Goal: Task Accomplishment & Management: Complete application form

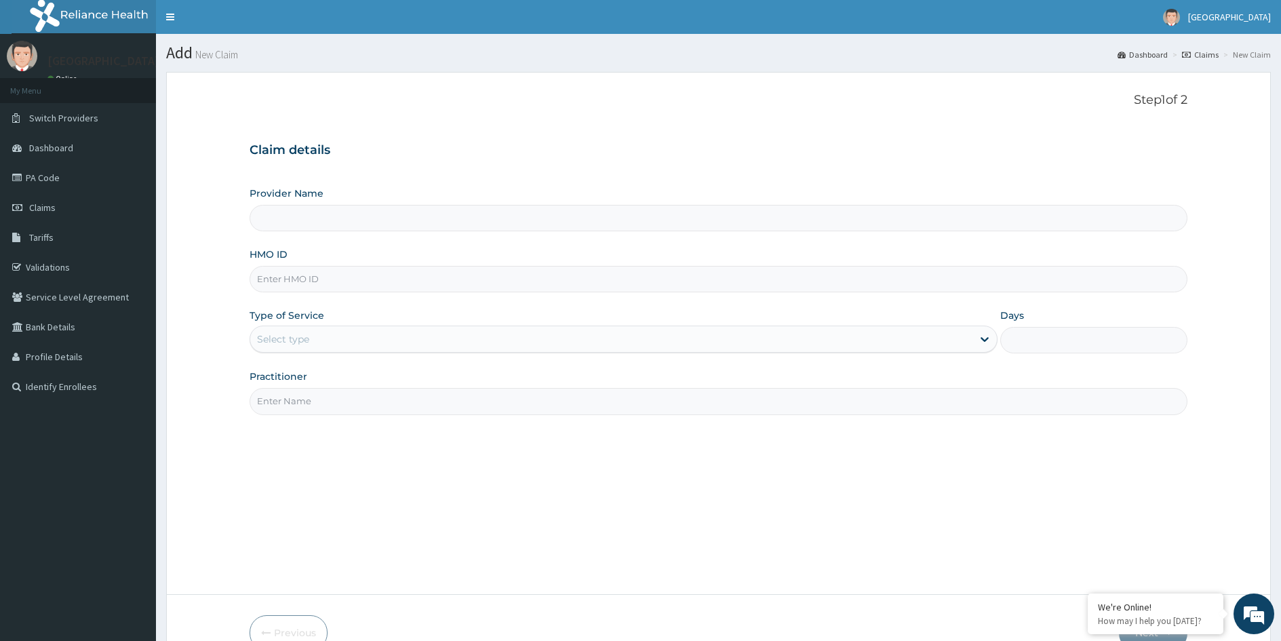
click at [333, 281] on input "HMO ID" at bounding box center [719, 279] width 938 height 26
type input "MEDFORD HOSPITAL LTD"
click at [304, 278] on input "RTM/10063/A" at bounding box center [719, 279] width 938 height 26
type input "RTM/10065/A"
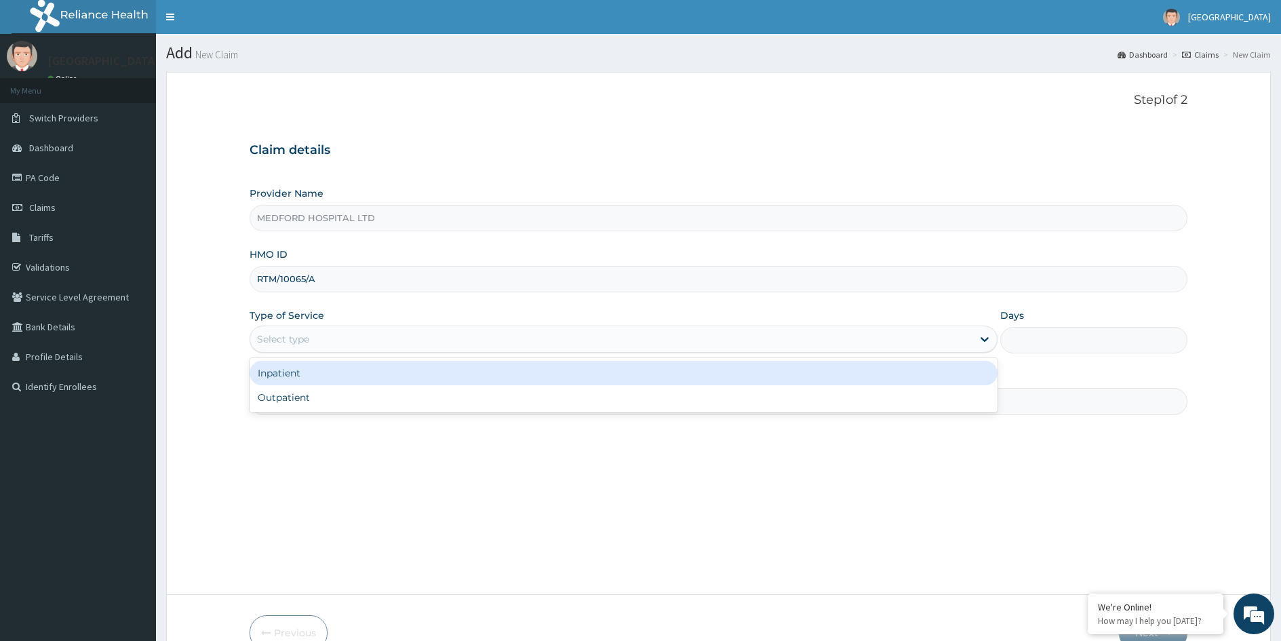
click at [318, 338] on div "Select type" at bounding box center [611, 339] width 722 height 22
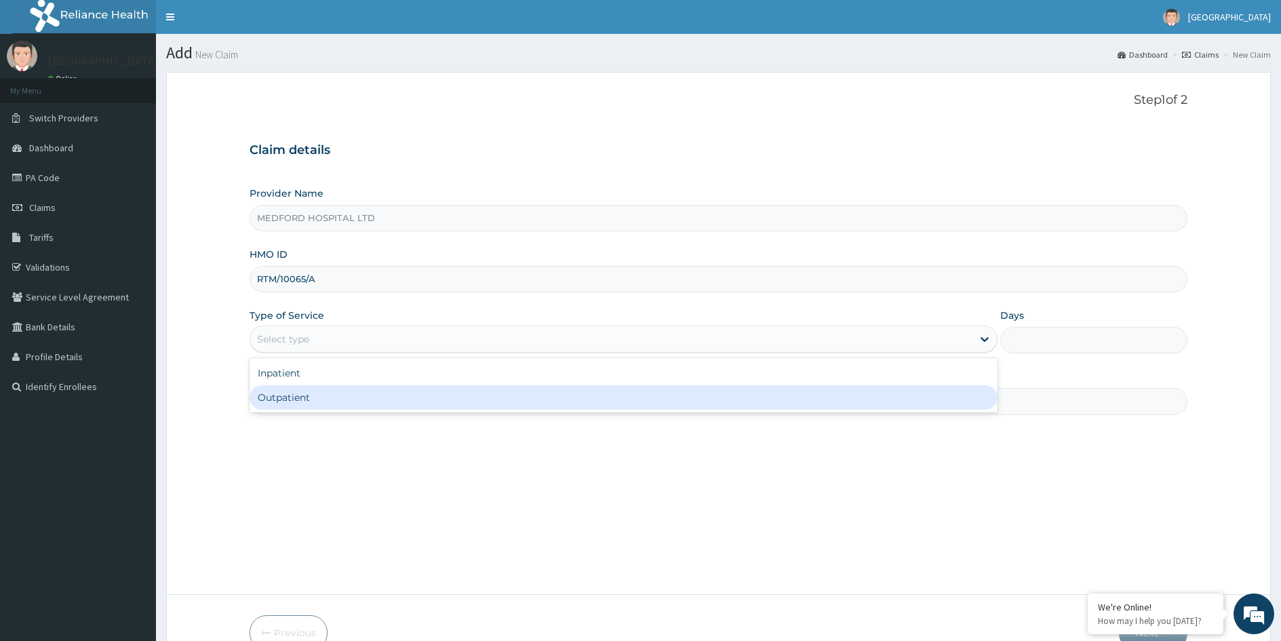
click at [302, 394] on div "Outpatient" at bounding box center [624, 397] width 748 height 24
type input "1"
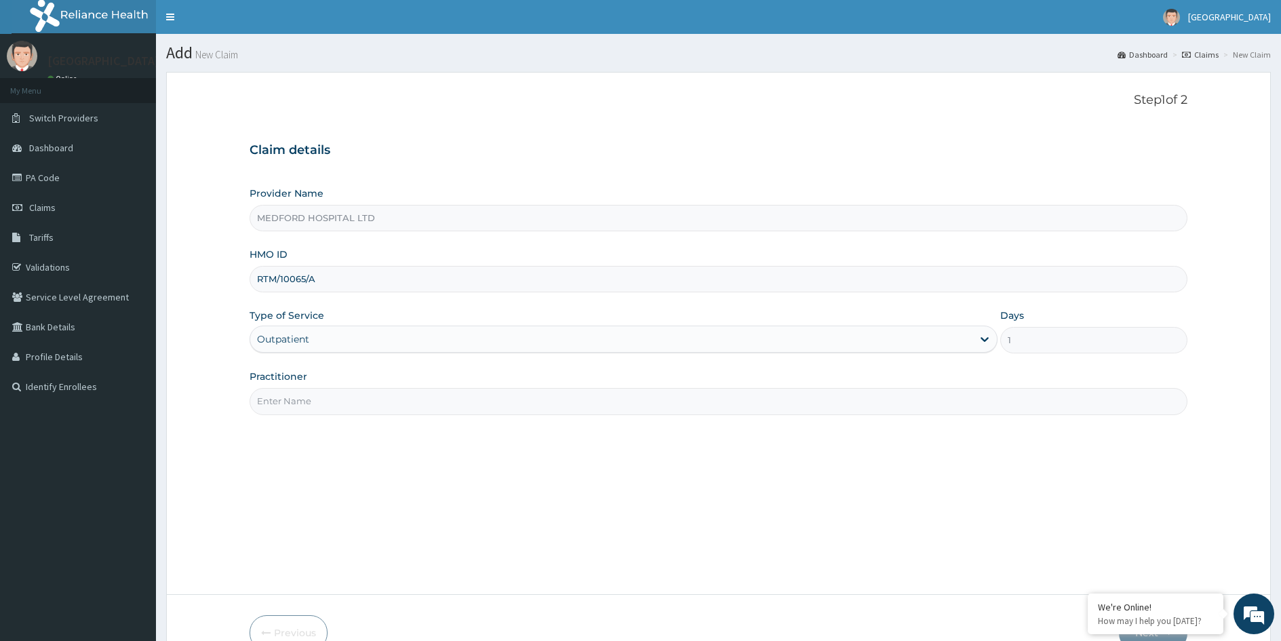
click at [302, 395] on input "Practitioner" at bounding box center [719, 401] width 938 height 26
type input "OKONKWO"
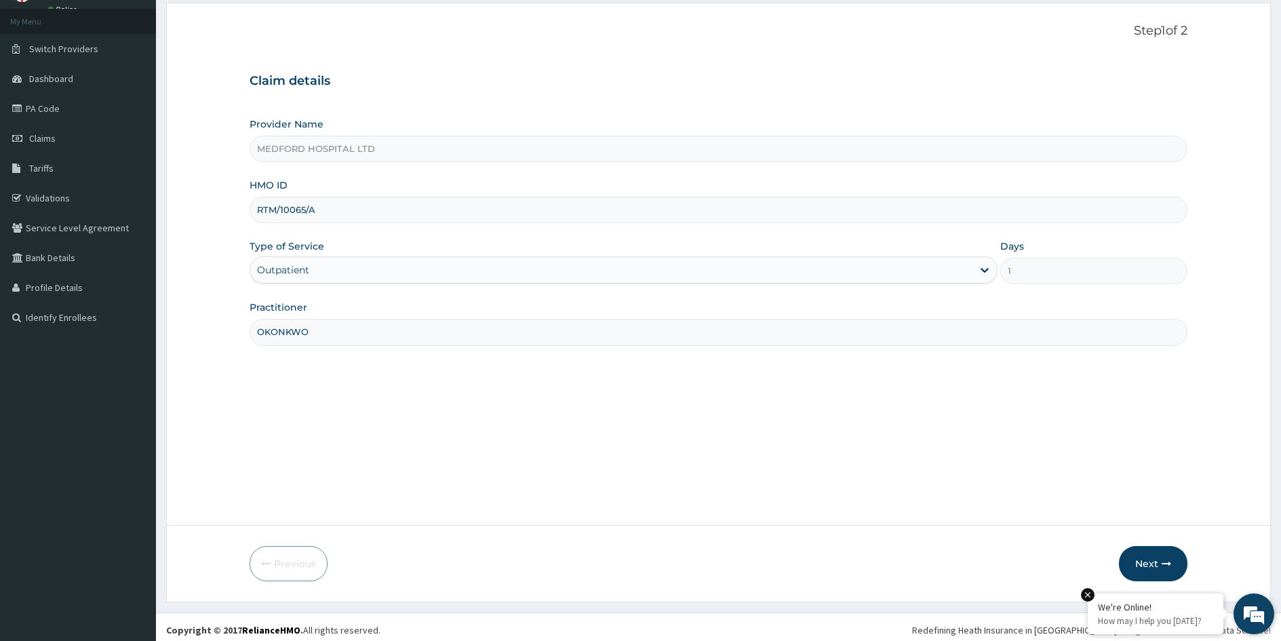
scroll to position [75, 0]
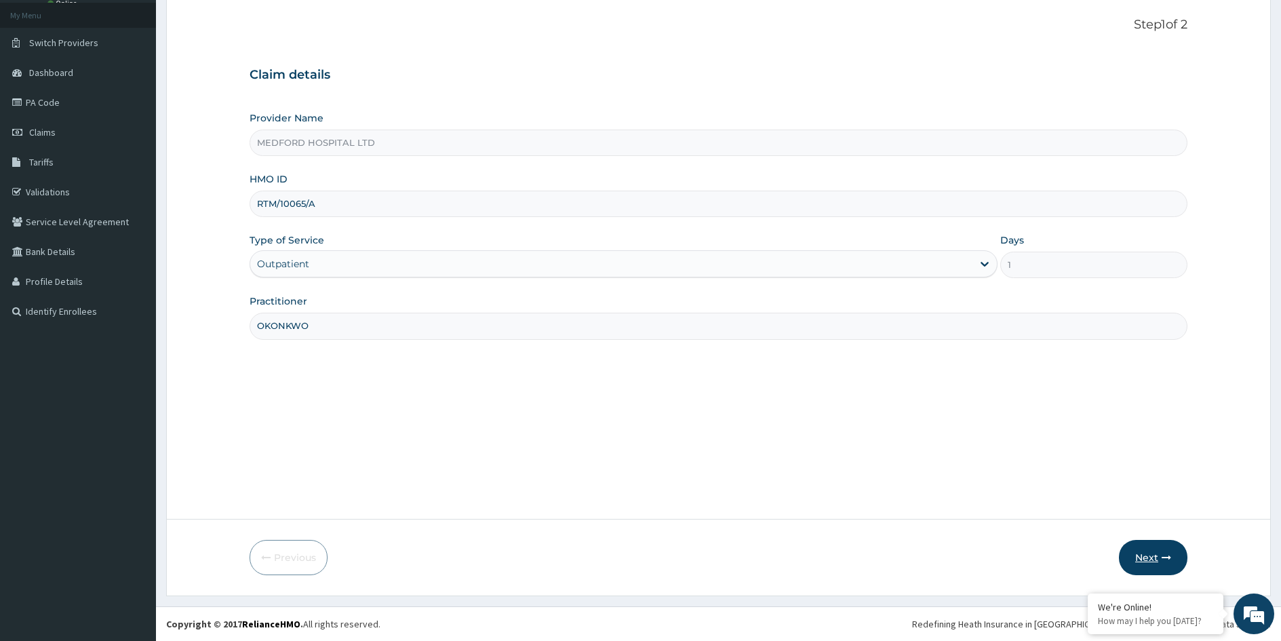
click at [1149, 557] on button "Next" at bounding box center [1153, 557] width 69 height 35
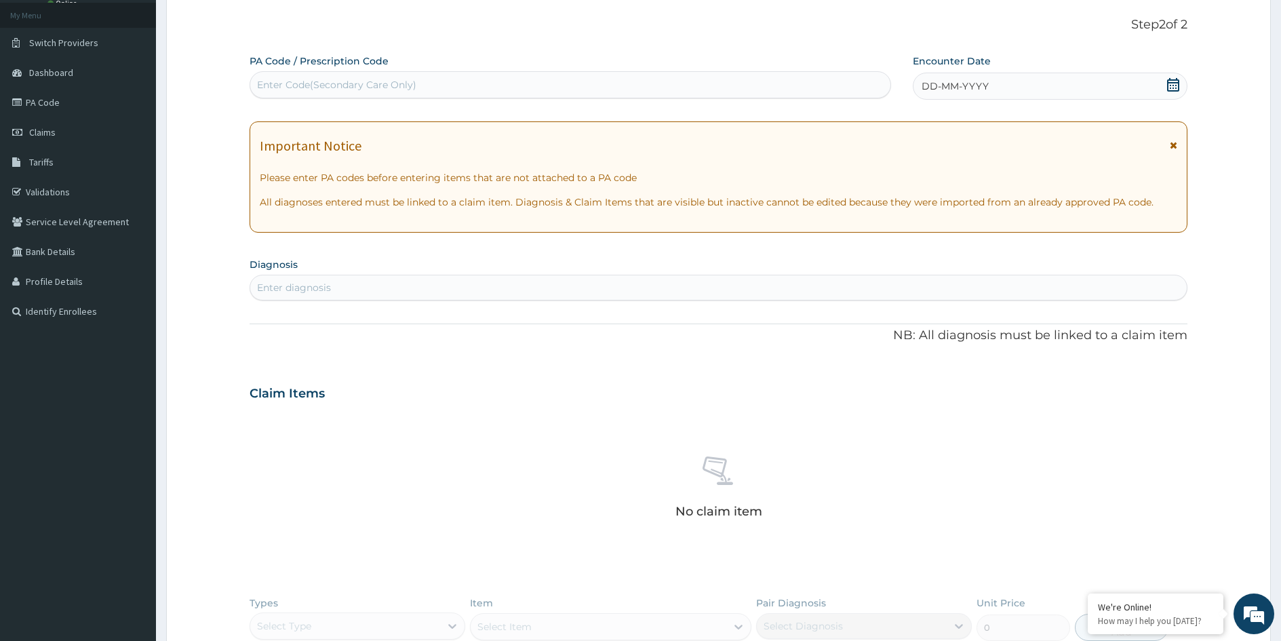
click at [1059, 87] on div "DD-MM-YYYY" at bounding box center [1050, 86] width 275 height 27
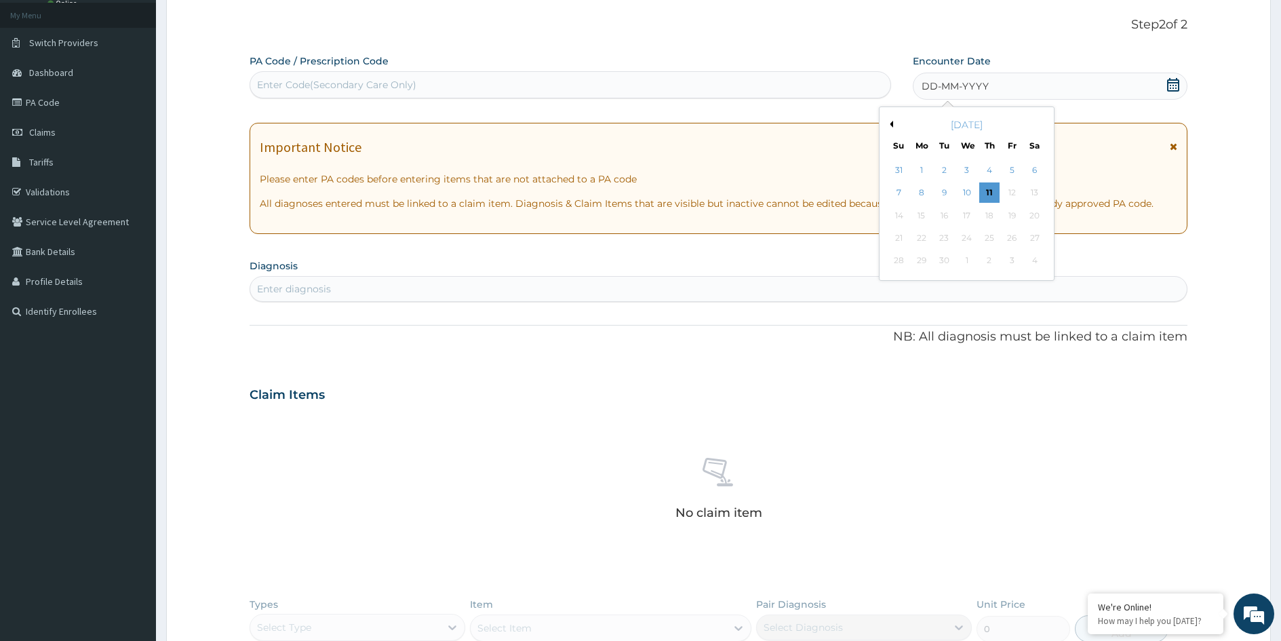
click at [1165, 90] on div "DD-MM-YYYY" at bounding box center [1050, 86] width 275 height 27
click at [893, 124] on button "Previous Month" at bounding box center [890, 124] width 7 height 7
click at [891, 123] on button "Previous Month" at bounding box center [890, 124] width 7 height 7
click at [946, 261] on div "29" at bounding box center [944, 261] width 20 height 20
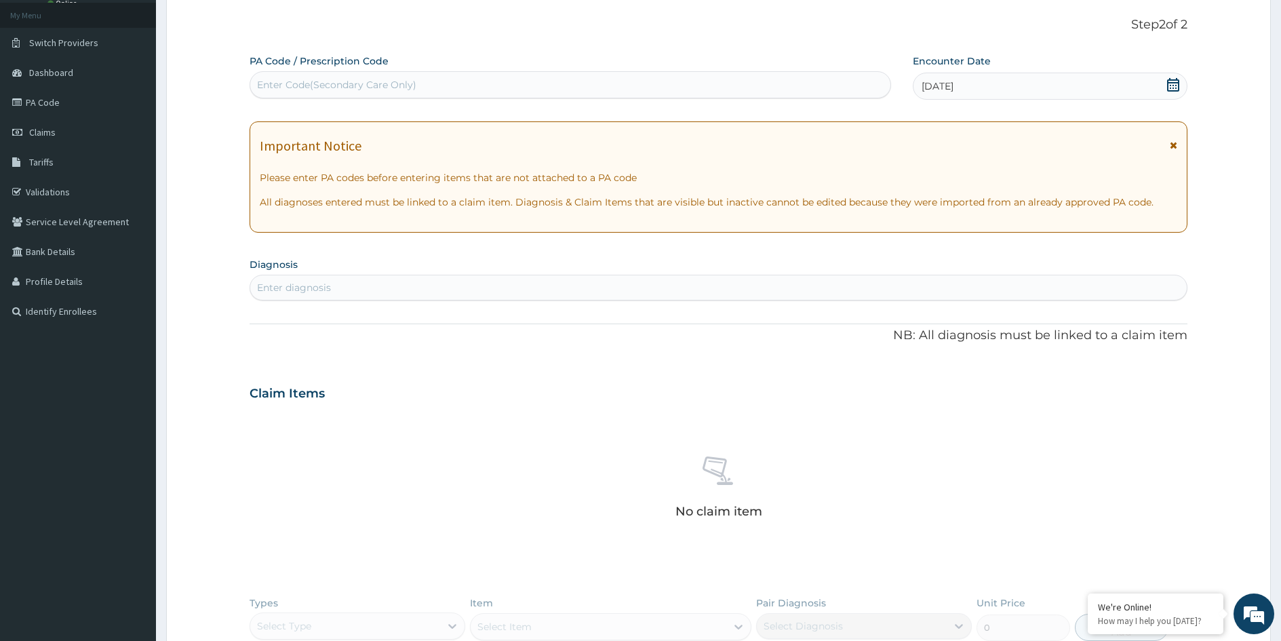
click at [562, 285] on div "Enter diagnosis" at bounding box center [718, 288] width 937 height 22
type input "malaria"
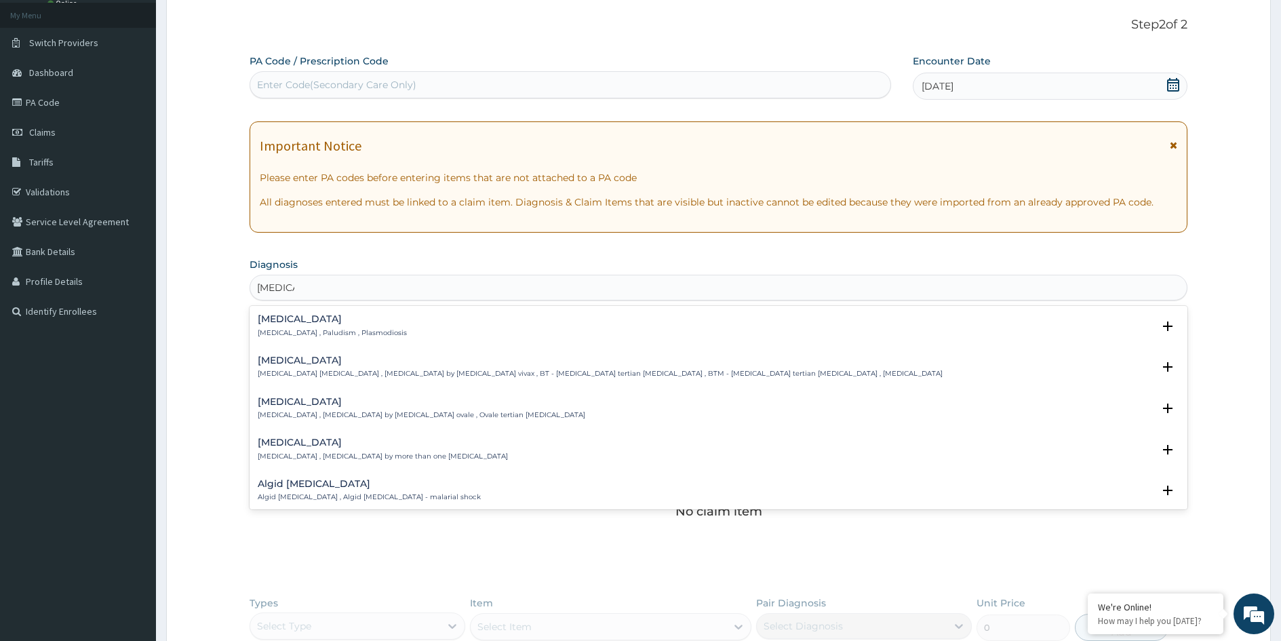
click at [295, 327] on div "Malaria Malaria , Paludism , Plasmodiosis" at bounding box center [332, 326] width 149 height 24
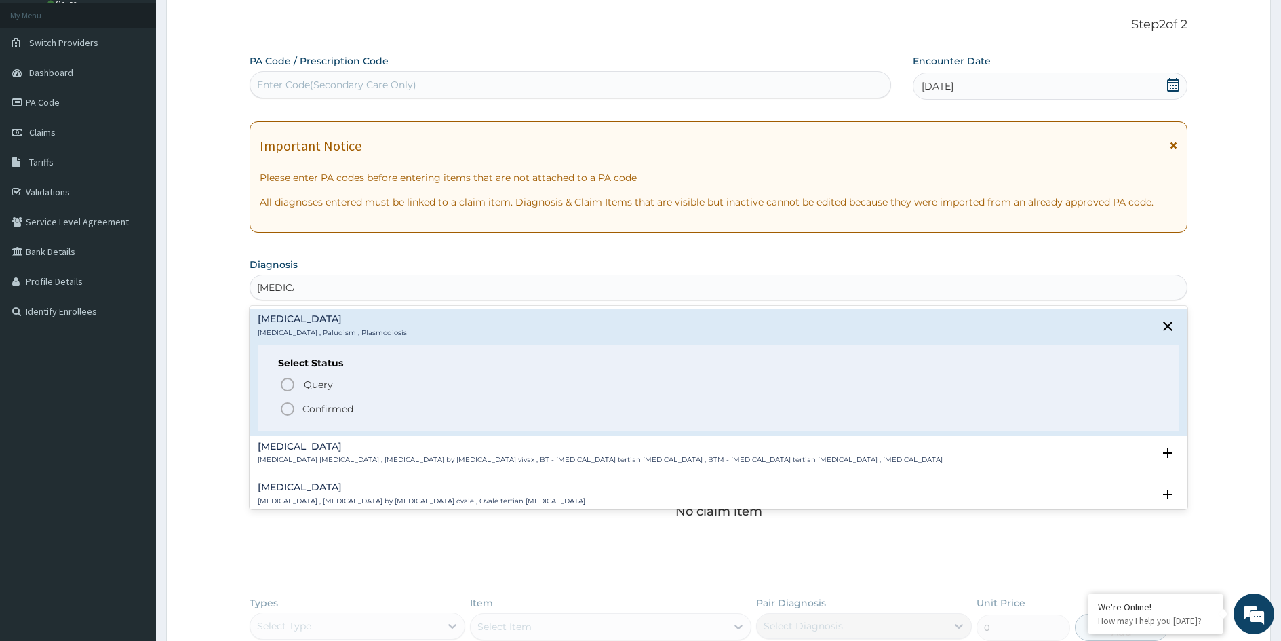
click at [325, 409] on p "Confirmed" at bounding box center [328, 409] width 51 height 14
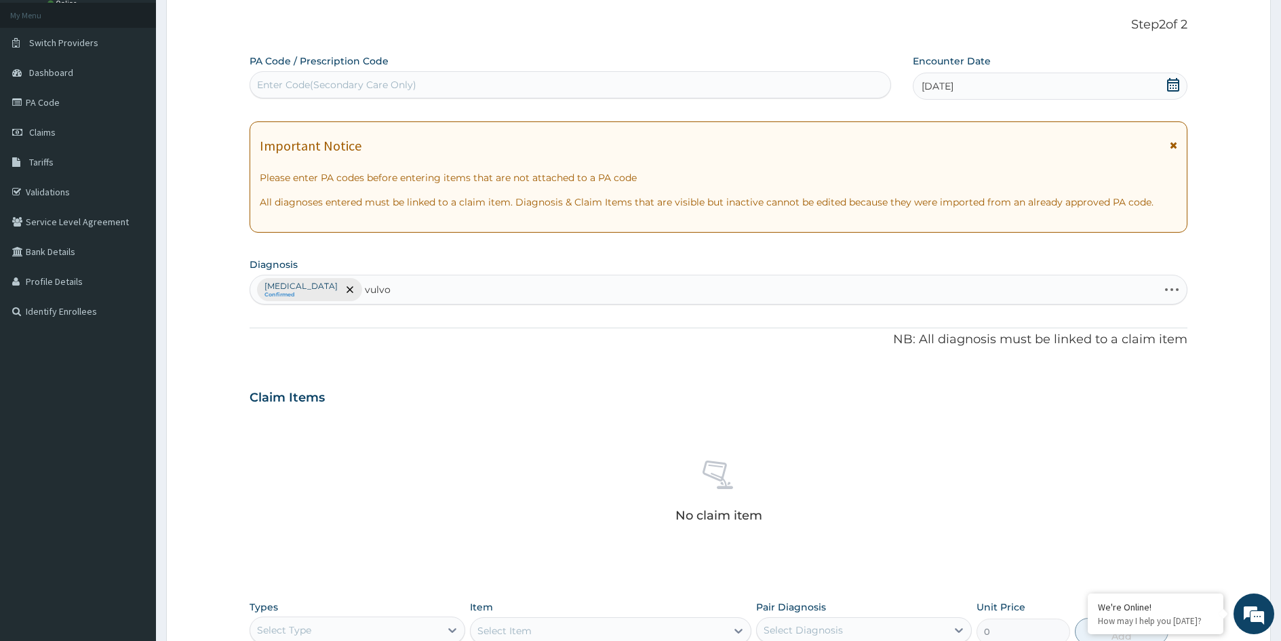
type input "vulvov"
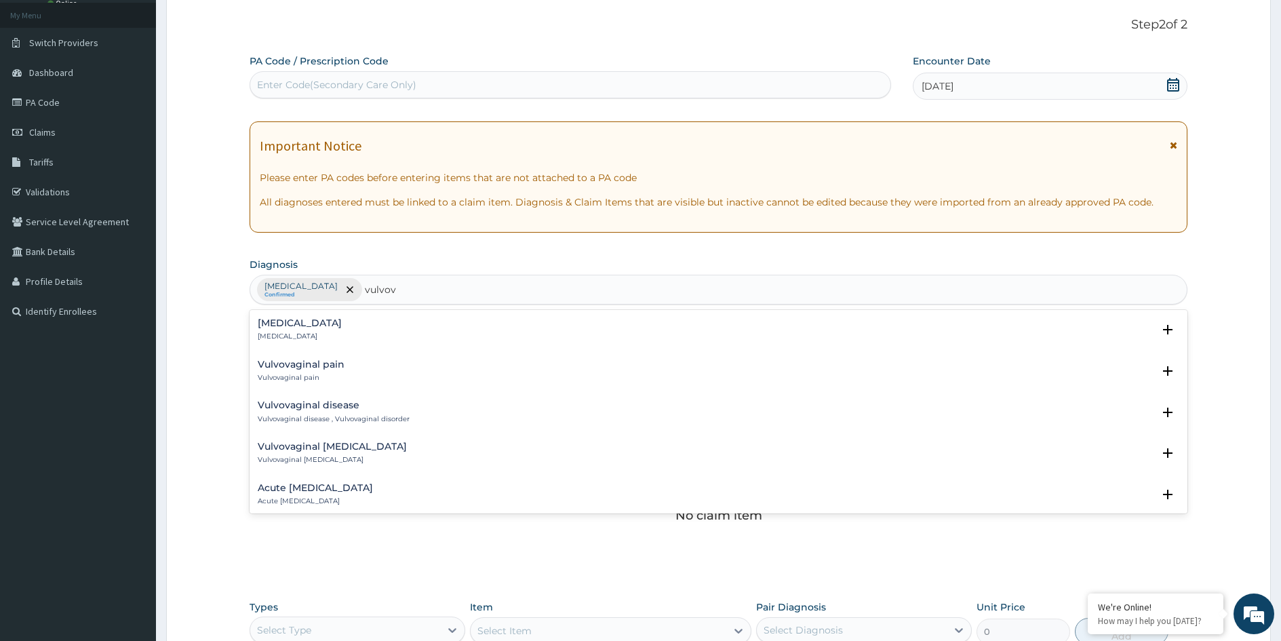
click at [305, 327] on h4 "Vulvovaginitis" at bounding box center [300, 323] width 84 height 10
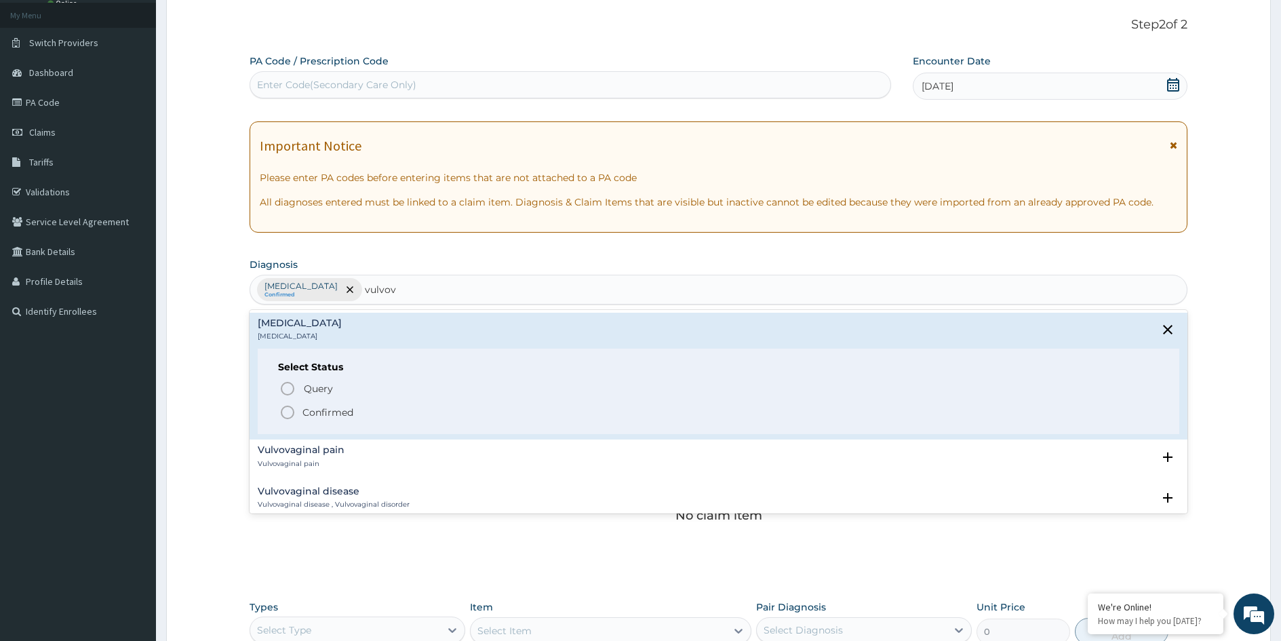
click at [319, 413] on p "Confirmed" at bounding box center [328, 413] width 51 height 14
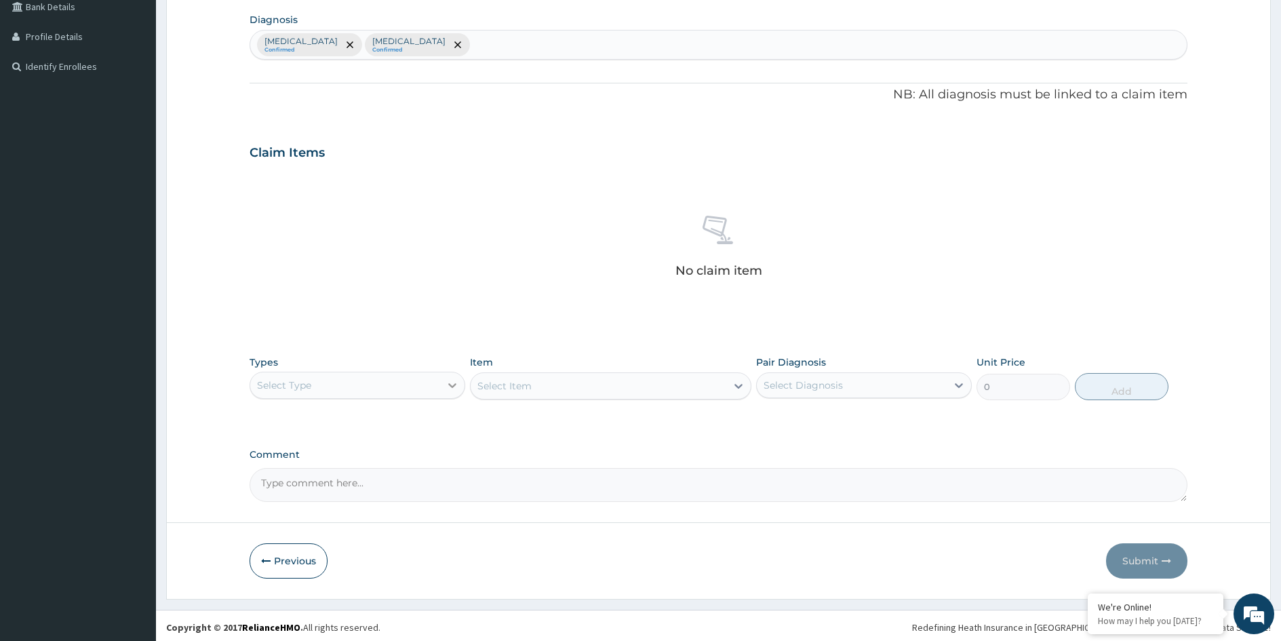
scroll to position [324, 0]
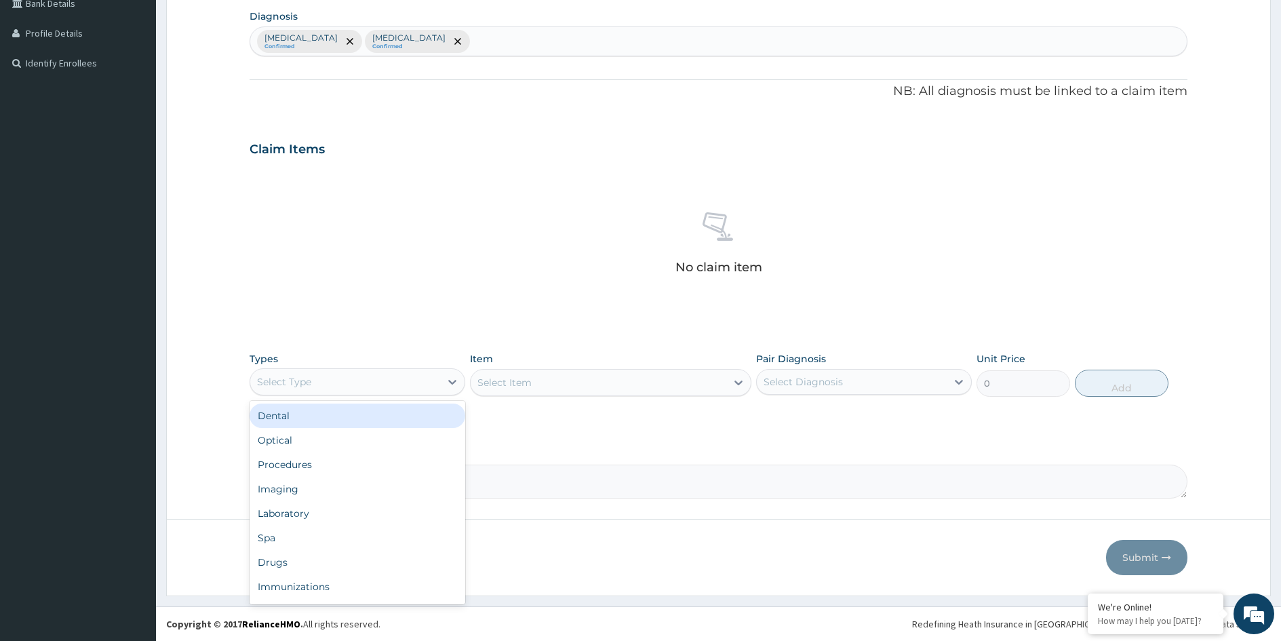
click at [432, 386] on div "Select Type" at bounding box center [345, 382] width 190 height 22
click at [351, 463] on div "Procedures" at bounding box center [358, 464] width 216 height 24
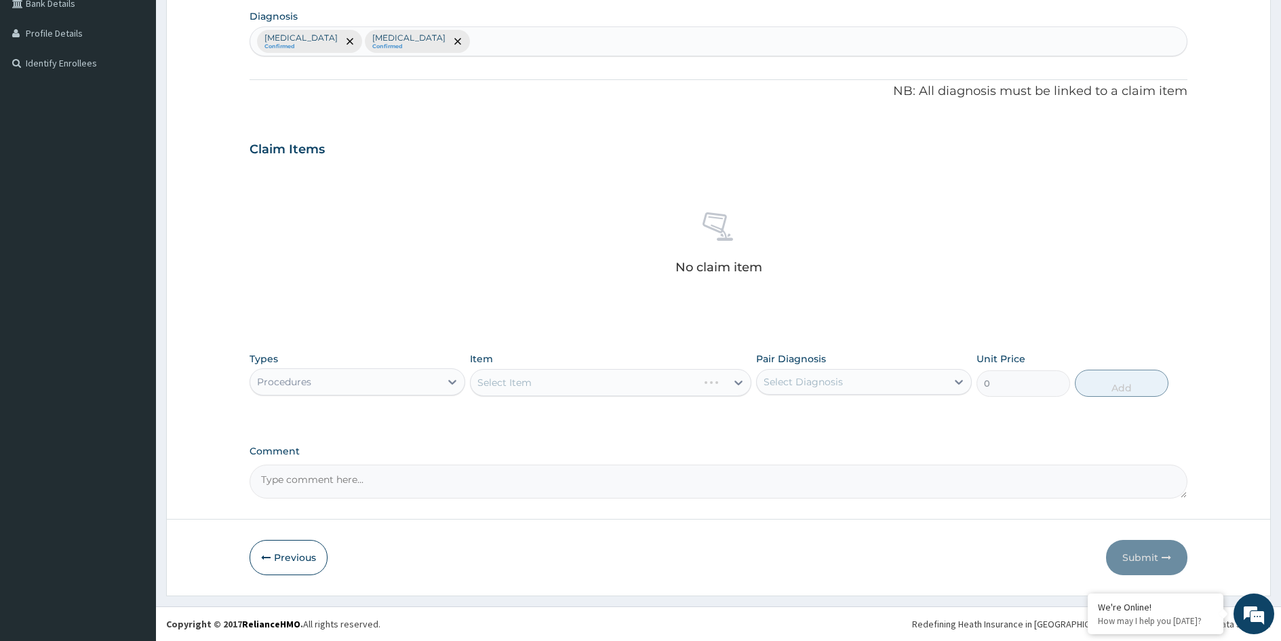
click at [811, 391] on div "Select Diagnosis" at bounding box center [852, 382] width 190 height 22
click at [812, 410] on label "Malaria" at bounding box center [821, 415] width 84 height 14
checkbox input "true"
click at [813, 436] on label "Vulvovaginitis" at bounding box center [821, 443] width 84 height 14
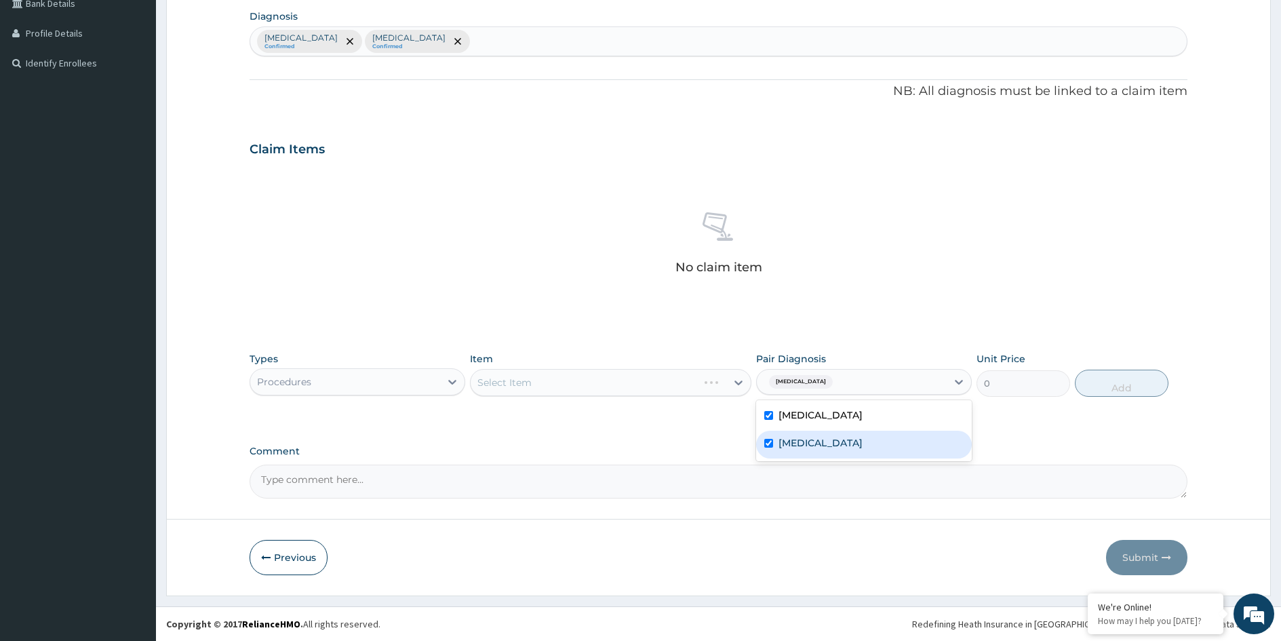
checkbox input "true"
click at [666, 387] on div "Select Item" at bounding box center [599, 383] width 256 height 22
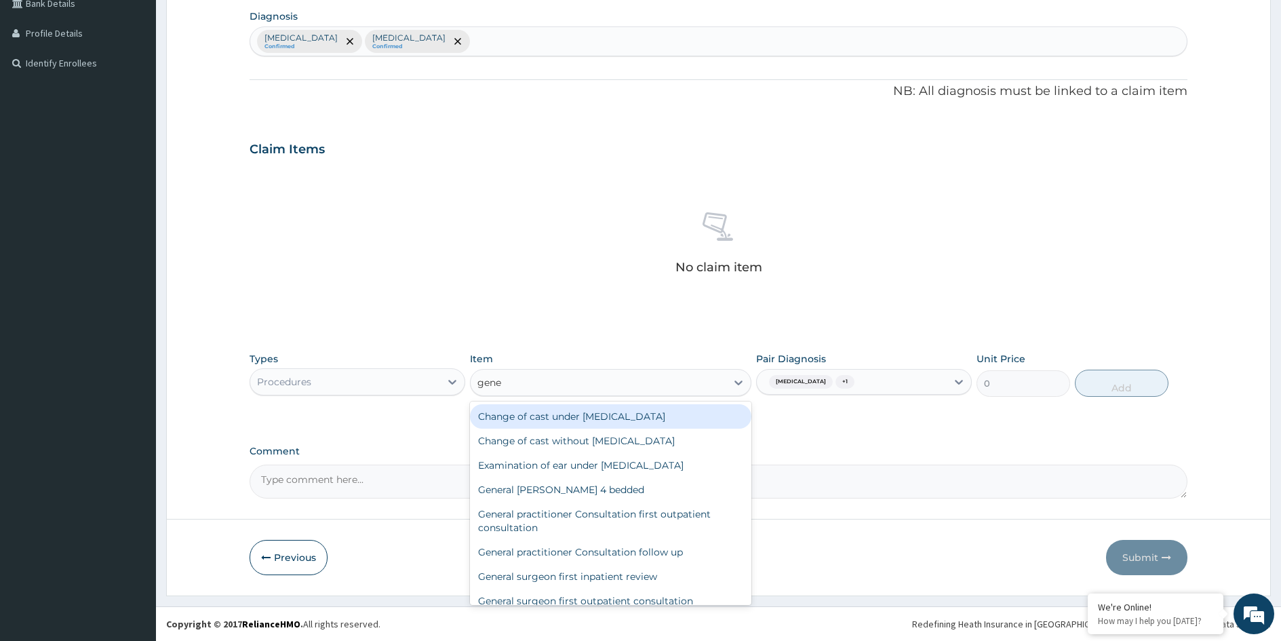
type input "gener"
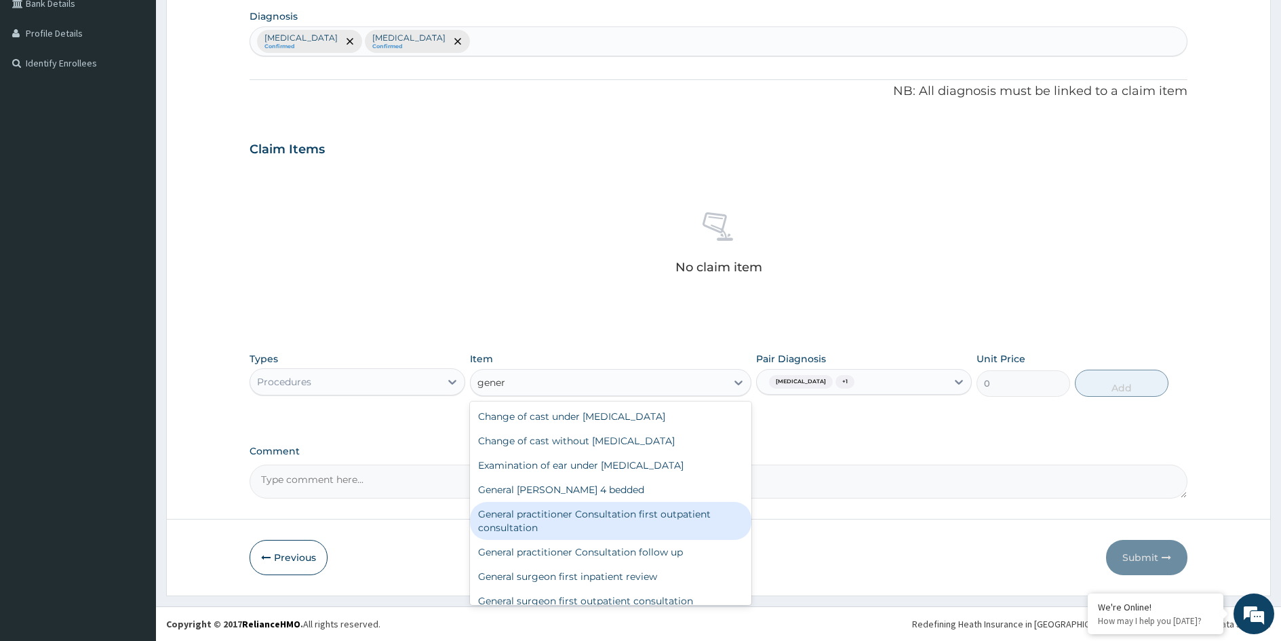
click at [649, 511] on div "General practitioner Consultation first outpatient consultation" at bounding box center [610, 521] width 281 height 38
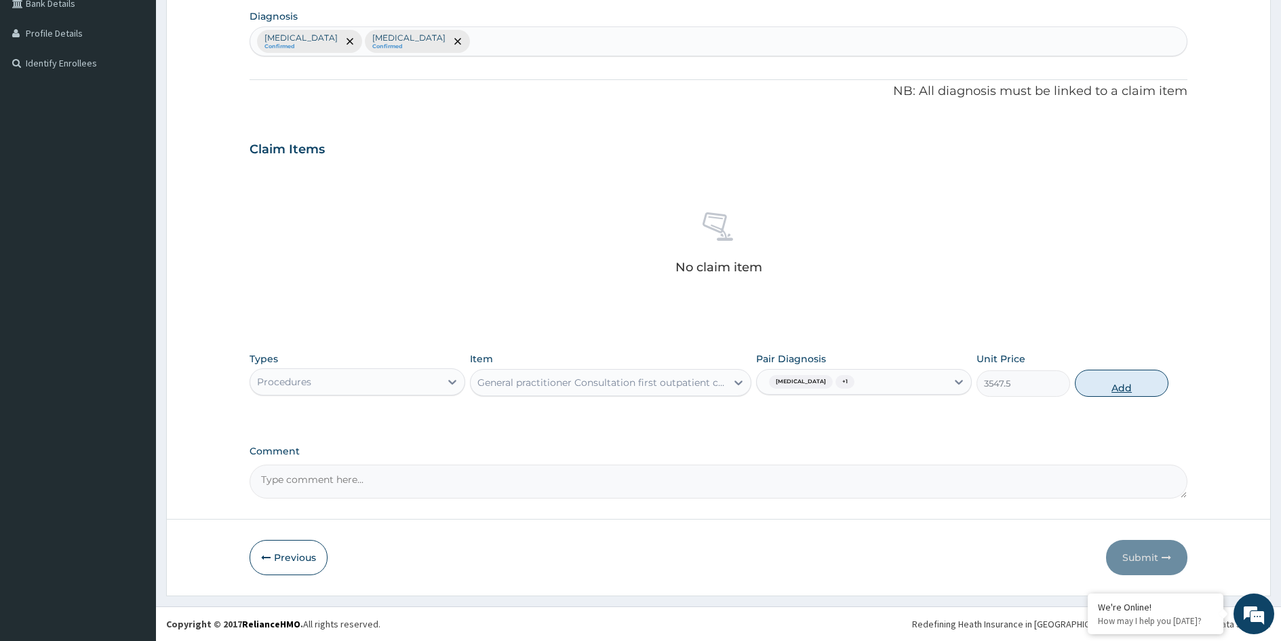
drag, startPoint x: 1121, startPoint y: 387, endPoint x: 1112, endPoint y: 390, distance: 9.9
click at [1122, 387] on button "Add" at bounding box center [1122, 383] width 94 height 27
type input "0"
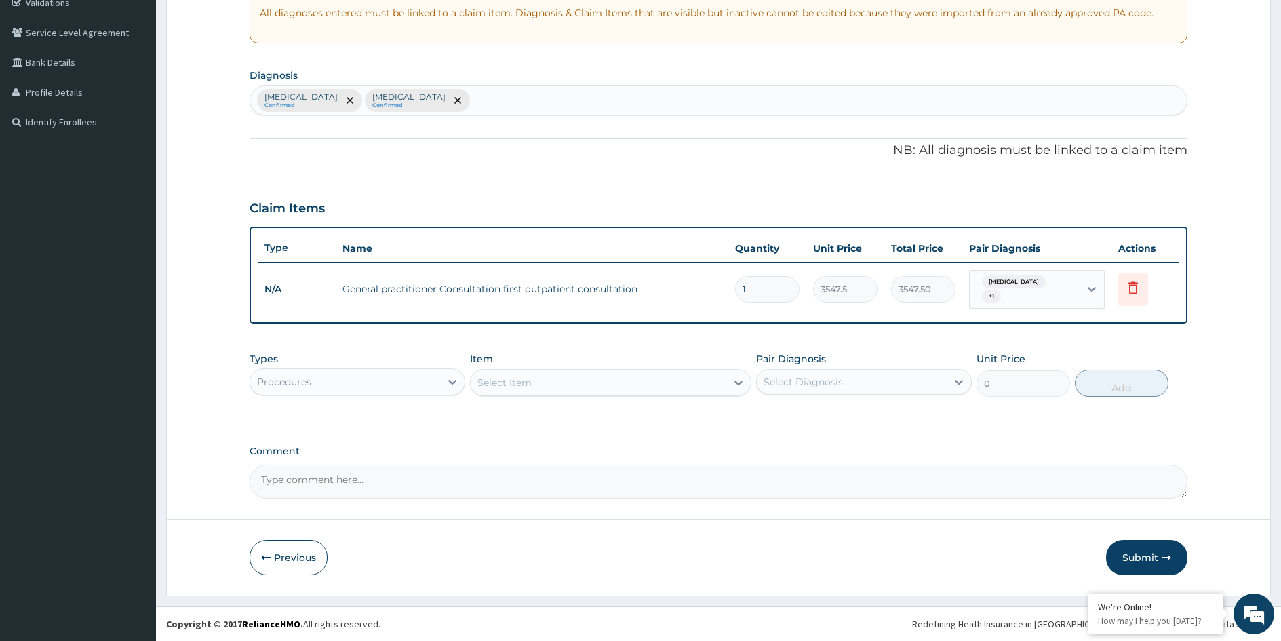
scroll to position [259, 0]
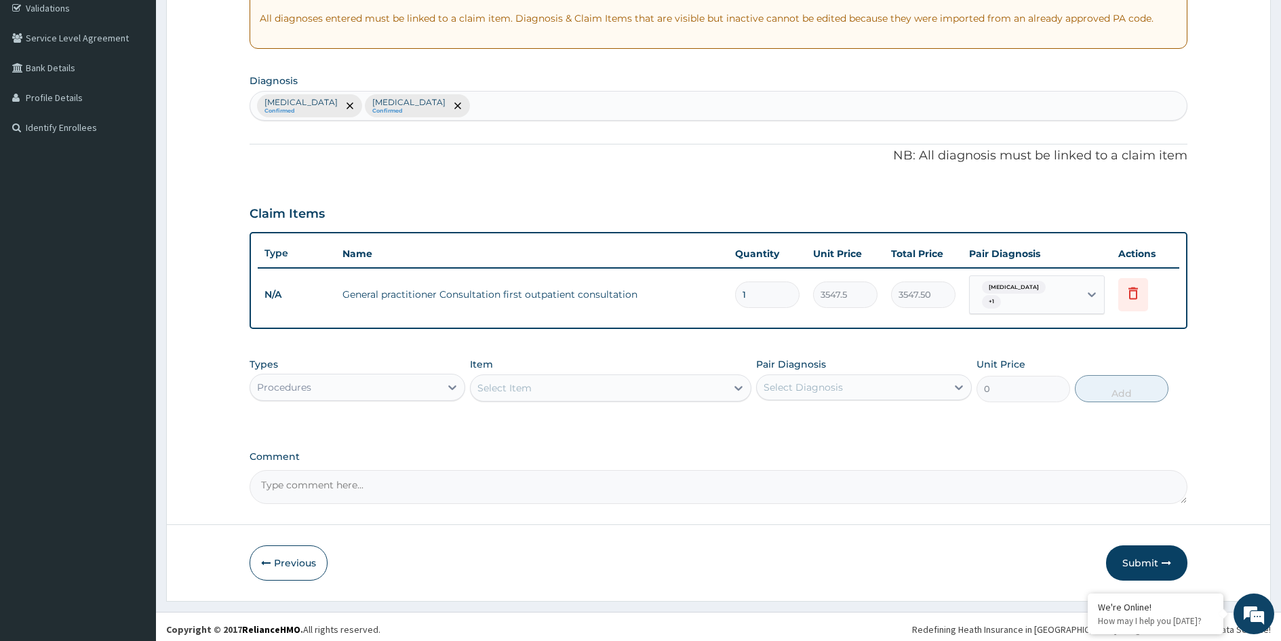
click at [368, 376] on div "Procedures" at bounding box center [345, 387] width 190 height 22
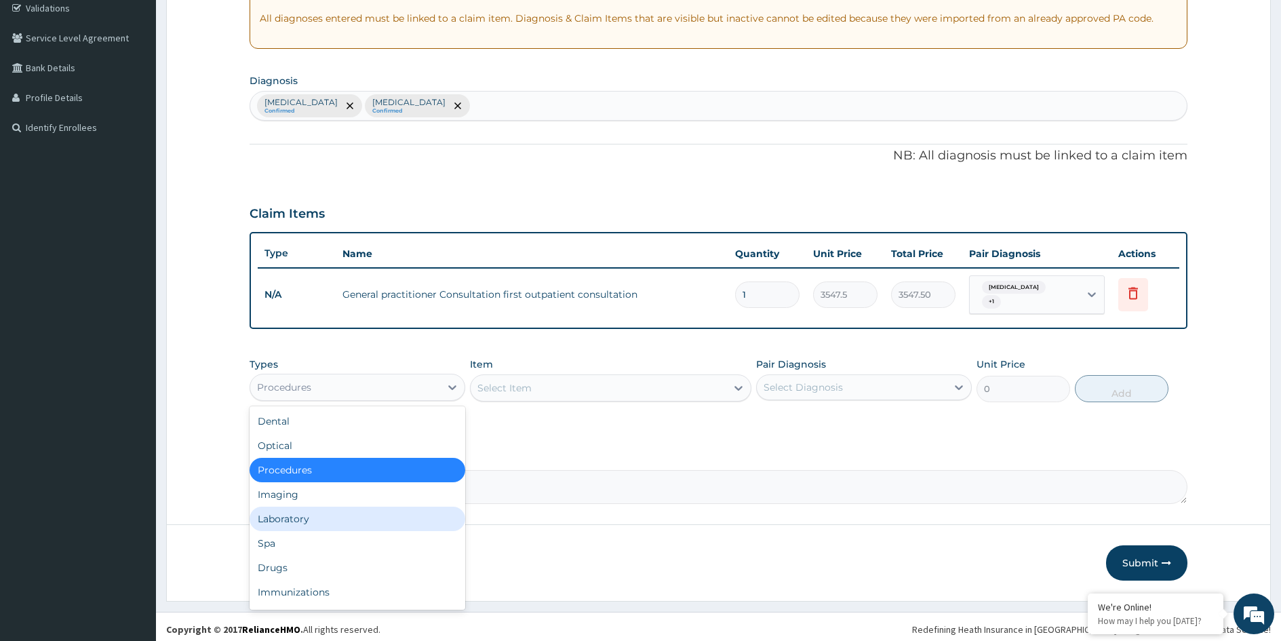
click at [299, 514] on div "Laboratory" at bounding box center [358, 519] width 216 height 24
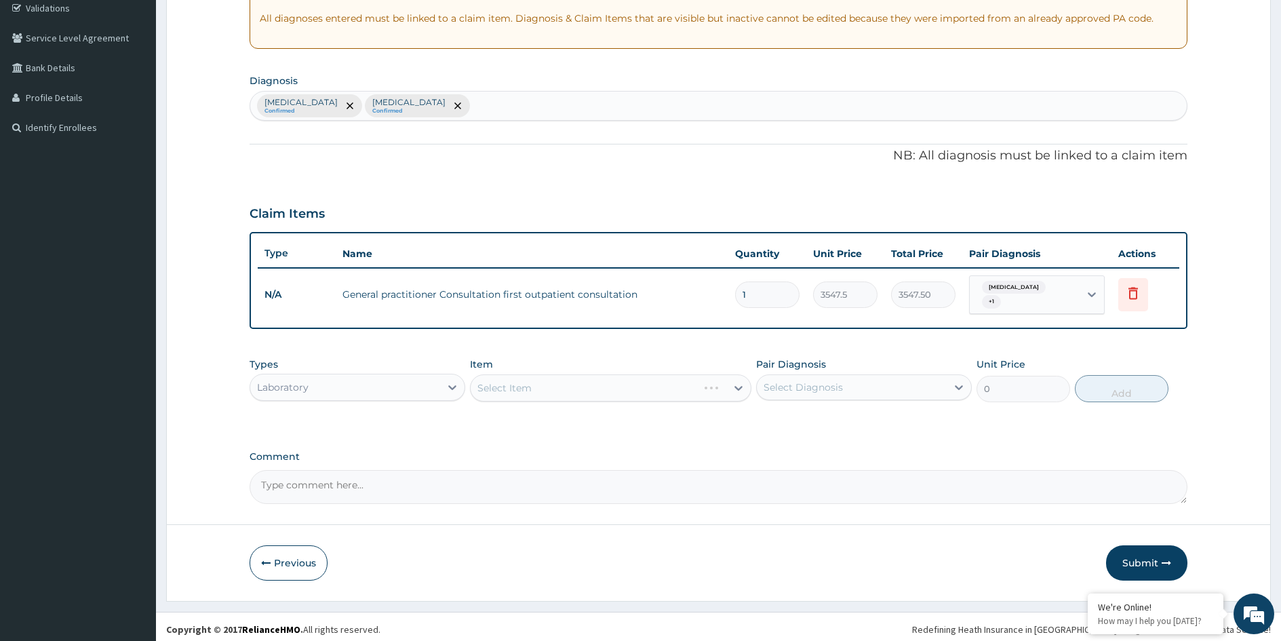
click at [302, 514] on form "Step 2 of 2 PA Code / Prescription Code Enter Code(Secondary Care Only) Encount…" at bounding box center [718, 207] width 1105 height 789
click at [848, 384] on div "Select Diagnosis" at bounding box center [852, 387] width 190 height 22
click at [825, 419] on div "Malaria" at bounding box center [864, 422] width 216 height 28
click at [615, 384] on div "Select Item" at bounding box center [610, 387] width 281 height 27
click at [615, 384] on div "Select Item" at bounding box center [599, 388] width 256 height 22
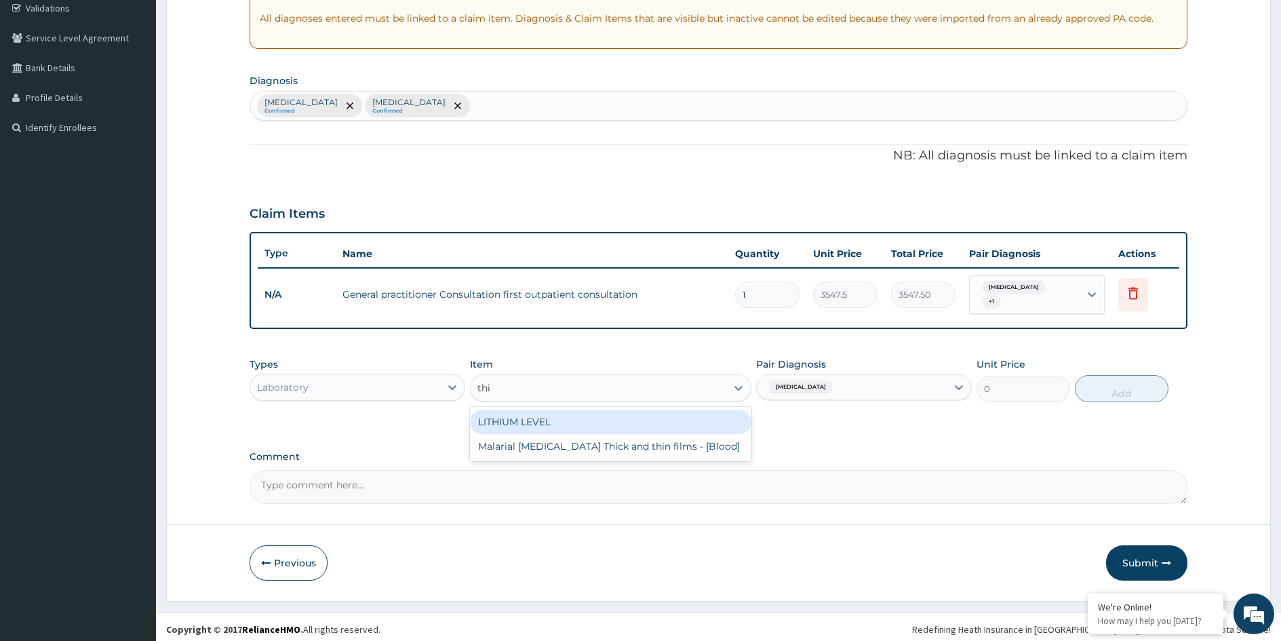
type input "thin"
click at [602, 423] on div "Malarial Parasite Thick and thin films - [Blood]" at bounding box center [610, 422] width 281 height 24
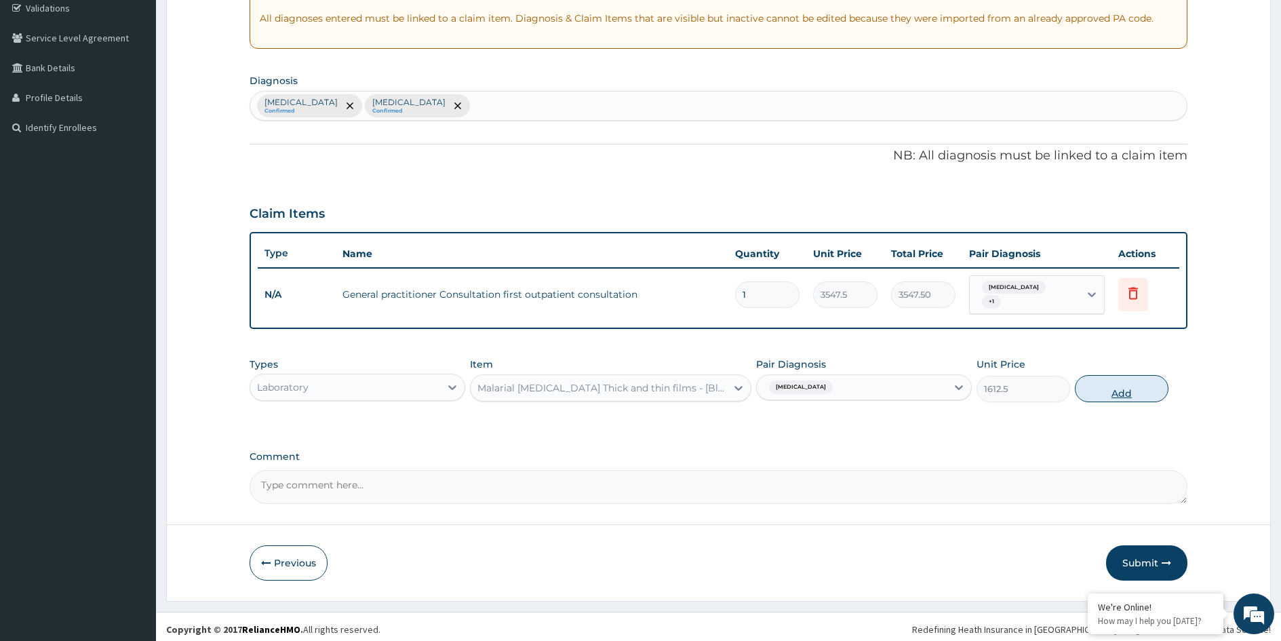
click at [1124, 390] on button "Add" at bounding box center [1122, 388] width 94 height 27
type input "0"
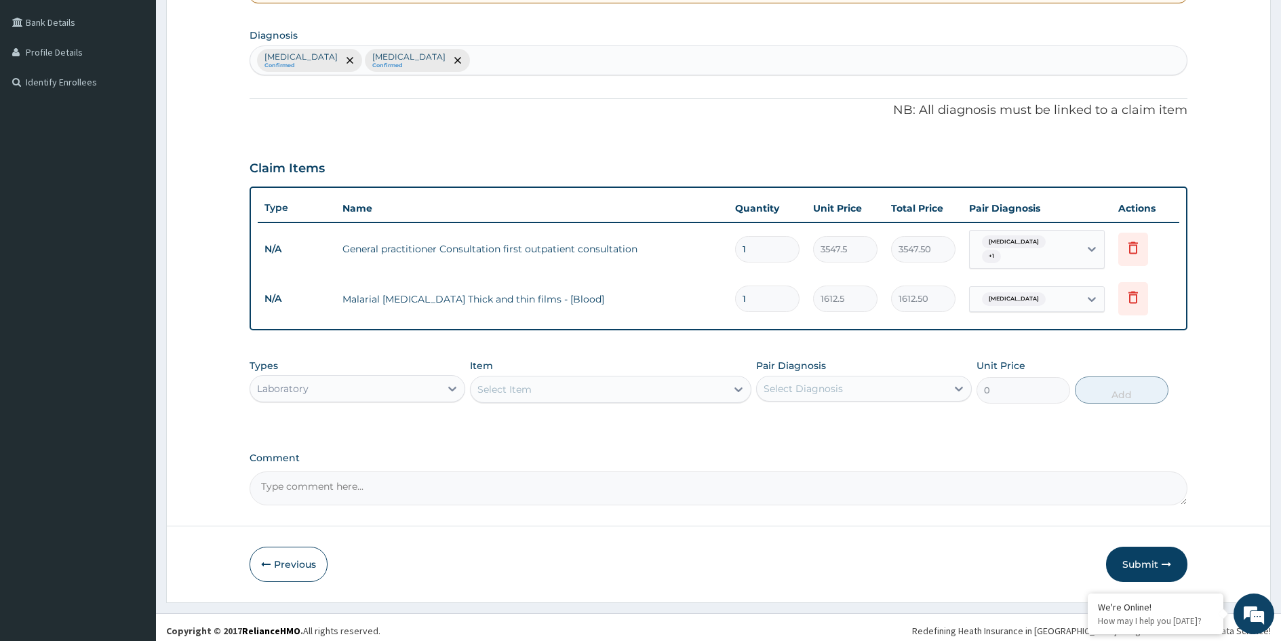
scroll to position [306, 0]
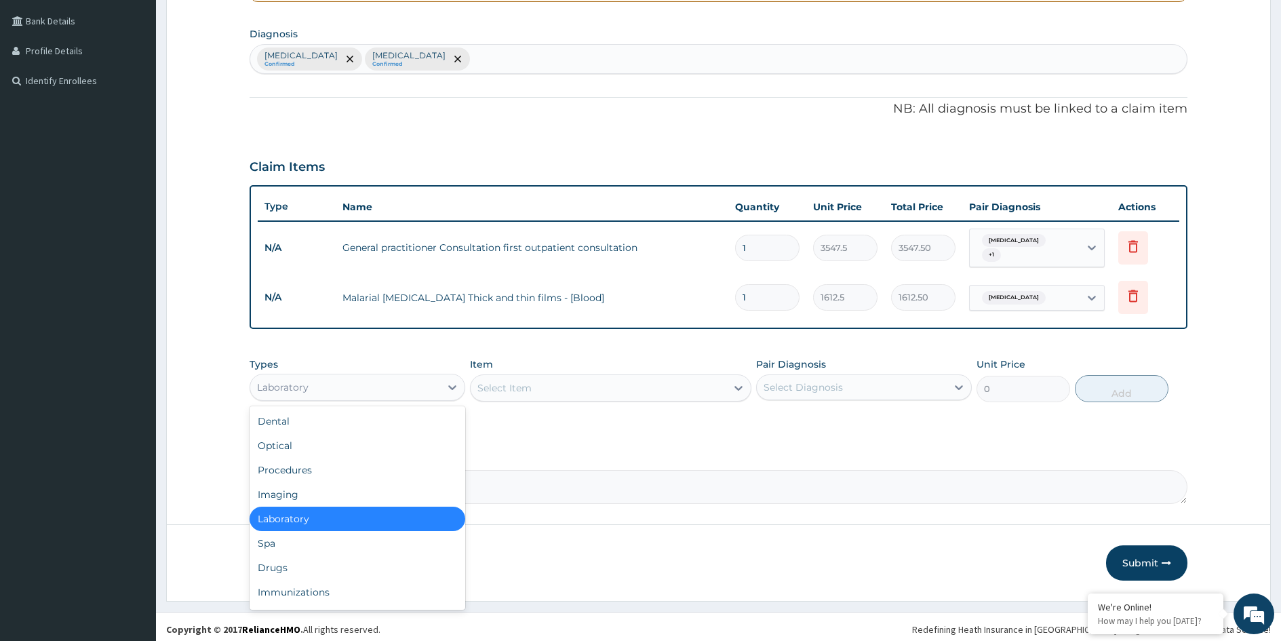
click at [408, 384] on div "Laboratory" at bounding box center [345, 387] width 190 height 22
click at [296, 562] on div "Drugs" at bounding box center [358, 568] width 216 height 24
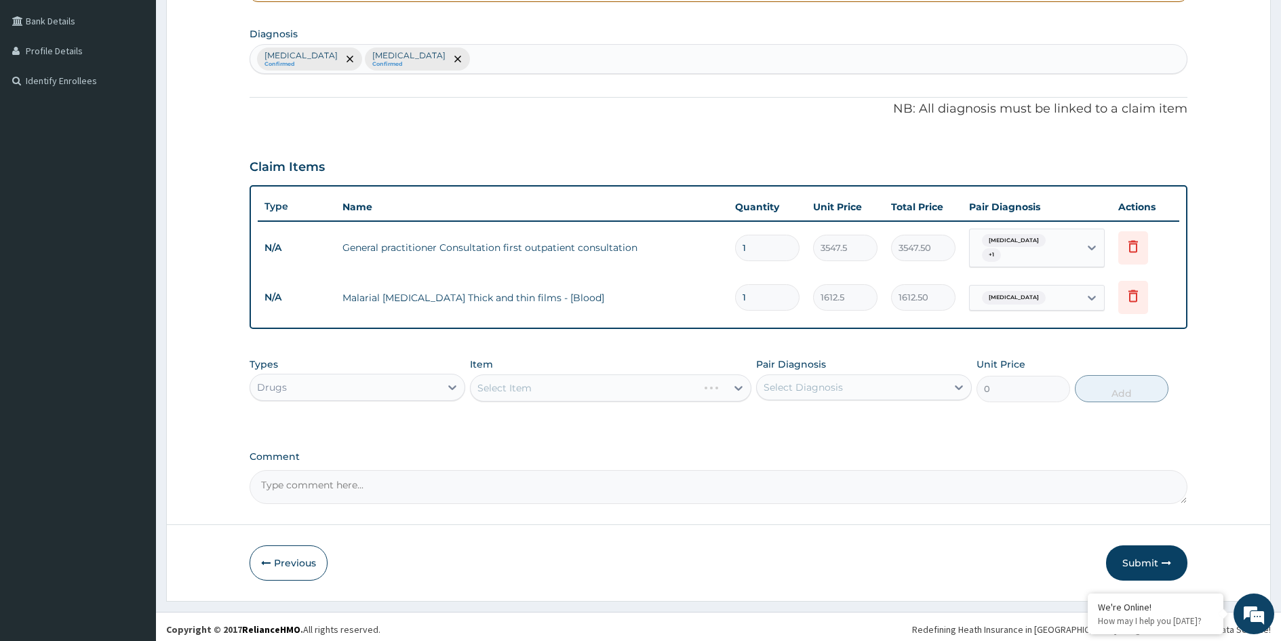
click at [909, 381] on div "Select Diagnosis" at bounding box center [852, 387] width 190 height 22
click at [842, 414] on div "Malaria" at bounding box center [864, 422] width 216 height 28
checkbox input "true"
click at [629, 386] on div "Select Item" at bounding box center [599, 388] width 256 height 22
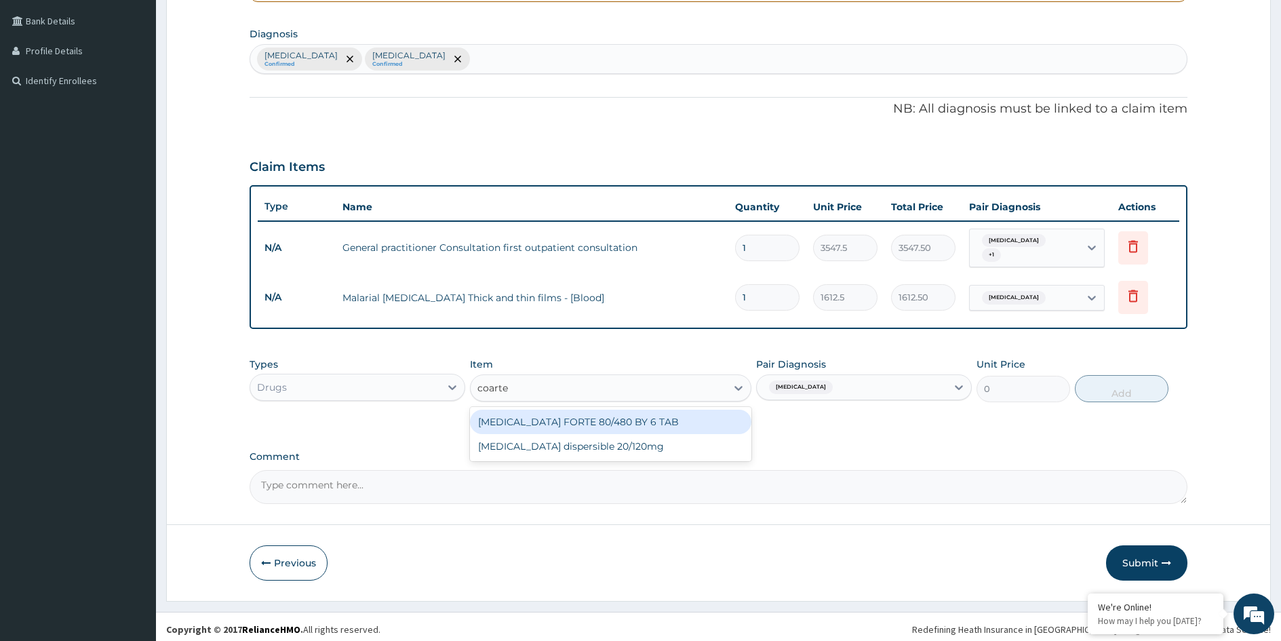
type input "coartem"
click at [623, 423] on div "COARTEM FORTE 80/480 BY 6 TAB" at bounding box center [610, 422] width 281 height 24
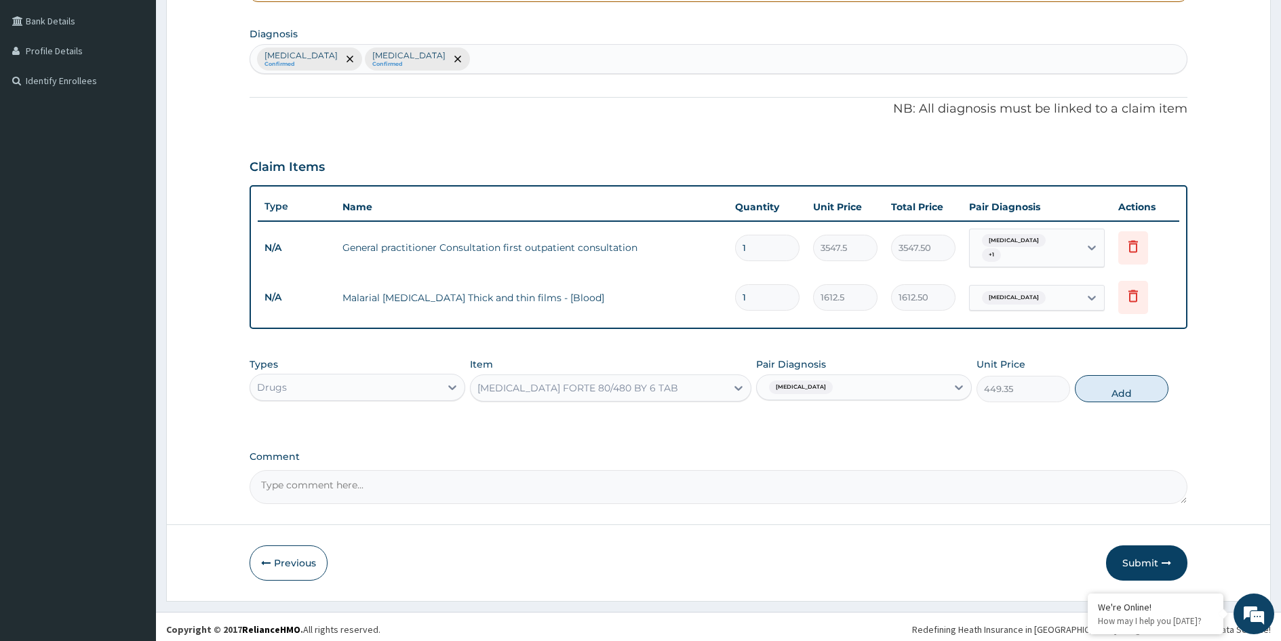
click at [686, 412] on div "Types Drugs Item COARTEM FORTE 80/480 BY 6 TAB Pair Diagnosis Malaria Unit Pric…" at bounding box center [719, 390] width 938 height 79
click at [1116, 389] on button "Add" at bounding box center [1122, 388] width 94 height 27
type input "0"
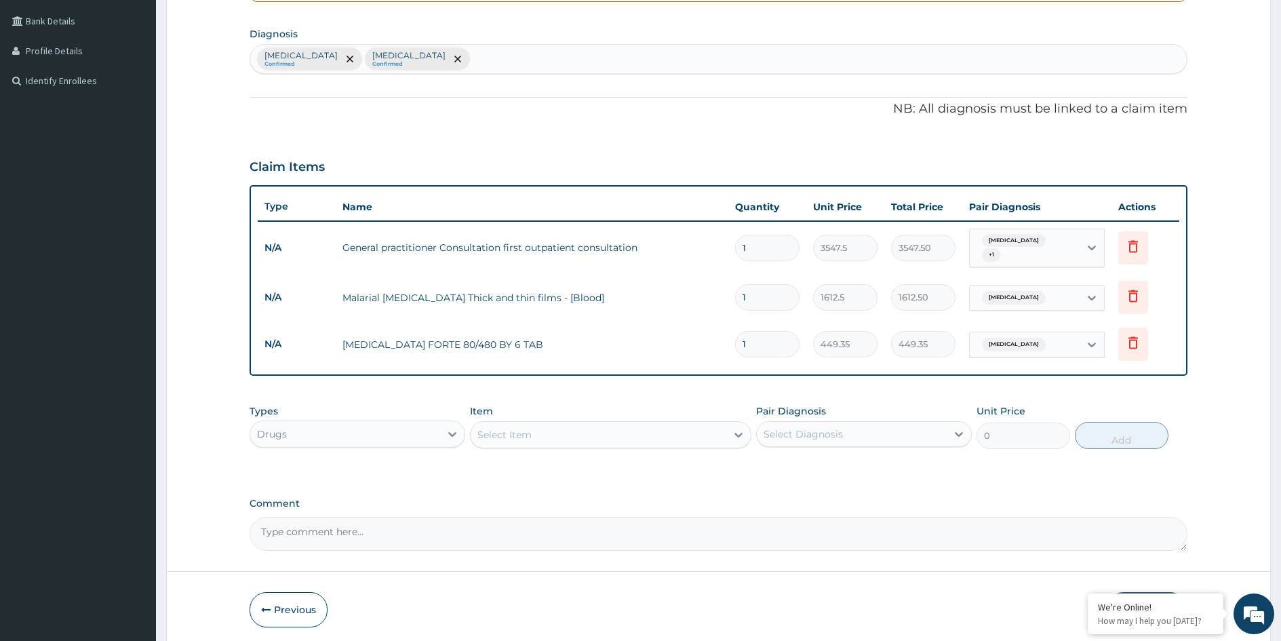
type input "0.00"
type input "6"
type input "2696.10"
type input "6"
click at [636, 430] on div "Select Item" at bounding box center [599, 435] width 256 height 22
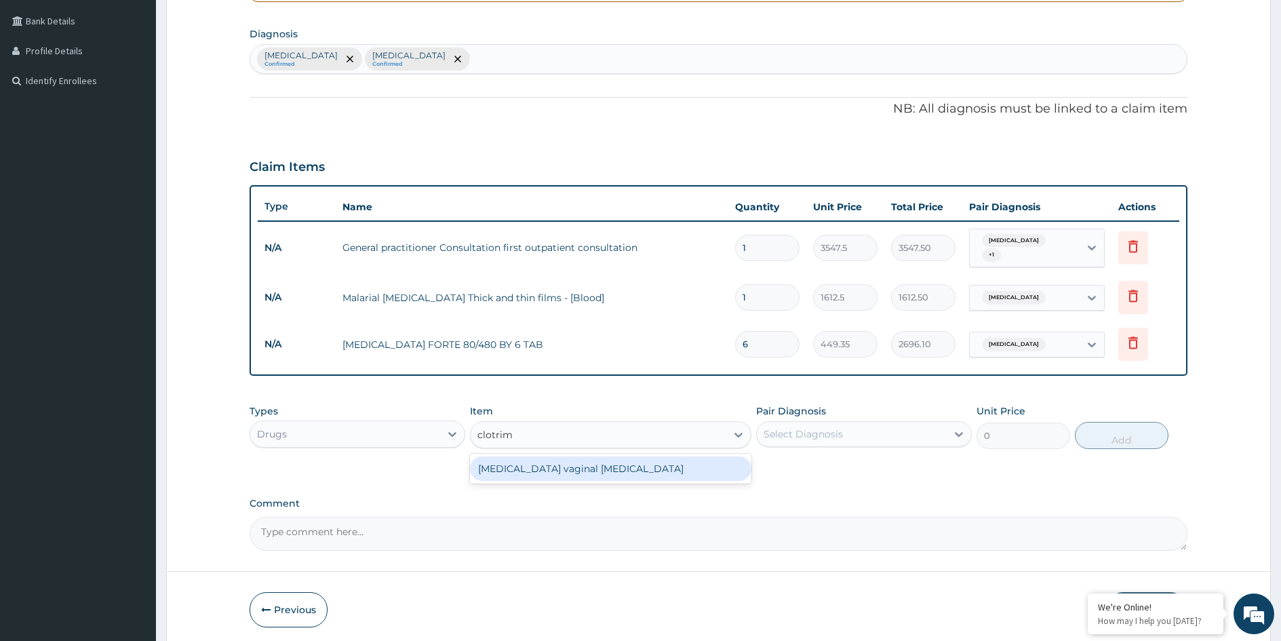
type input "clotrima"
click at [610, 462] on div "Clotrimazole vaginal pessary" at bounding box center [610, 468] width 281 height 24
type input "591.25"
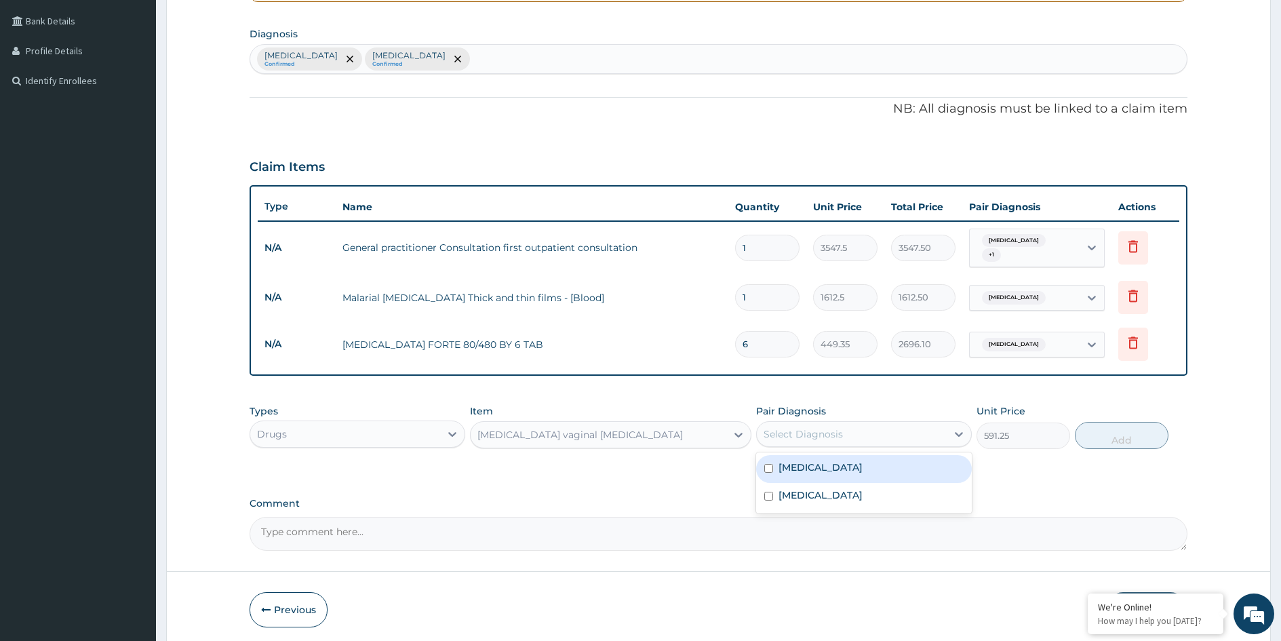
click at [840, 432] on div "Select Diagnosis" at bounding box center [803, 434] width 79 height 14
click at [834, 465] on div "Malaria" at bounding box center [864, 469] width 216 height 28
click at [824, 467] on div "Malaria" at bounding box center [864, 469] width 216 height 28
checkbox input "false"
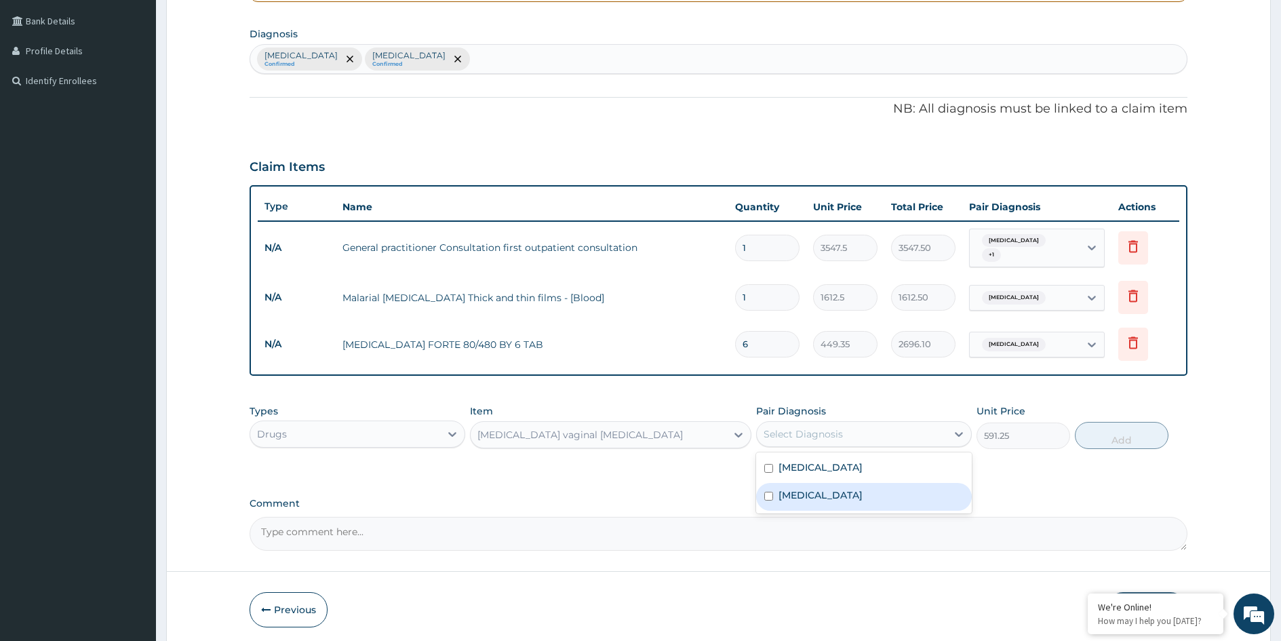
click at [825, 488] on label "Vulvovaginitis" at bounding box center [821, 495] width 84 height 14
checkbox input "true"
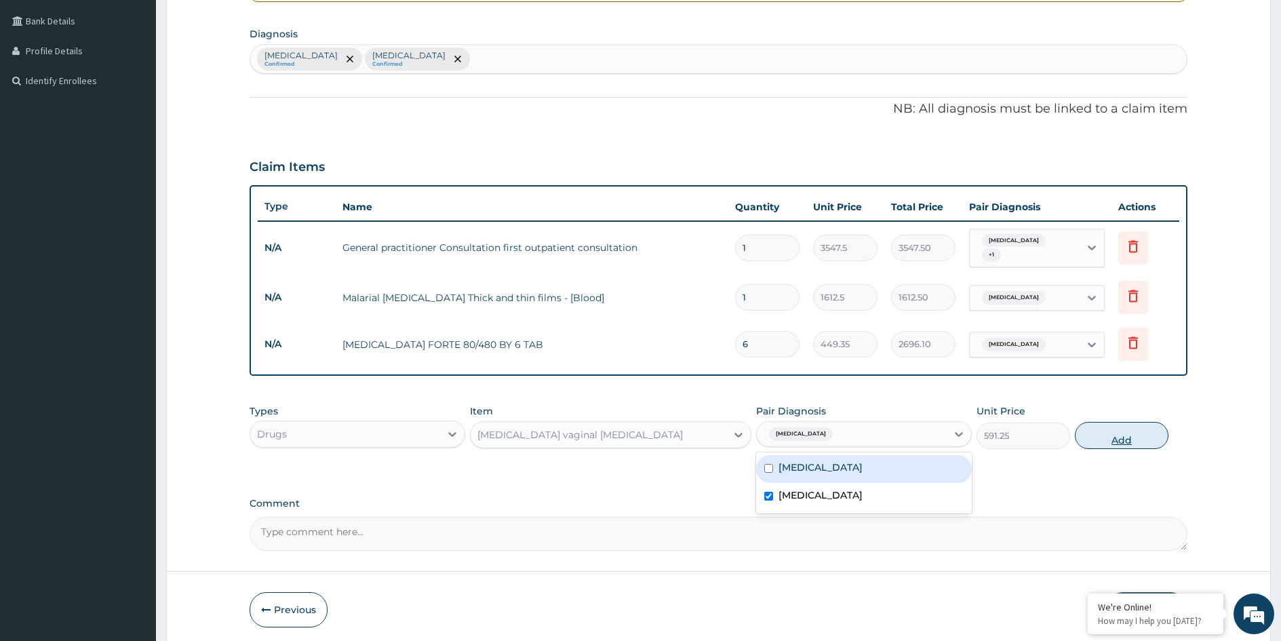
click at [1106, 433] on button "Add" at bounding box center [1122, 435] width 94 height 27
type input "0"
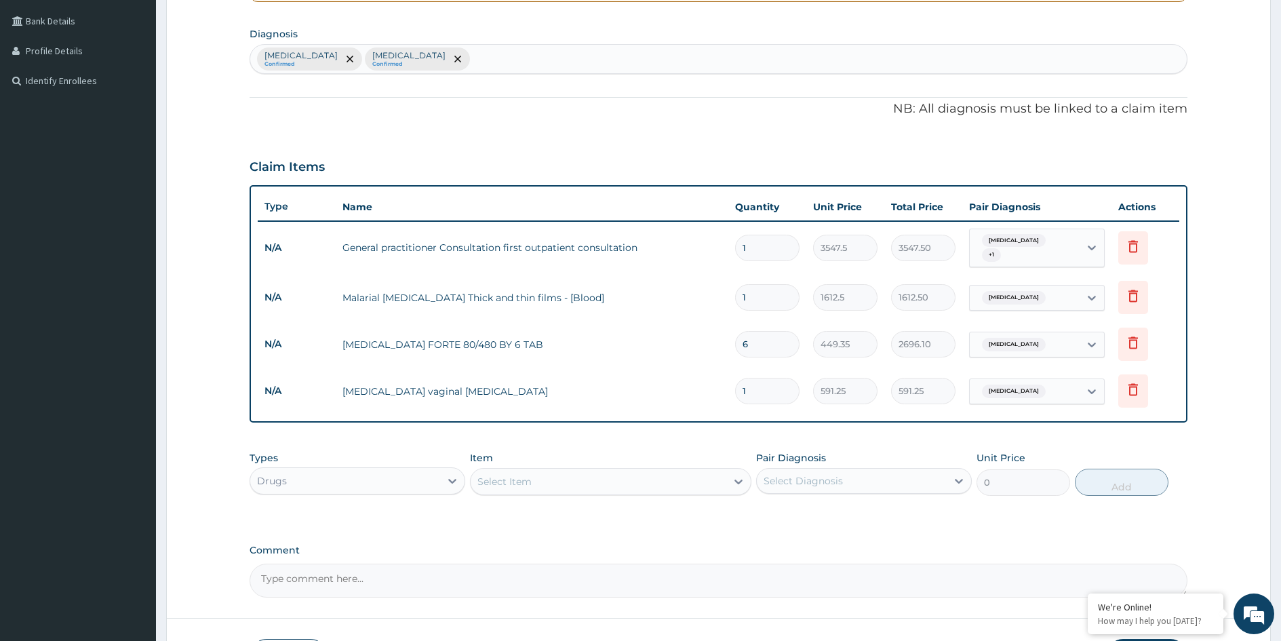
type input "0.00"
type input "6"
type input "3547.50"
type input "6"
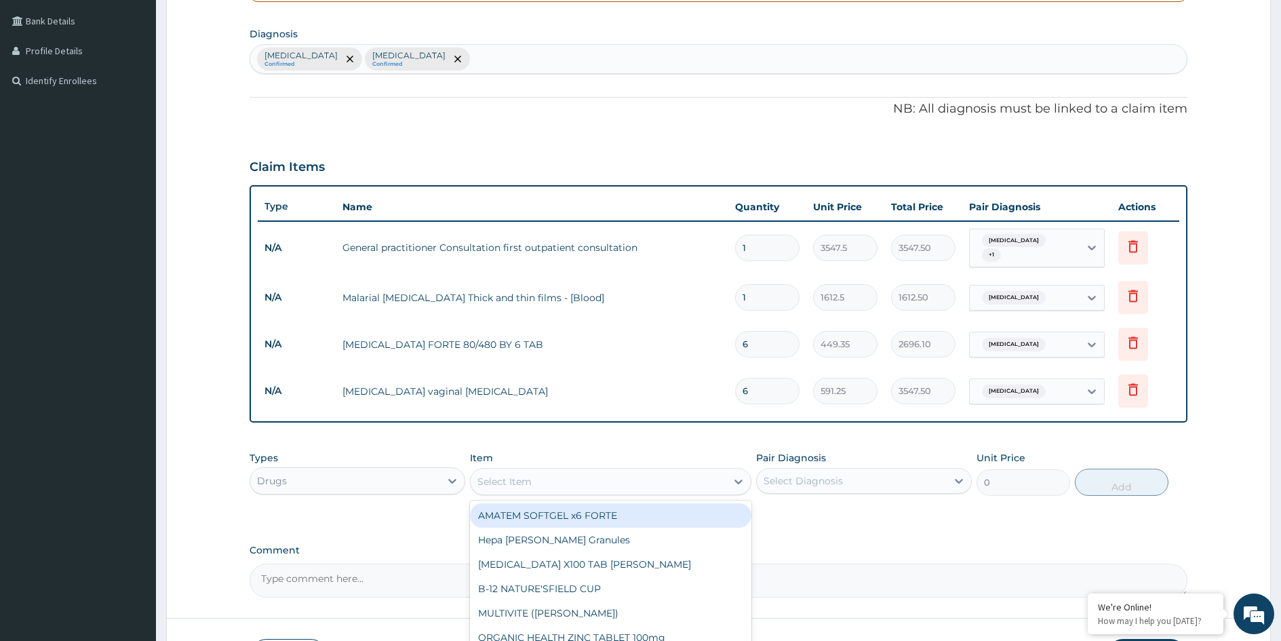
click at [560, 484] on div "Select Item" at bounding box center [599, 482] width 256 height 22
type input "parace"
click at [588, 584] on div "EMZOR PARACETAMOL 500mg" at bounding box center [610, 589] width 281 height 24
type input "23.65"
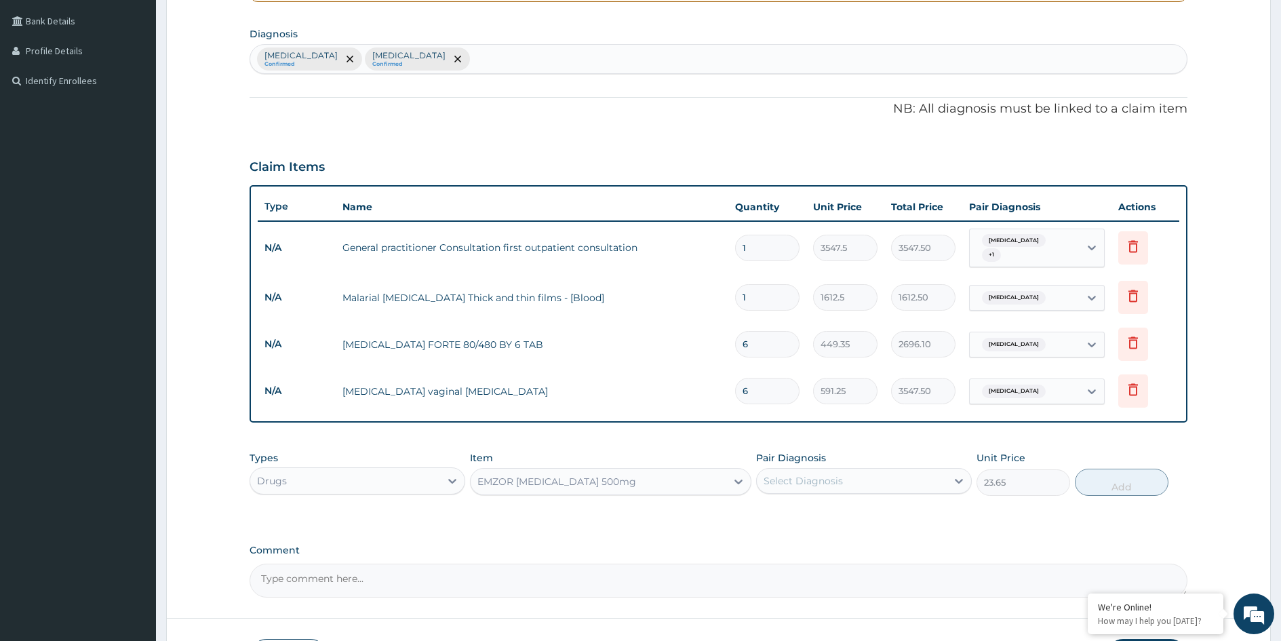
click at [884, 478] on div "Select Diagnosis" at bounding box center [852, 481] width 190 height 22
click at [865, 508] on div "Malaria" at bounding box center [864, 516] width 216 height 28
checkbox input "true"
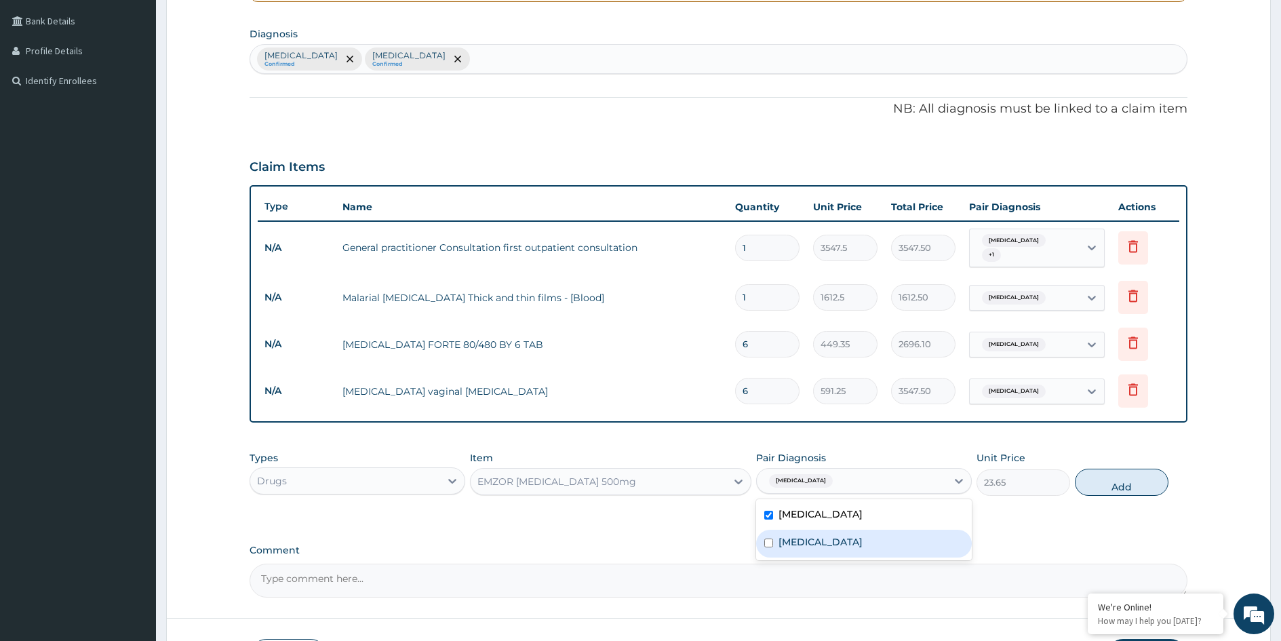
click at [861, 534] on div "Vulvovaginitis" at bounding box center [864, 544] width 216 height 28
checkbox input "true"
click at [1114, 484] on button "Add" at bounding box center [1122, 482] width 94 height 27
type input "0"
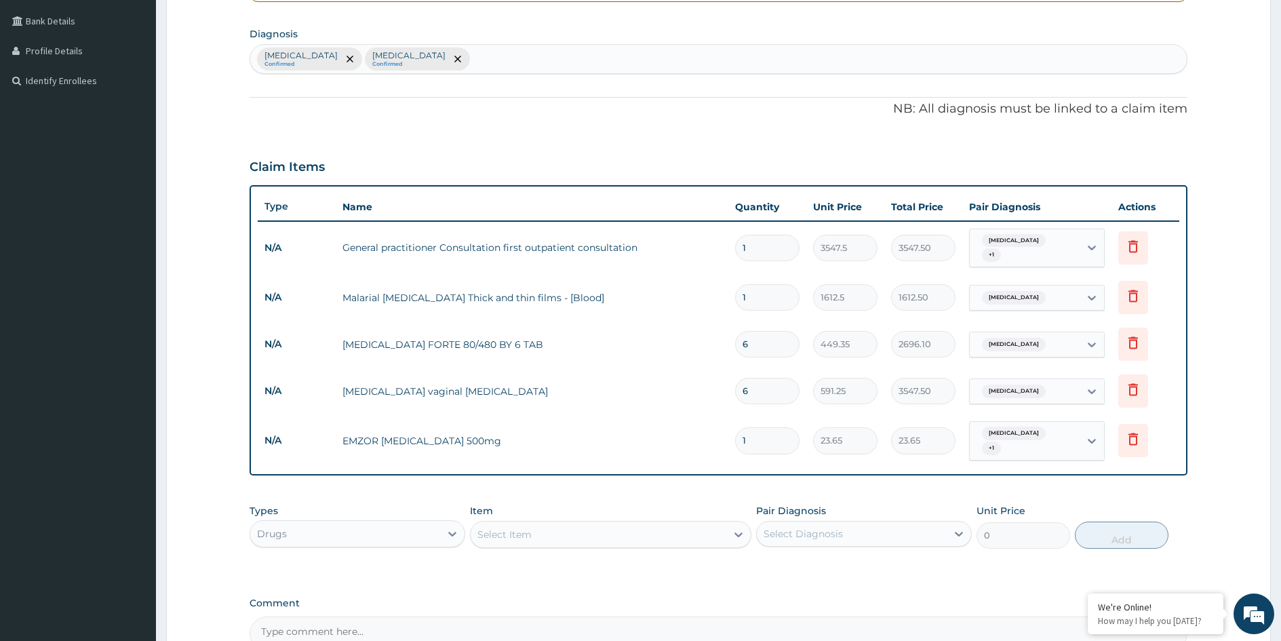
type input "0.00"
type input "2"
type input "47.30"
type input "20"
type input "473.00"
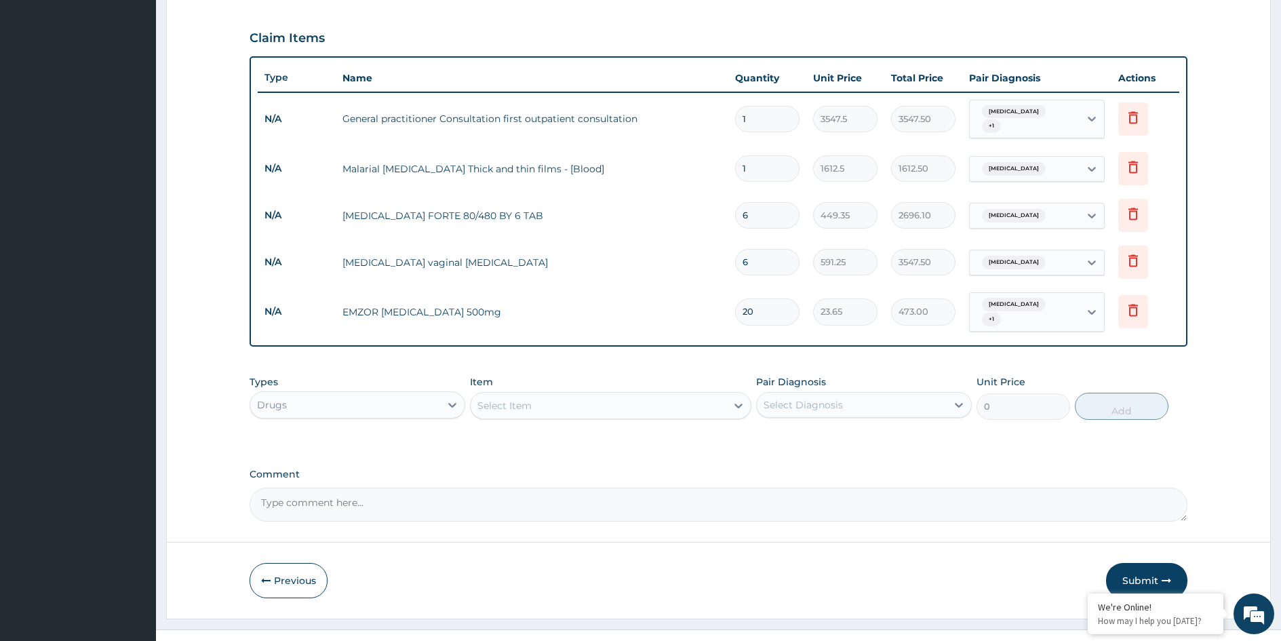
scroll to position [446, 0]
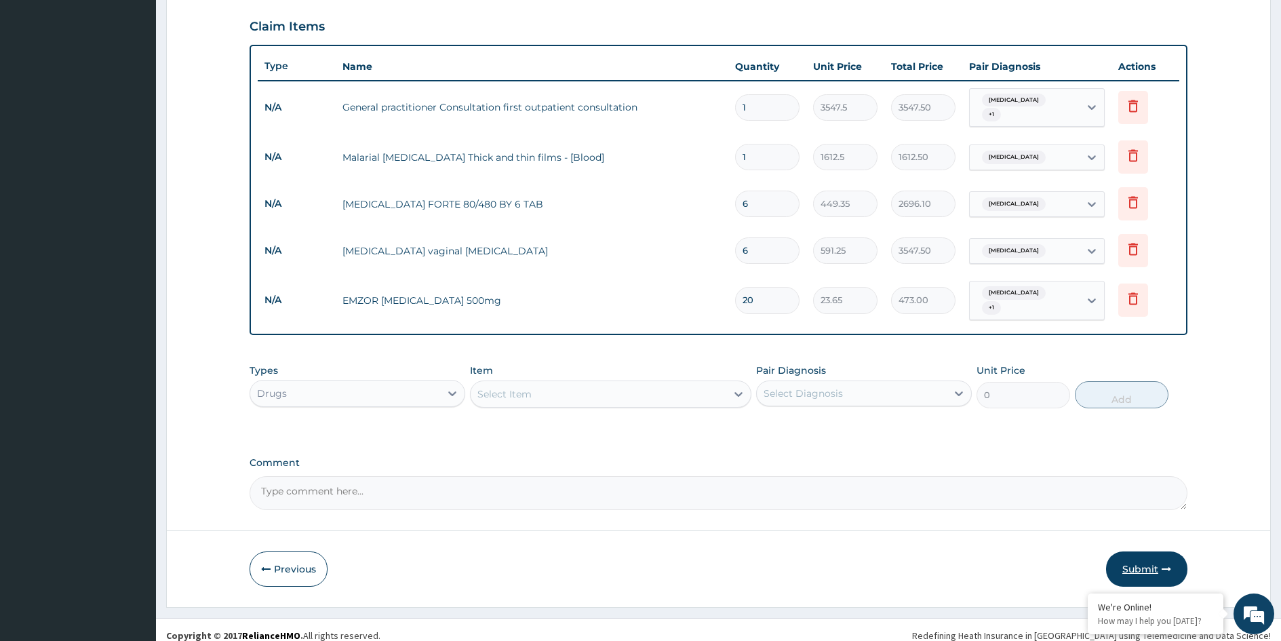
type input "20"
drag, startPoint x: 1129, startPoint y: 556, endPoint x: 1133, endPoint y: 565, distance: 9.4
click at [1130, 557] on button "Submit" at bounding box center [1146, 568] width 81 height 35
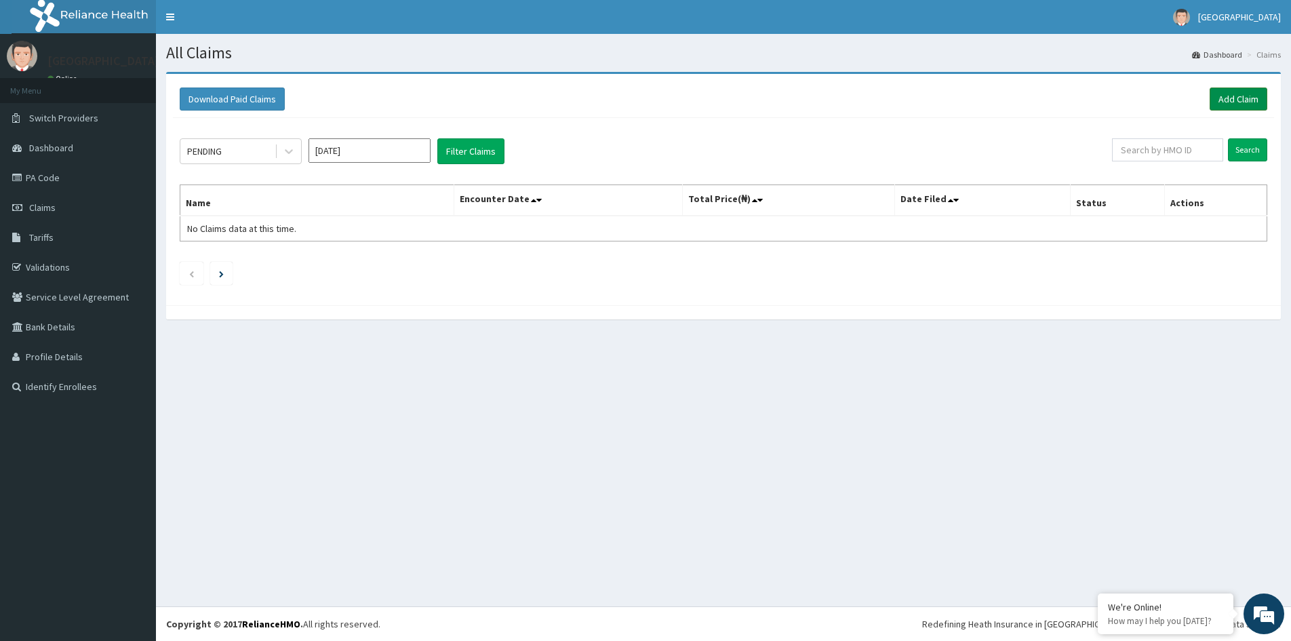
click at [1245, 94] on link "Add Claim" at bounding box center [1239, 98] width 58 height 23
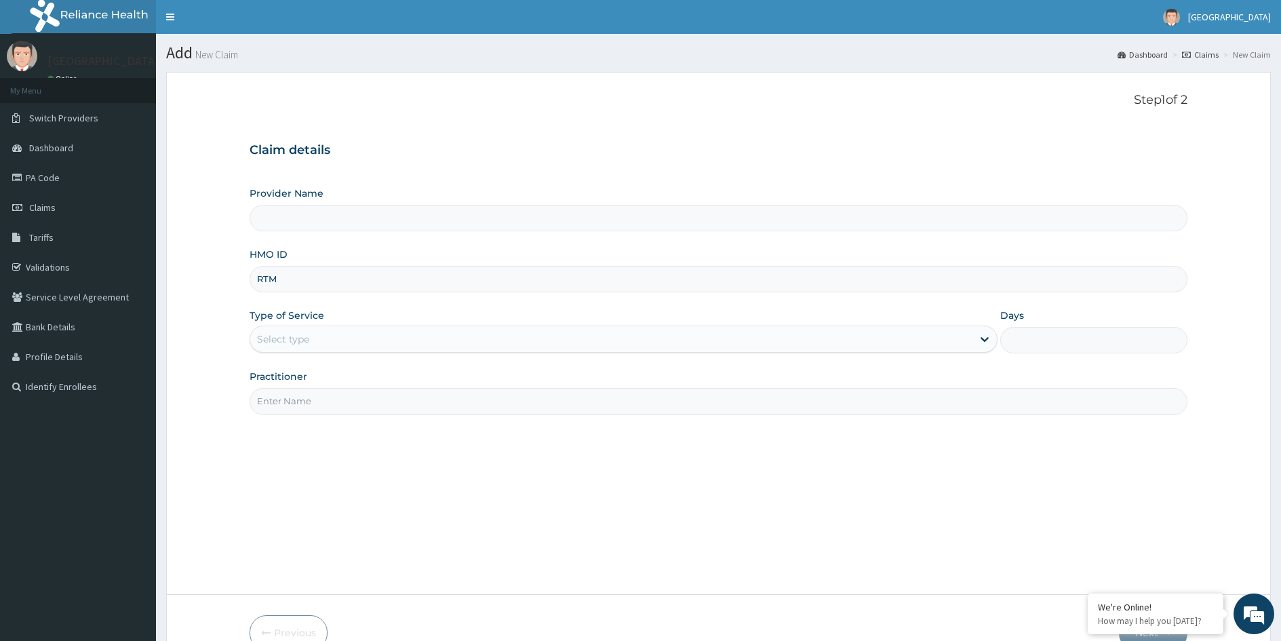
type input "RTM/"
type input "MEDFORD HOSPITAL LTD"
click at [306, 281] on input "RTM/10063/A" at bounding box center [719, 279] width 938 height 26
type input "RTM/10065/A"
click at [353, 341] on div "Select type" at bounding box center [611, 339] width 722 height 22
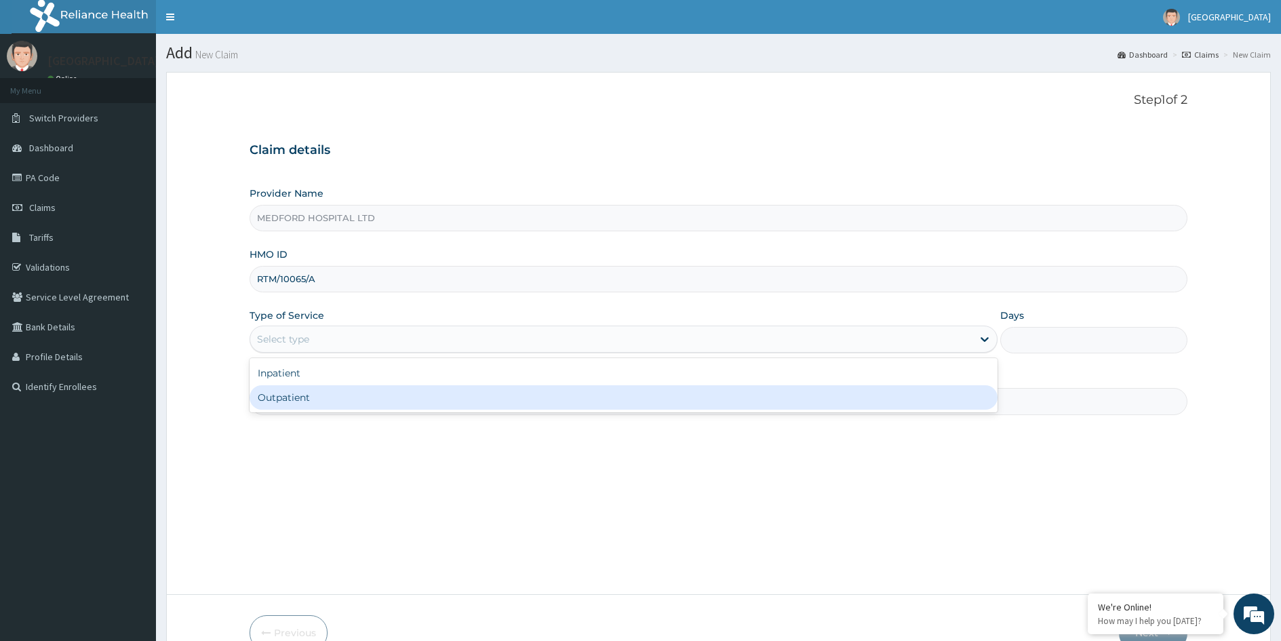
click at [325, 395] on div "Outpatient" at bounding box center [624, 397] width 748 height 24
type input "1"
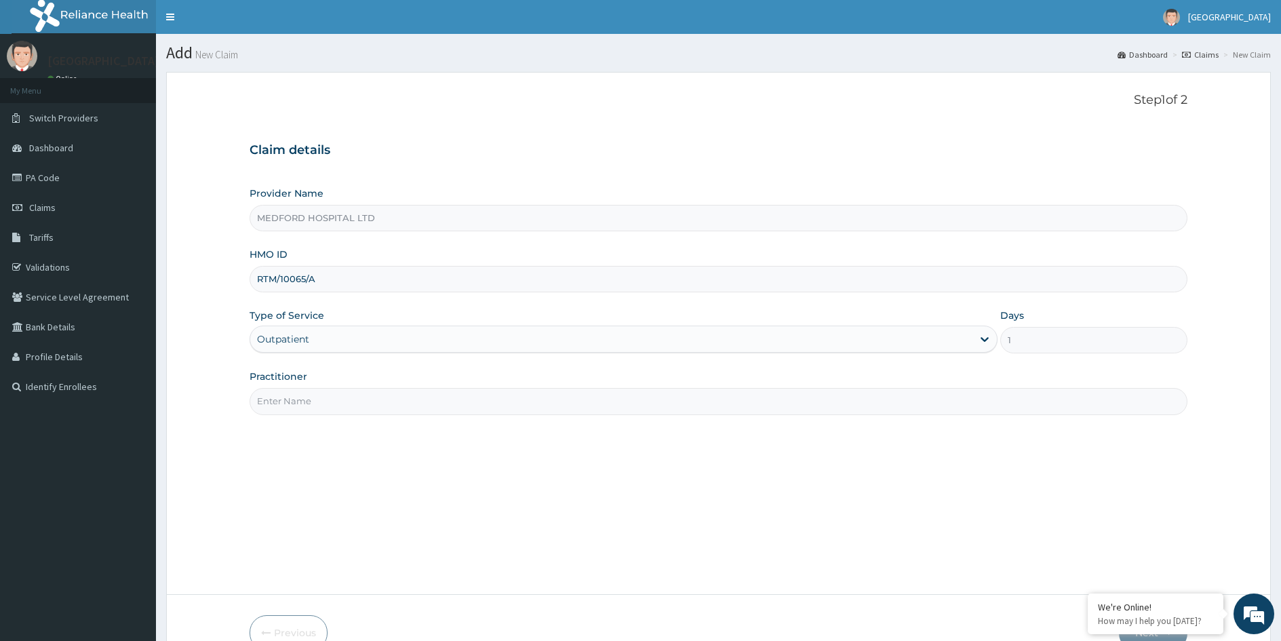
click at [323, 397] on input "Practitioner" at bounding box center [719, 401] width 938 height 26
click at [332, 400] on input "Practitioner" at bounding box center [719, 401] width 938 height 26
type input "OKONKWO"
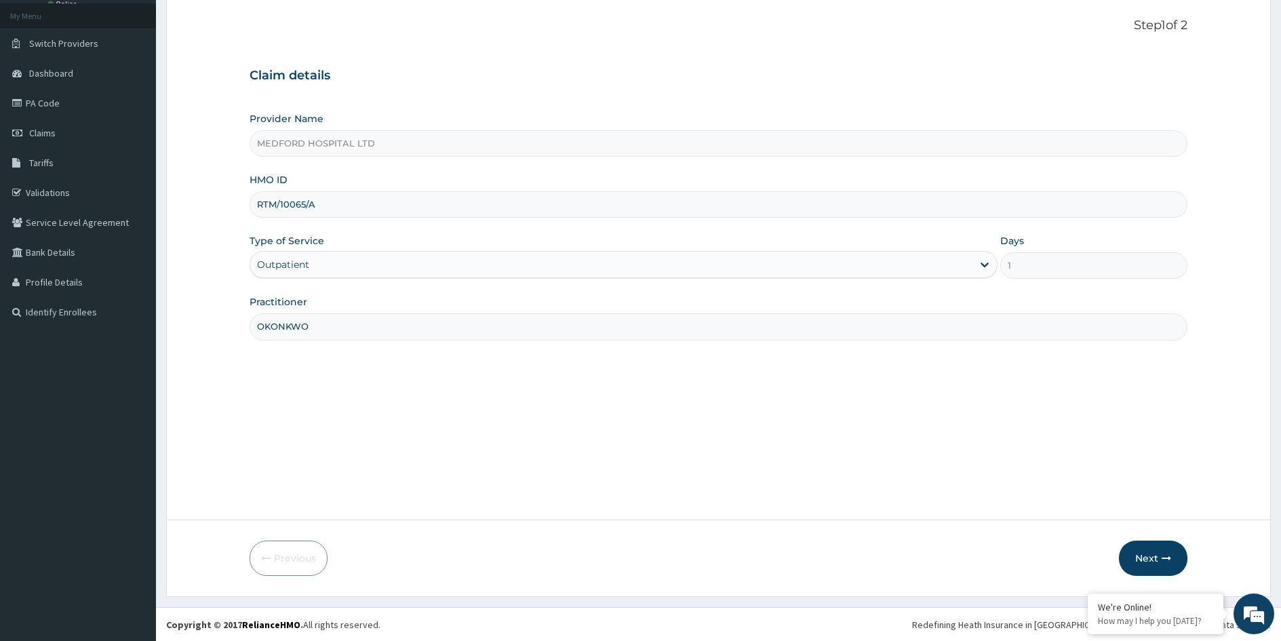
scroll to position [75, 0]
click at [1148, 553] on button "Next" at bounding box center [1153, 557] width 69 height 35
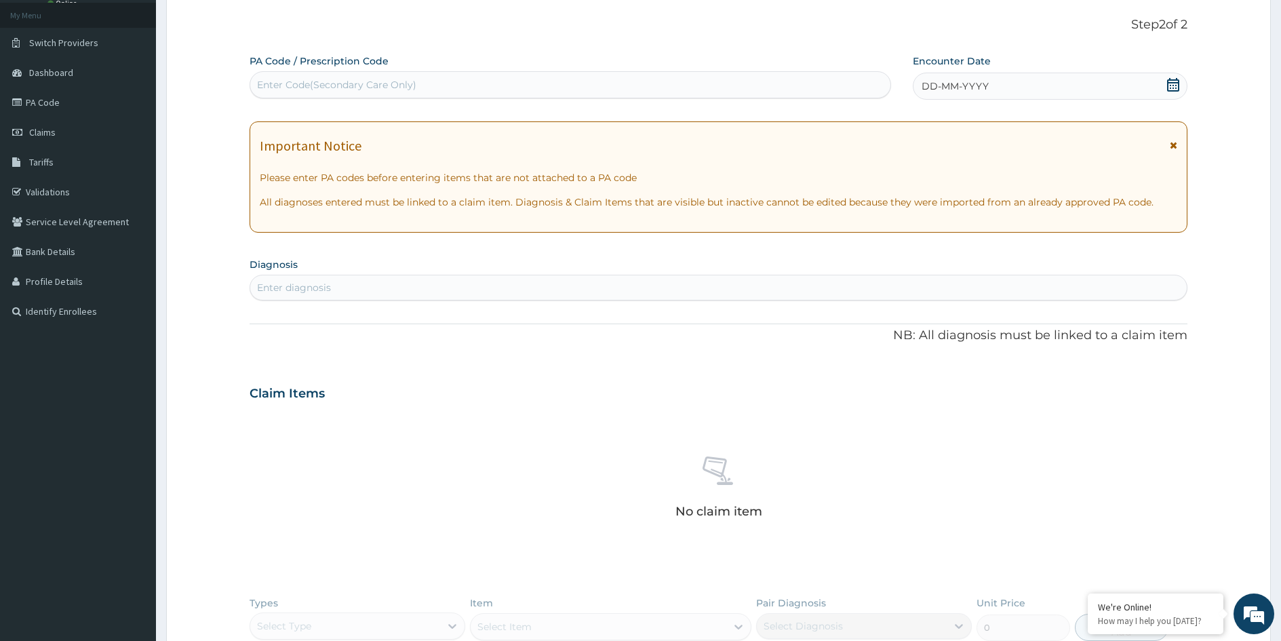
click at [1055, 88] on div "DD-MM-YYYY" at bounding box center [1050, 86] width 275 height 27
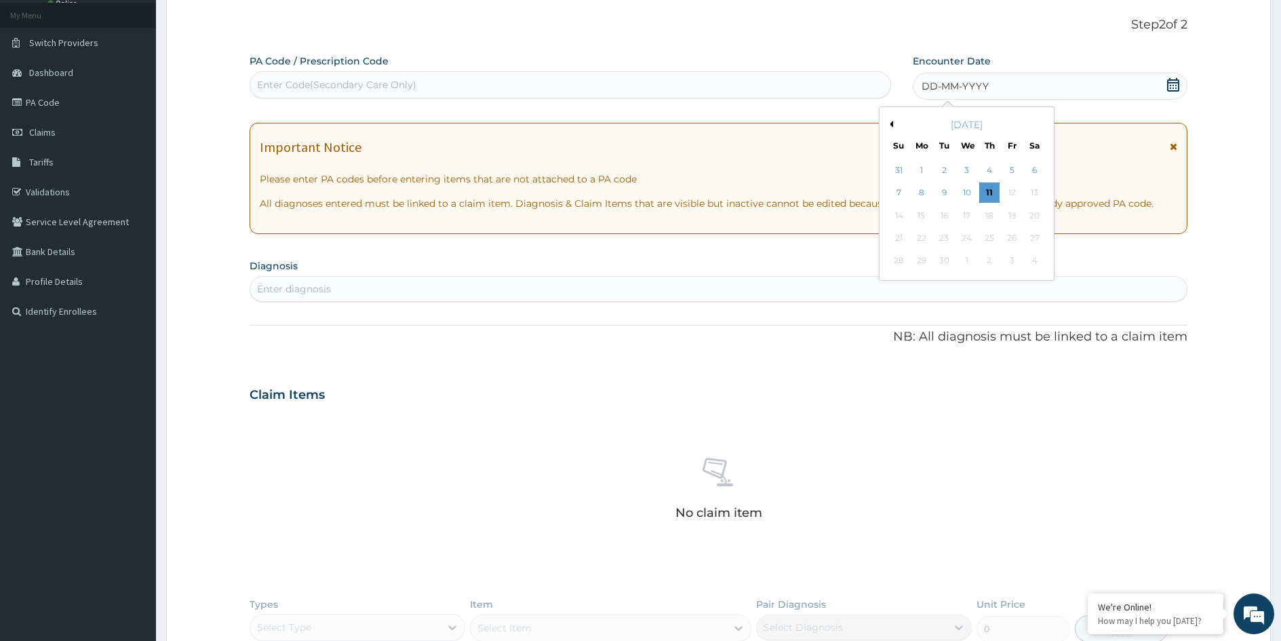
click at [893, 122] on button "Previous Month" at bounding box center [890, 124] width 7 height 7
click at [1033, 262] on div "30" at bounding box center [1034, 261] width 20 height 20
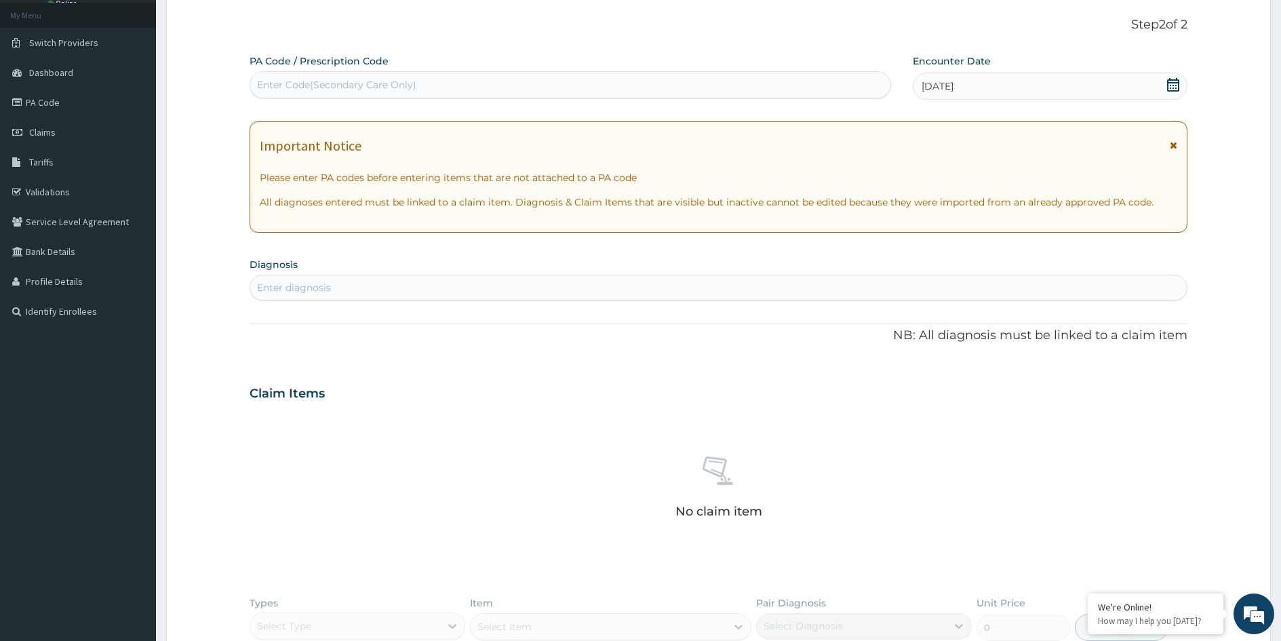
click at [729, 289] on div "Enter diagnosis" at bounding box center [718, 288] width 937 height 22
type input "D"
type input "Y"
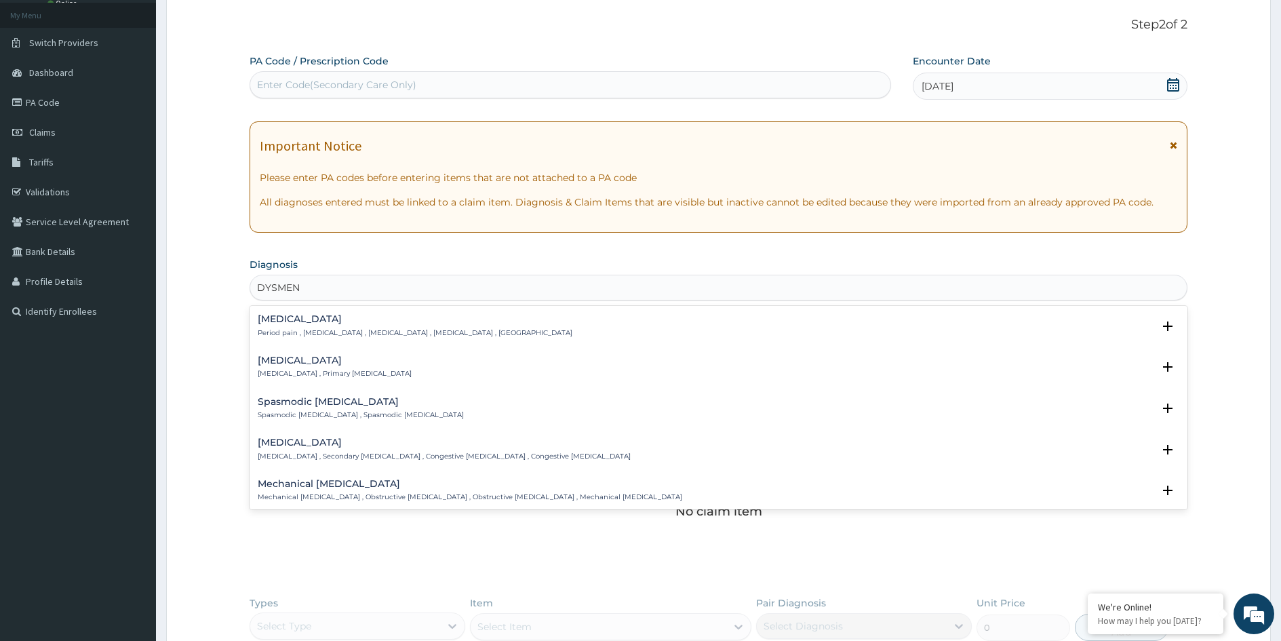
type input "DYSMENO"
click at [325, 328] on p "Period pain , [MEDICAL_DATA] , [MEDICAL_DATA] , [MEDICAL_DATA] , [GEOGRAPHIC_DA…" at bounding box center [415, 332] width 315 height 9
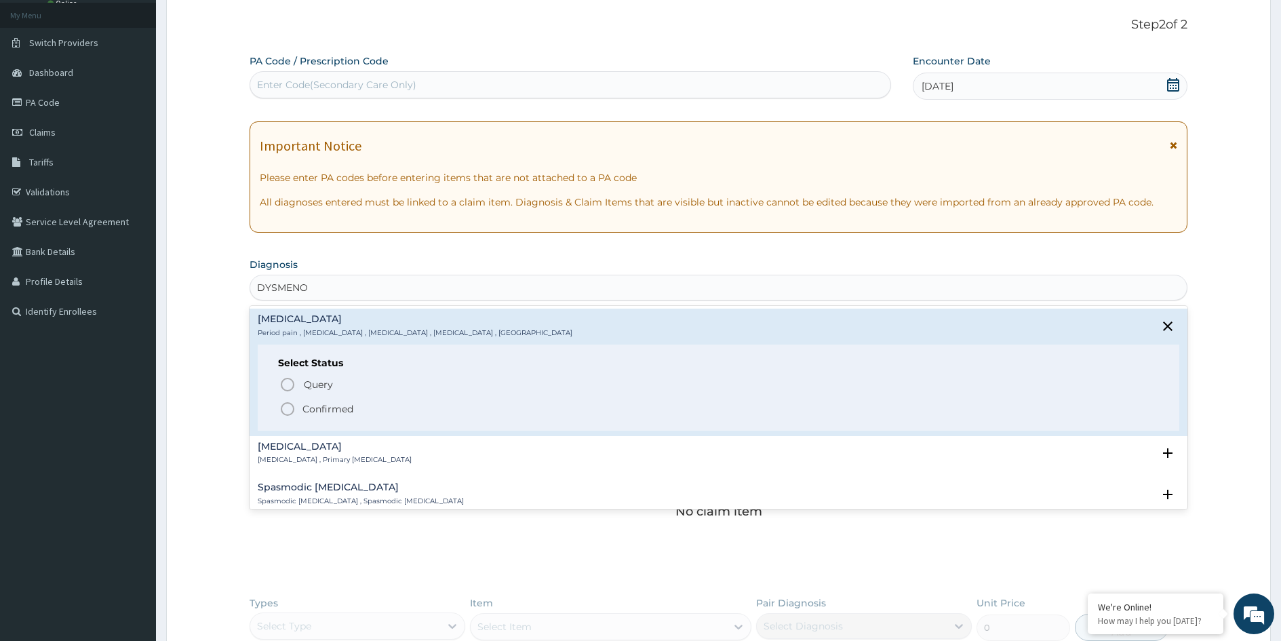
click at [328, 406] on p "Confirmed" at bounding box center [328, 409] width 51 height 14
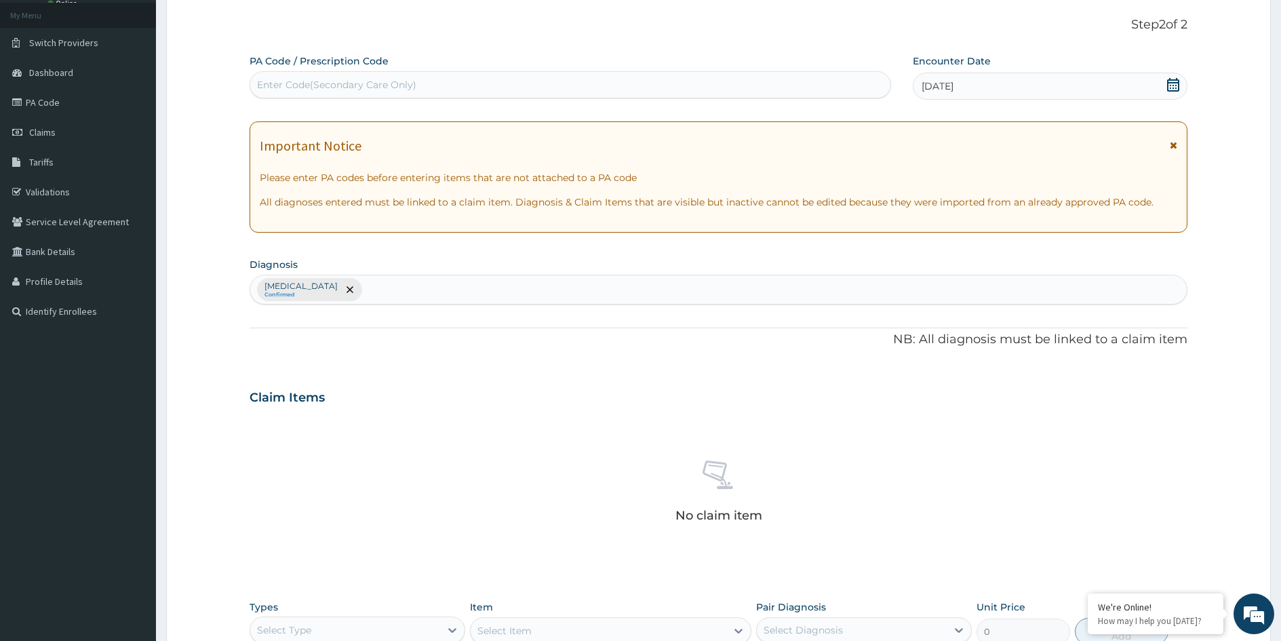
type input "A"
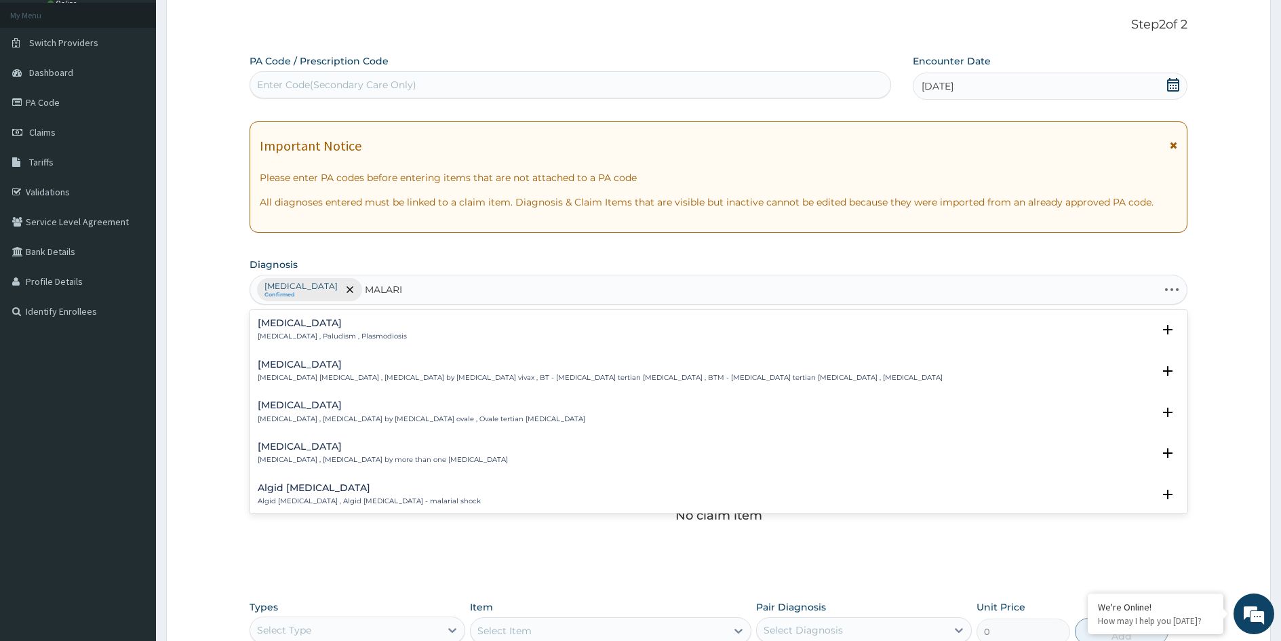
type input "MALARIA"
click at [284, 328] on h4 "Malaria" at bounding box center [332, 323] width 149 height 10
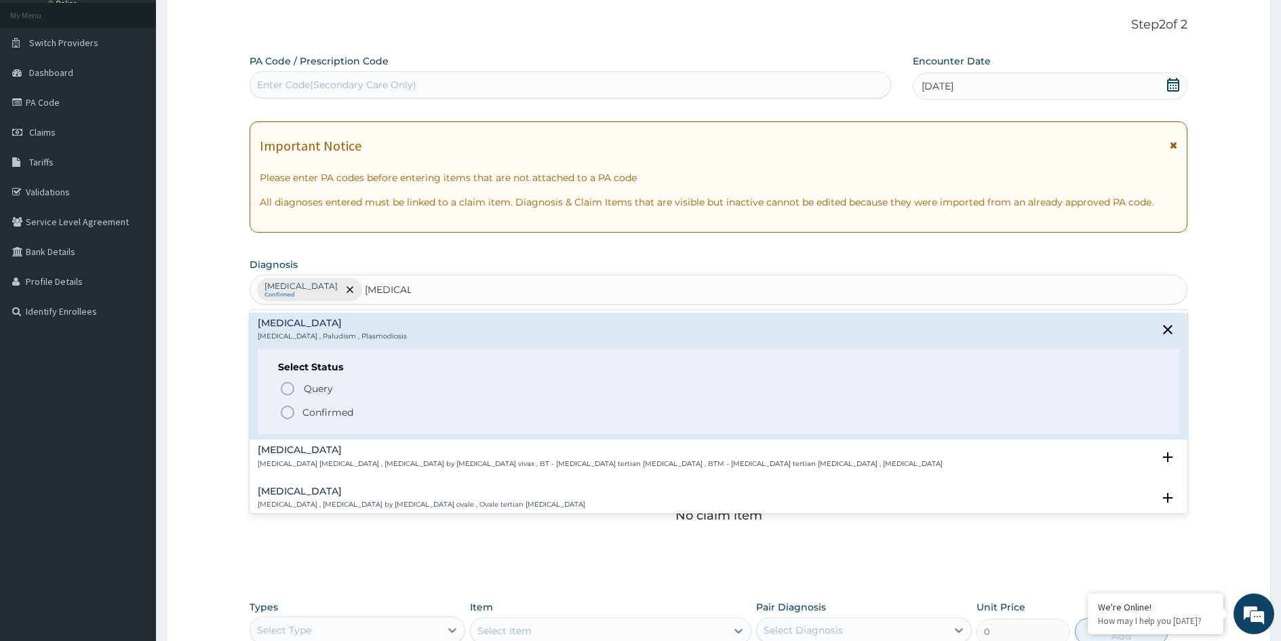
click at [324, 410] on p "Confirmed" at bounding box center [328, 413] width 51 height 14
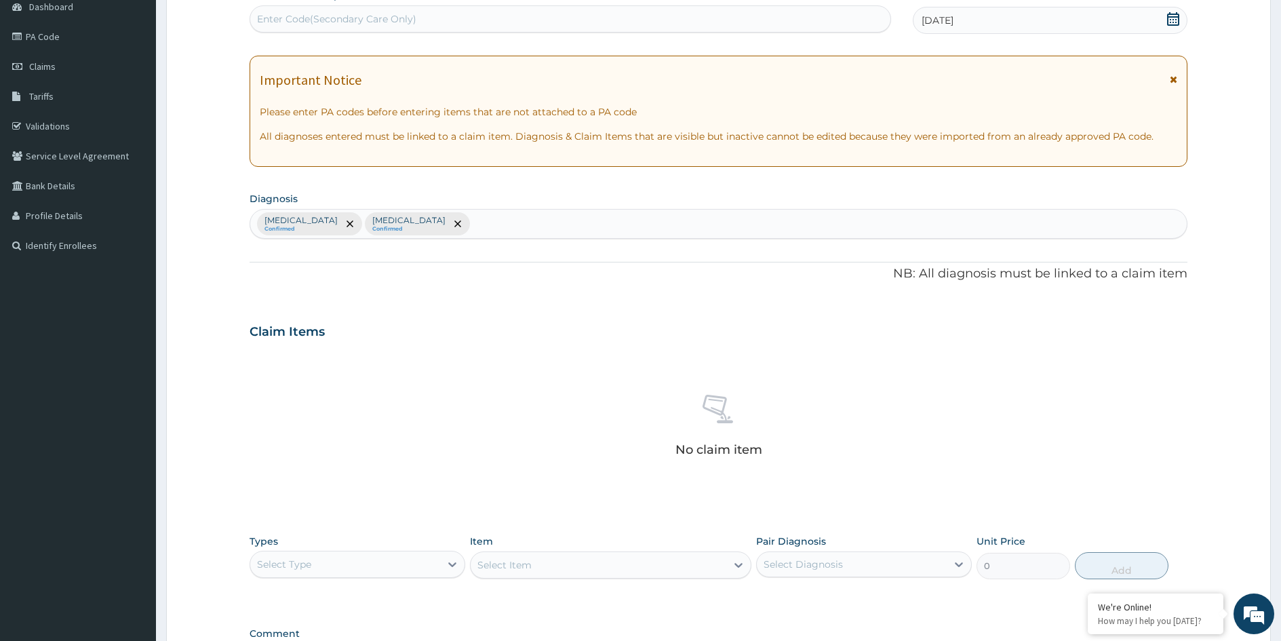
scroll to position [279, 0]
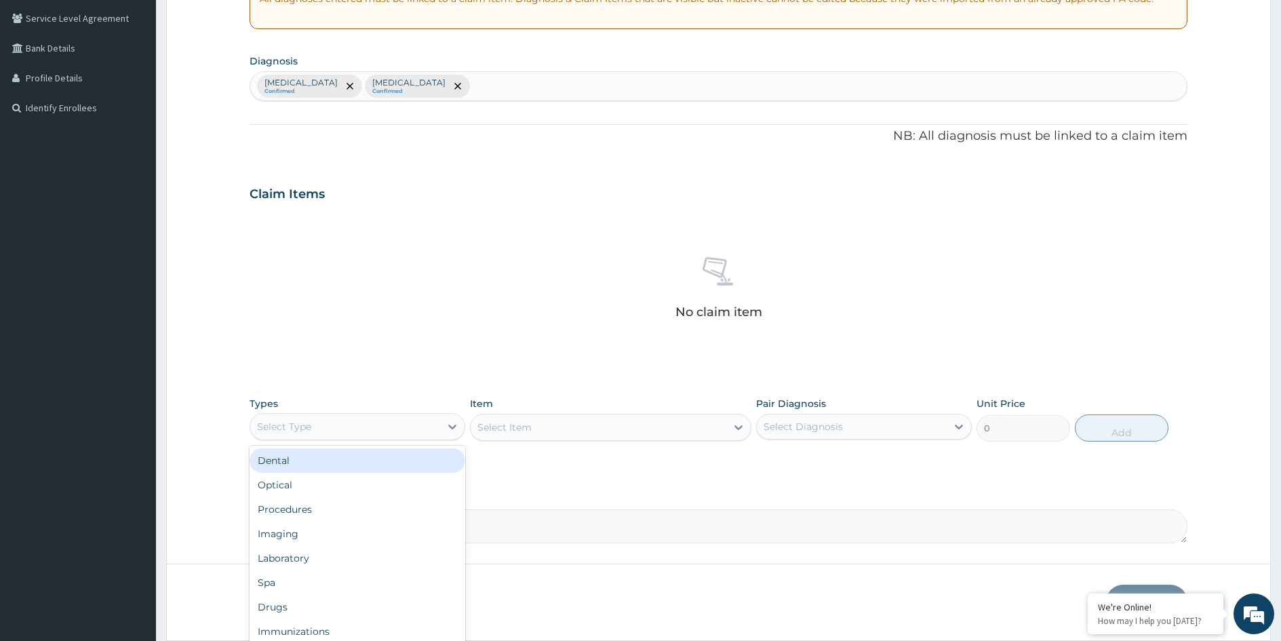
click at [430, 427] on div "Select Type" at bounding box center [345, 427] width 190 height 22
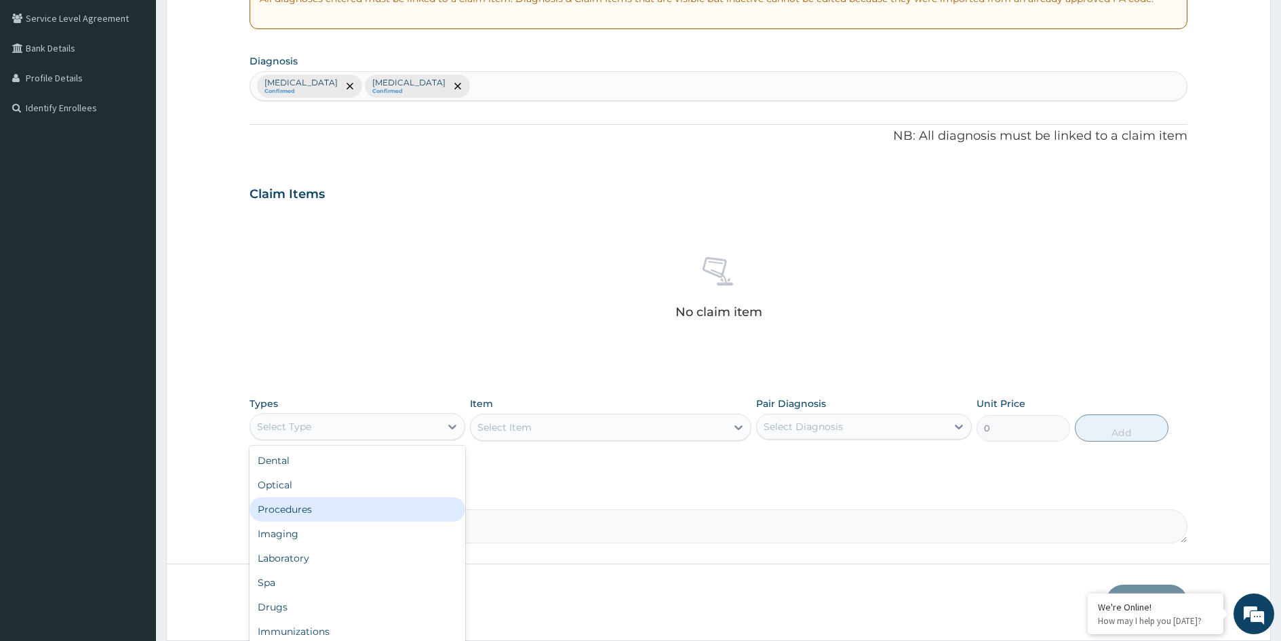
click at [343, 507] on div "Procedures" at bounding box center [358, 509] width 216 height 24
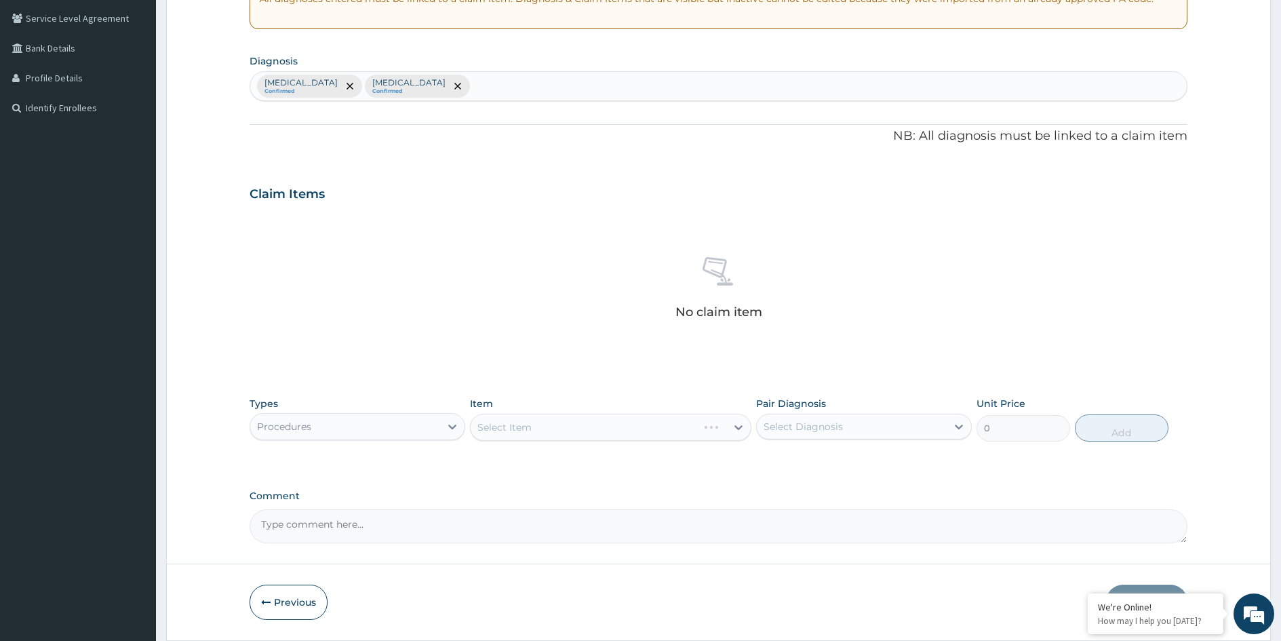
drag, startPoint x: 813, startPoint y: 434, endPoint x: 813, endPoint y: 442, distance: 7.5
click at [813, 435] on div "Select Diagnosis" at bounding box center [852, 427] width 190 height 22
click at [811, 462] on label "Dysmenorrhea" at bounding box center [821, 460] width 84 height 14
checkbox input "true"
click at [806, 487] on label "[MEDICAL_DATA]" at bounding box center [821, 488] width 84 height 14
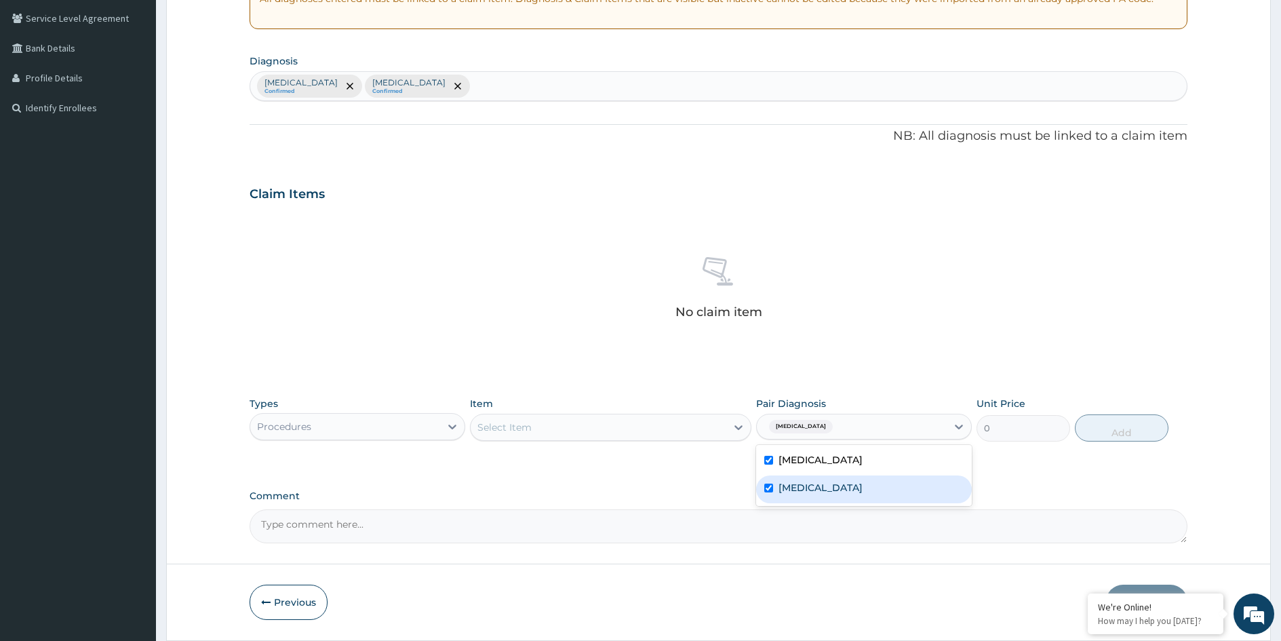
checkbox input "true"
click at [678, 430] on div "Select Item" at bounding box center [599, 427] width 256 height 22
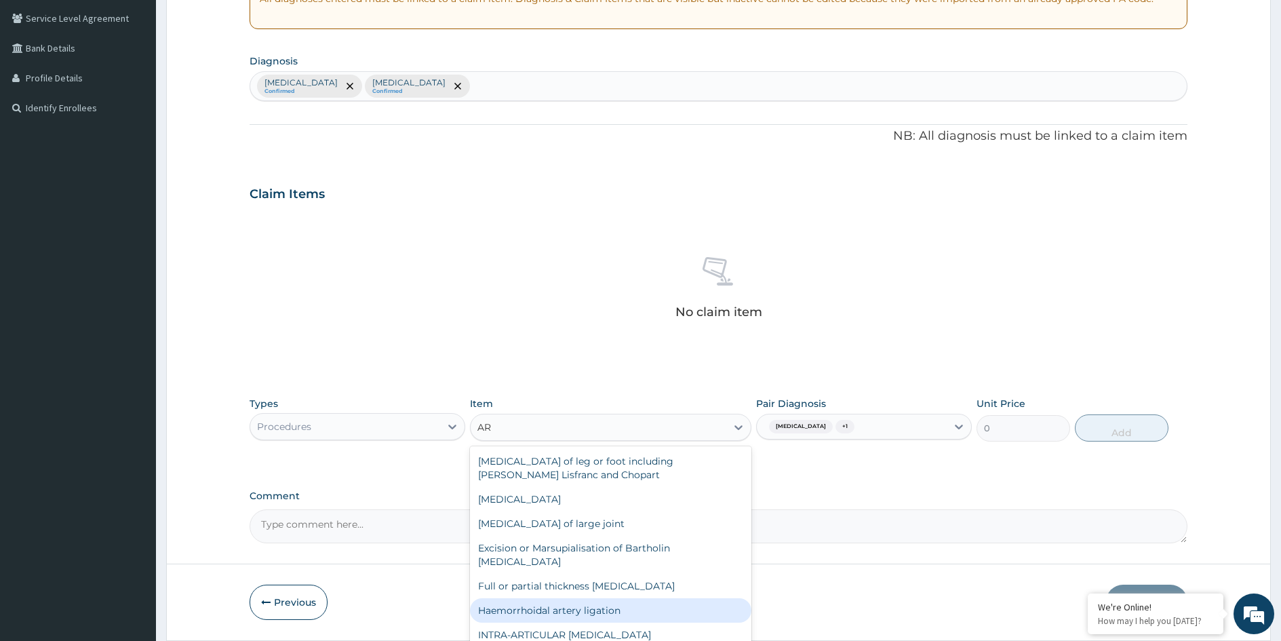
type input "A"
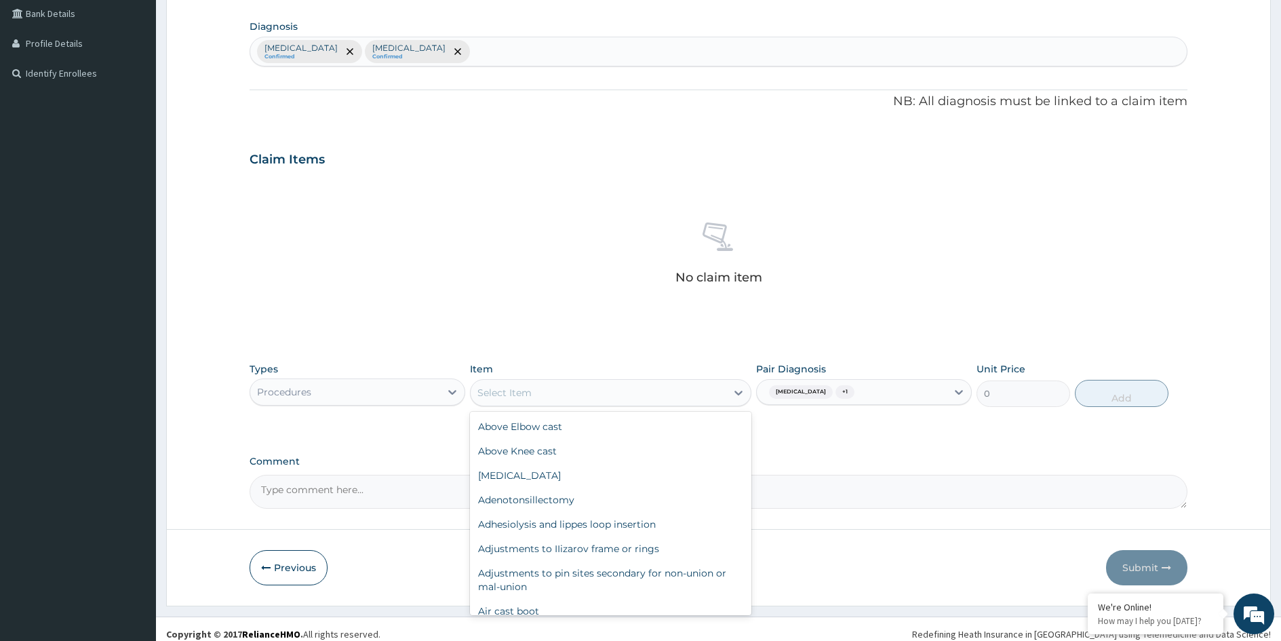
scroll to position [324, 0]
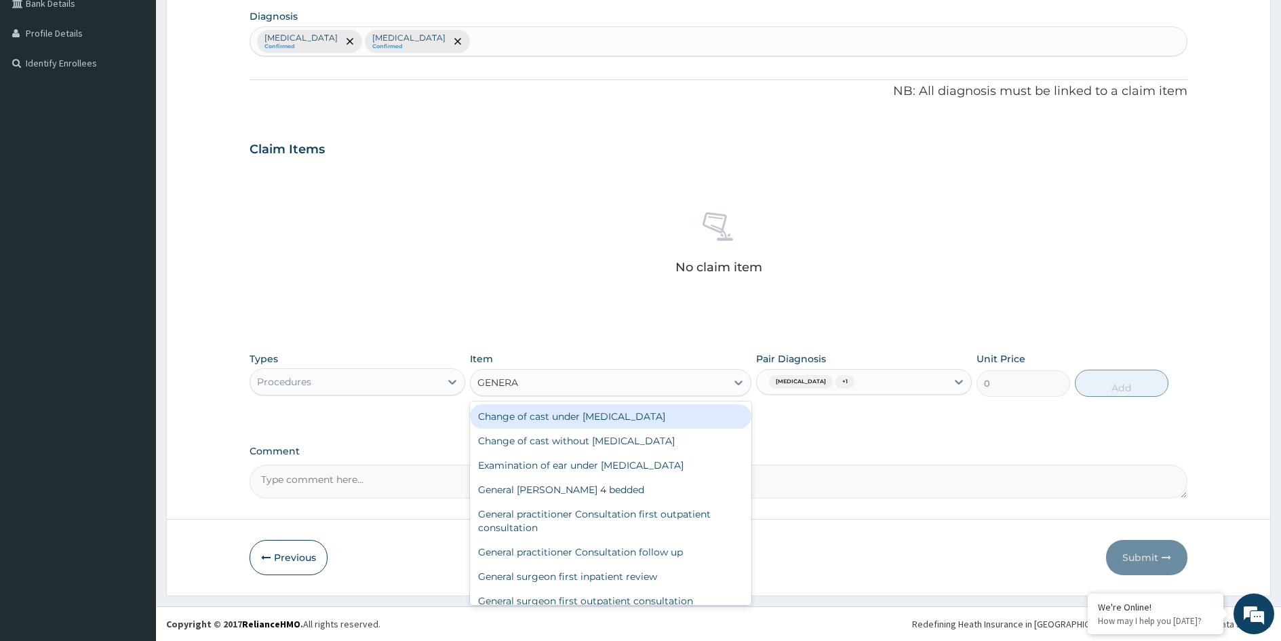
type input "GENERAL"
click at [578, 518] on div "General practitioner Consultation first outpatient consultation" at bounding box center [610, 521] width 281 height 38
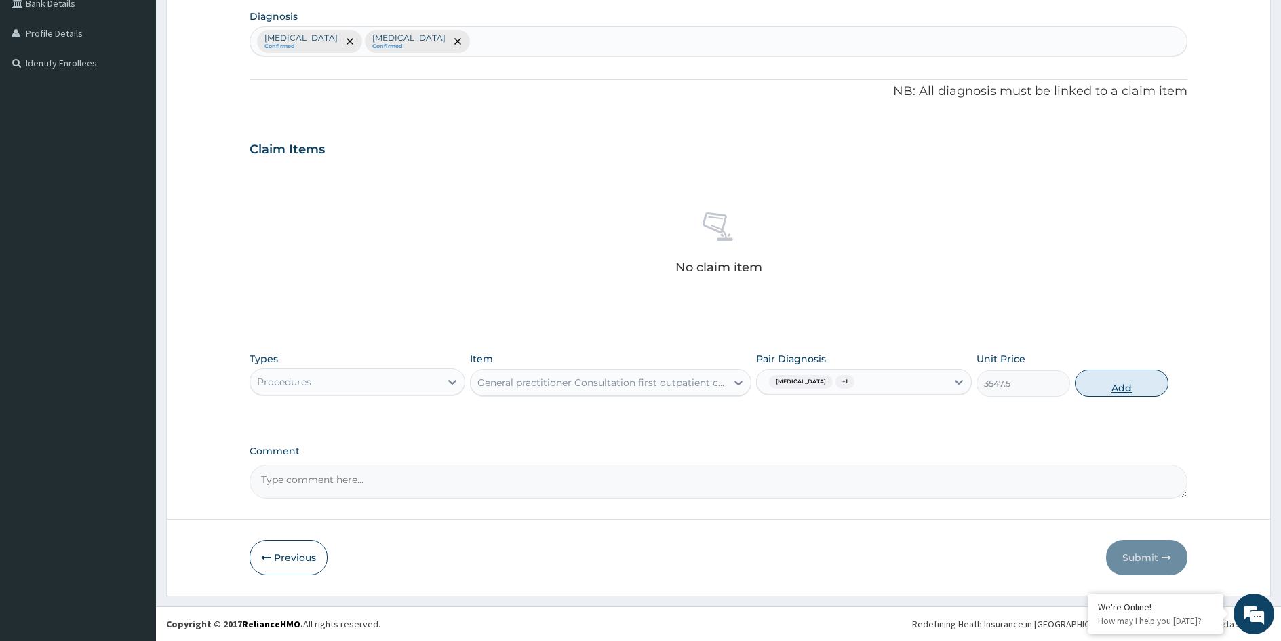
click at [1109, 389] on button "Add" at bounding box center [1122, 383] width 94 height 27
type input "0"
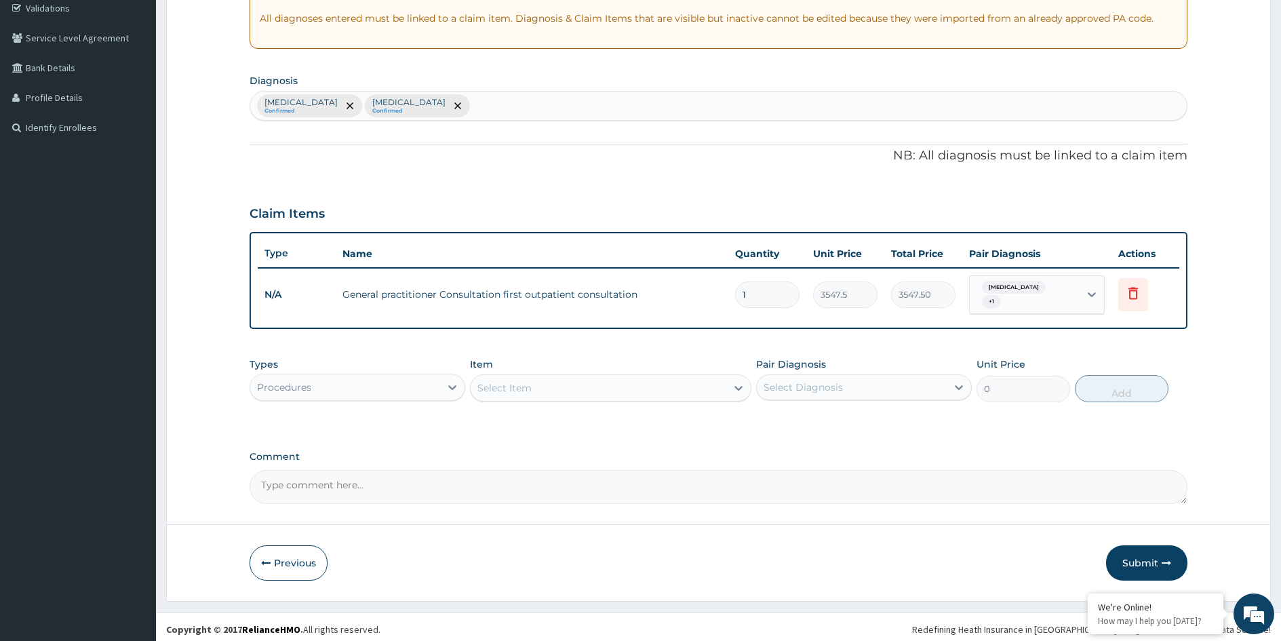
click at [594, 389] on div "Select Item" at bounding box center [599, 388] width 256 height 22
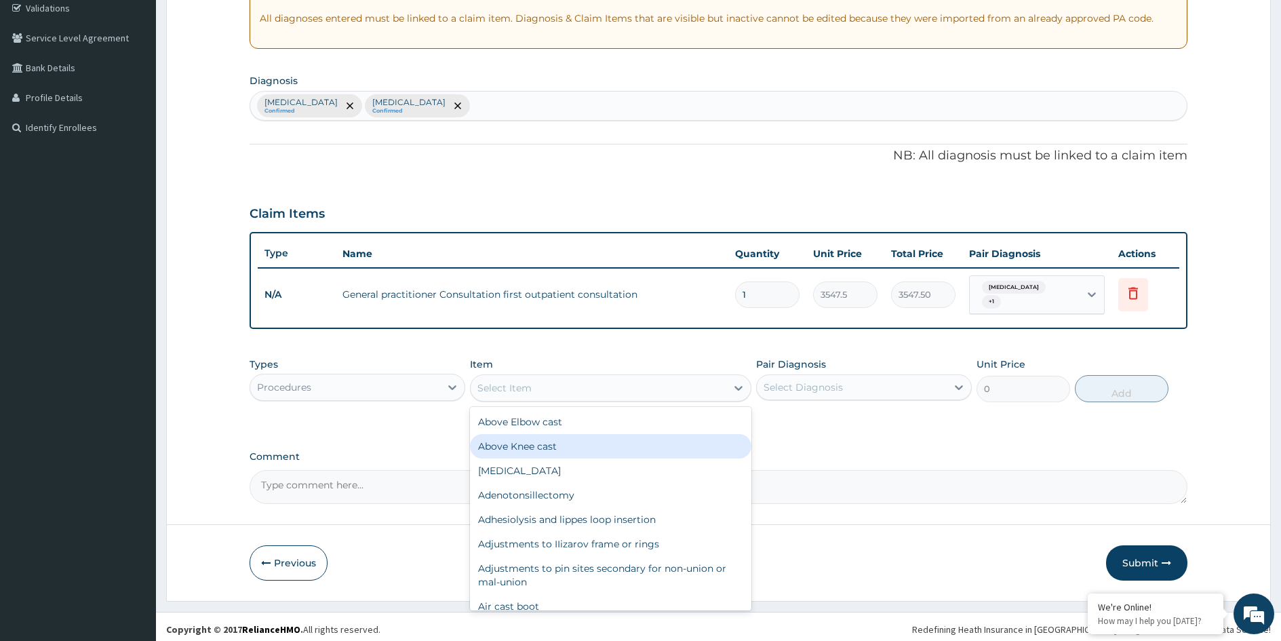
click at [817, 442] on div "PA Code / Prescription Code Enter Code(Secondary Care Only) Encounter Date 30-0…" at bounding box center [719, 187] width 938 height 634
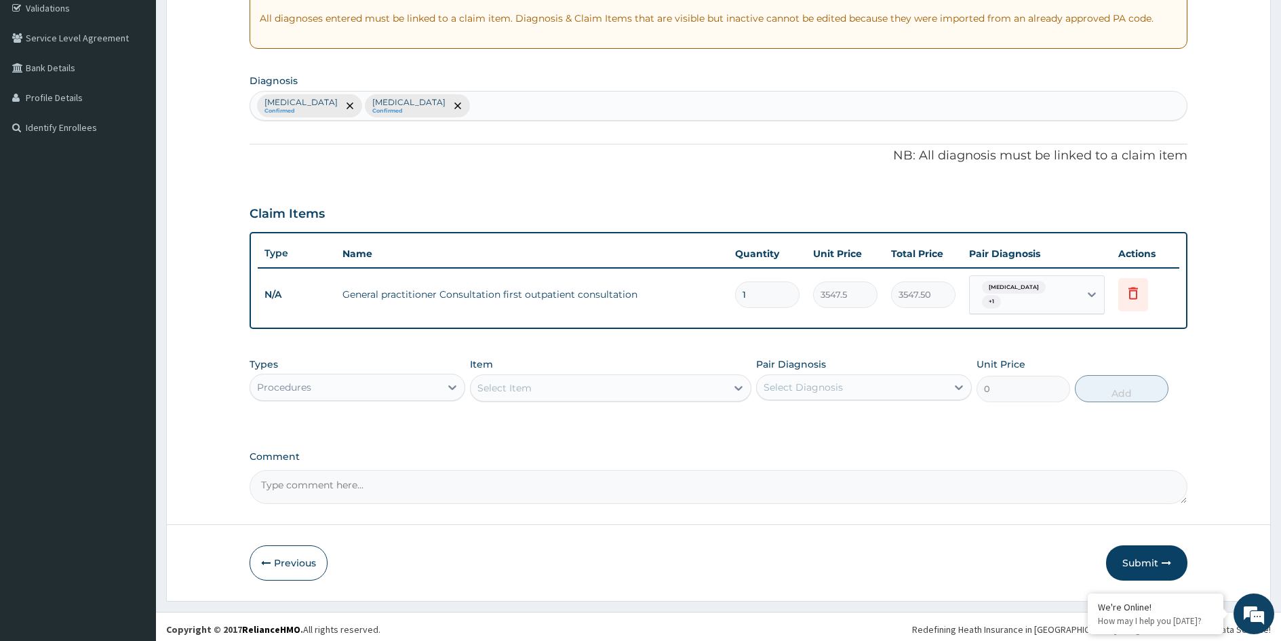
click at [625, 384] on div "Select Item" at bounding box center [599, 388] width 256 height 22
click at [852, 433] on div "PA Code / Prescription Code Enter Code(Secondary Care Only) Encounter Date 30-0…" at bounding box center [719, 187] width 938 height 634
click at [430, 385] on div "Procedures" at bounding box center [345, 387] width 190 height 22
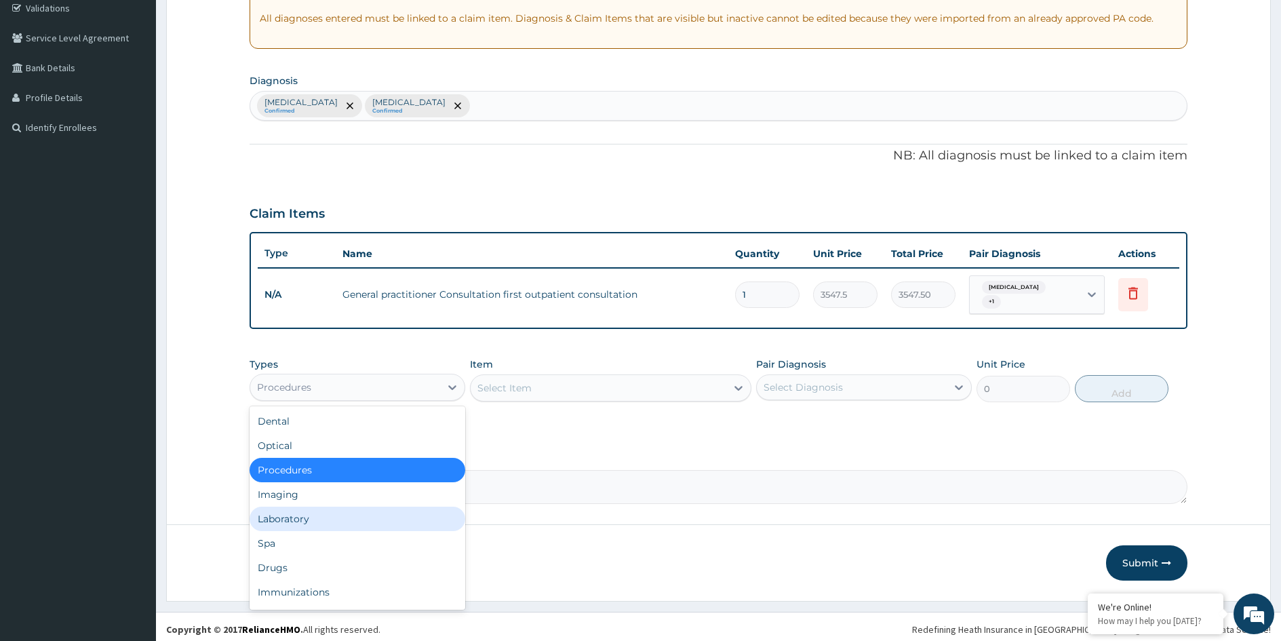
click at [347, 514] on div "Laboratory" at bounding box center [358, 519] width 216 height 24
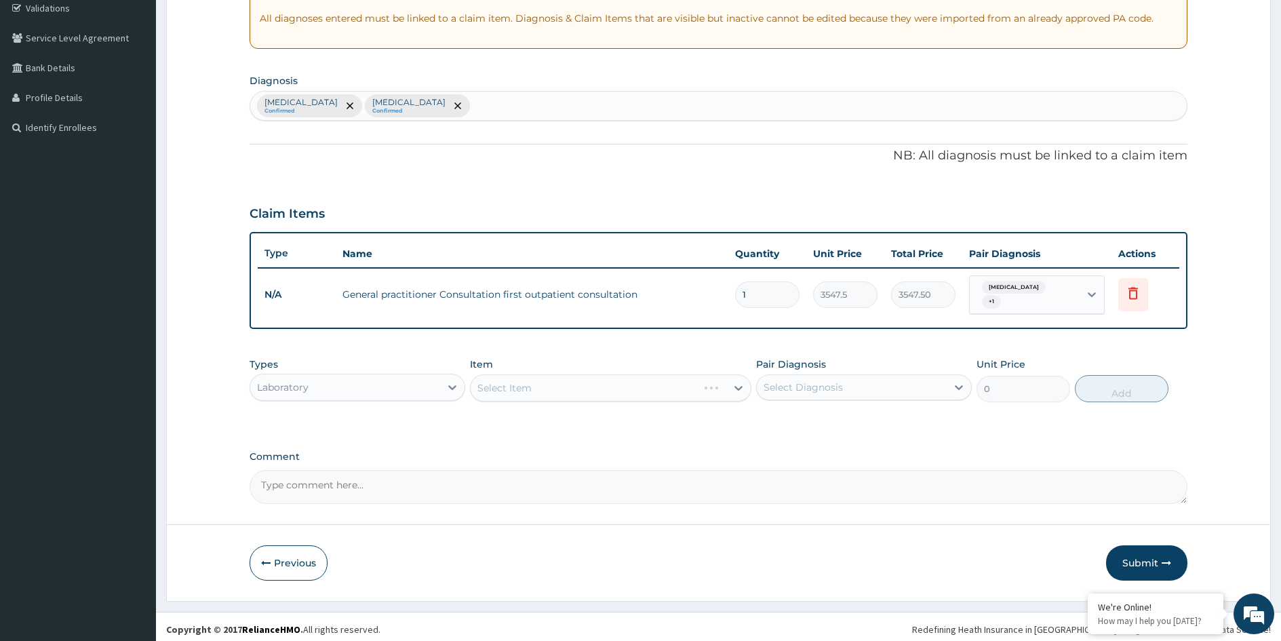
click at [641, 388] on div "Select Item" at bounding box center [610, 387] width 281 height 27
click at [806, 393] on div "Pair Diagnosis Select Diagnosis" at bounding box center [864, 379] width 216 height 45
click at [811, 385] on div "Select Diagnosis" at bounding box center [803, 388] width 79 height 14
click at [812, 415] on label "Dysmenorrhea" at bounding box center [821, 421] width 84 height 14
checkbox input "true"
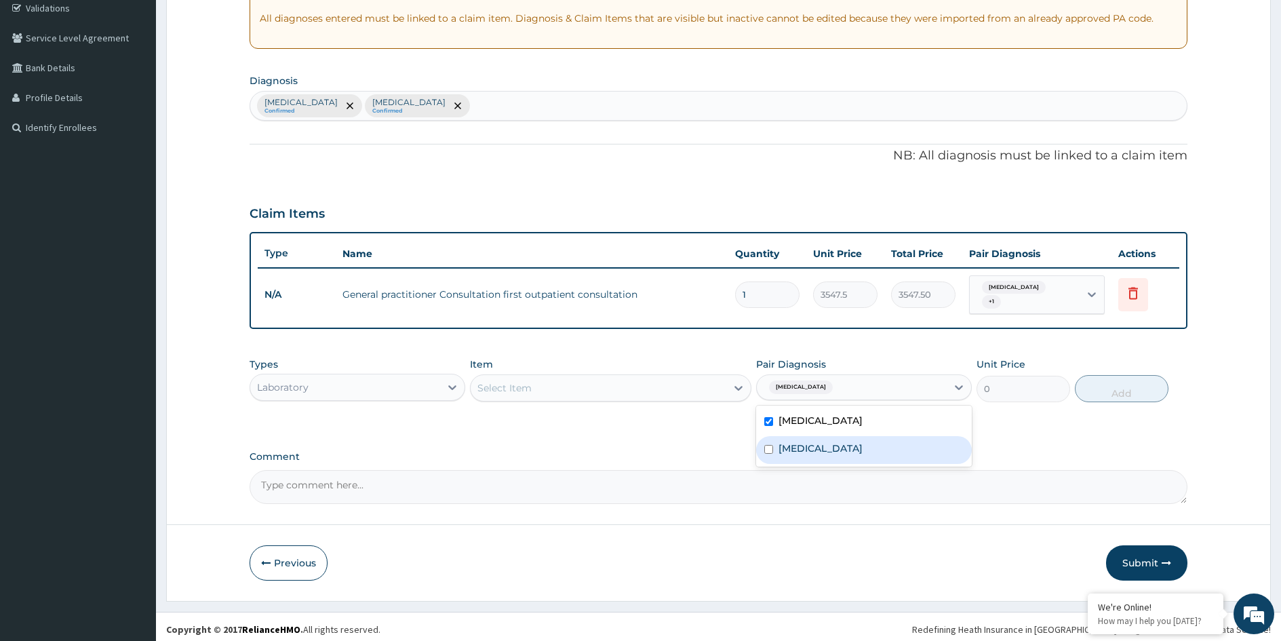
click at [811, 443] on label "[MEDICAL_DATA]" at bounding box center [821, 449] width 84 height 14
checkbox input "true"
click at [637, 386] on div "Select Item" at bounding box center [599, 388] width 256 height 22
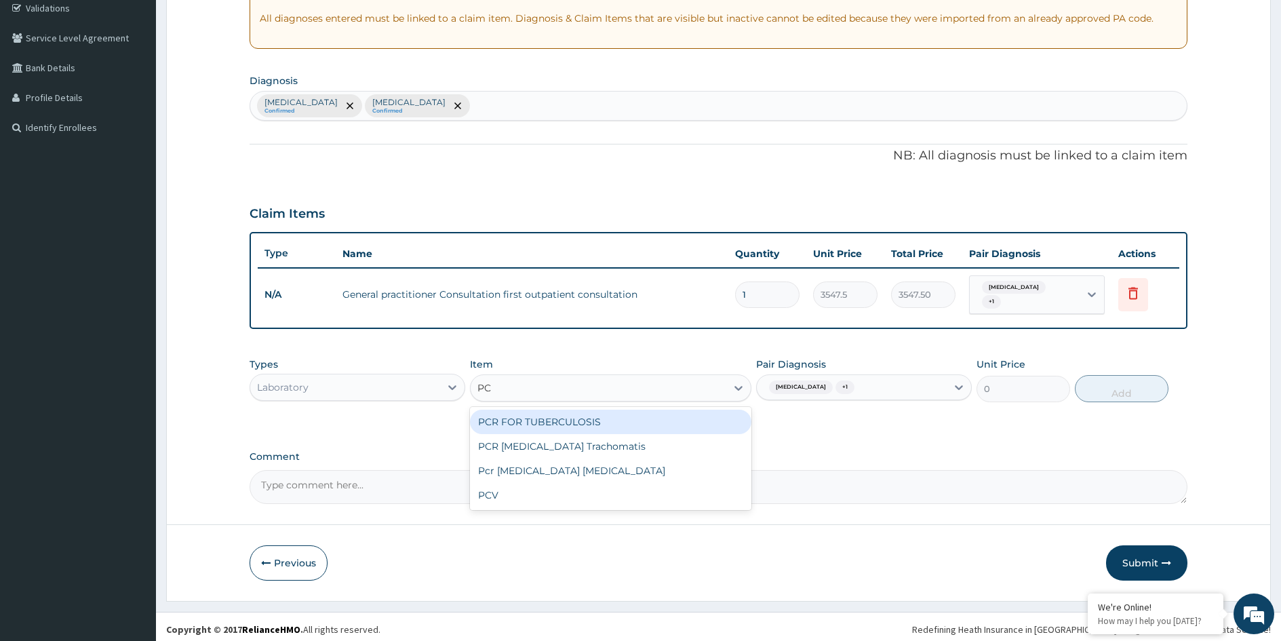
type input "PCV"
click at [622, 427] on div "PCV" at bounding box center [610, 422] width 281 height 24
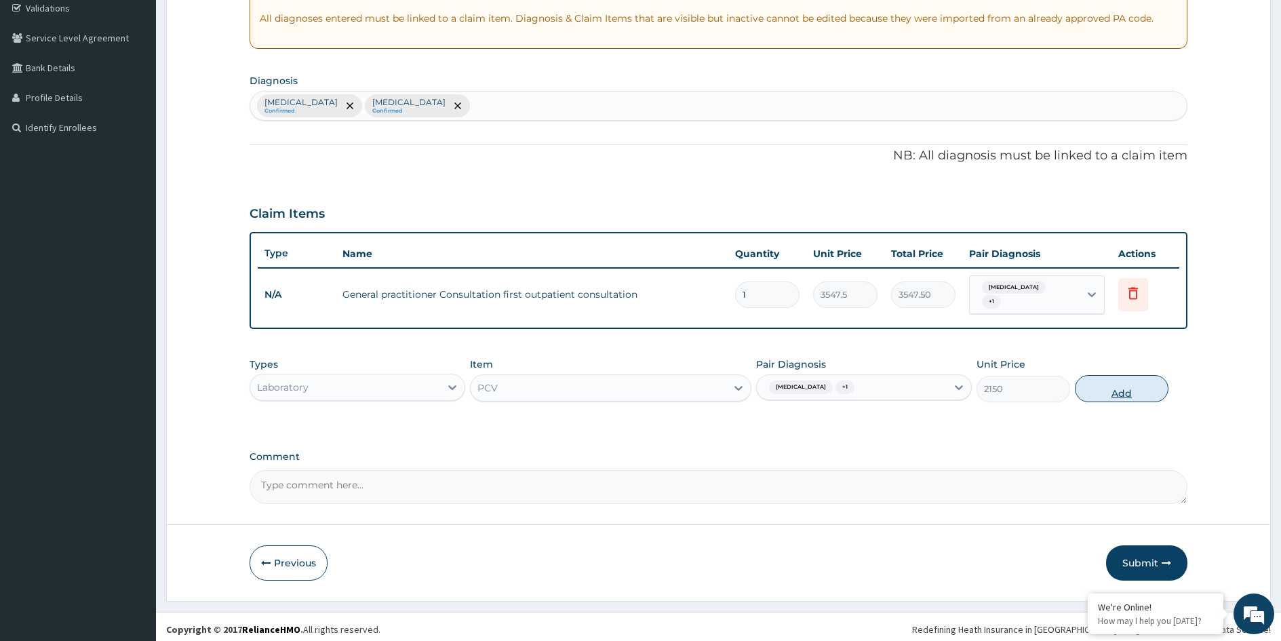
click at [1111, 390] on button "Add" at bounding box center [1122, 388] width 94 height 27
type input "0"
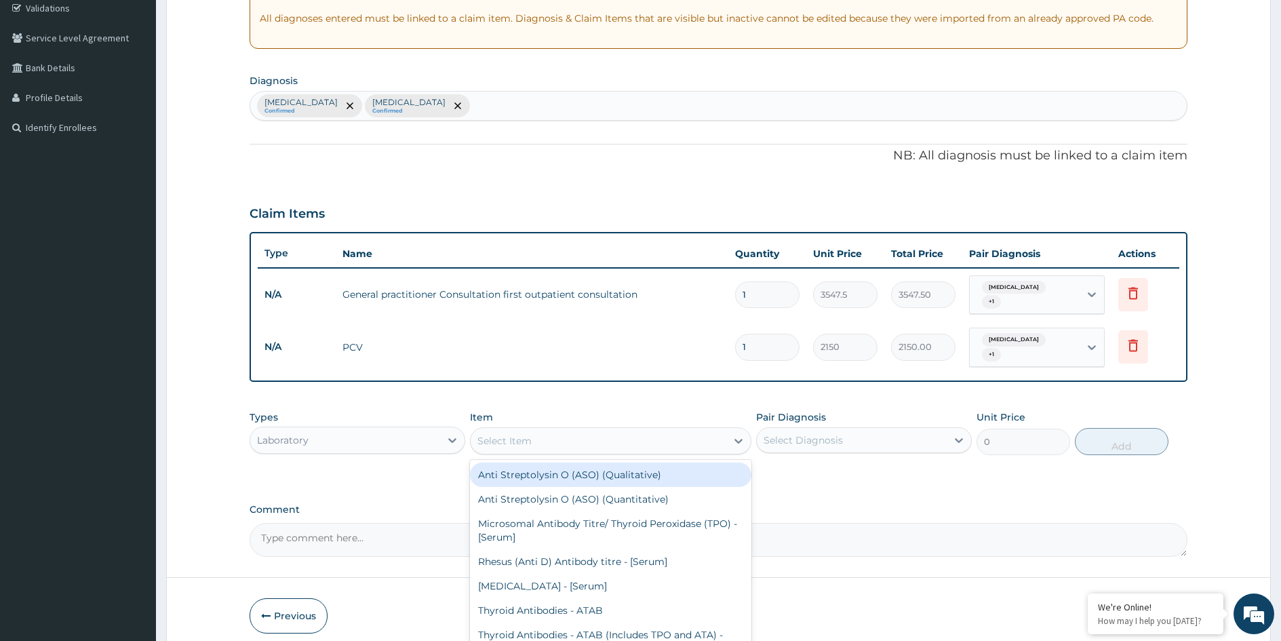
click at [584, 433] on div "Select Item" at bounding box center [599, 441] width 256 height 22
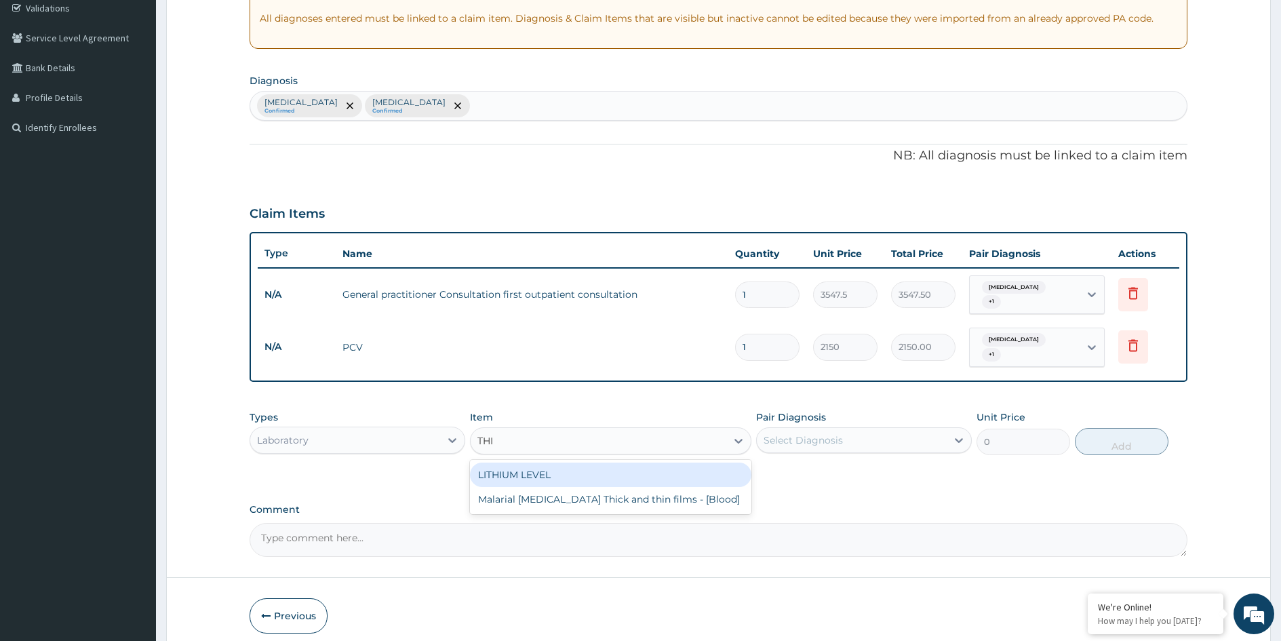
type input "THIN"
click at [582, 463] on div "Malarial [MEDICAL_DATA] Thick and thin films - [Blood]" at bounding box center [610, 475] width 281 height 24
type input "1612.5"
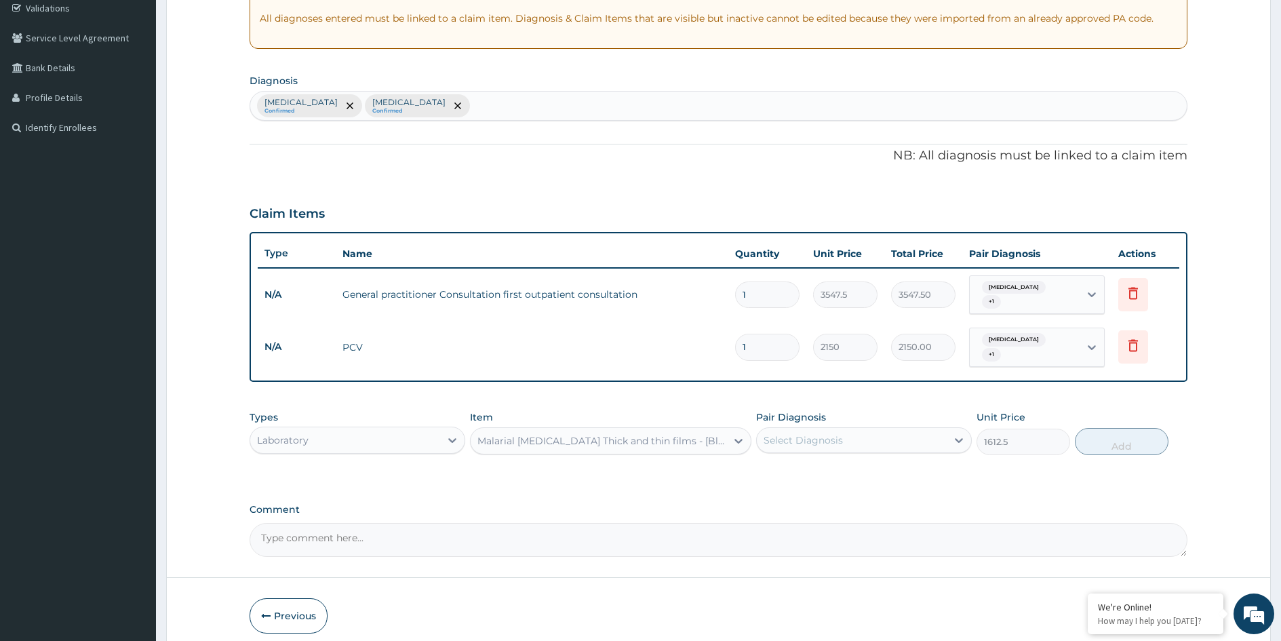
drag, startPoint x: 796, startPoint y: 433, endPoint x: 800, endPoint y: 442, distance: 9.4
click at [797, 433] on div "Select Diagnosis" at bounding box center [803, 440] width 79 height 14
click at [806, 467] on label "Dysmenorrhea" at bounding box center [821, 474] width 84 height 14
checkbox input "true"
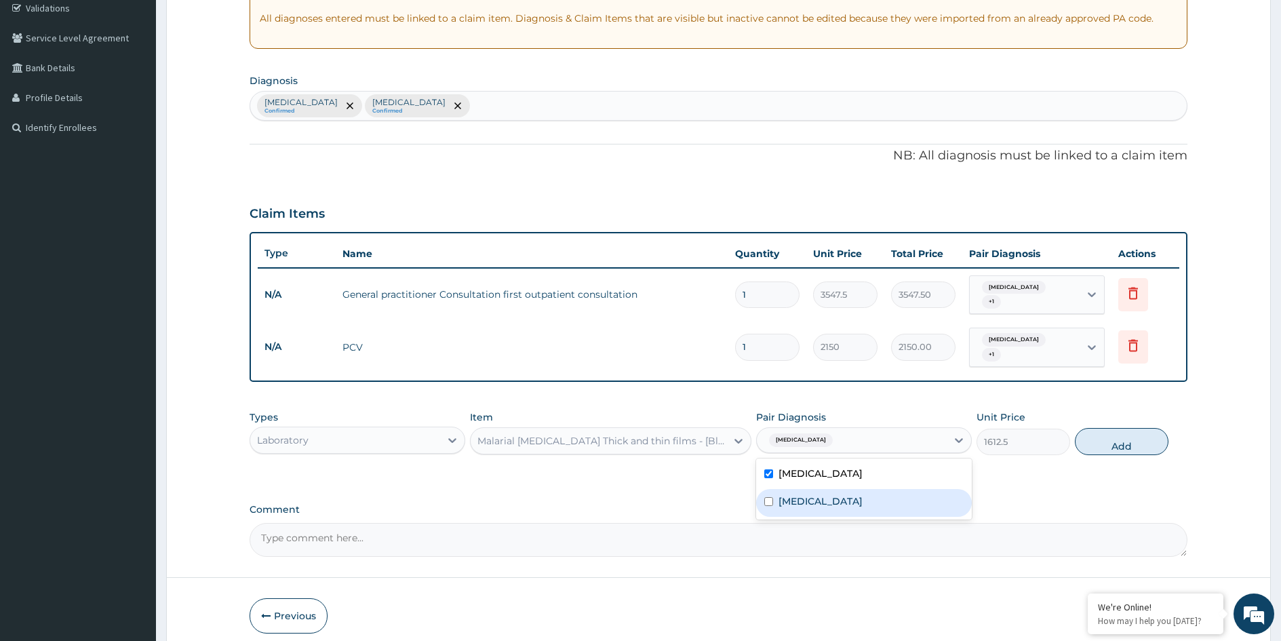
click at [806, 494] on label "[MEDICAL_DATA]" at bounding box center [821, 501] width 84 height 14
checkbox input "true"
click at [813, 467] on label "Dysmenorrhea" at bounding box center [821, 474] width 84 height 14
checkbox input "false"
click at [1112, 433] on button "Add" at bounding box center [1122, 441] width 94 height 27
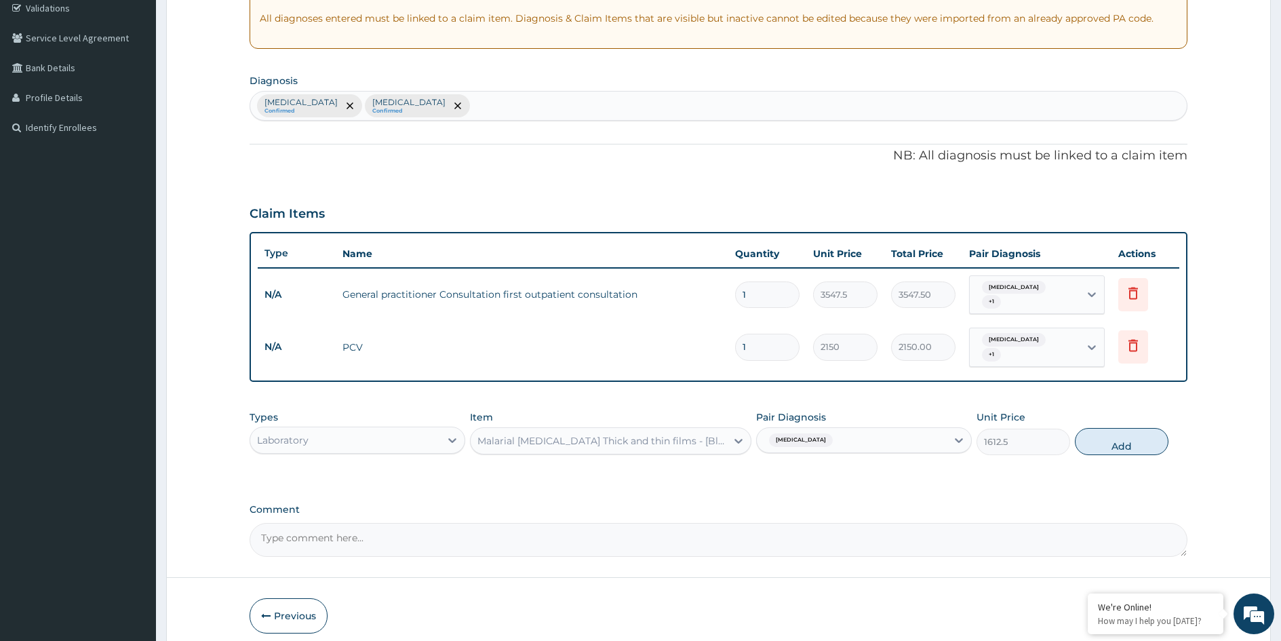
type input "0"
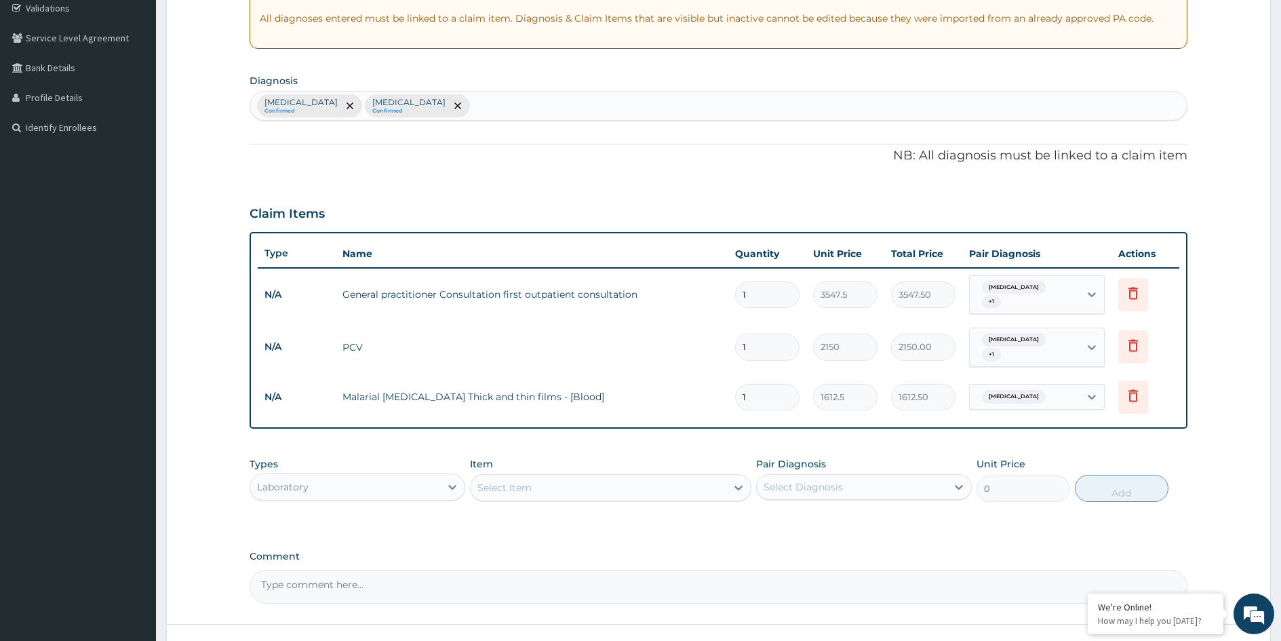
click at [606, 477] on div "Select Item" at bounding box center [599, 488] width 256 height 22
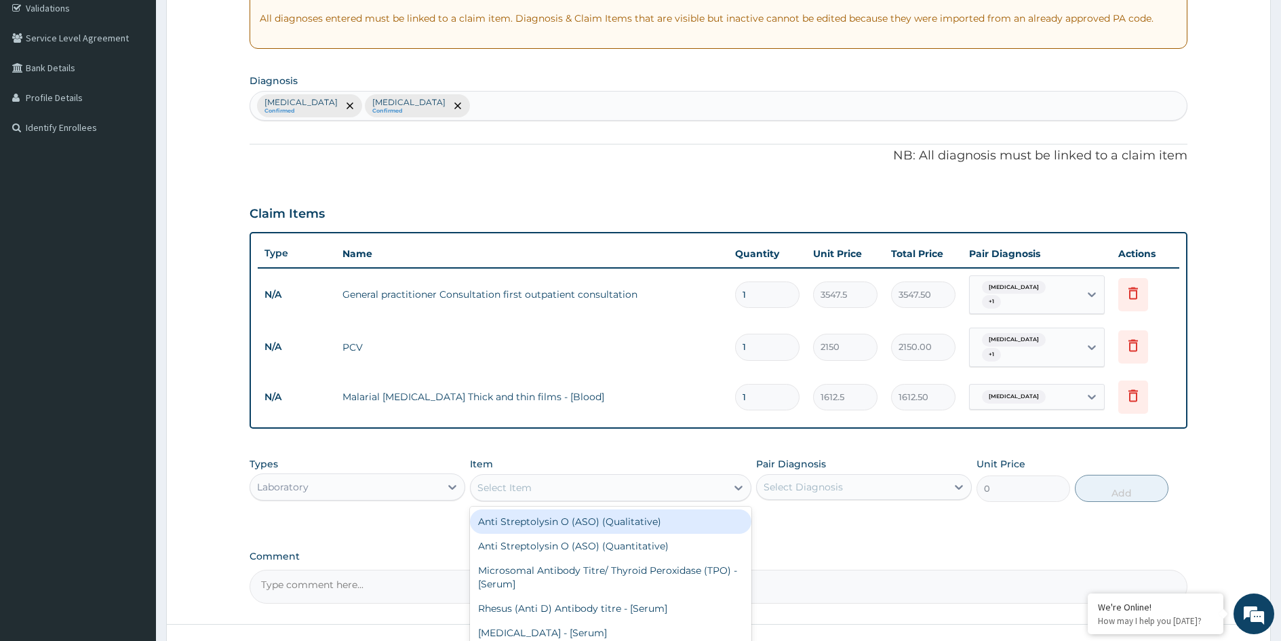
scroll to position [353, 0]
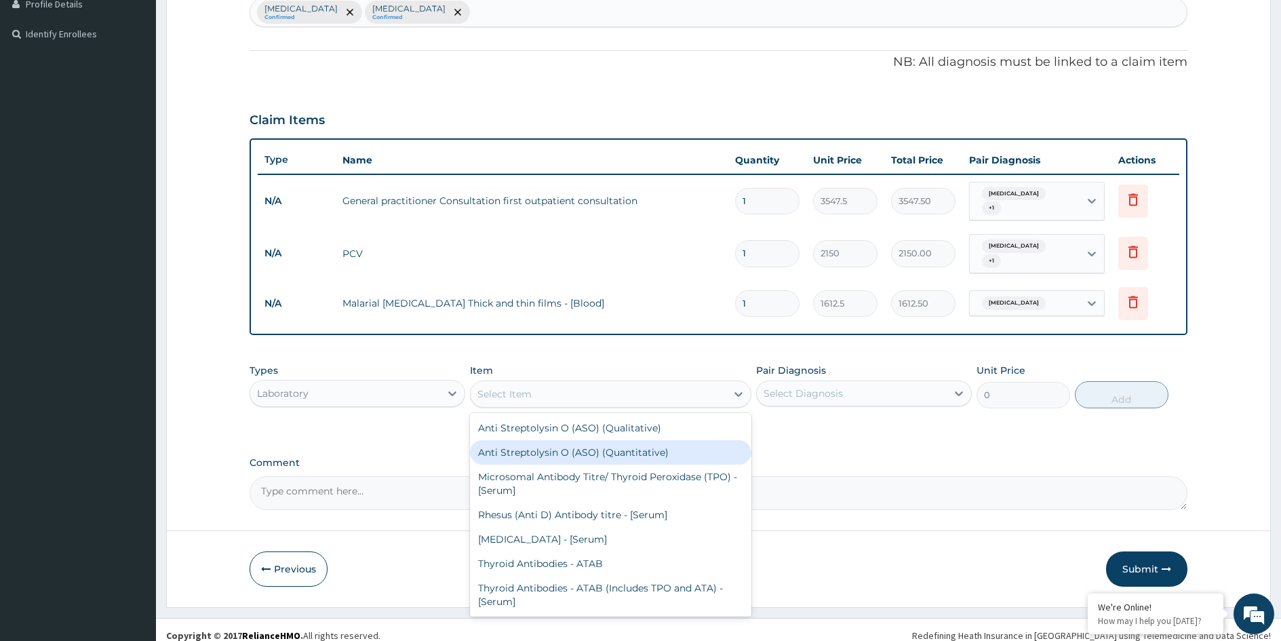
click at [382, 383] on div "Laboratory" at bounding box center [345, 394] width 190 height 22
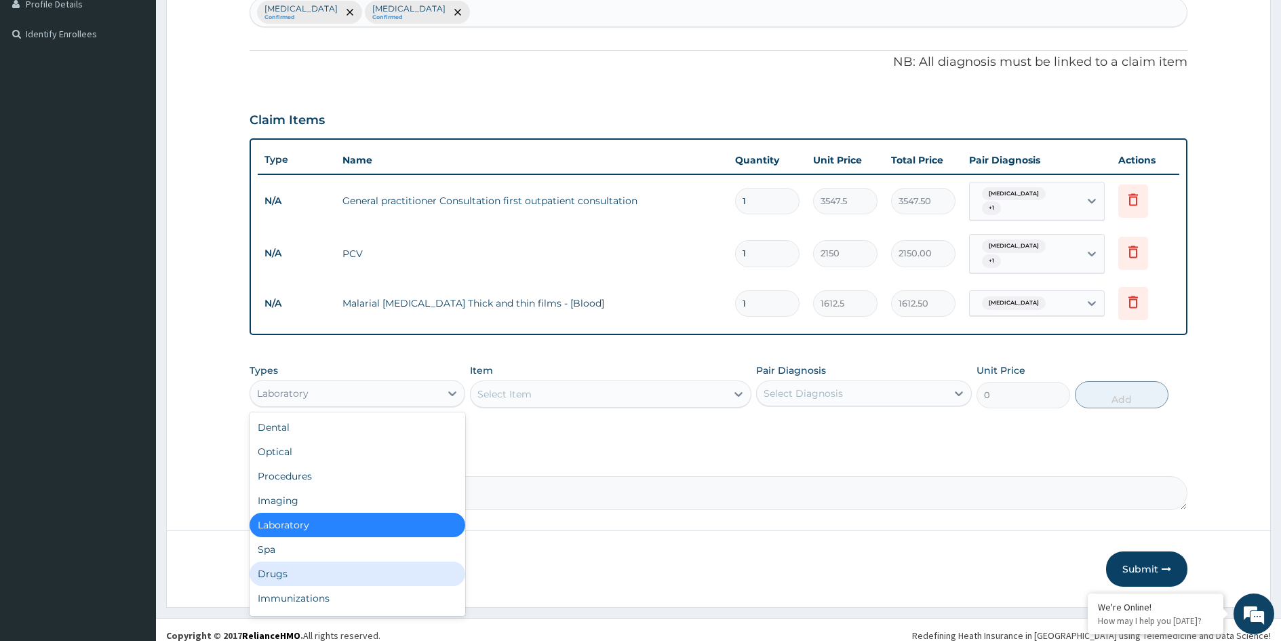
click at [284, 562] on div "Drugs" at bounding box center [358, 574] width 216 height 24
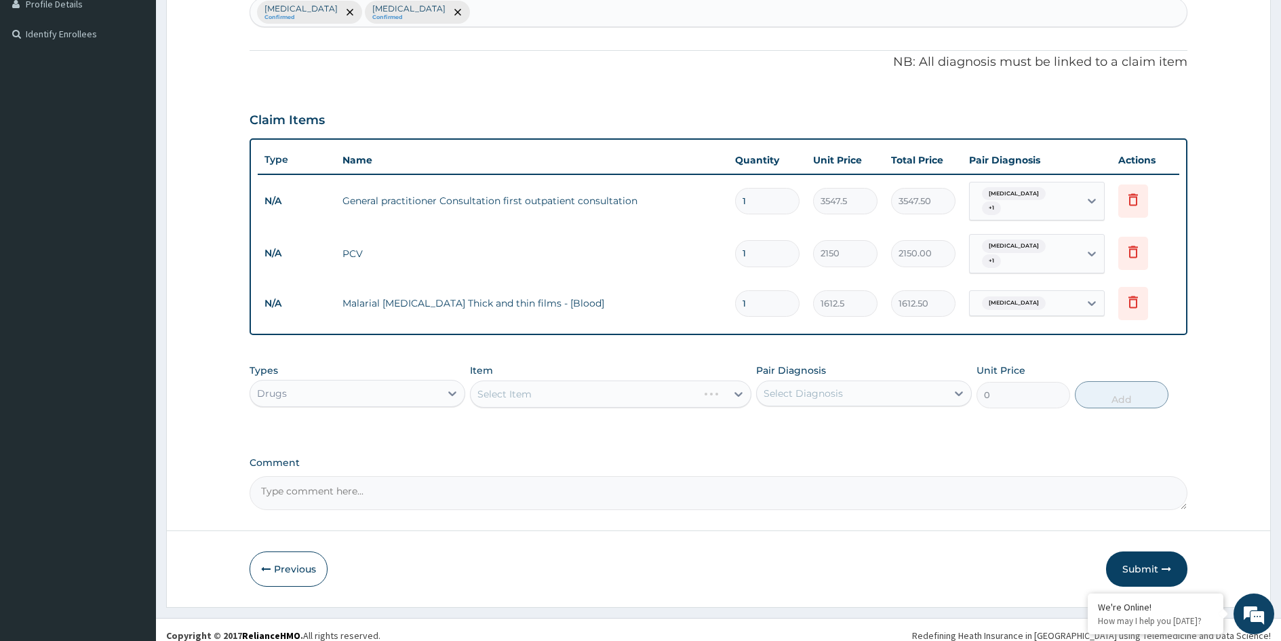
click at [809, 389] on div "Select Diagnosis" at bounding box center [852, 394] width 190 height 22
click at [805, 448] on label "[MEDICAL_DATA]" at bounding box center [821, 455] width 84 height 14
checkbox input "true"
click at [644, 383] on div "Select Item" at bounding box center [599, 394] width 256 height 22
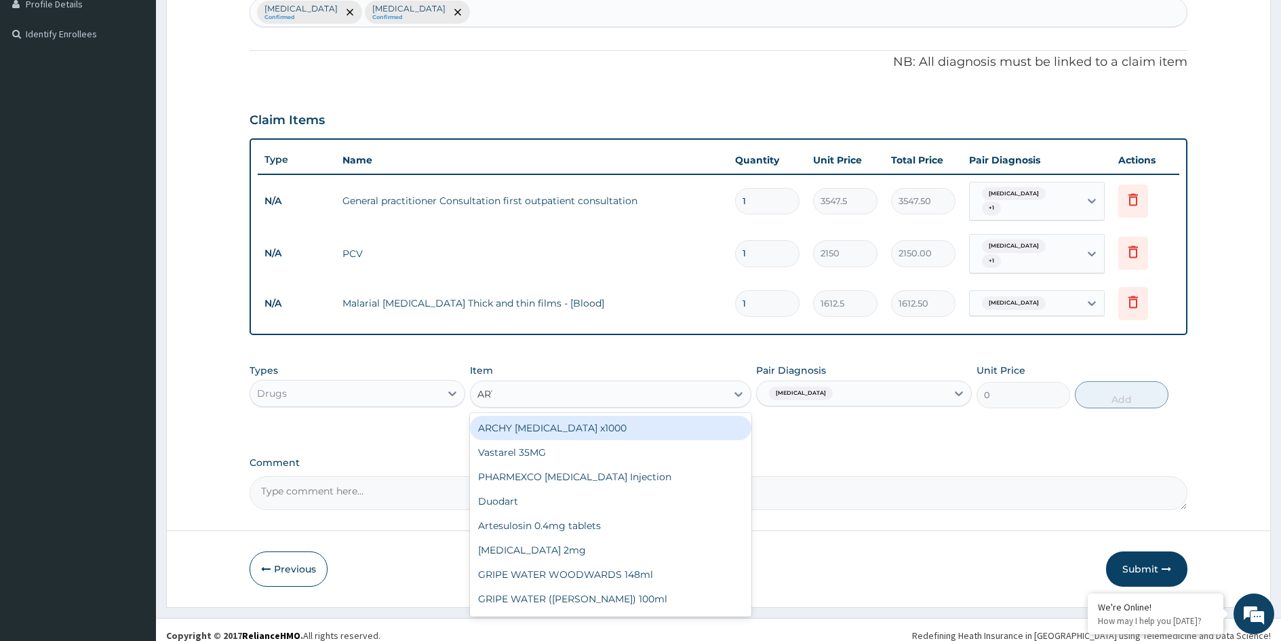
type input "ARTE"
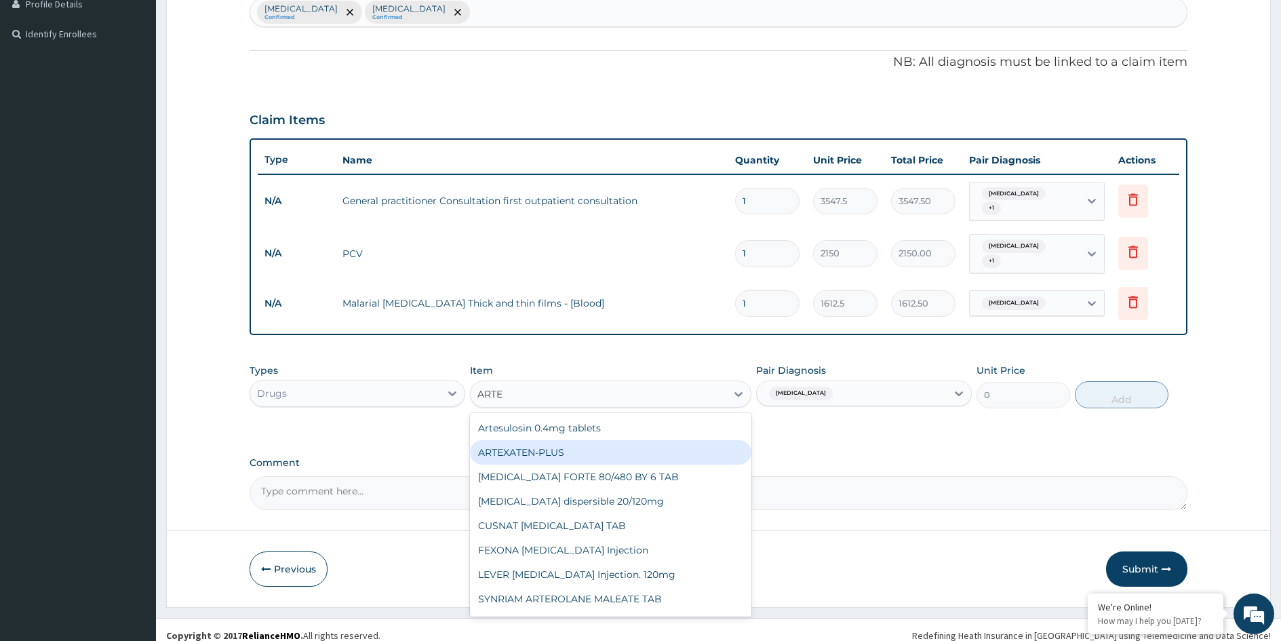
scroll to position [95, 0]
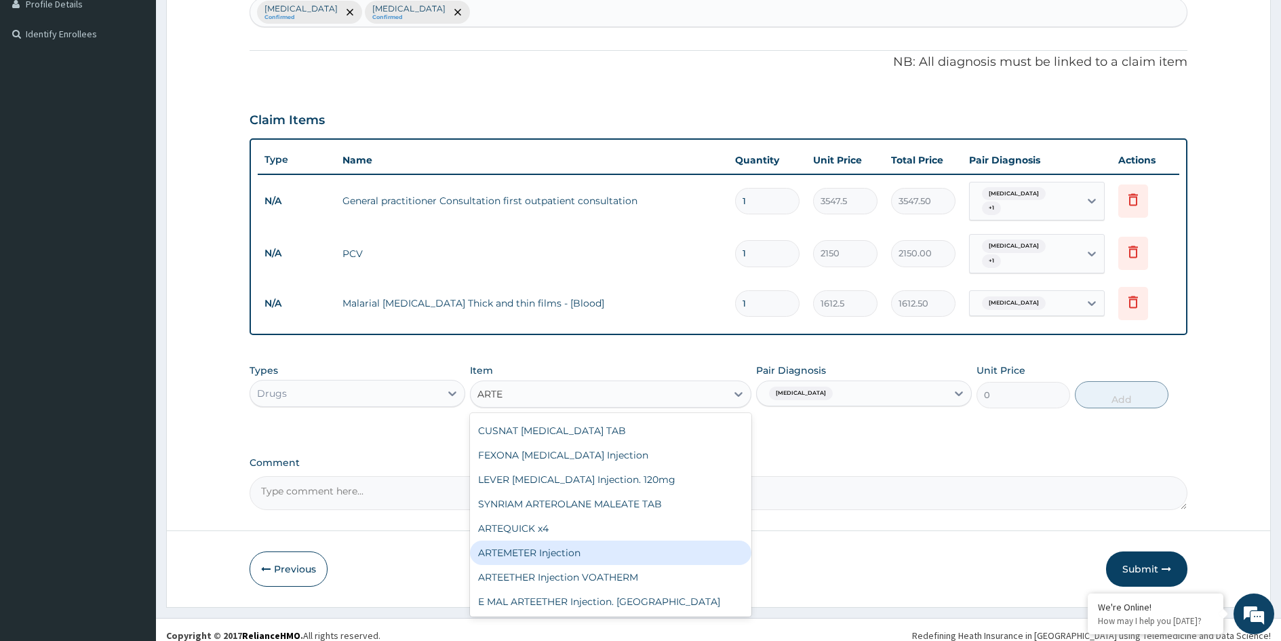
click at [612, 541] on div "ARTEMETER Injection" at bounding box center [610, 553] width 281 height 24
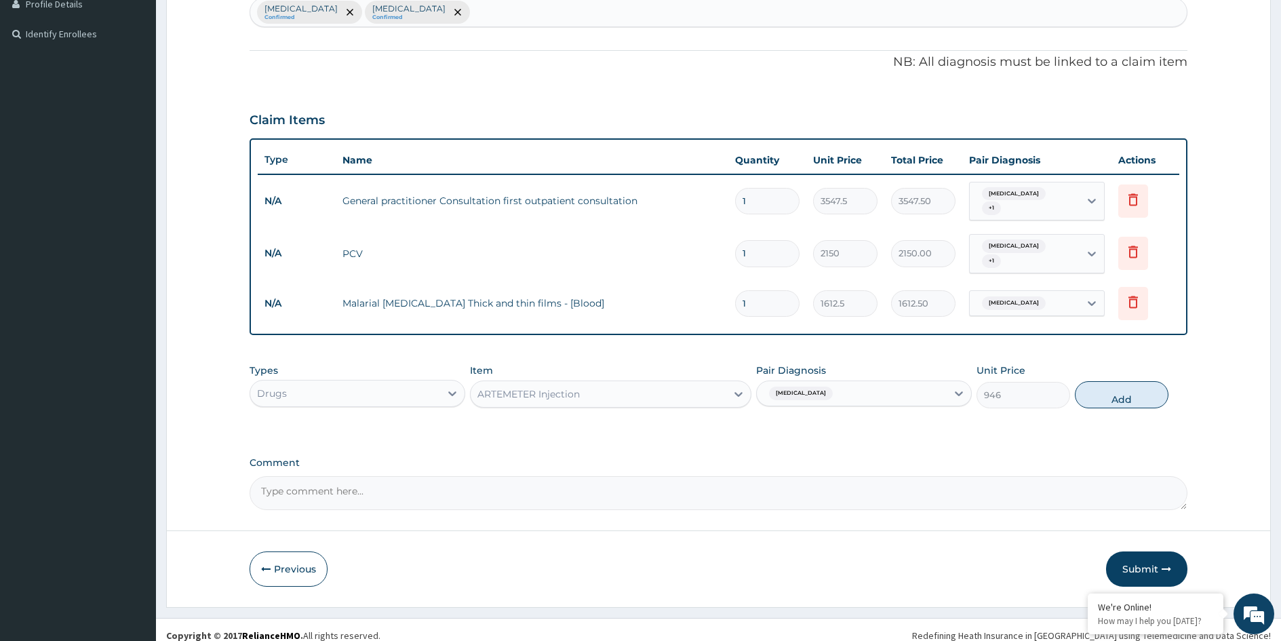
drag, startPoint x: 1119, startPoint y: 389, endPoint x: 1091, endPoint y: 389, distance: 27.8
click at [1119, 389] on button "Add" at bounding box center [1122, 394] width 94 height 27
type input "0"
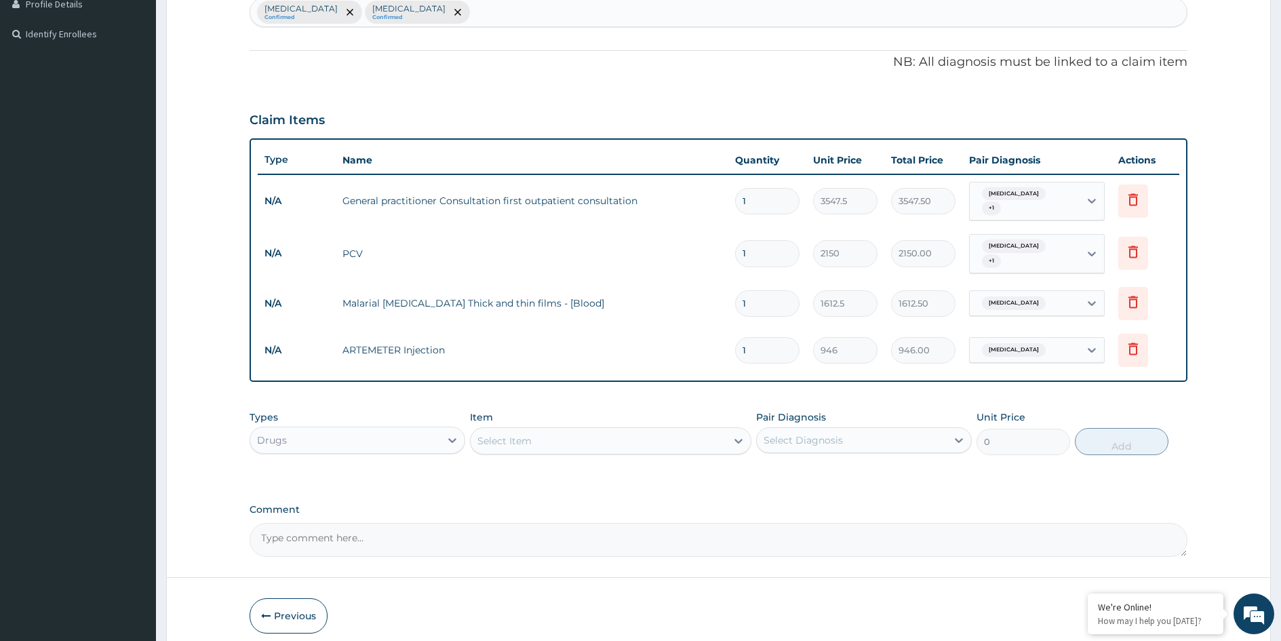
type input "0.00"
type input "6"
type input "5676.00"
type input "6"
click at [574, 431] on div "Select Item" at bounding box center [599, 441] width 256 height 22
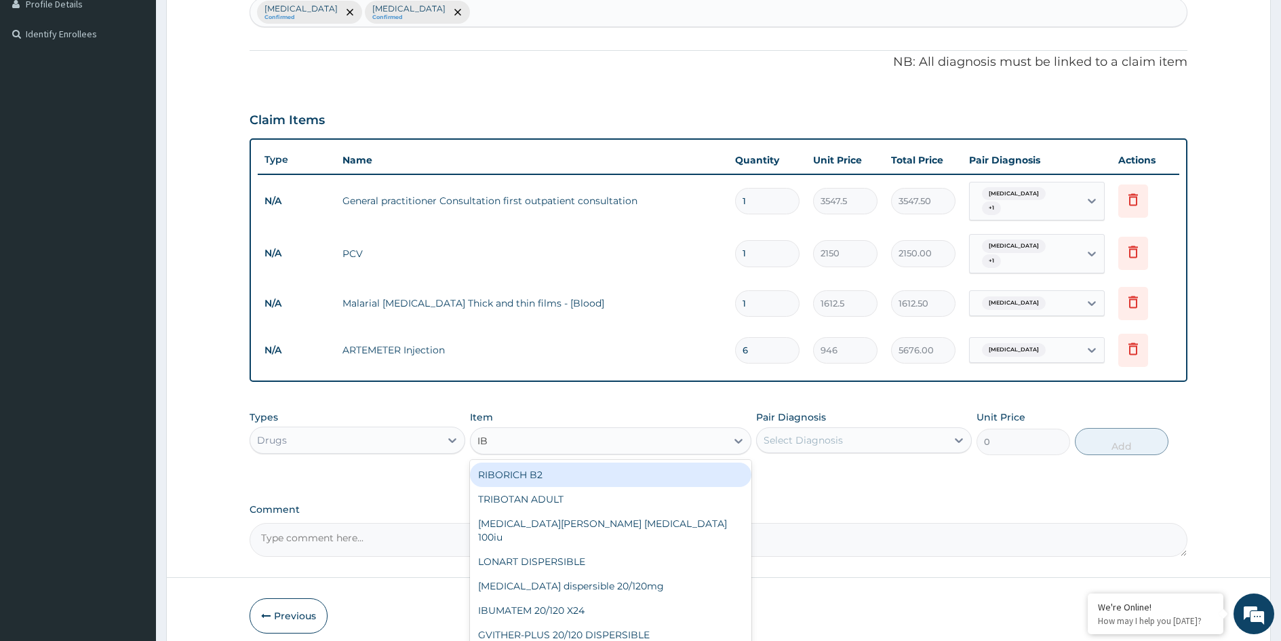
type input "IBU"
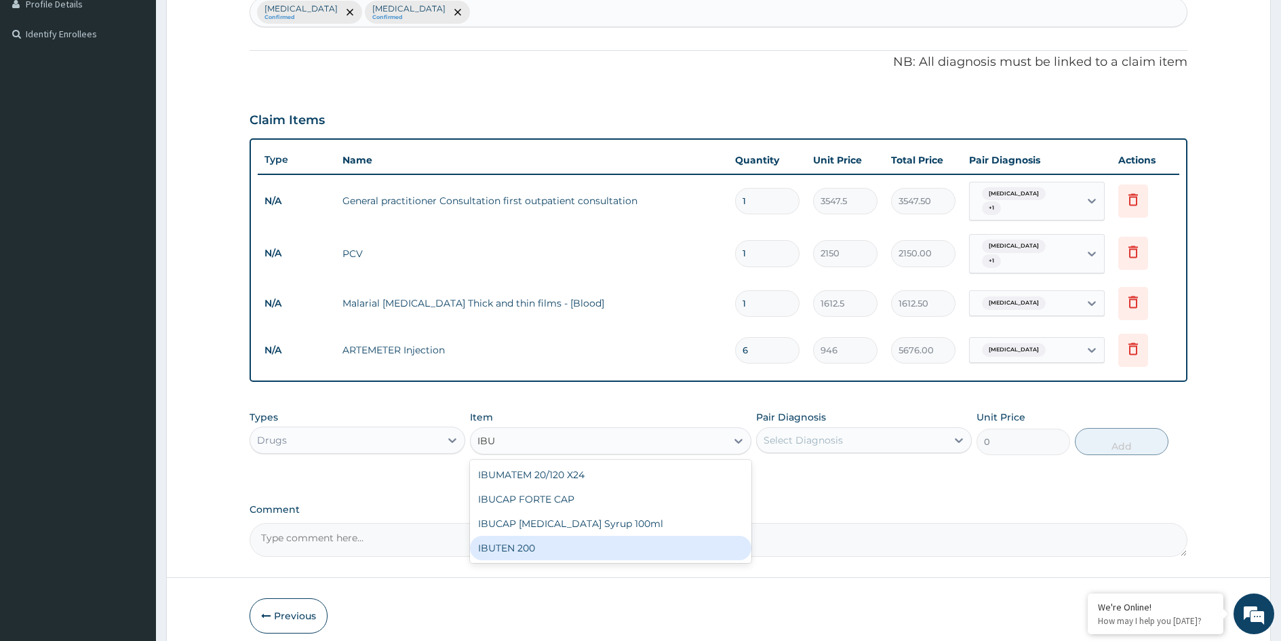
click at [542, 537] on div "IBUTEN 200" at bounding box center [610, 548] width 281 height 24
type input "82.775"
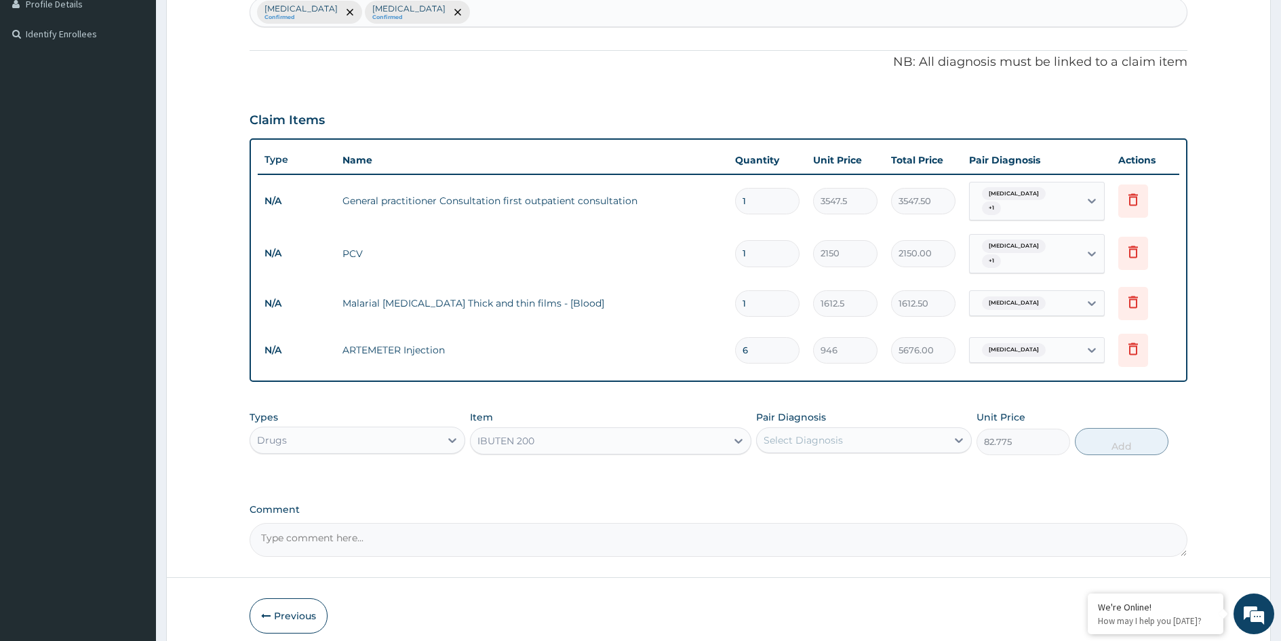
click at [916, 429] on div "Select Diagnosis" at bounding box center [852, 440] width 190 height 22
click at [847, 467] on label "Dysmenorrhea" at bounding box center [821, 474] width 84 height 14
checkbox input "true"
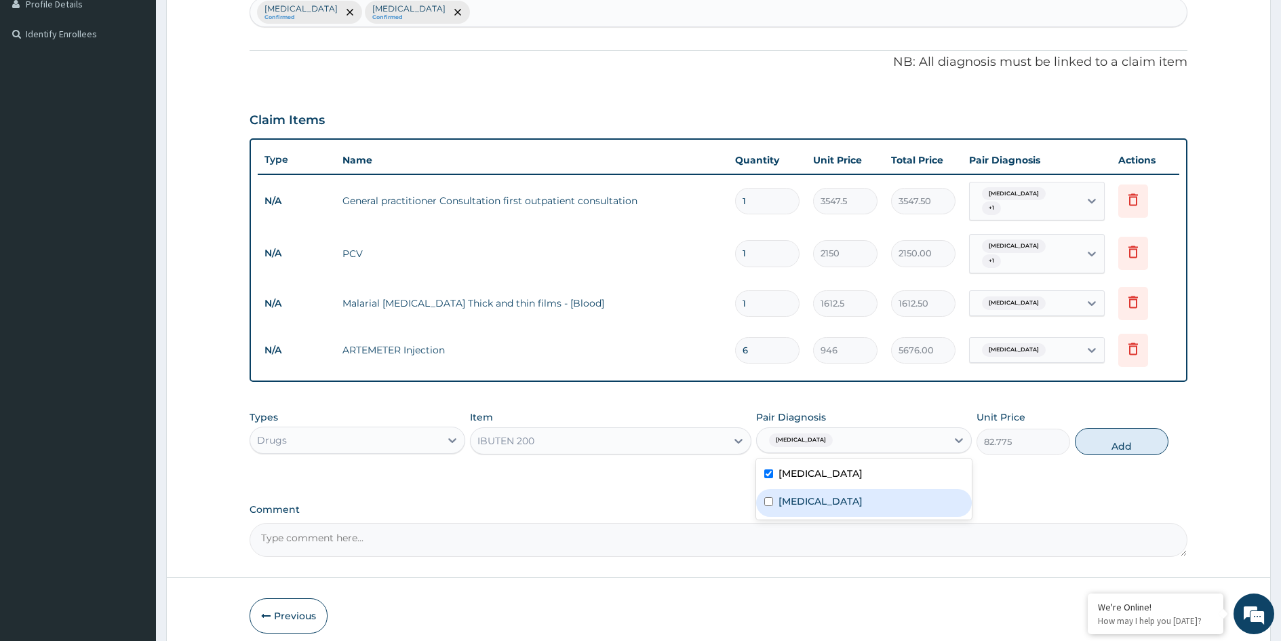
click at [837, 489] on div "[MEDICAL_DATA]" at bounding box center [864, 503] width 216 height 28
checkbox input "true"
click at [1106, 436] on button "Add" at bounding box center [1122, 441] width 94 height 27
type input "0"
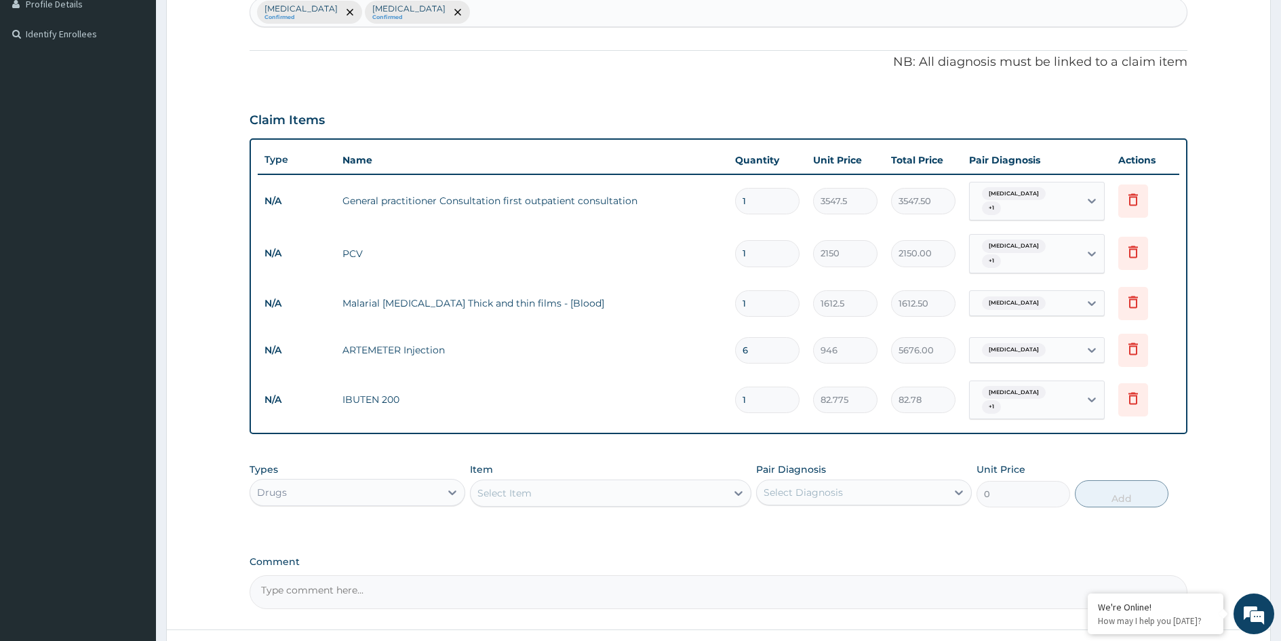
type input "0.00"
type input "2"
type input "165.55"
type input "20"
type input "1655.50"
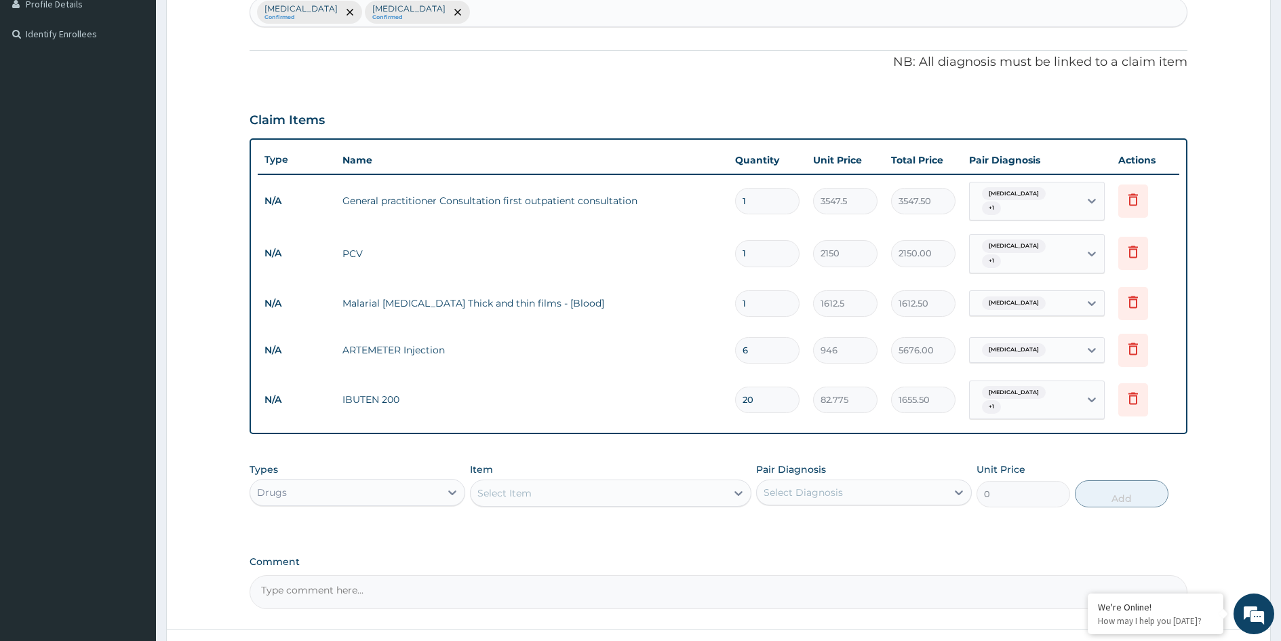
type input "20"
click at [577, 482] on div "Select Item" at bounding box center [599, 493] width 256 height 22
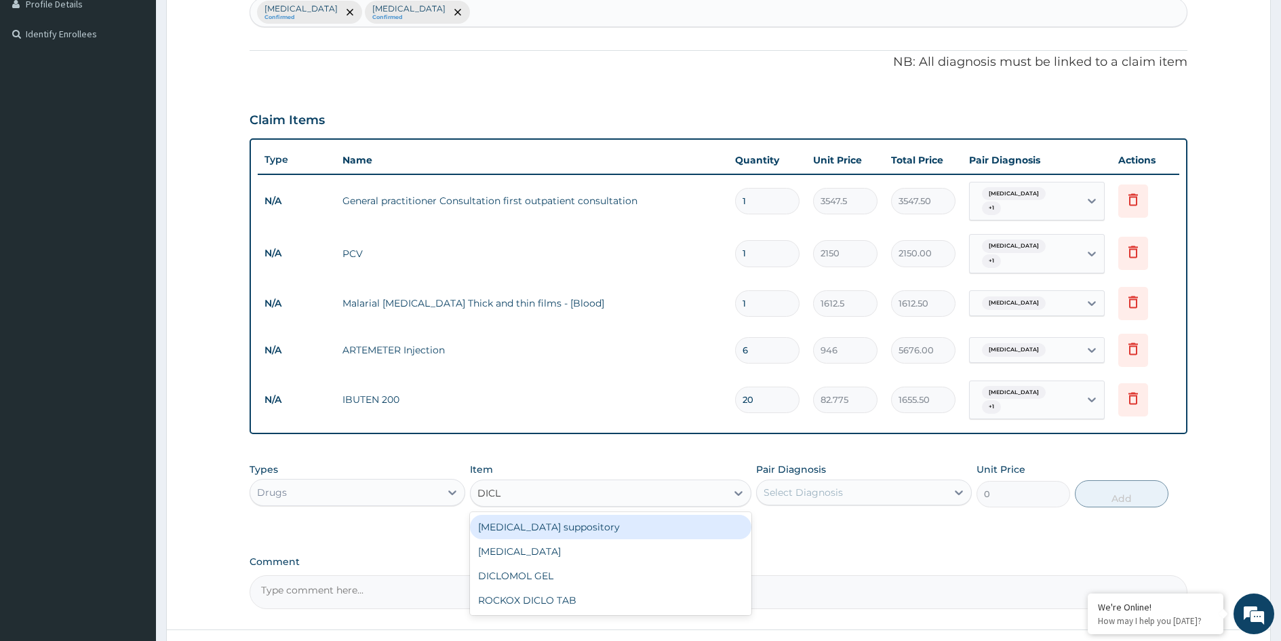
type input "DICLO"
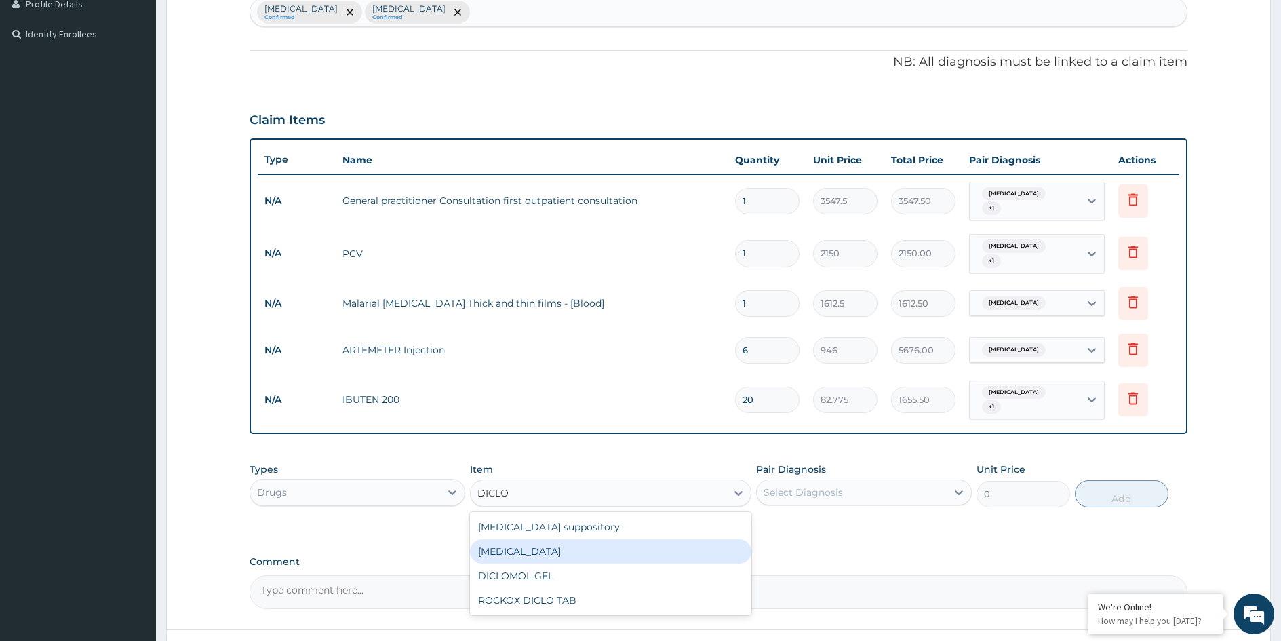
click at [537, 539] on div "[MEDICAL_DATA]" at bounding box center [610, 551] width 281 height 24
type input "591.25"
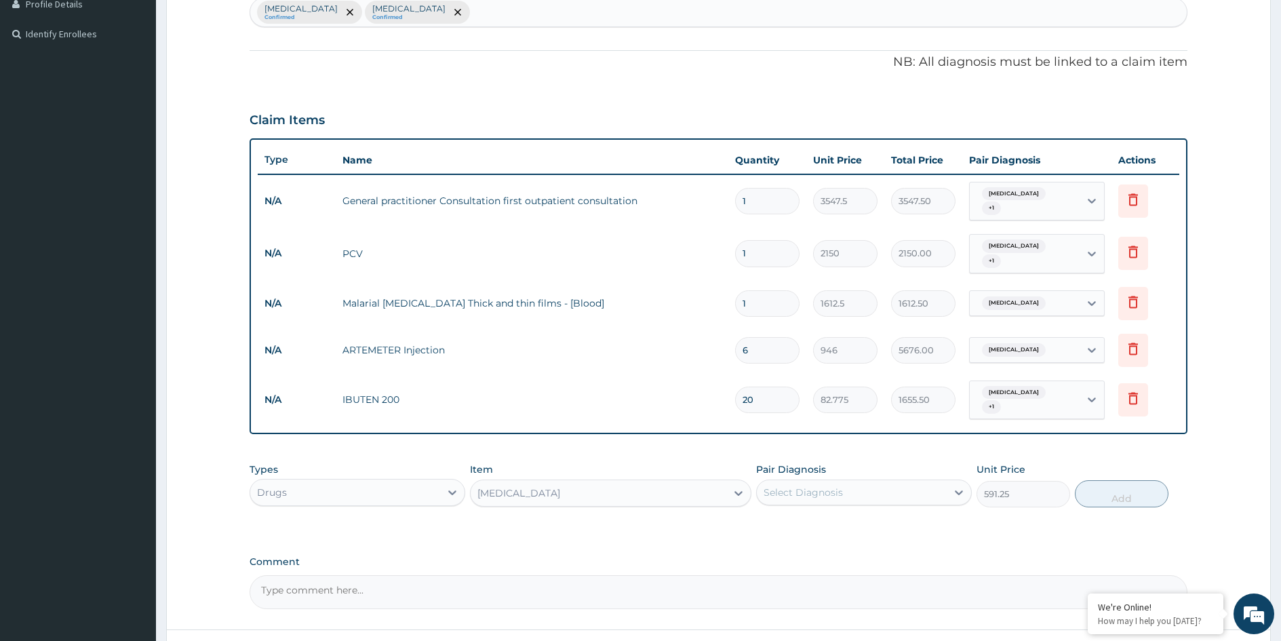
click at [859, 482] on div "Select Diagnosis" at bounding box center [852, 493] width 190 height 22
click at [838, 517] on div "Dysmenorrhea" at bounding box center [864, 527] width 216 height 28
checkbox input "true"
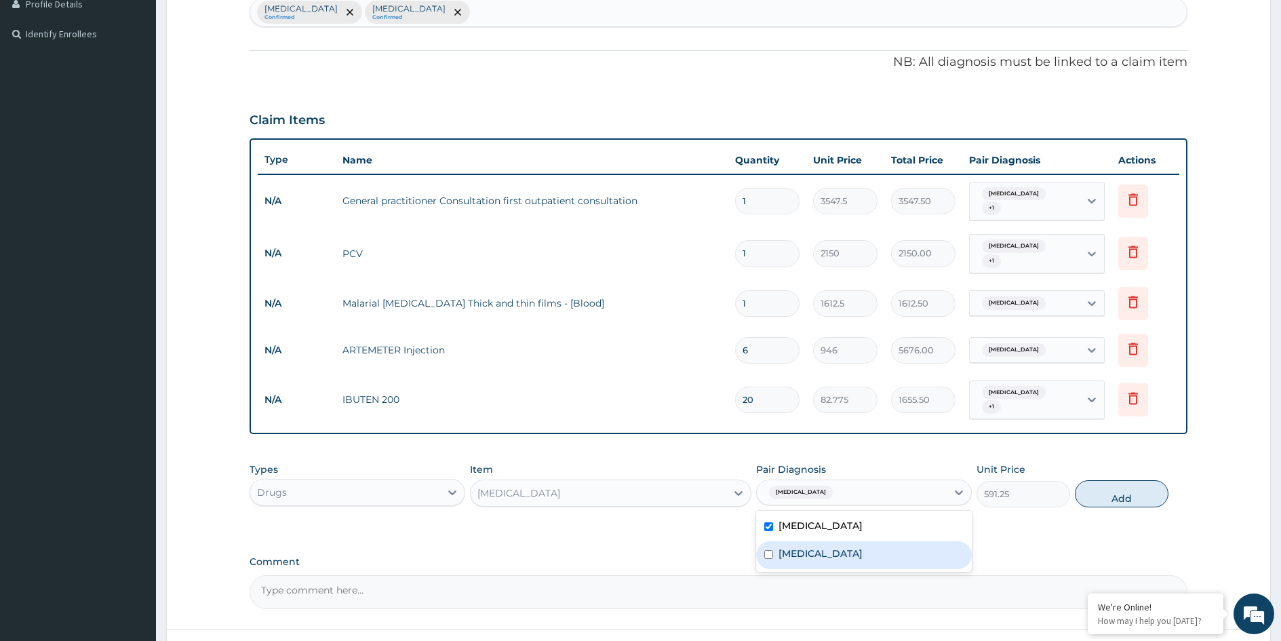
click at [834, 541] on div "[MEDICAL_DATA]" at bounding box center [864, 555] width 216 height 28
checkbox input "true"
click at [1082, 486] on button "Add" at bounding box center [1122, 493] width 94 height 27
type input "0"
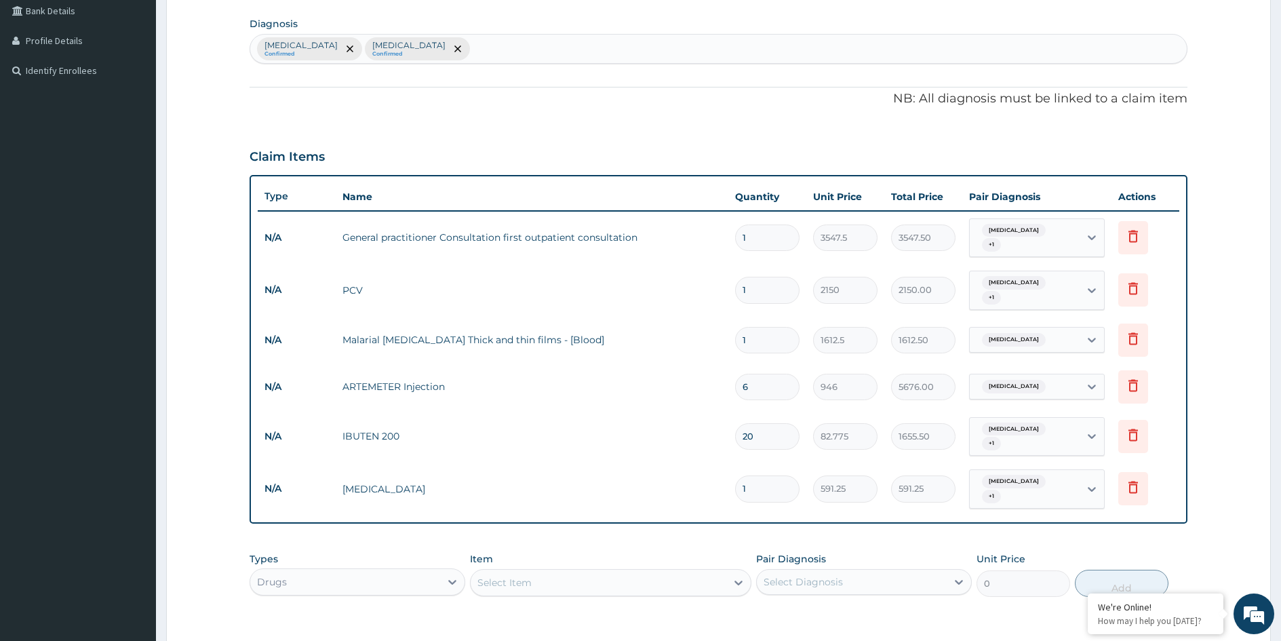
scroll to position [285, 0]
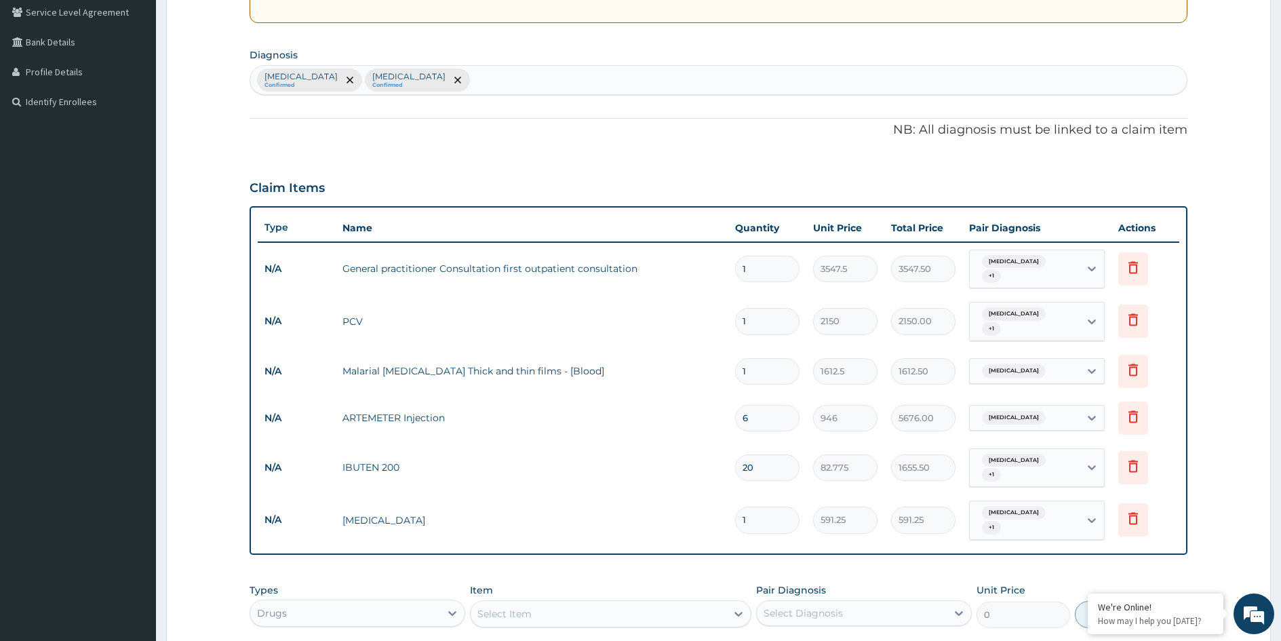
click at [454, 80] on div "Dysmenorrhea Confirmed Malaria Confirmed" at bounding box center [718, 80] width 937 height 28
type input "VAGINI"
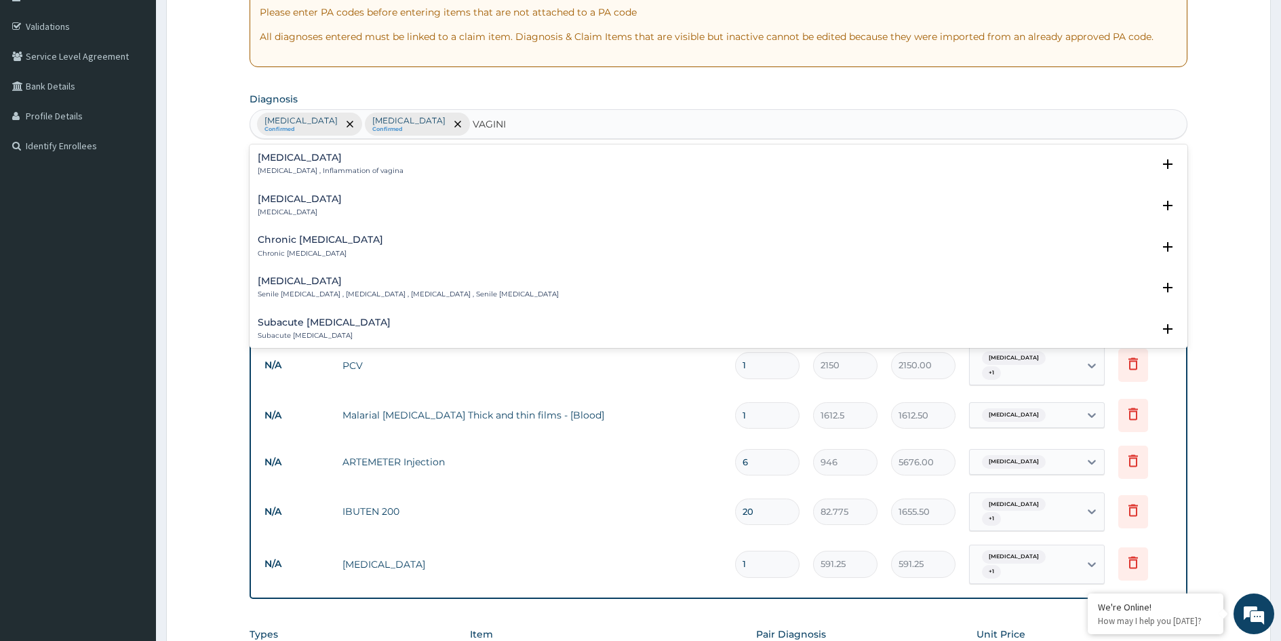
scroll to position [217, 0]
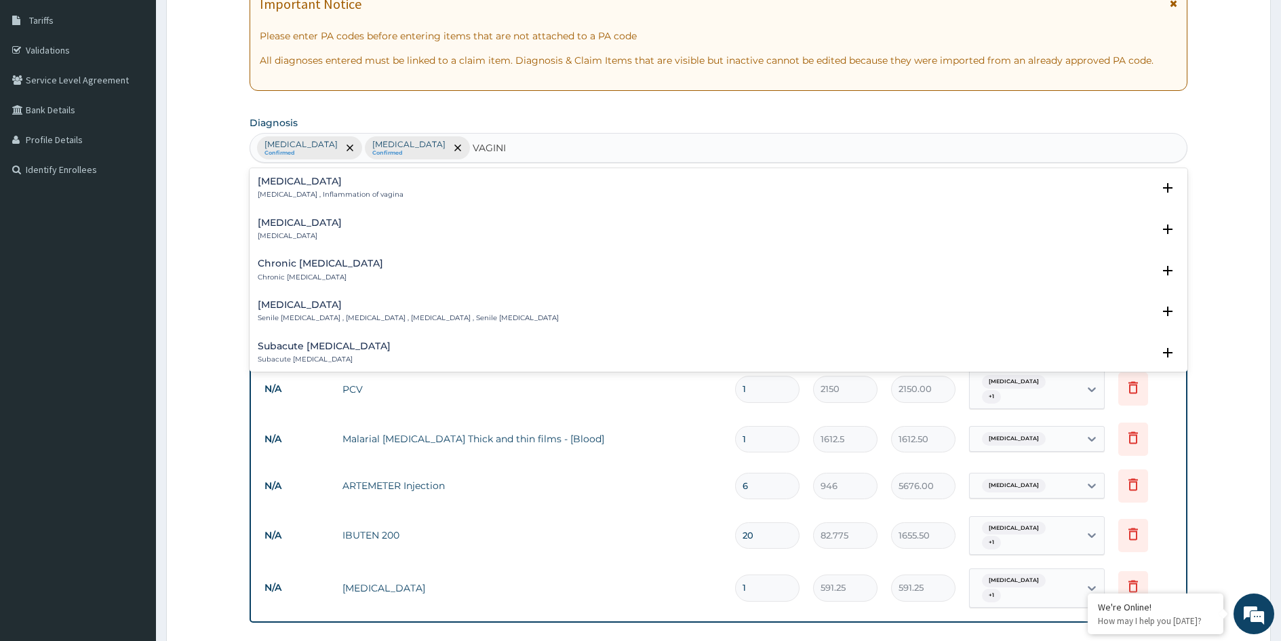
click at [310, 191] on p "Vaginitis , Inflammation of vagina" at bounding box center [331, 194] width 146 height 9
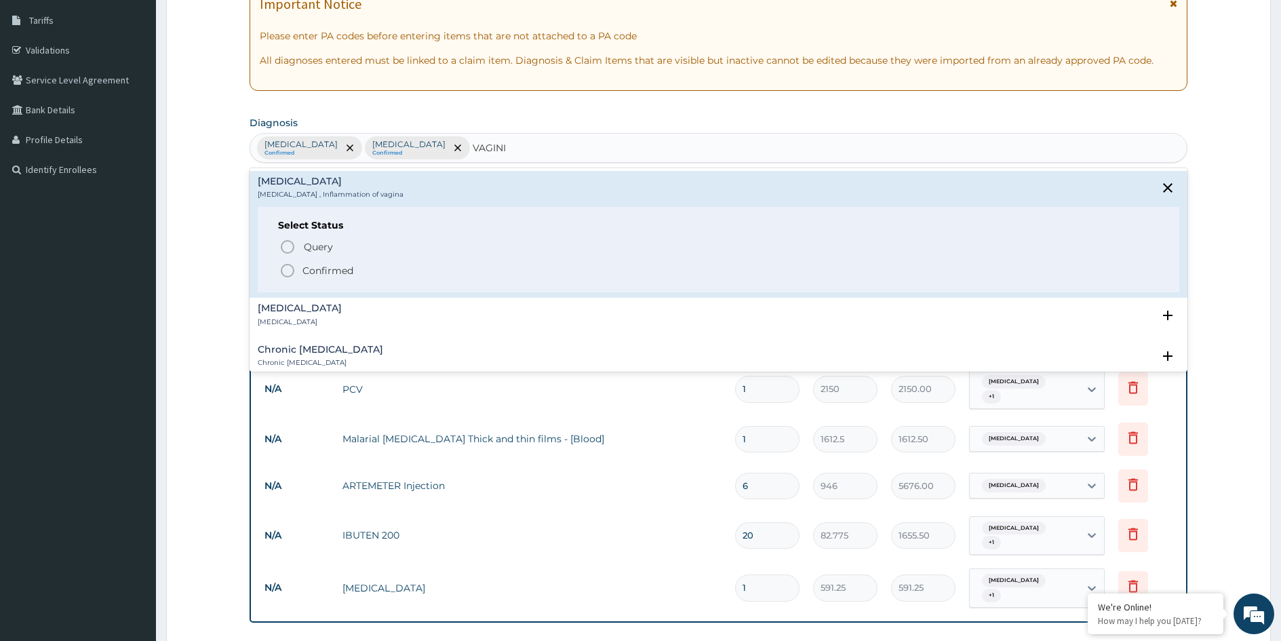
click at [289, 189] on div "Vaginitis Vaginitis , Inflammation of vagina" at bounding box center [331, 188] width 146 height 24
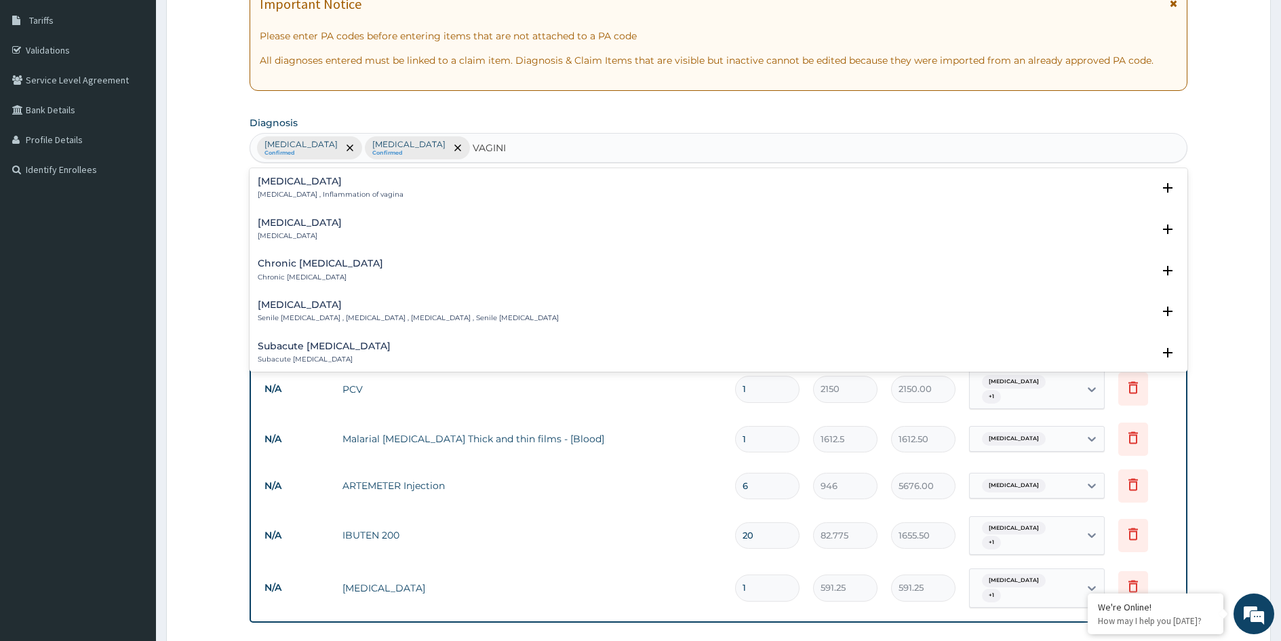
click at [319, 268] on h4 "Chronic vaginitis" at bounding box center [320, 263] width 125 height 10
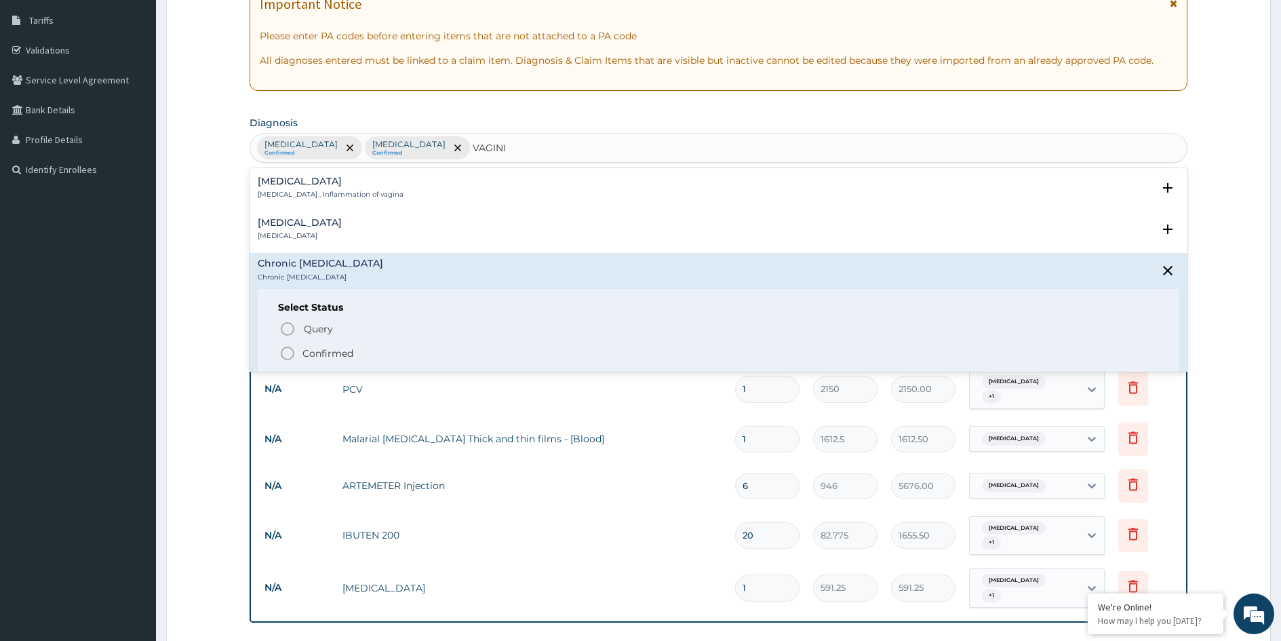
click at [282, 187] on h4 "Vaginitis" at bounding box center [331, 181] width 146 height 10
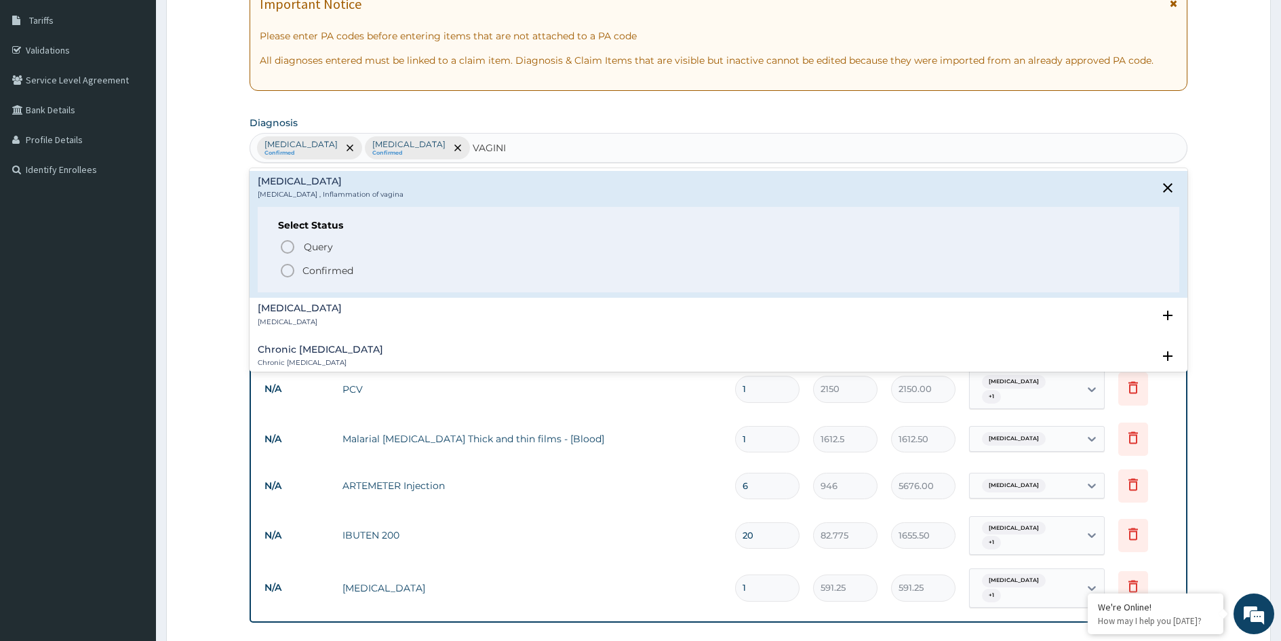
click at [317, 271] on p "Confirmed" at bounding box center [328, 271] width 51 height 14
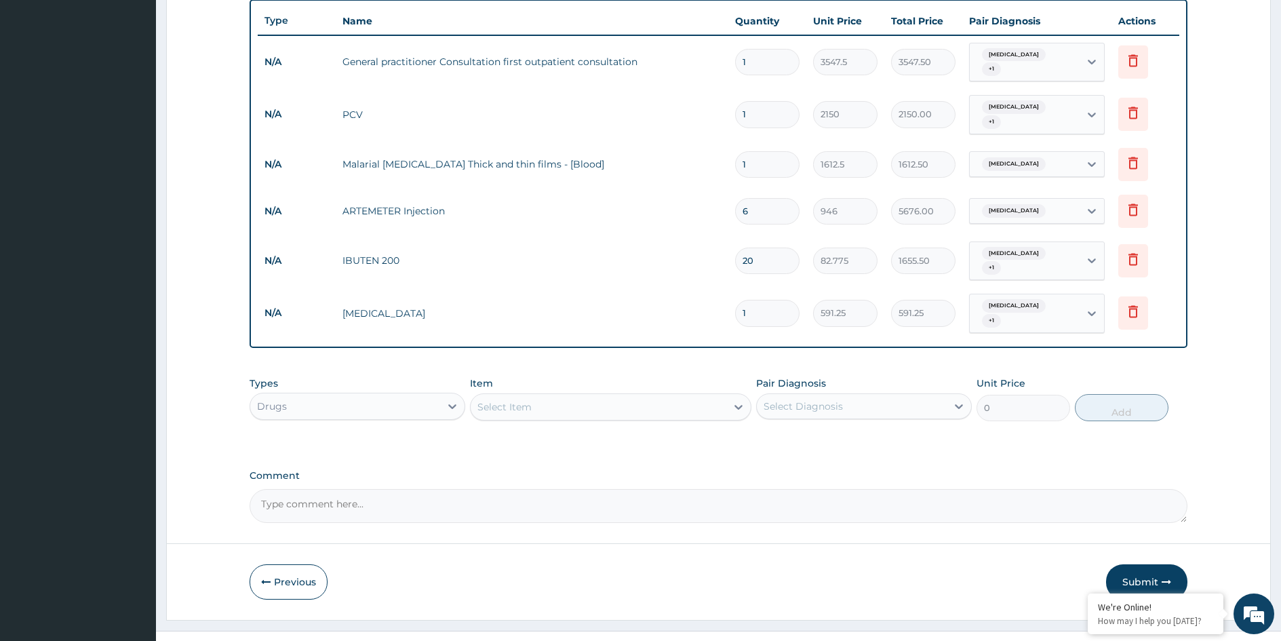
scroll to position [493, 0]
click at [1086, 60] on icon at bounding box center [1092, 61] width 14 height 14
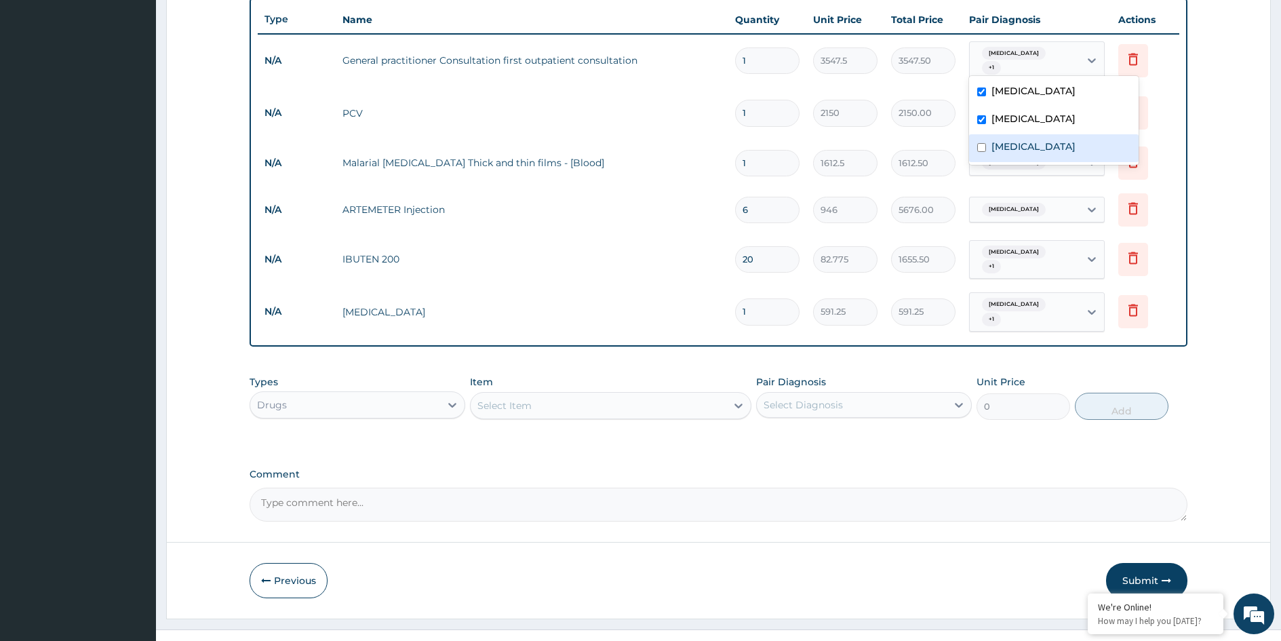
click at [1026, 143] on label "Vaginitis" at bounding box center [1034, 147] width 84 height 14
checkbox input "true"
click at [566, 395] on div "Select Item" at bounding box center [599, 406] width 256 height 22
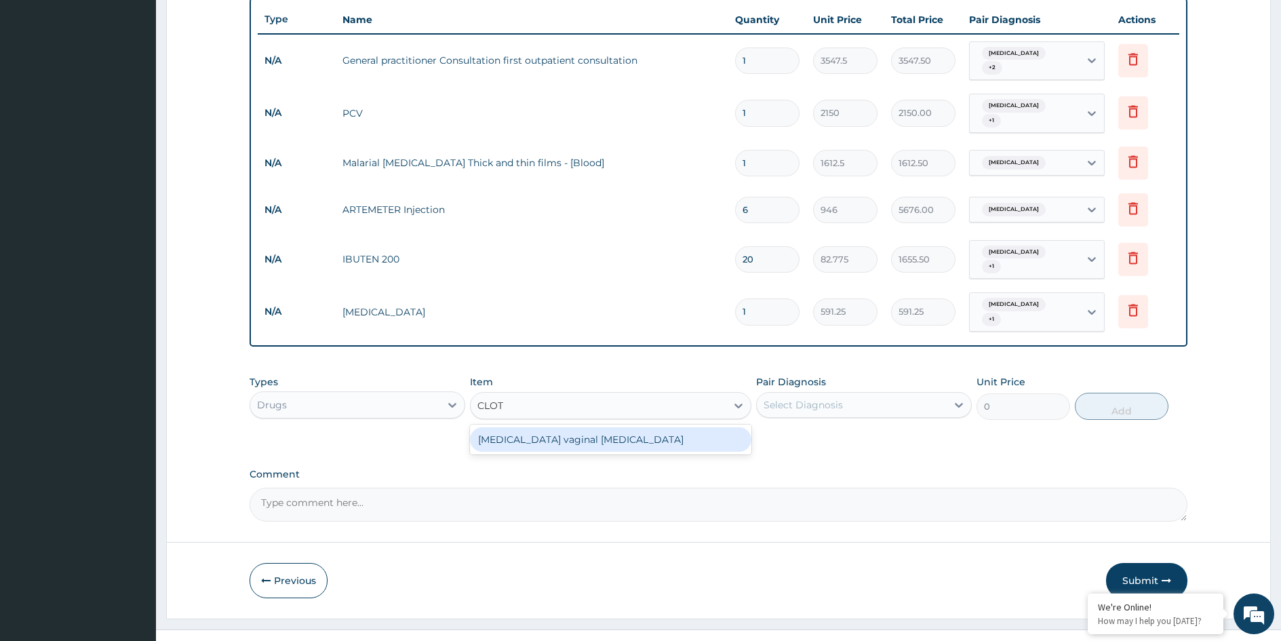
type input "CLOTR"
click at [584, 427] on div "[MEDICAL_DATA] vaginal [MEDICAL_DATA]" at bounding box center [610, 439] width 281 height 24
type input "591.25"
click at [807, 398] on div "Select Diagnosis" at bounding box center [803, 405] width 79 height 14
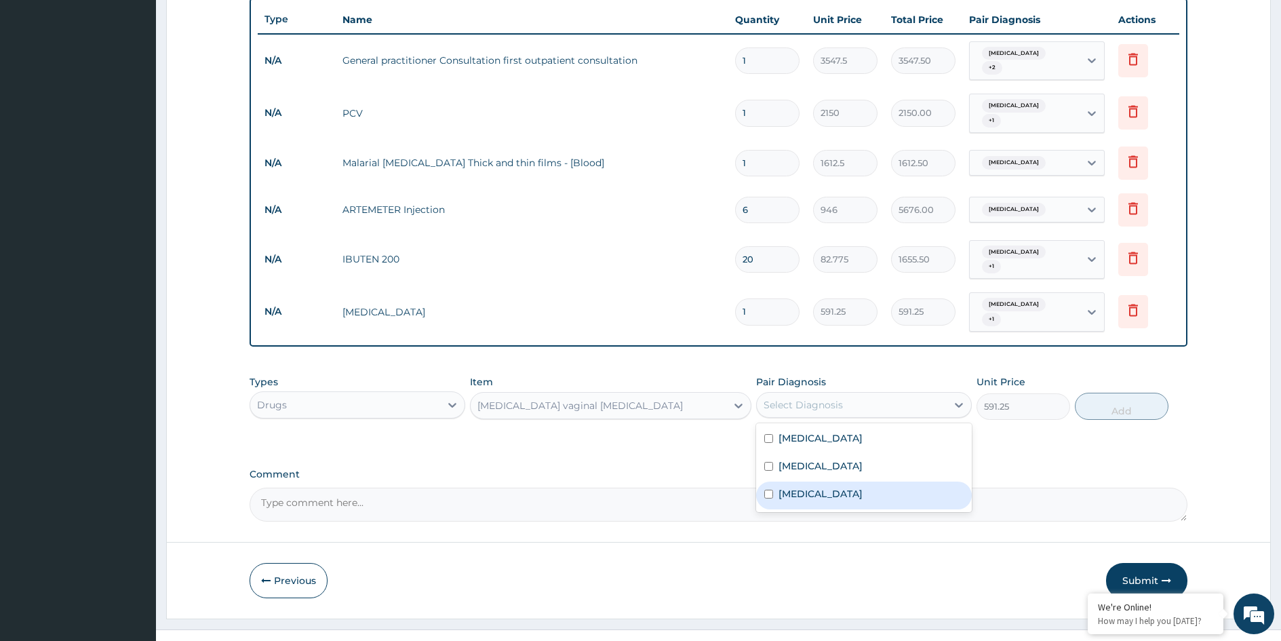
click at [796, 487] on label "Vaginitis" at bounding box center [821, 494] width 84 height 14
checkbox input "true"
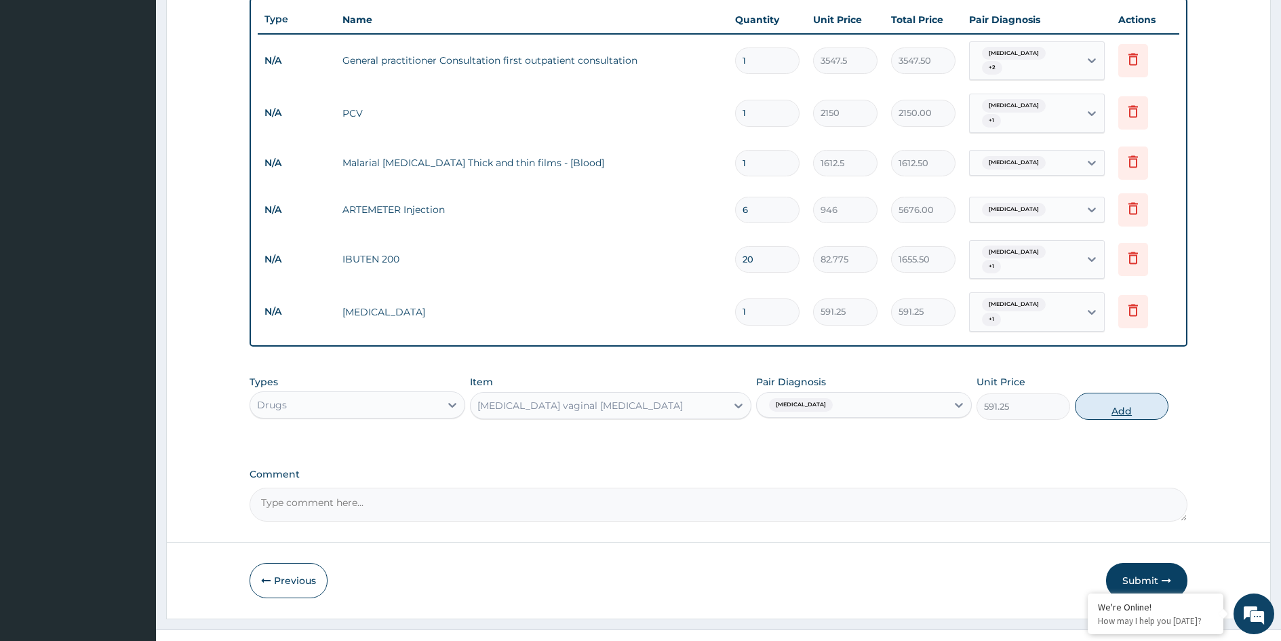
click at [1117, 393] on button "Add" at bounding box center [1122, 406] width 94 height 27
type input "0"
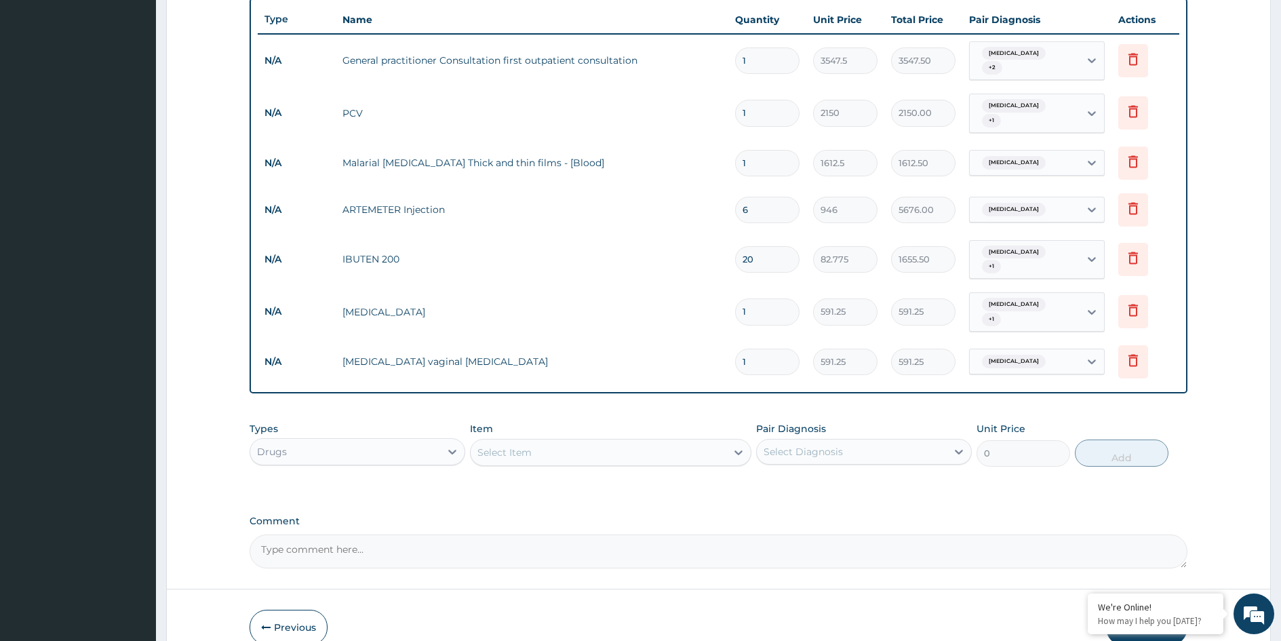
type input "0.00"
type input "6"
type input "3547.50"
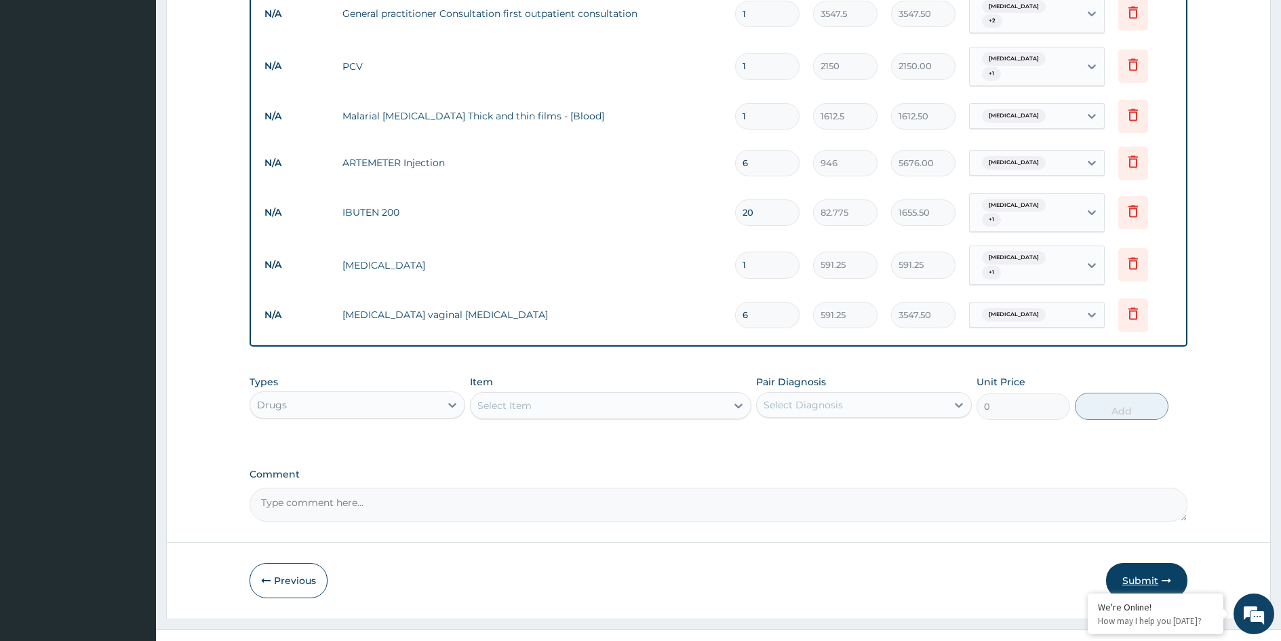
type input "6"
click at [1136, 563] on button "Submit" at bounding box center [1146, 580] width 81 height 35
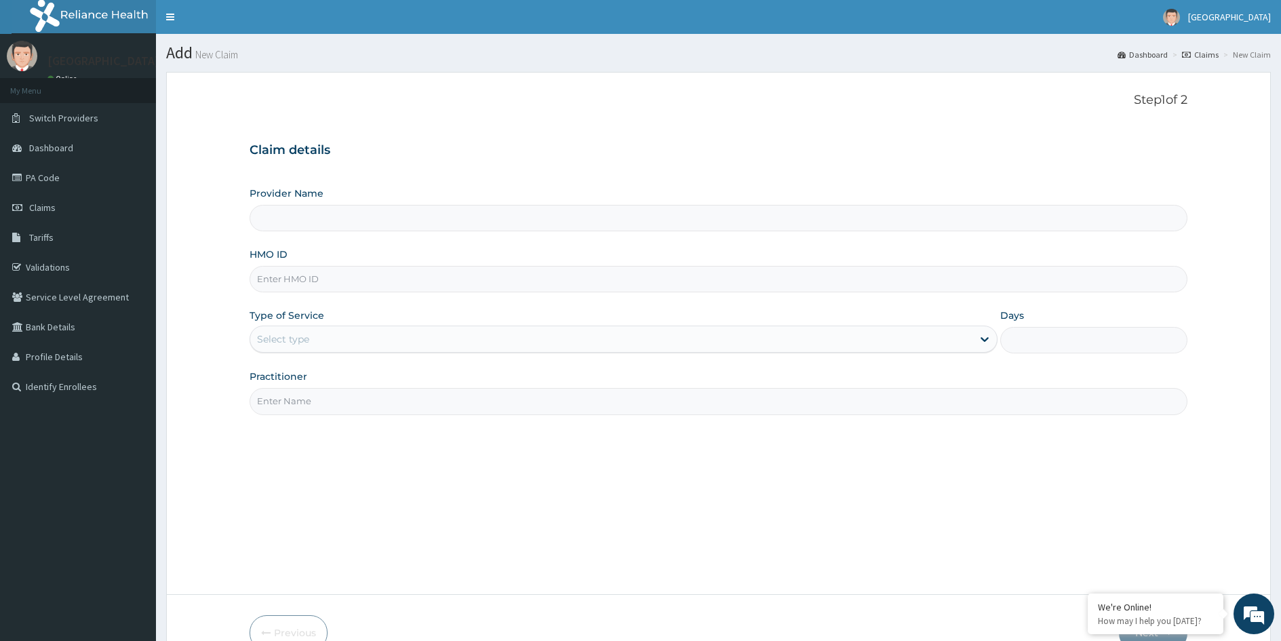
click at [338, 277] on input "HMO ID" at bounding box center [719, 279] width 938 height 26
type input "RTM"
type input "MEDFORD HOSPITAL LTD"
click at [307, 278] on input "RTM/10063/A" at bounding box center [719, 279] width 938 height 26
type input "RTM/10065/A"
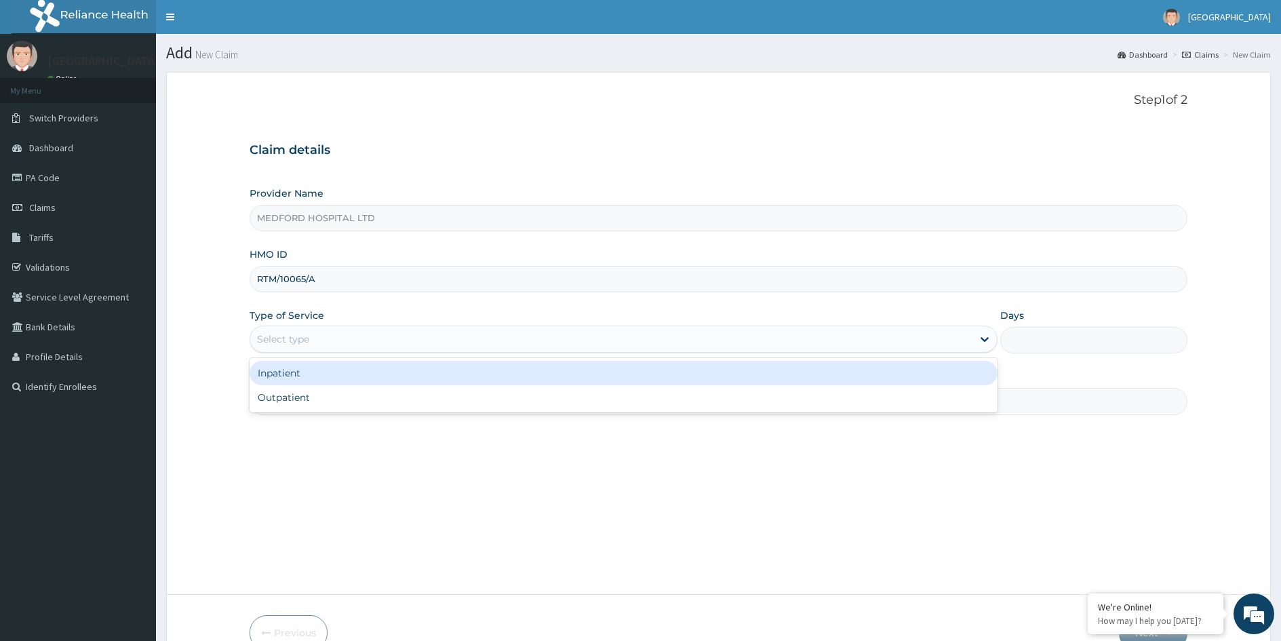
click at [345, 340] on div "Select type" at bounding box center [611, 339] width 722 height 22
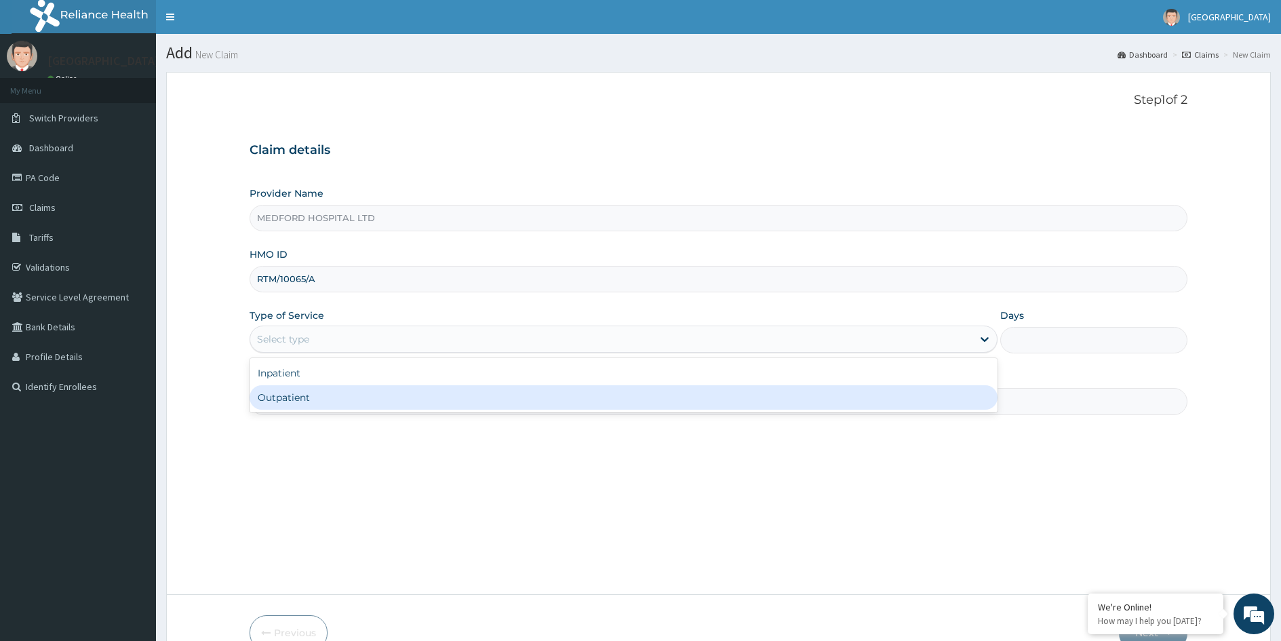
click at [340, 397] on div "Outpatient" at bounding box center [624, 397] width 748 height 24
type input "1"
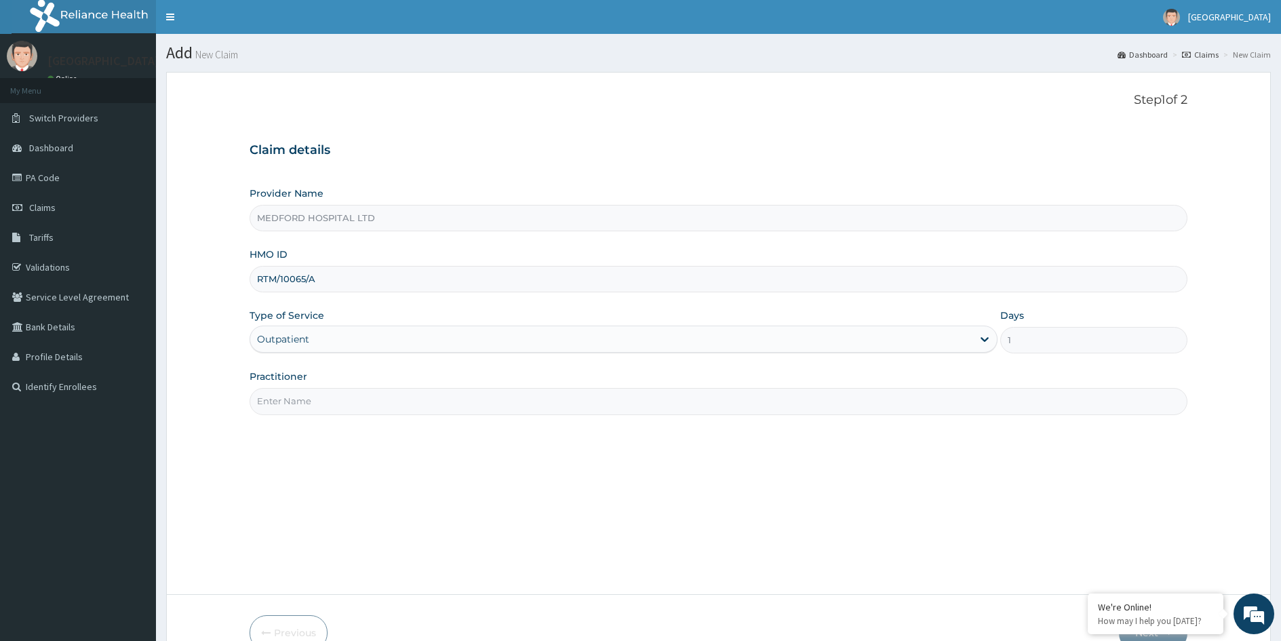
click at [341, 397] on input "Practitioner" at bounding box center [719, 401] width 938 height 26
type input "OKONKWO"
drag, startPoint x: 353, startPoint y: 405, endPoint x: 251, endPoint y: 395, distance: 102.3
click at [251, 395] on input "OKONKWO" at bounding box center [719, 401] width 938 height 26
click at [296, 400] on input "Practitioner" at bounding box center [719, 401] width 938 height 26
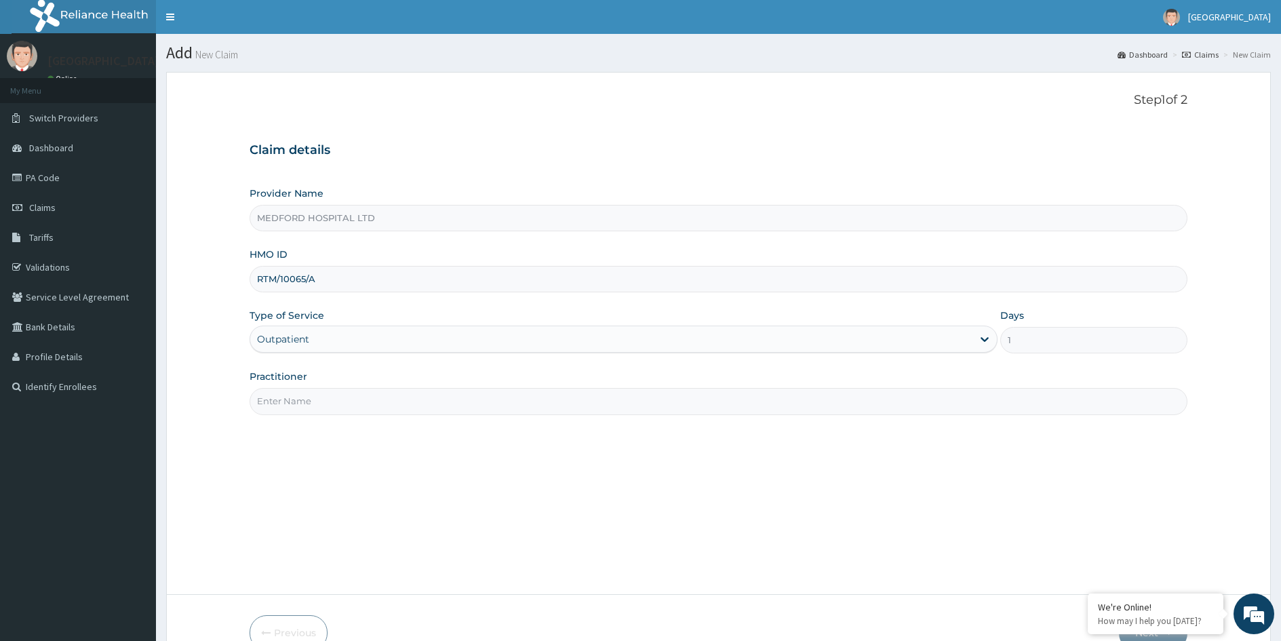
type input "SHALLOM"
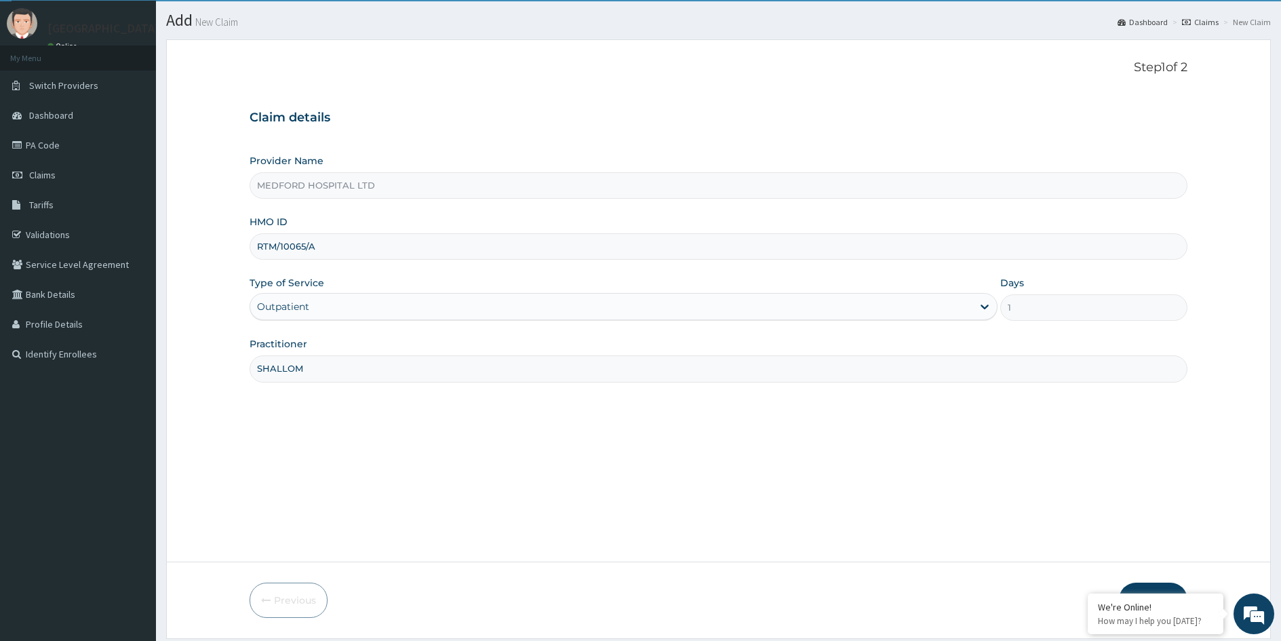
scroll to position [75, 0]
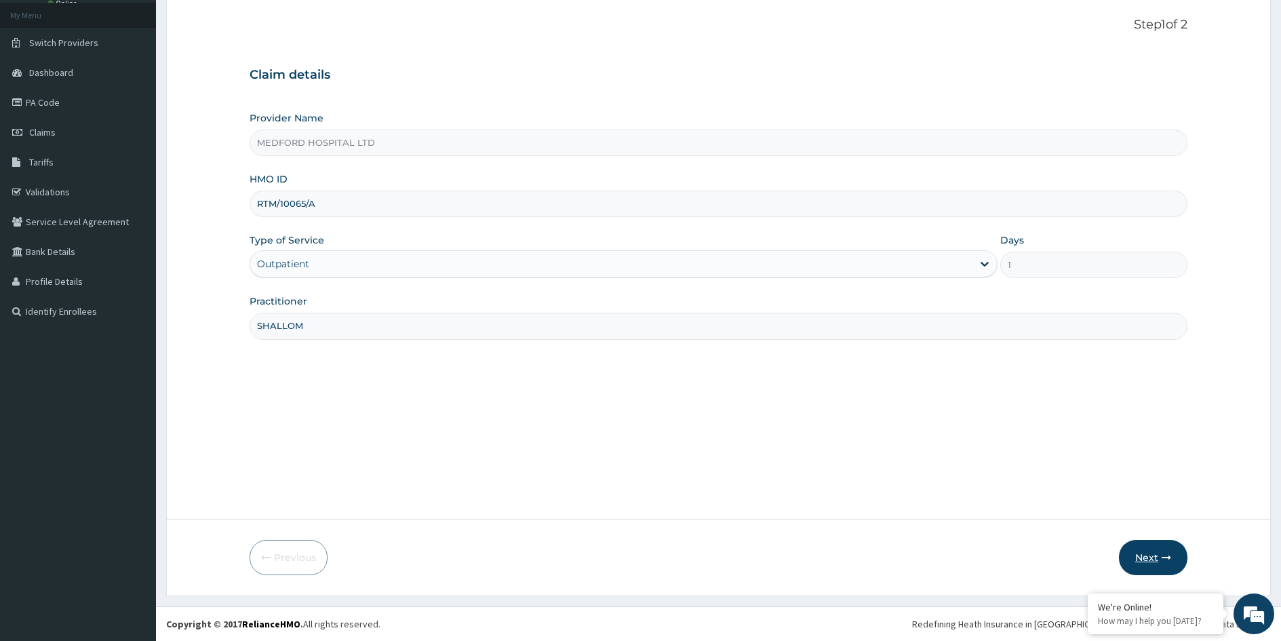
click at [1150, 553] on button "Next" at bounding box center [1153, 557] width 69 height 35
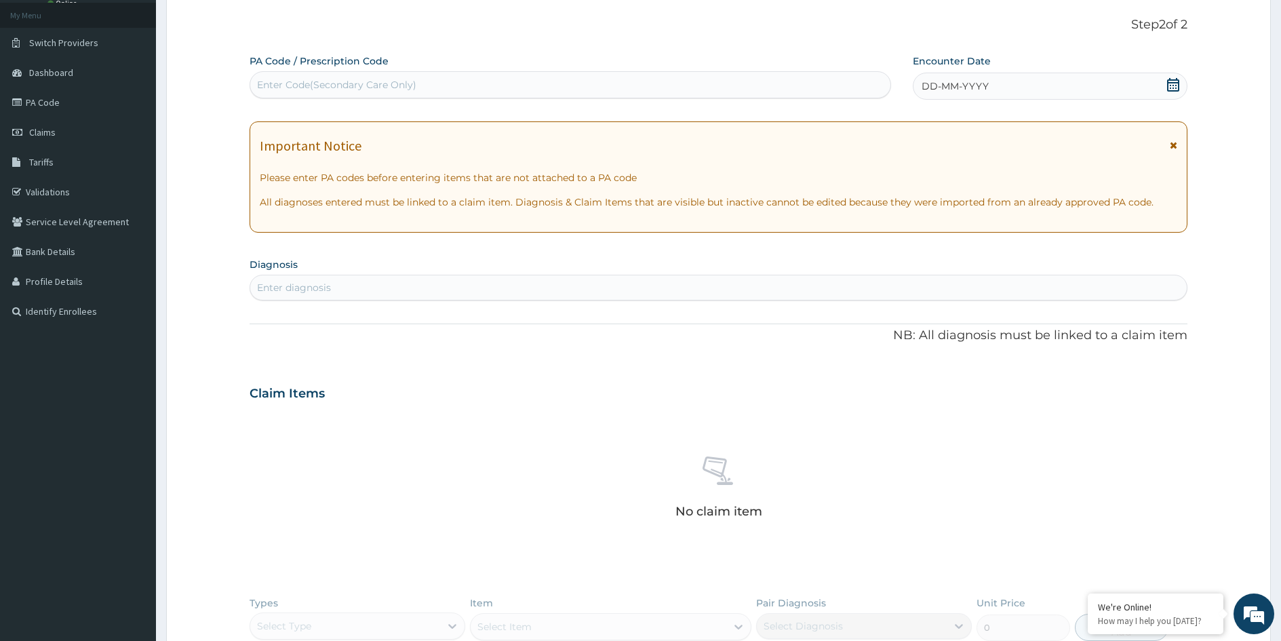
click at [1173, 85] on icon at bounding box center [1173, 85] width 12 height 14
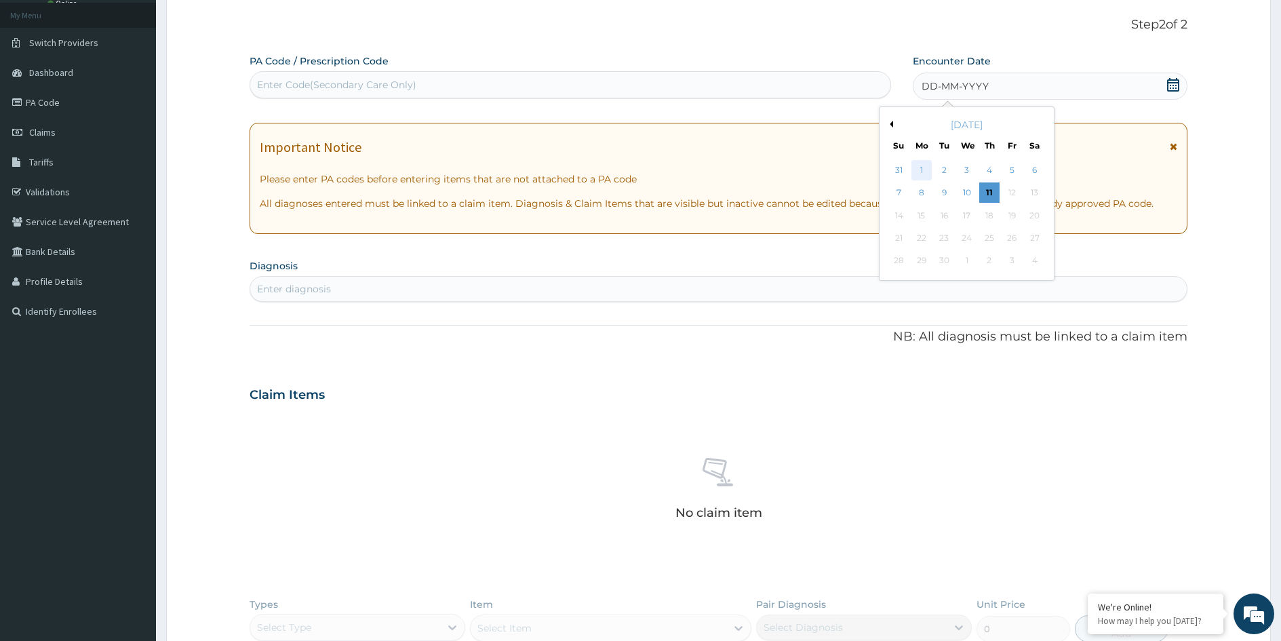
click at [923, 168] on div "1" at bounding box center [922, 170] width 20 height 20
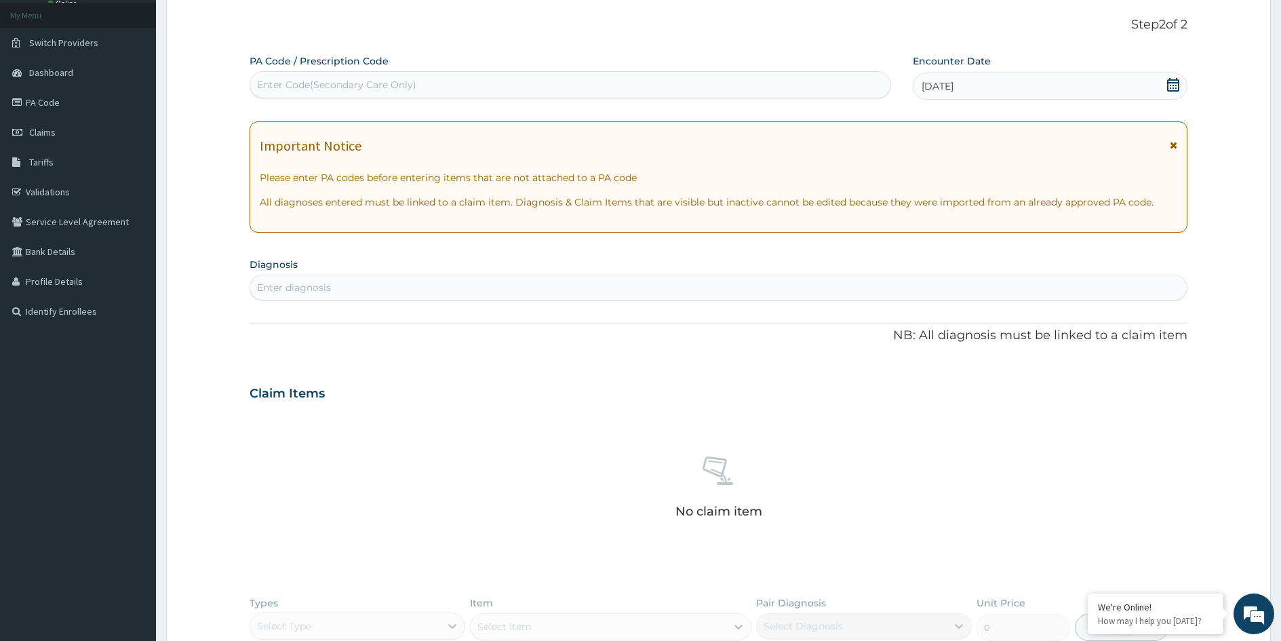
click at [738, 296] on div "Enter diagnosis" at bounding box center [718, 288] width 937 height 22
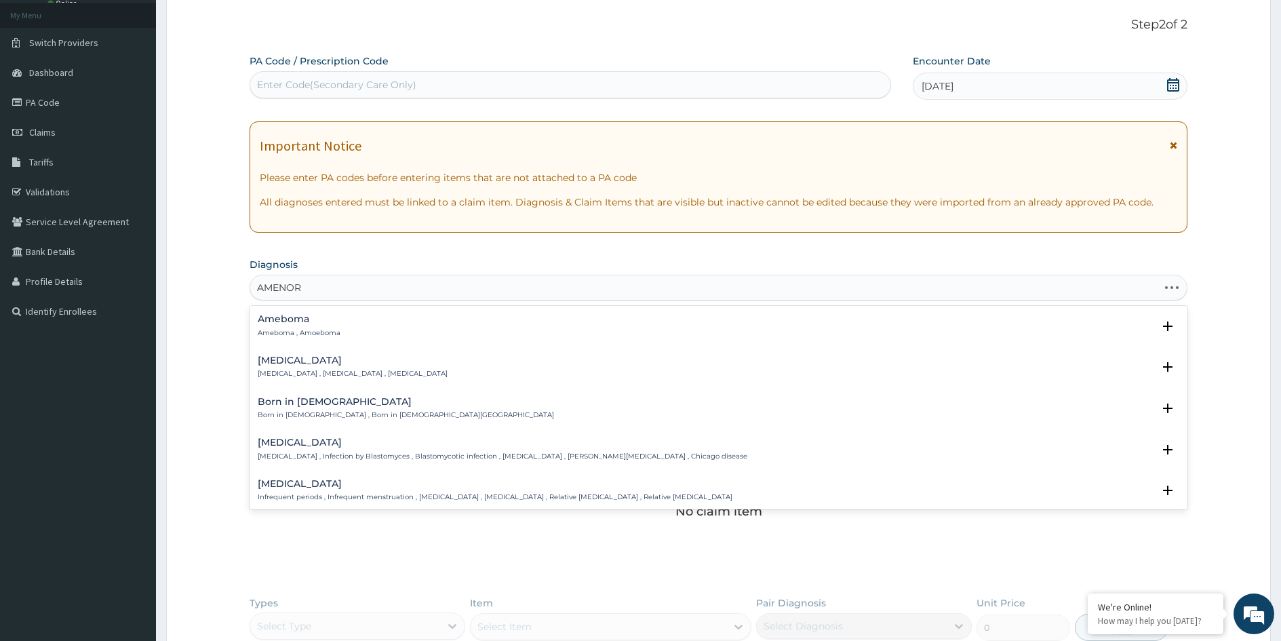
type input "AMENORR"
click at [301, 366] on div "Amenorrhea Amenorrhea , Absence of menstruation , Amenorrhoea" at bounding box center [353, 367] width 190 height 24
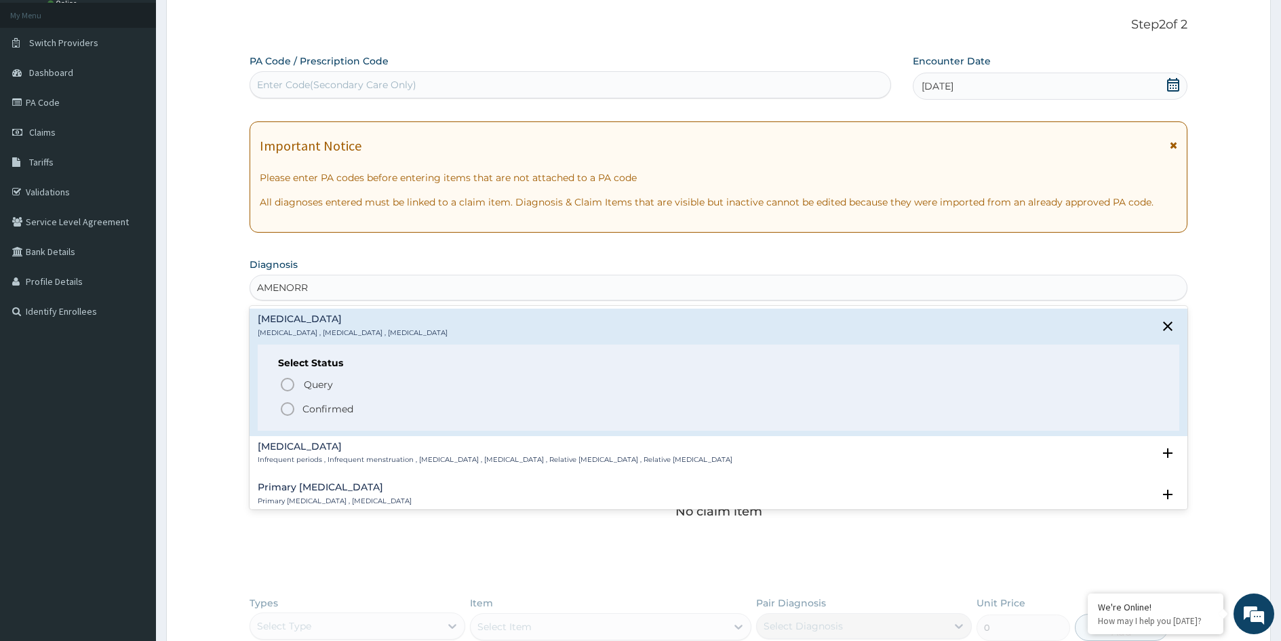
click at [324, 409] on p "Confirmed" at bounding box center [328, 409] width 51 height 14
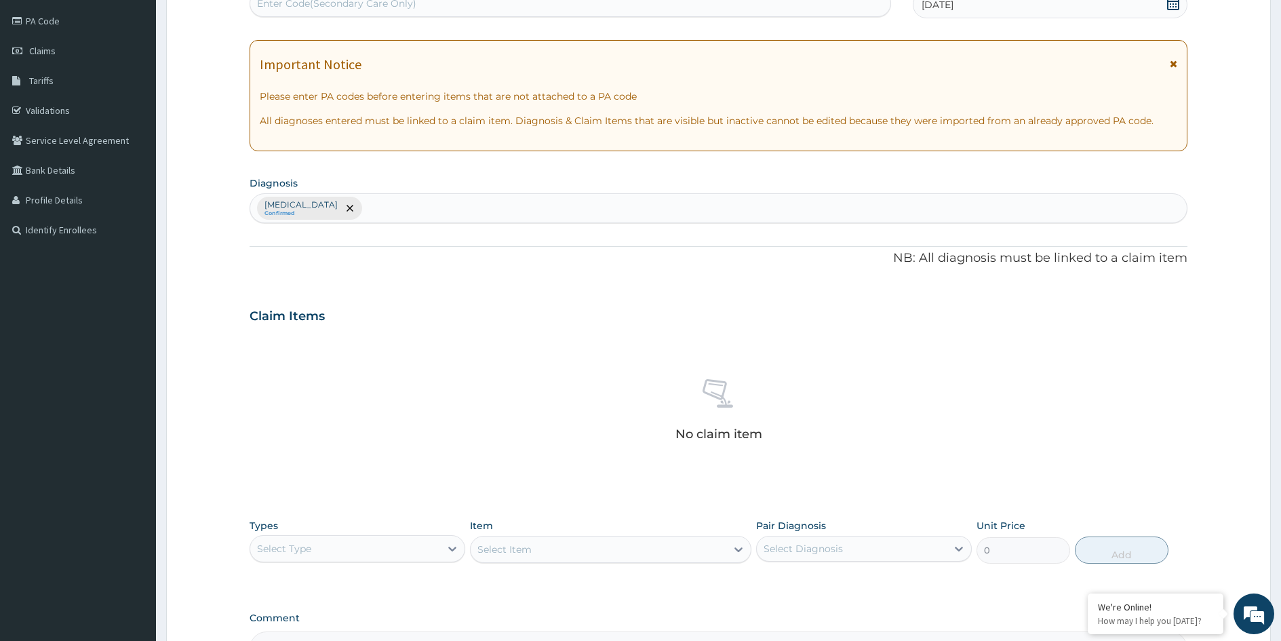
scroll to position [324, 0]
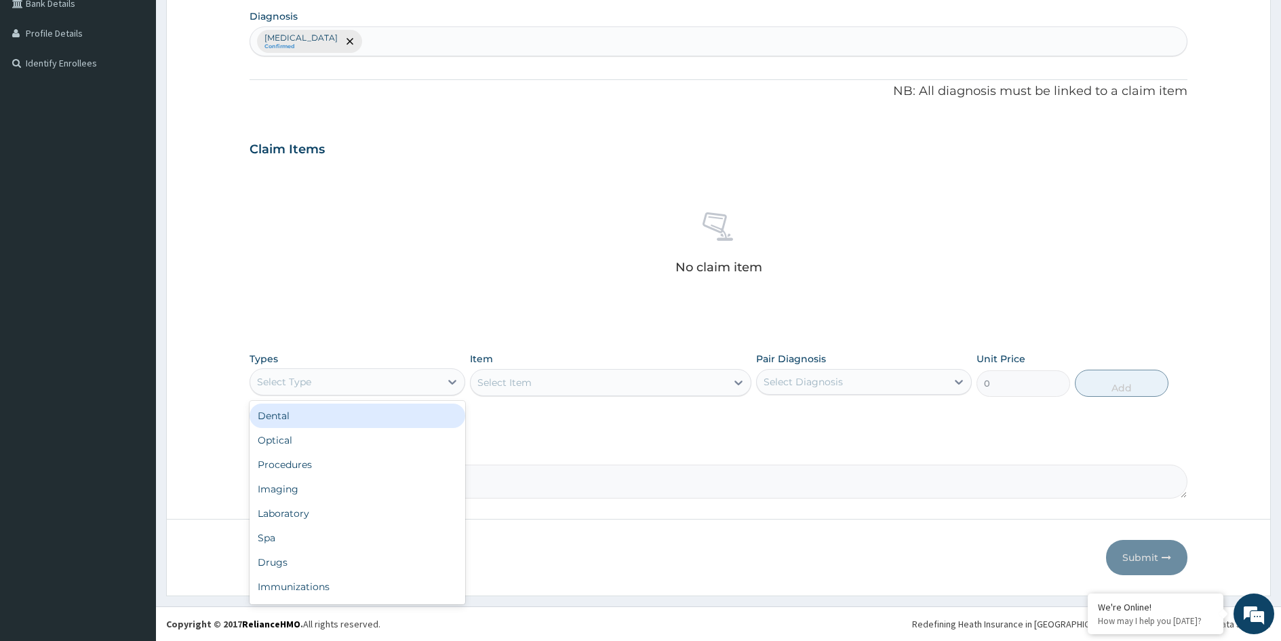
click at [406, 382] on div "Select Type" at bounding box center [345, 382] width 190 height 22
click at [309, 466] on div "Procedures" at bounding box center [358, 464] width 216 height 24
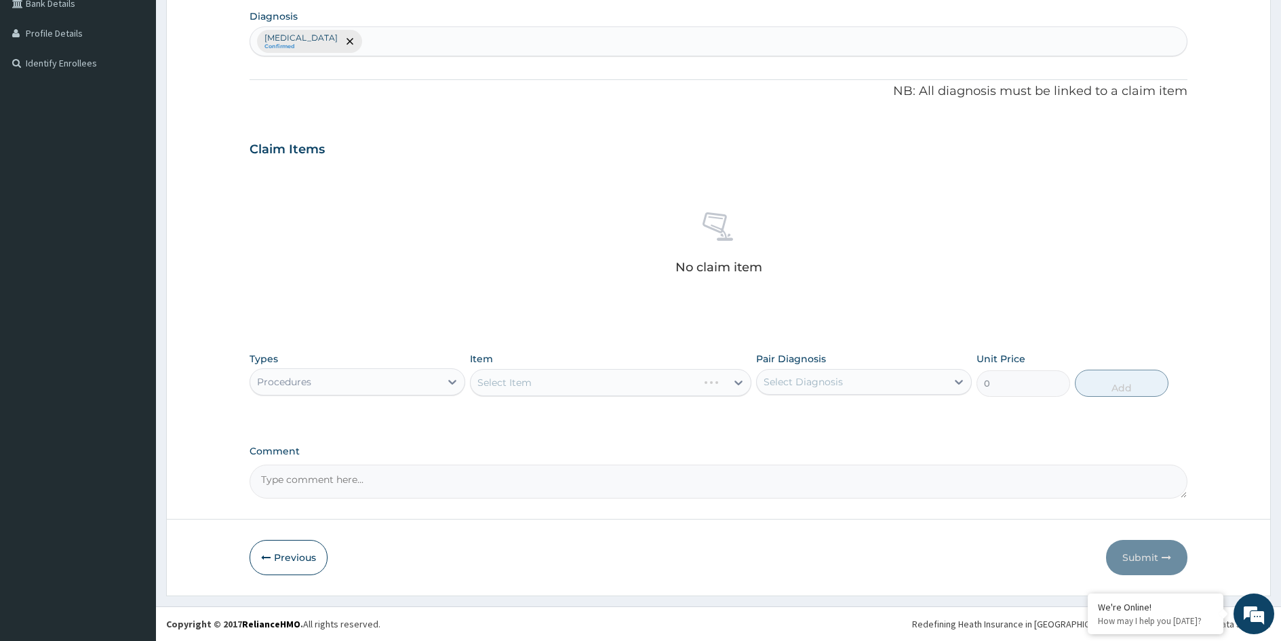
click at [823, 389] on div "Select Diagnosis" at bounding box center [852, 382] width 190 height 22
click at [823, 412] on label "Amenorrhea" at bounding box center [821, 415] width 84 height 14
checkbox input "true"
click at [657, 385] on div "Select Item" at bounding box center [599, 383] width 256 height 22
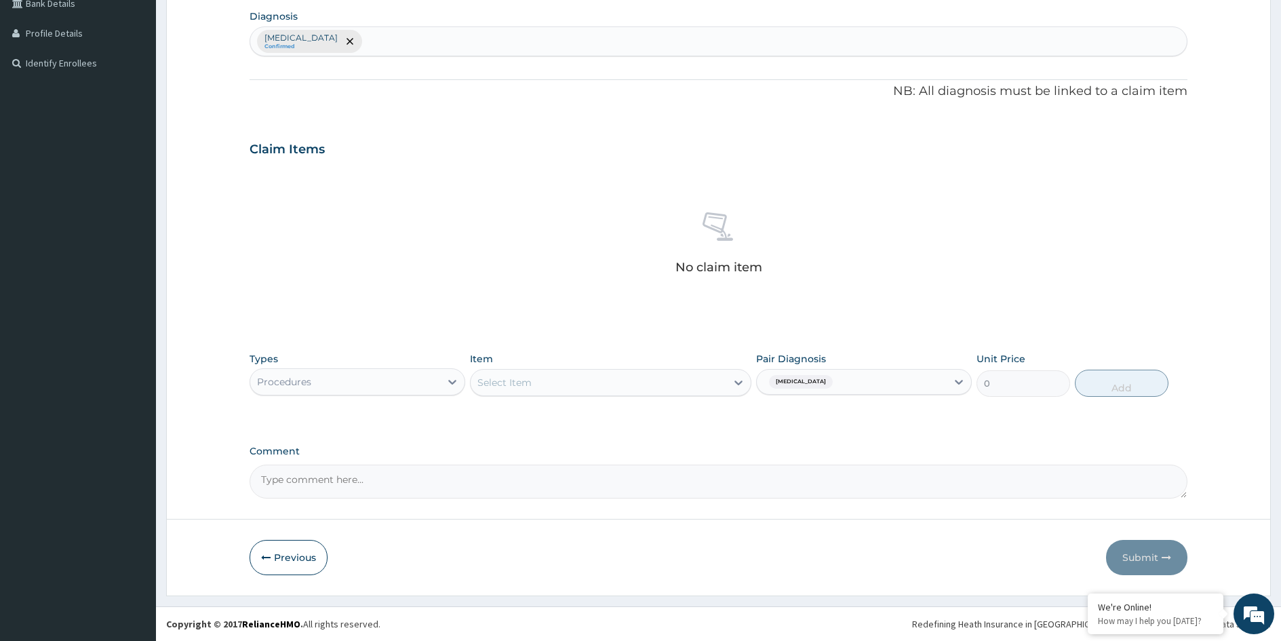
click at [657, 385] on div "Select Item" at bounding box center [599, 383] width 256 height 22
click at [552, 381] on div "Select Item" at bounding box center [599, 383] width 256 height 22
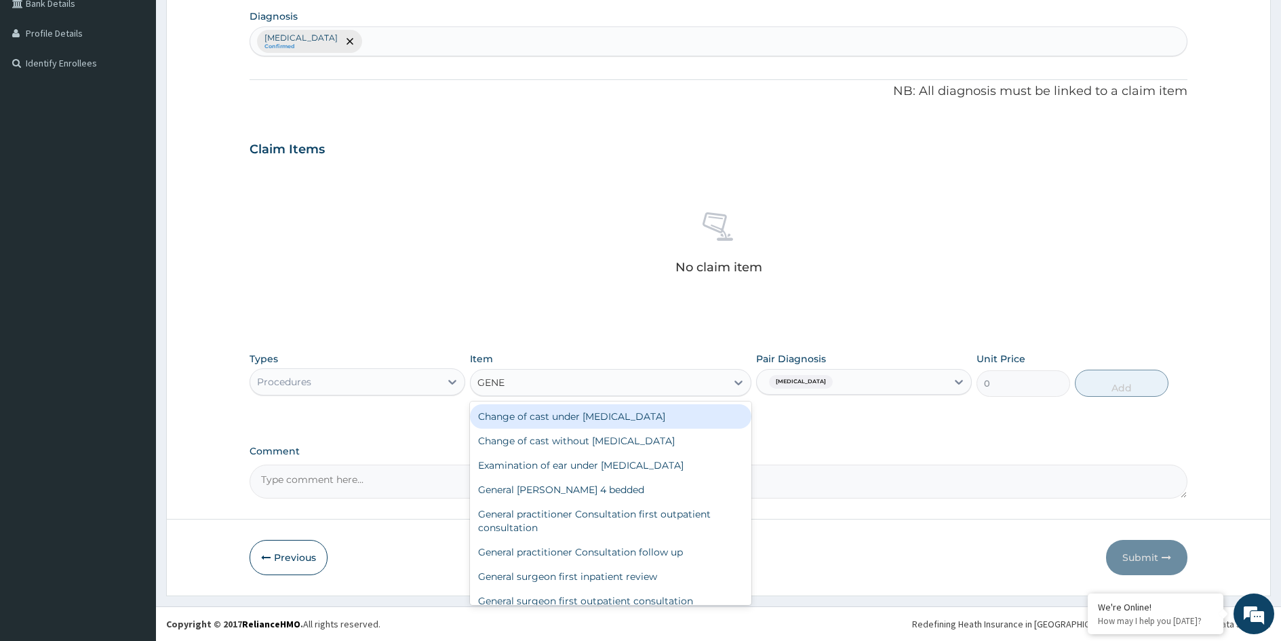
type input "GENER"
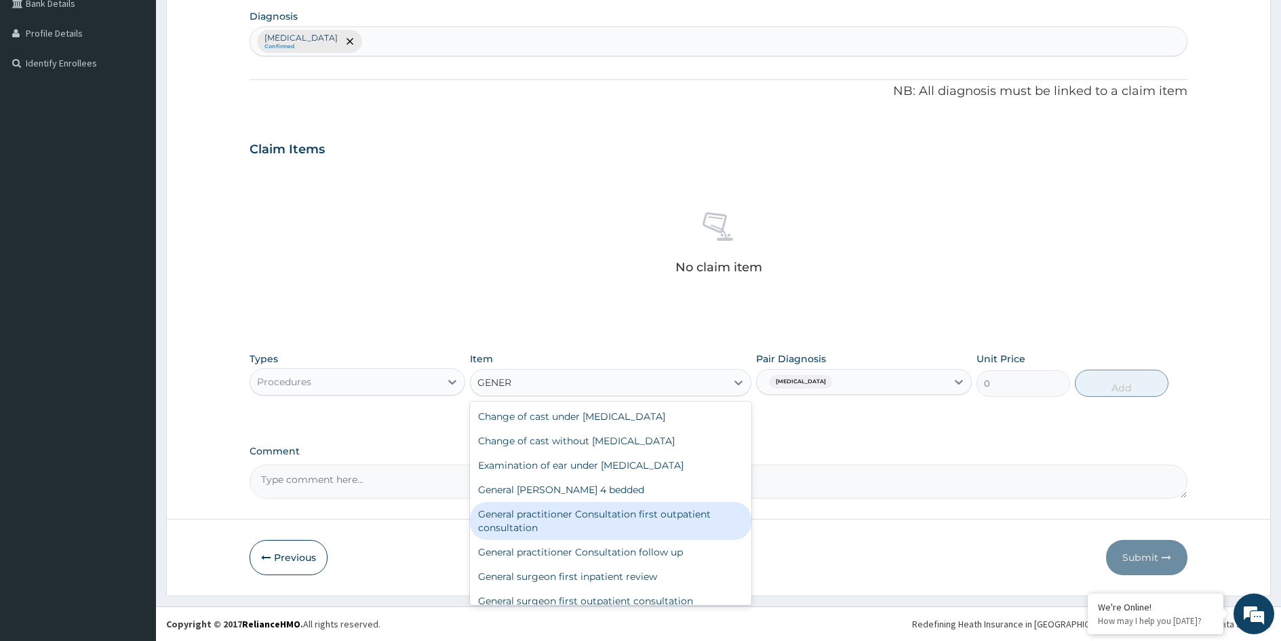
click at [534, 513] on div "General practitioner Consultation first outpatient consultation" at bounding box center [610, 521] width 281 height 38
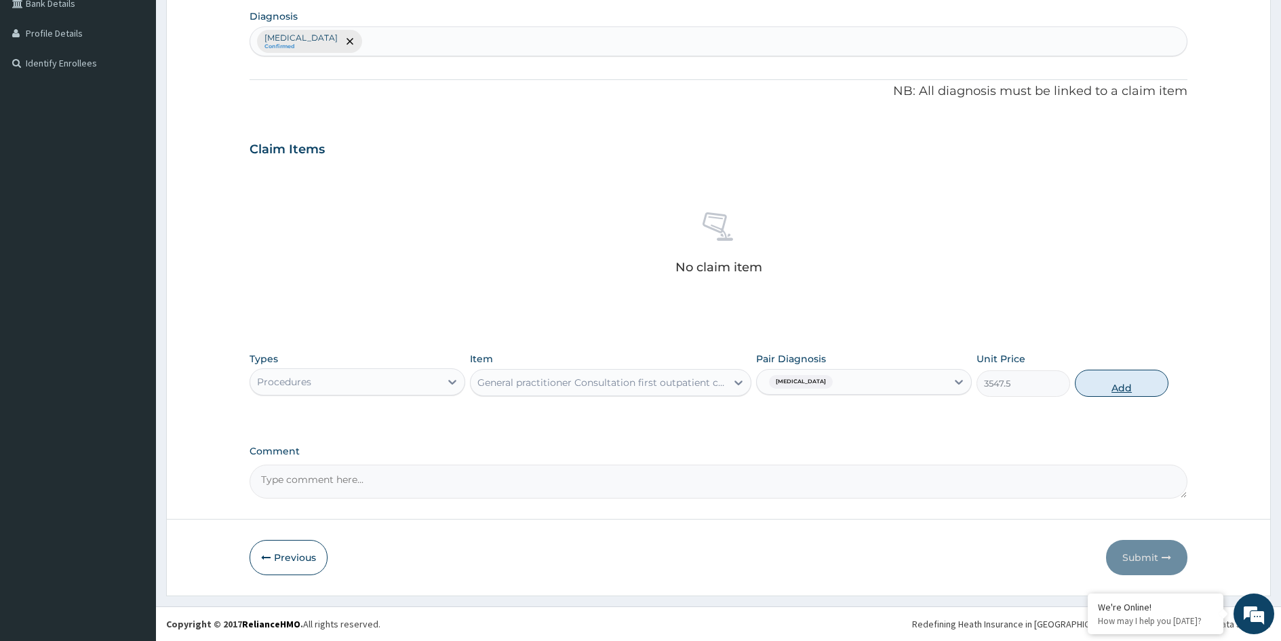
click at [1111, 387] on button "Add" at bounding box center [1122, 383] width 94 height 27
type input "0"
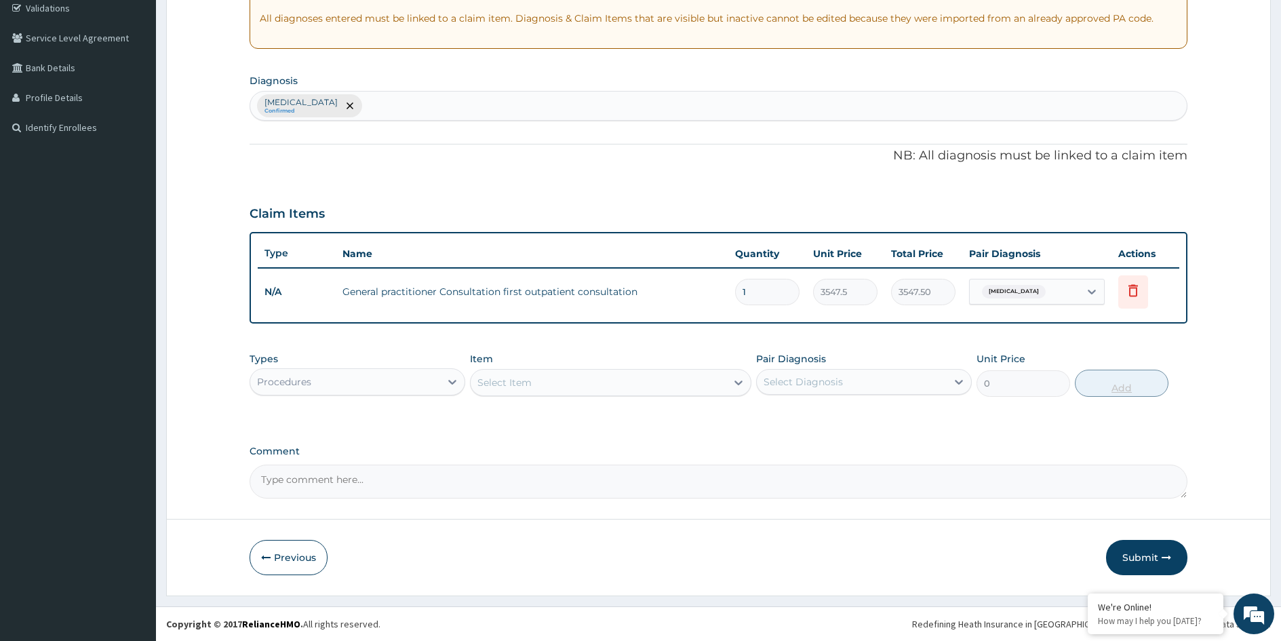
scroll to position [259, 0]
click at [424, 381] on div "Procedures" at bounding box center [345, 382] width 190 height 22
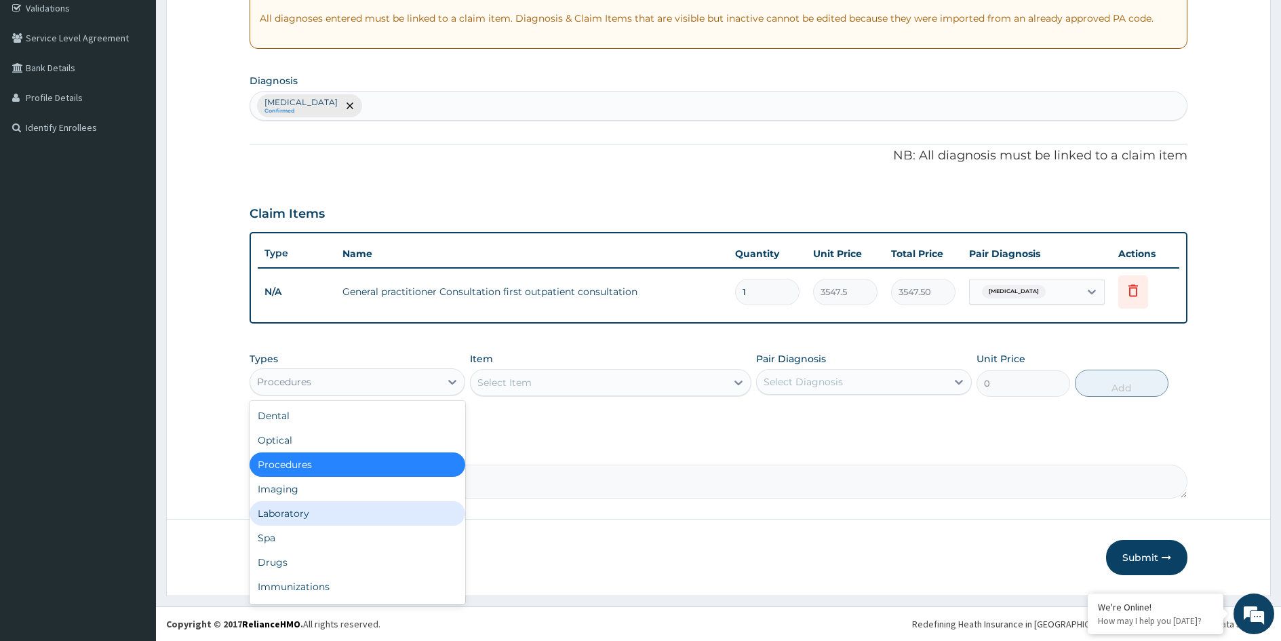
click at [303, 512] on div "Laboratory" at bounding box center [358, 513] width 216 height 24
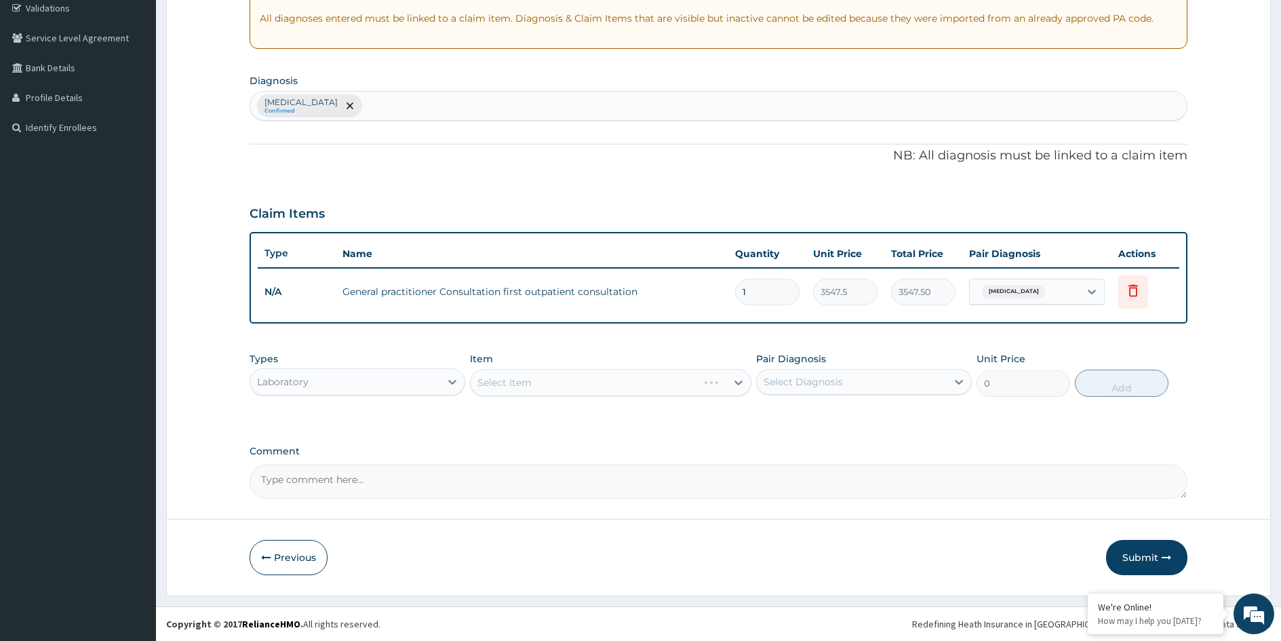
click at [771, 390] on div "Select Diagnosis" at bounding box center [852, 382] width 190 height 22
click at [790, 432] on div "Amenorrhea" at bounding box center [864, 416] width 216 height 33
click at [792, 421] on label "Amenorrhea" at bounding box center [821, 415] width 84 height 14
checkbox input "true"
click at [634, 388] on div "Select Item" at bounding box center [599, 383] width 256 height 22
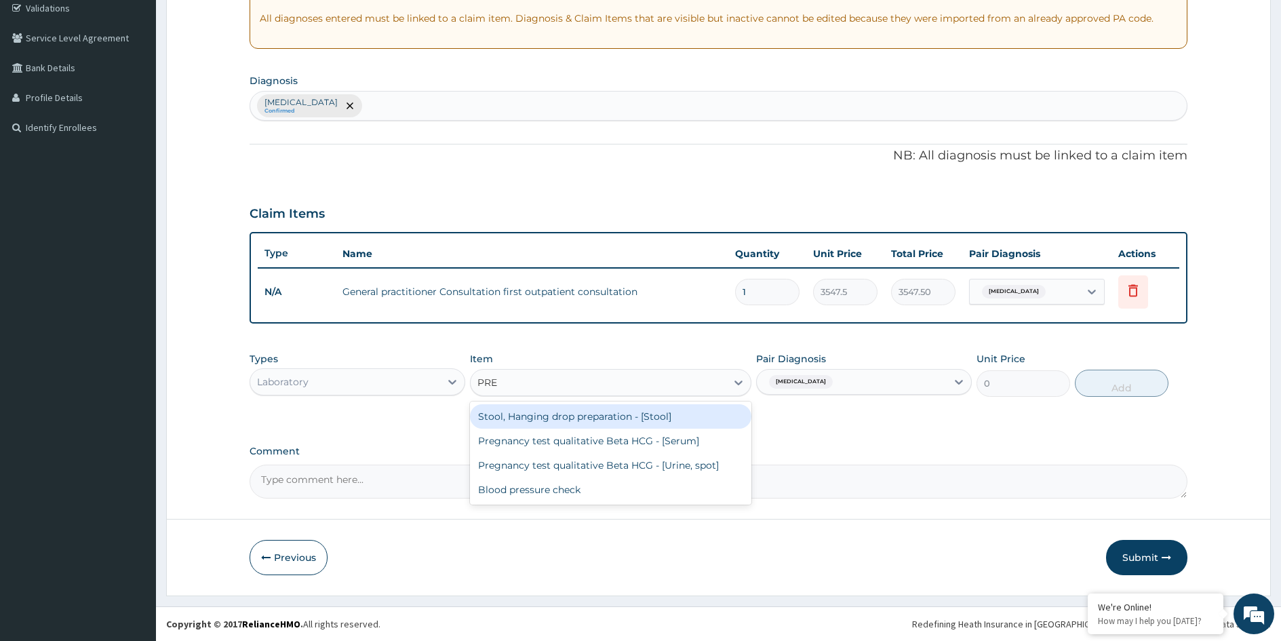
type input "PREG"
click at [632, 418] on div "Pregnancy test qualitative Beta HCG - [Serum]" at bounding box center [610, 416] width 281 height 24
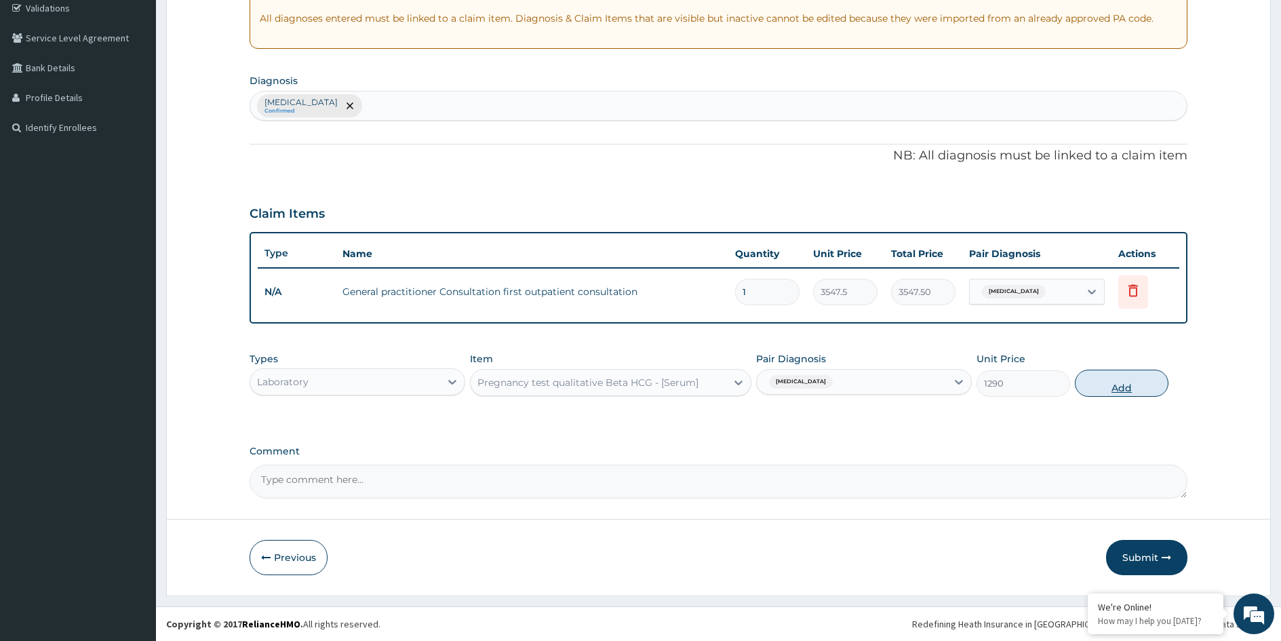
click at [1116, 385] on button "Add" at bounding box center [1122, 383] width 94 height 27
type input "0"
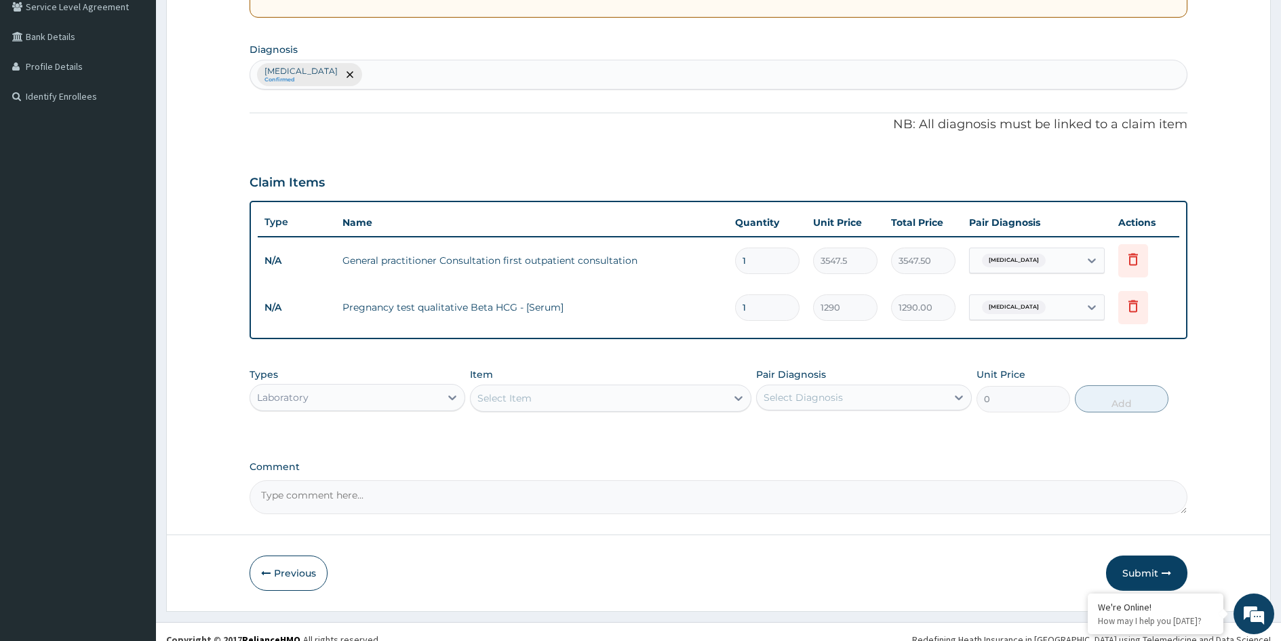
scroll to position [306, 0]
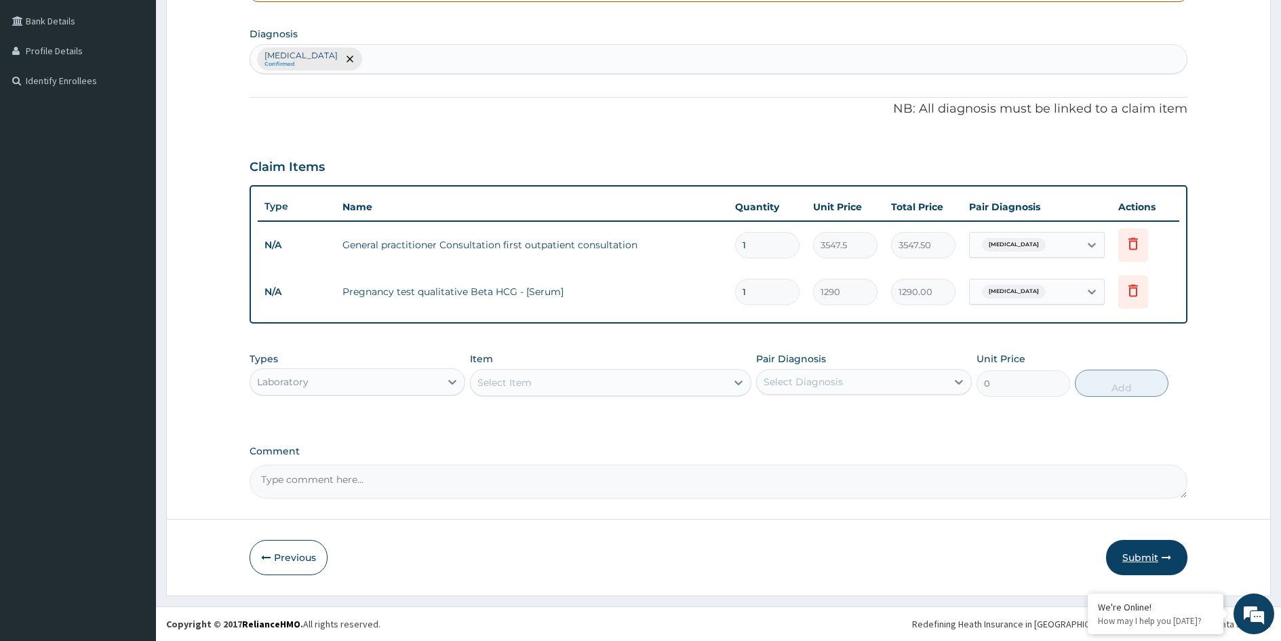
click at [1139, 554] on button "Submit" at bounding box center [1146, 557] width 81 height 35
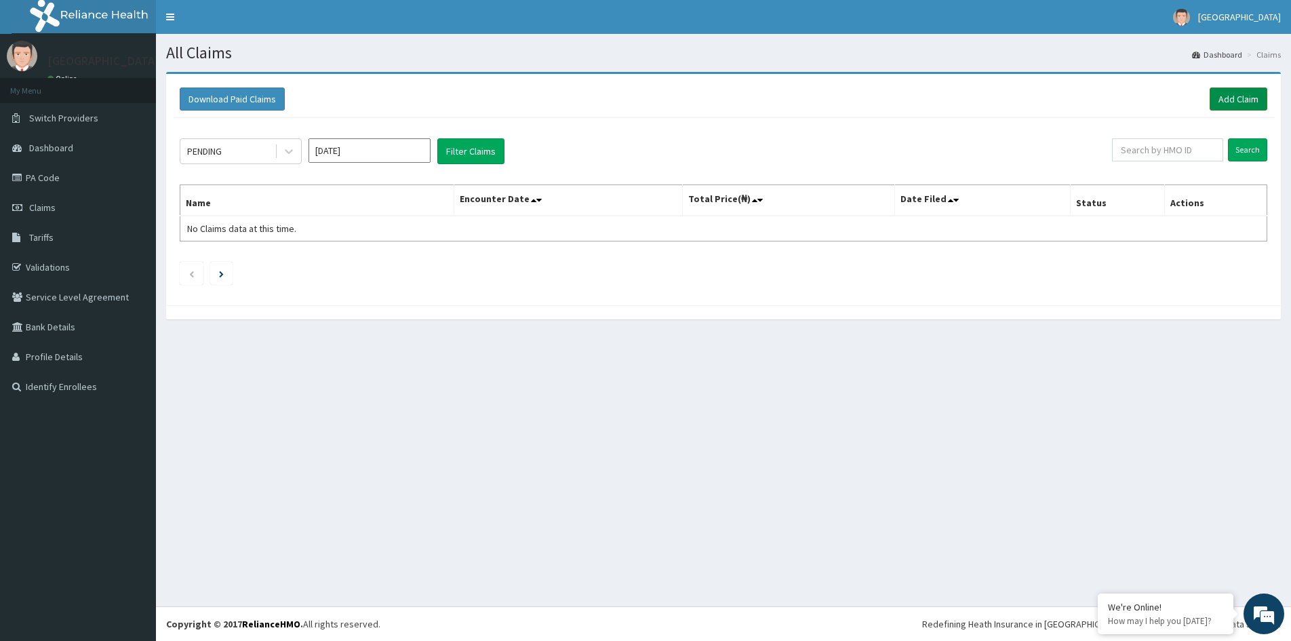
click at [1247, 97] on link "Add Claim" at bounding box center [1239, 98] width 58 height 23
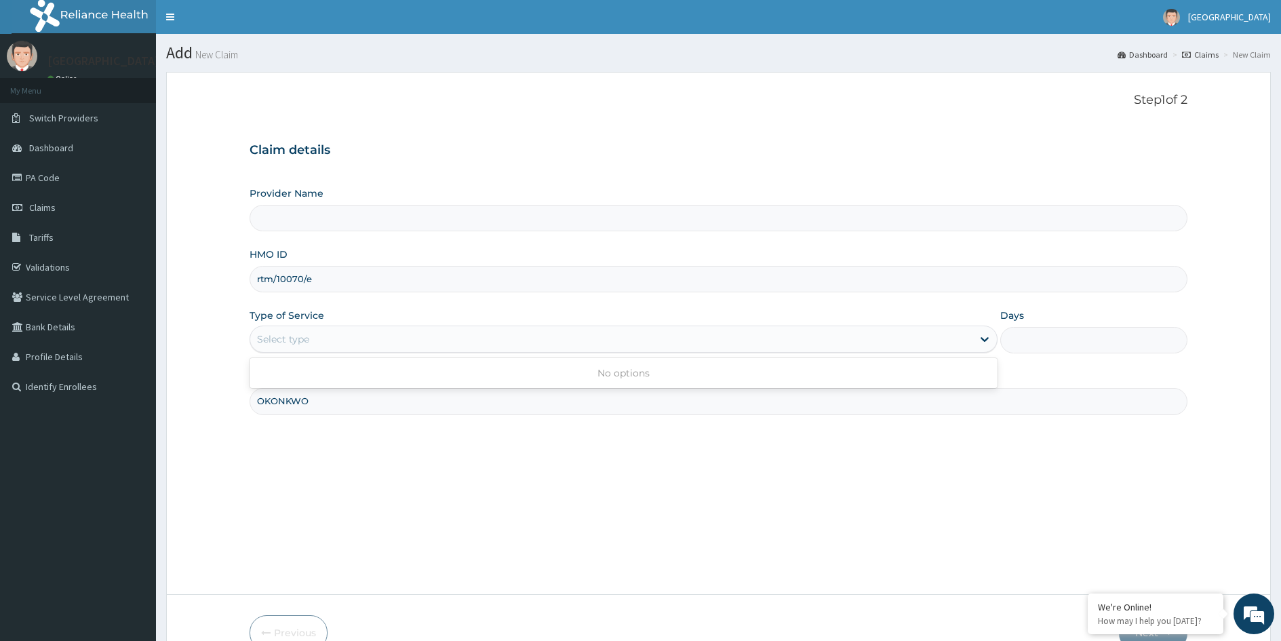
click at [689, 340] on div "Select type" at bounding box center [611, 339] width 722 height 22
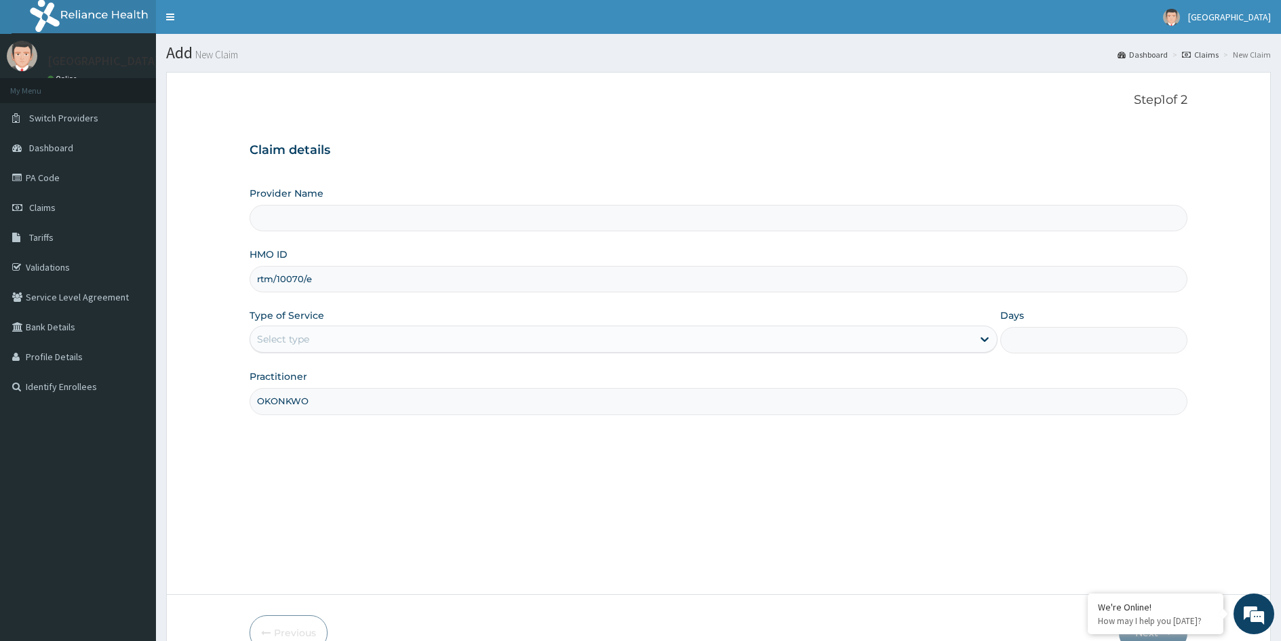
click at [689, 340] on div "Select type" at bounding box center [611, 339] width 722 height 22
drag, startPoint x: 319, startPoint y: 284, endPoint x: 258, endPoint y: 283, distance: 61.0
click at [258, 283] on input "rtm/10070/e" at bounding box center [719, 279] width 938 height 26
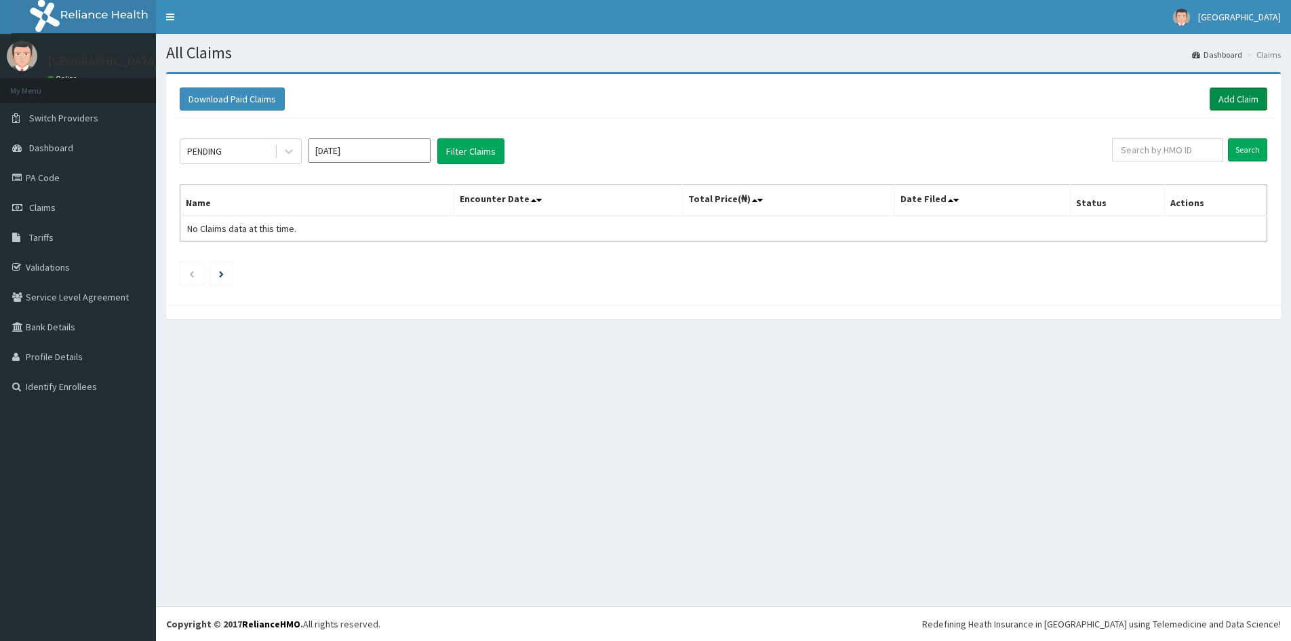
click at [1244, 102] on link "Add Claim" at bounding box center [1239, 98] width 58 height 23
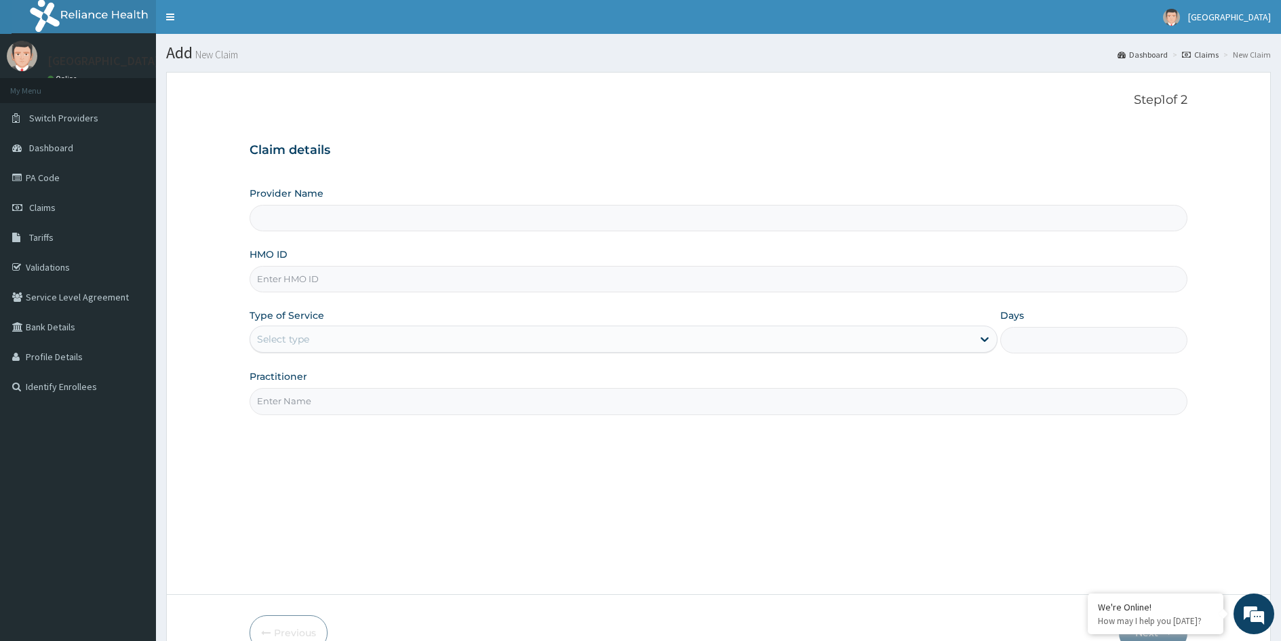
click at [491, 284] on input "HMO ID" at bounding box center [719, 279] width 938 height 26
paste input "rtm/10070/e"
type input "rtm/10070/e"
type input "MEDFORD HOSPITAL LTD"
click at [357, 283] on input "rtm/10070/e" at bounding box center [719, 279] width 938 height 26
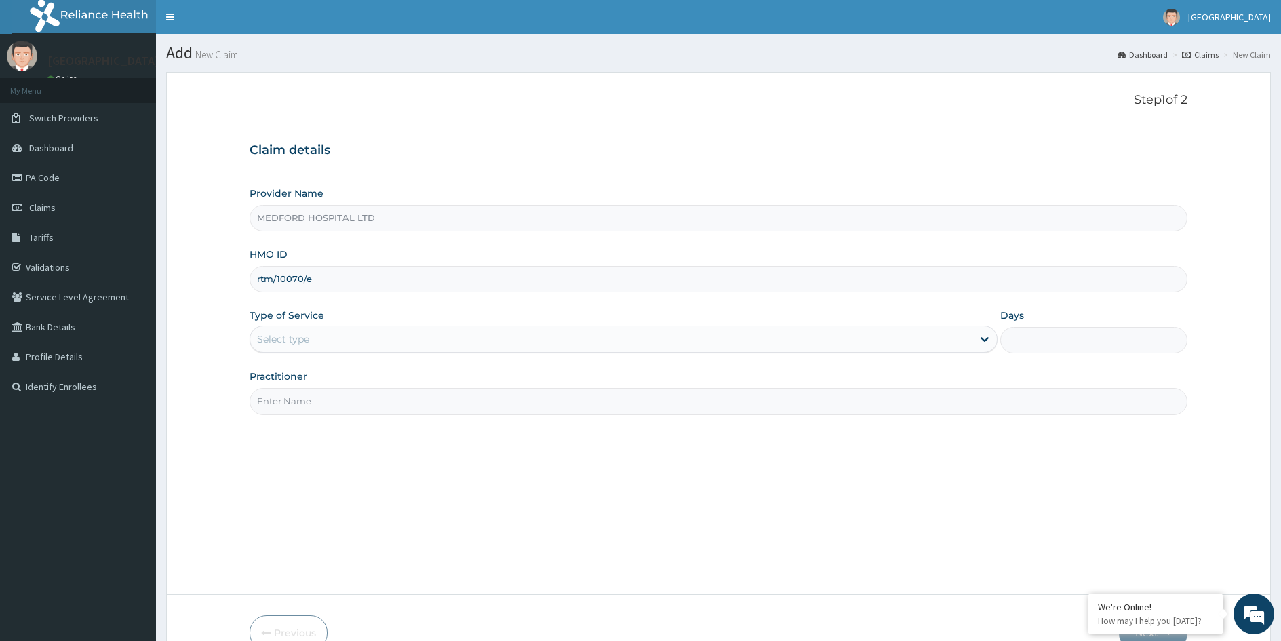
type input "rtm/10070/e"
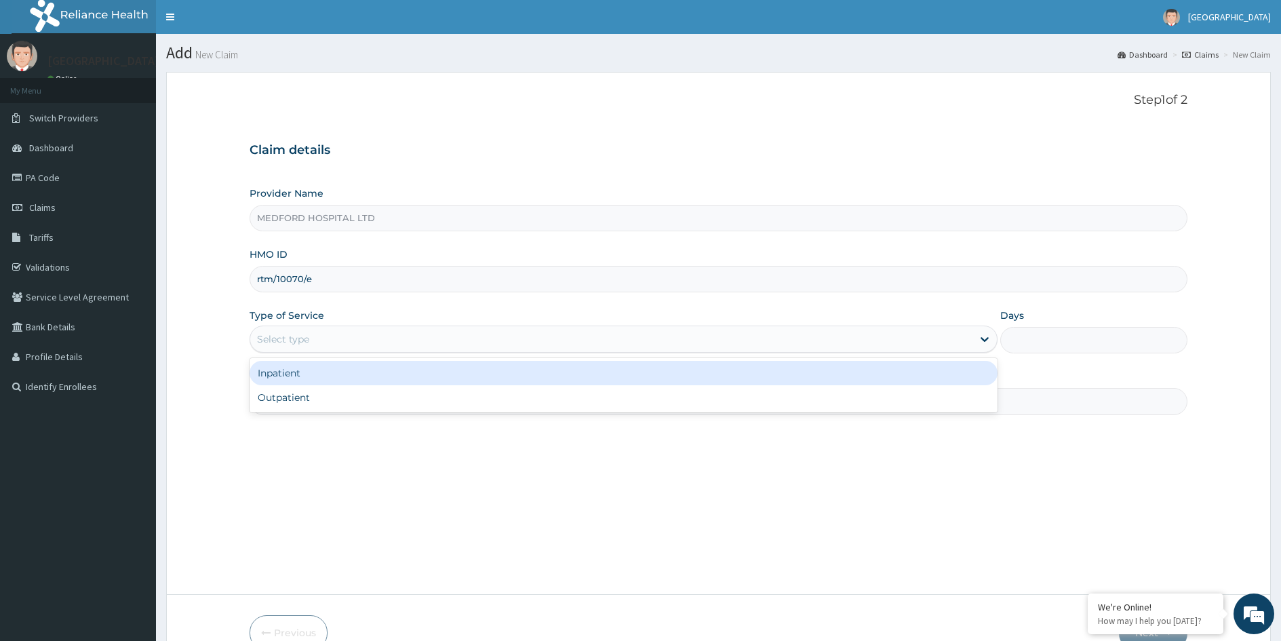
drag, startPoint x: 357, startPoint y: 283, endPoint x: 333, endPoint y: 340, distance: 62.0
click at [333, 340] on div "Select type" at bounding box center [611, 339] width 722 height 22
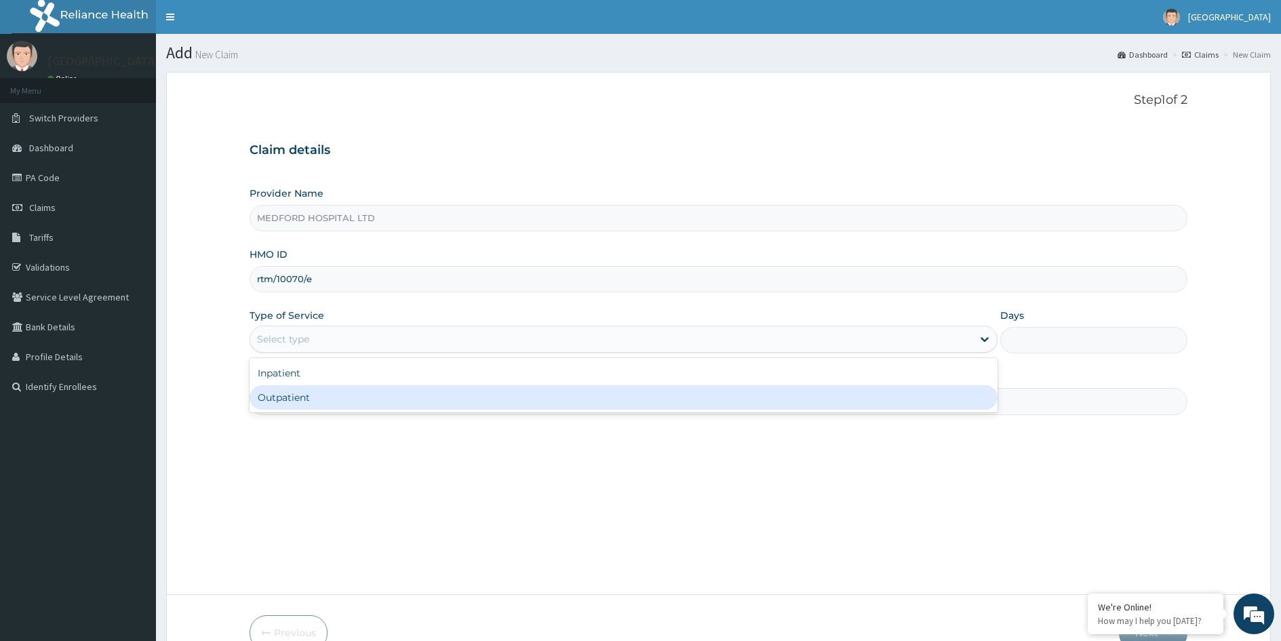
click at [321, 399] on div "Outpatient" at bounding box center [624, 397] width 748 height 24
type input "1"
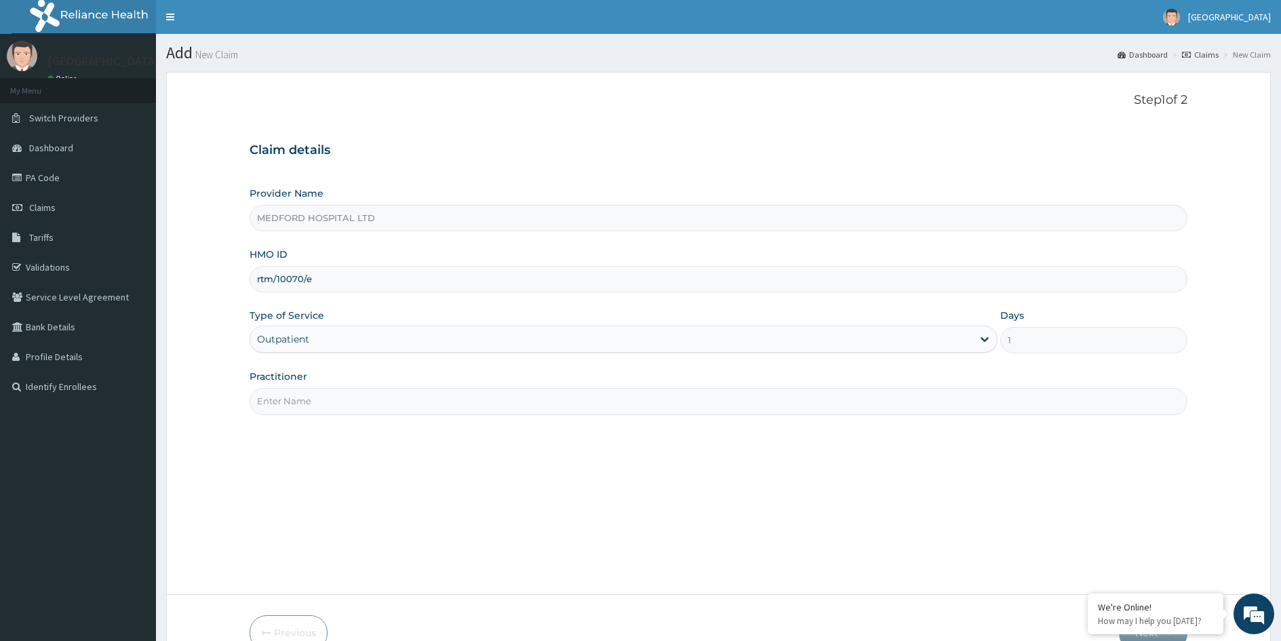
click at [307, 401] on input "Practitioner" at bounding box center [719, 401] width 938 height 26
type input "OKONKWO"
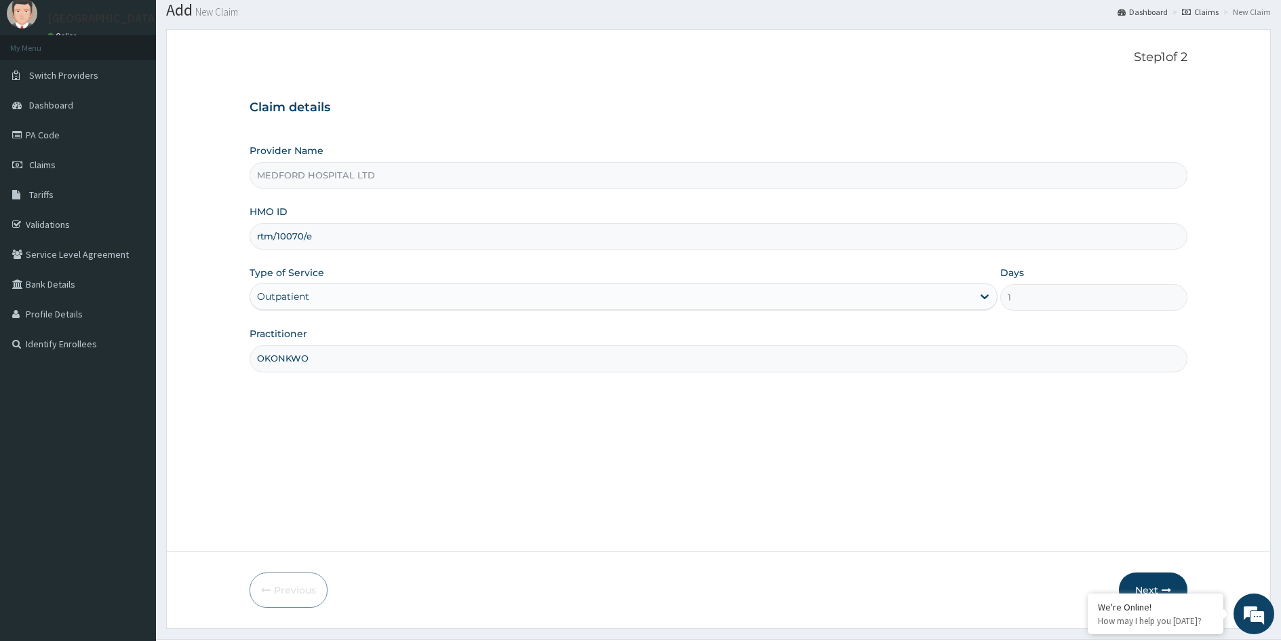
scroll to position [75, 0]
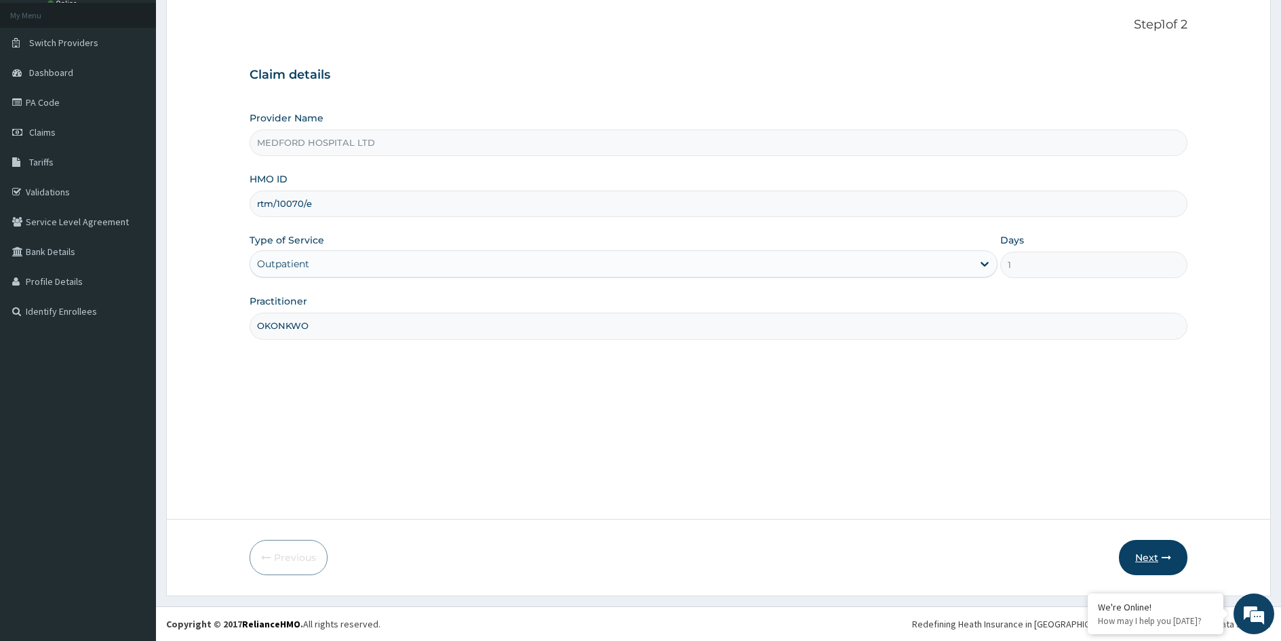
click at [1142, 561] on button "Next" at bounding box center [1153, 557] width 69 height 35
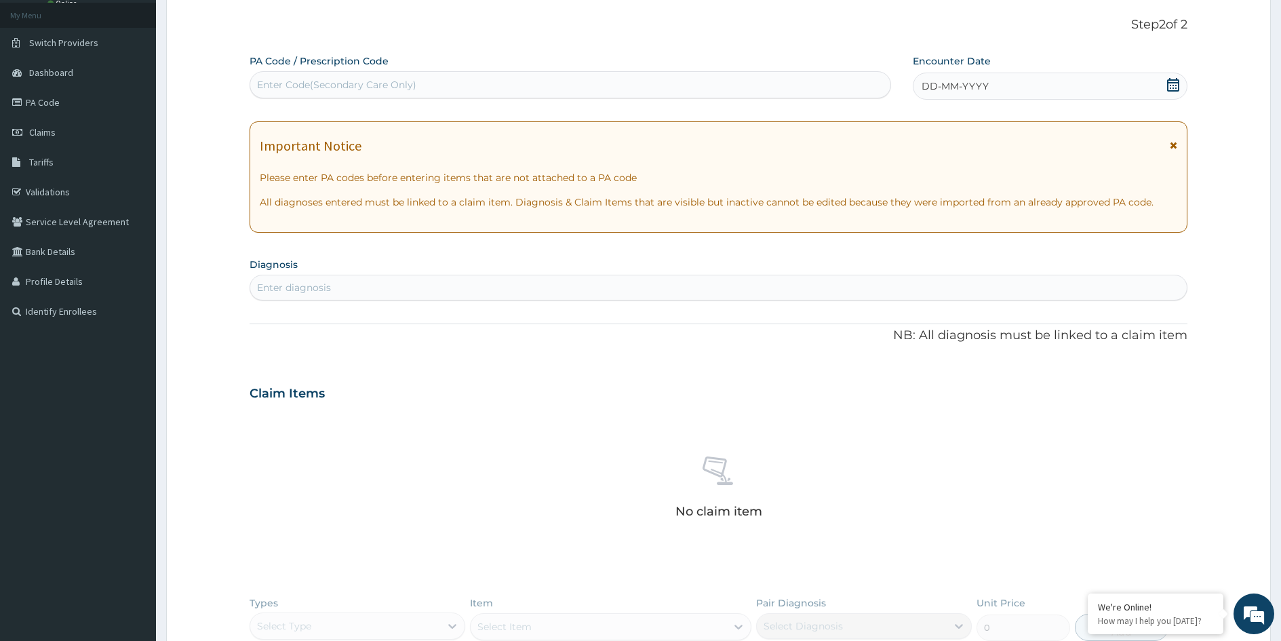
click at [1041, 85] on div "DD-MM-YYYY" at bounding box center [1050, 86] width 275 height 27
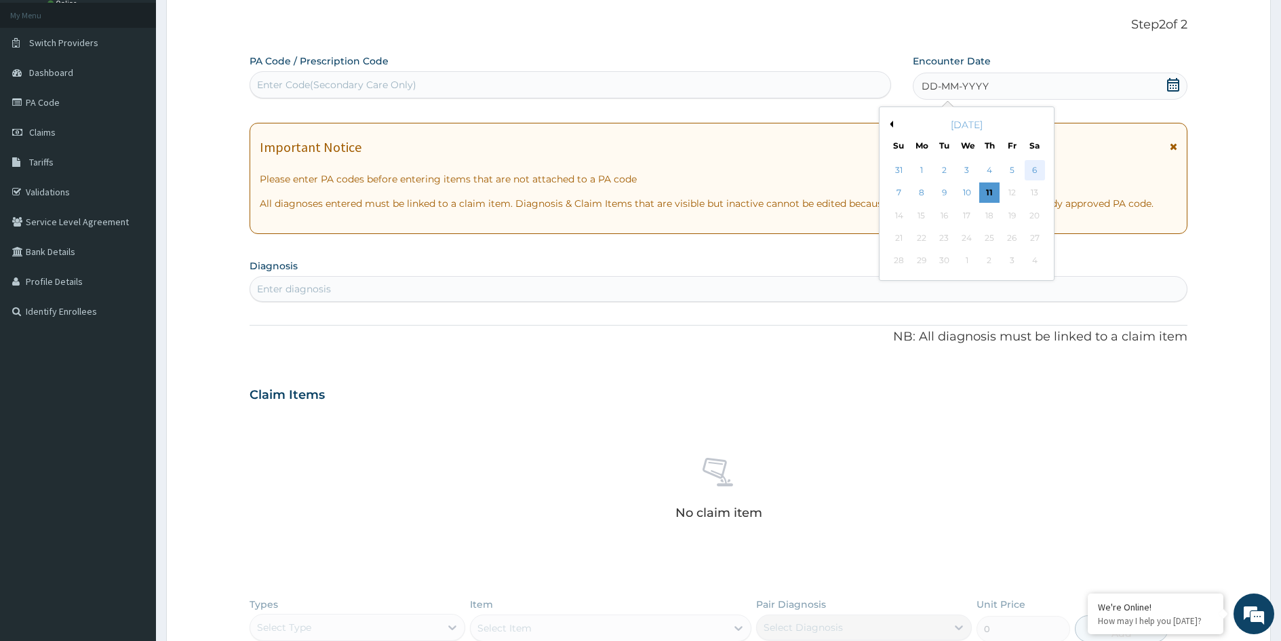
click at [1035, 168] on div "6" at bounding box center [1034, 170] width 20 height 20
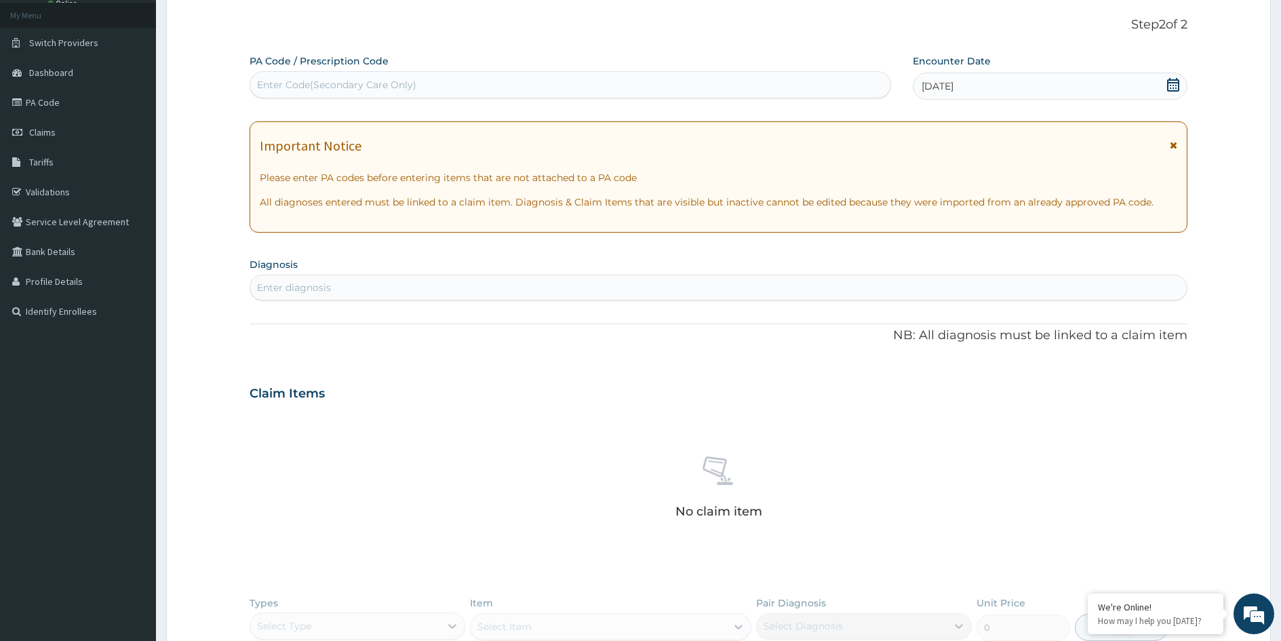
click at [585, 288] on div "Enter diagnosis" at bounding box center [718, 288] width 937 height 22
type input "MALARIA"
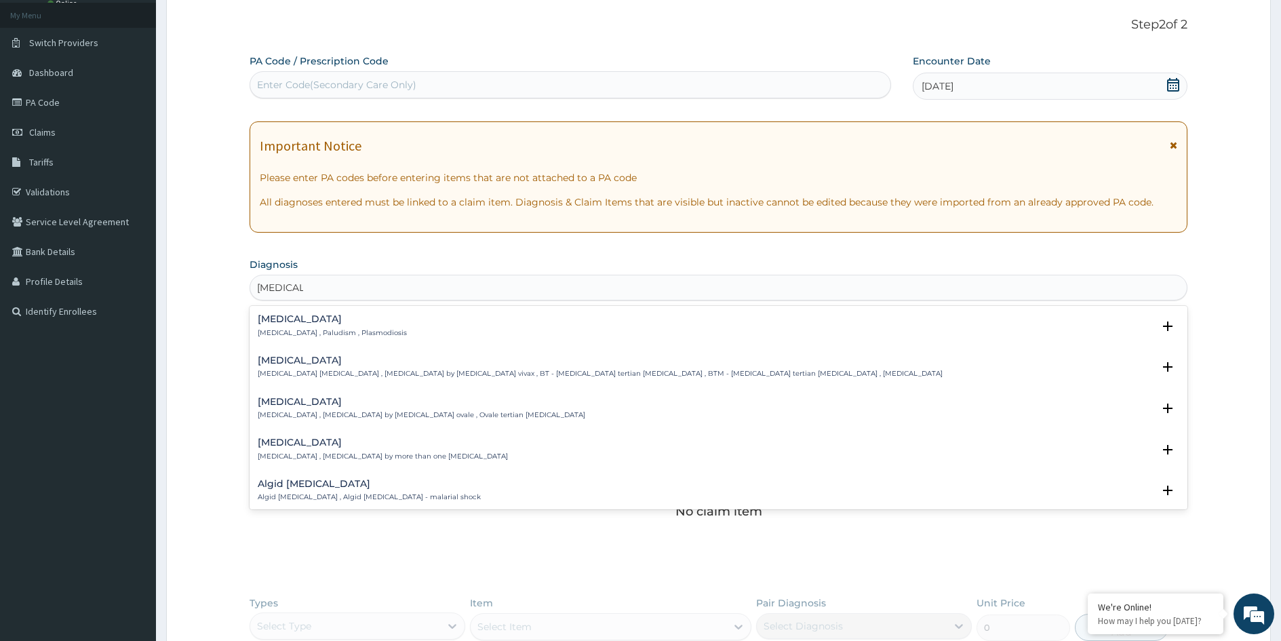
click at [324, 332] on p "Malaria , Paludism , Plasmodiosis" at bounding box center [332, 332] width 149 height 9
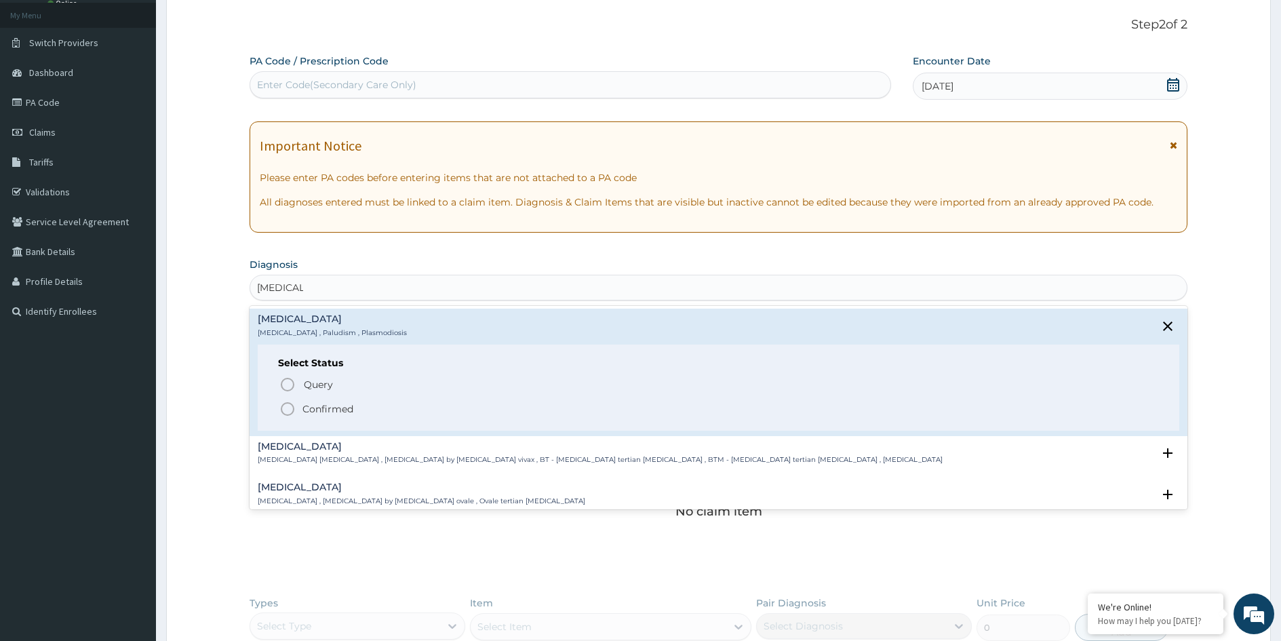
click at [294, 329] on p "Malaria , Paludism , Plasmodiosis" at bounding box center [332, 332] width 149 height 9
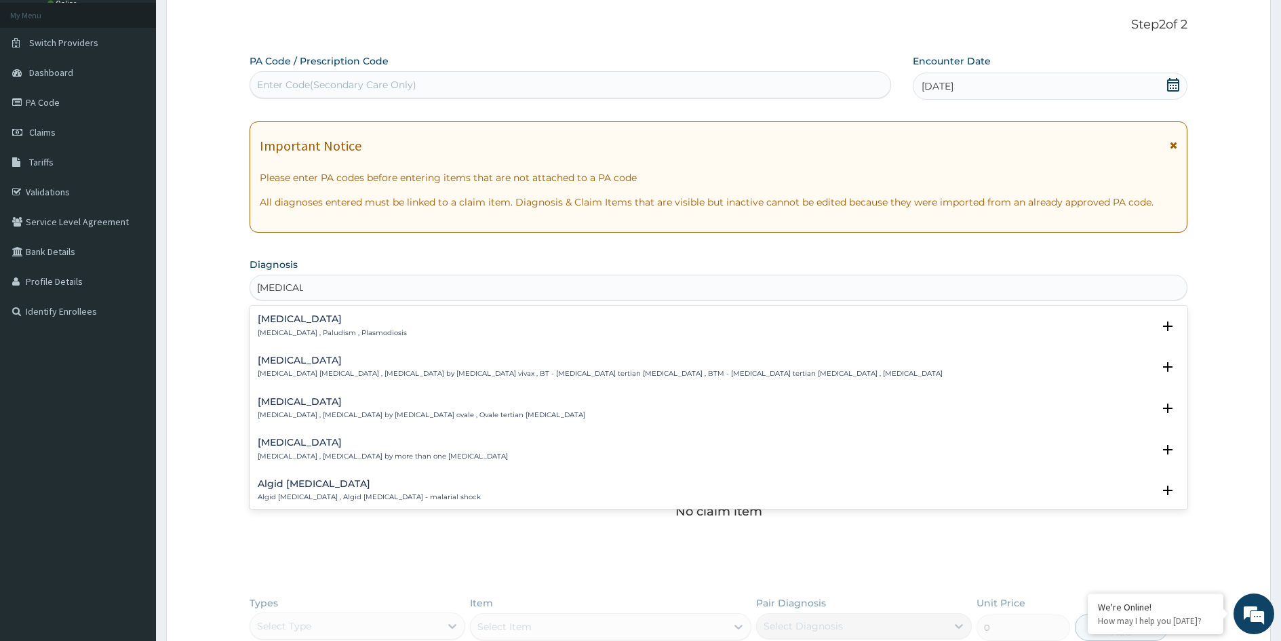
click at [331, 408] on div "Ovale malaria Ovale malaria , Malaria by Plasmodium ovale , Ovale tertian malar…" at bounding box center [422, 409] width 328 height 24
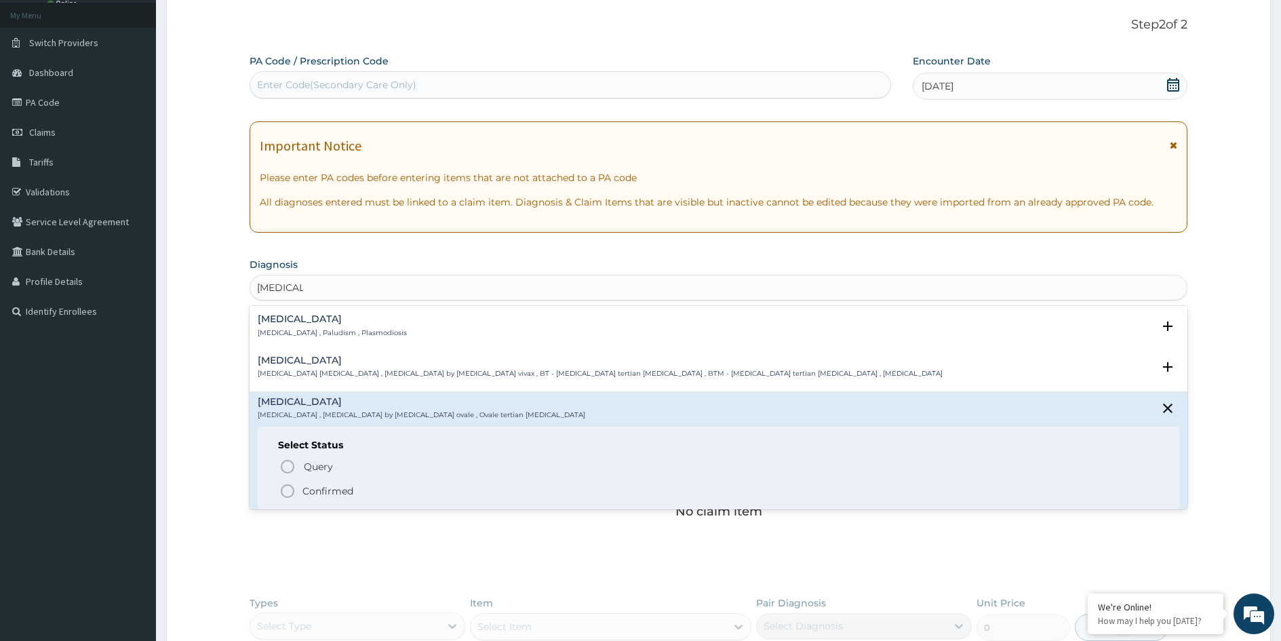
click at [304, 334] on p "Malaria , Paludism , Plasmodiosis" at bounding box center [332, 332] width 149 height 9
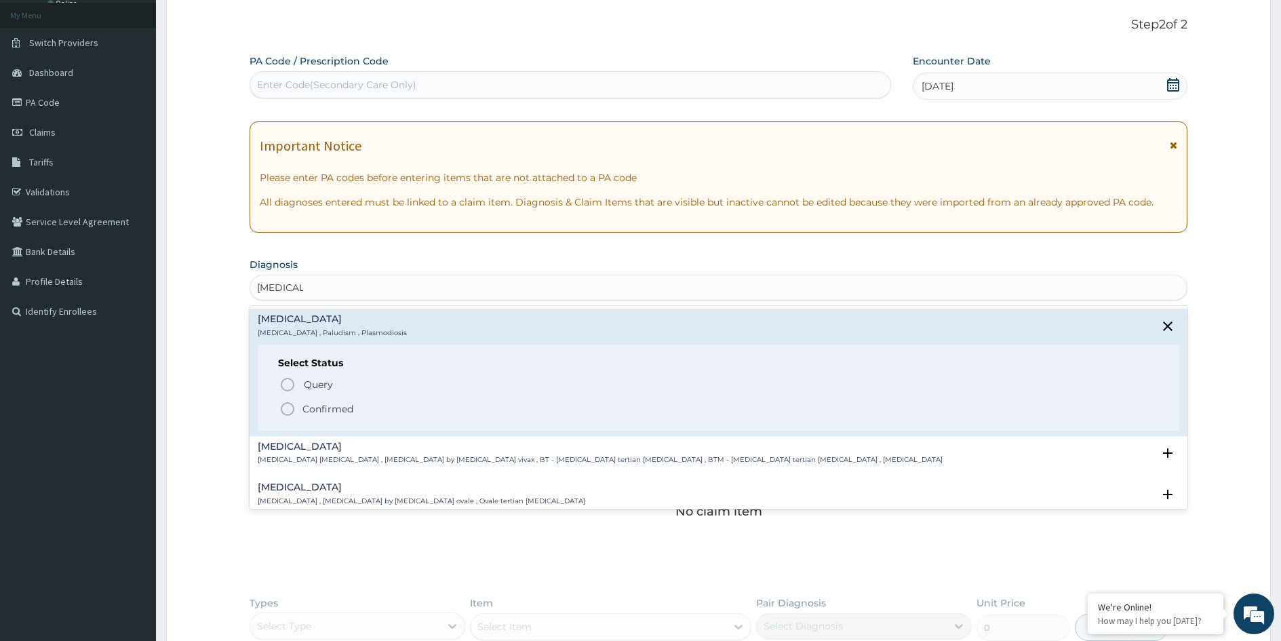
click at [323, 405] on p "Confirmed" at bounding box center [328, 409] width 51 height 14
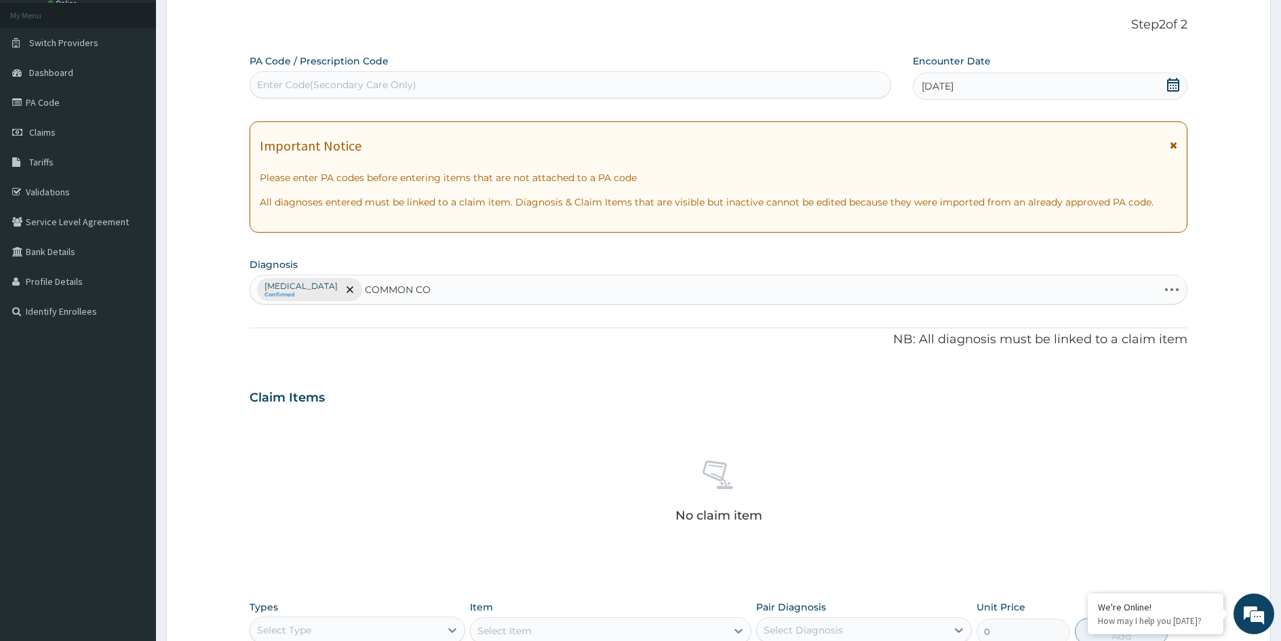
type input "COMMON COL"
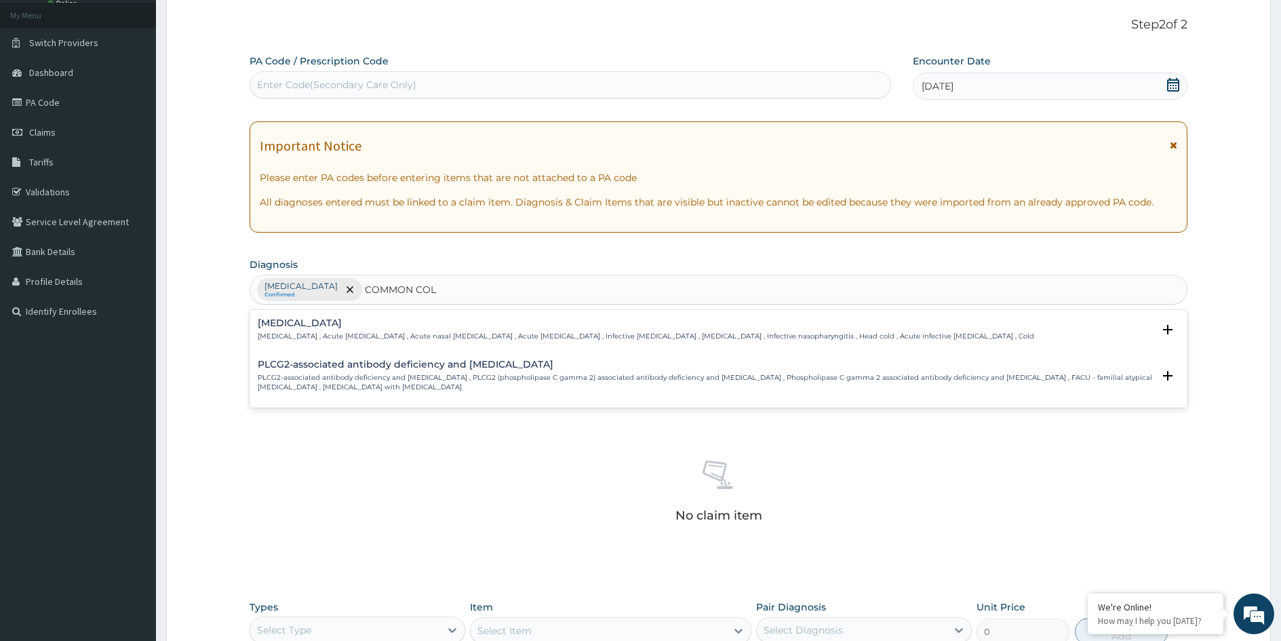
click at [328, 328] on h4 "Common cold" at bounding box center [646, 323] width 777 height 10
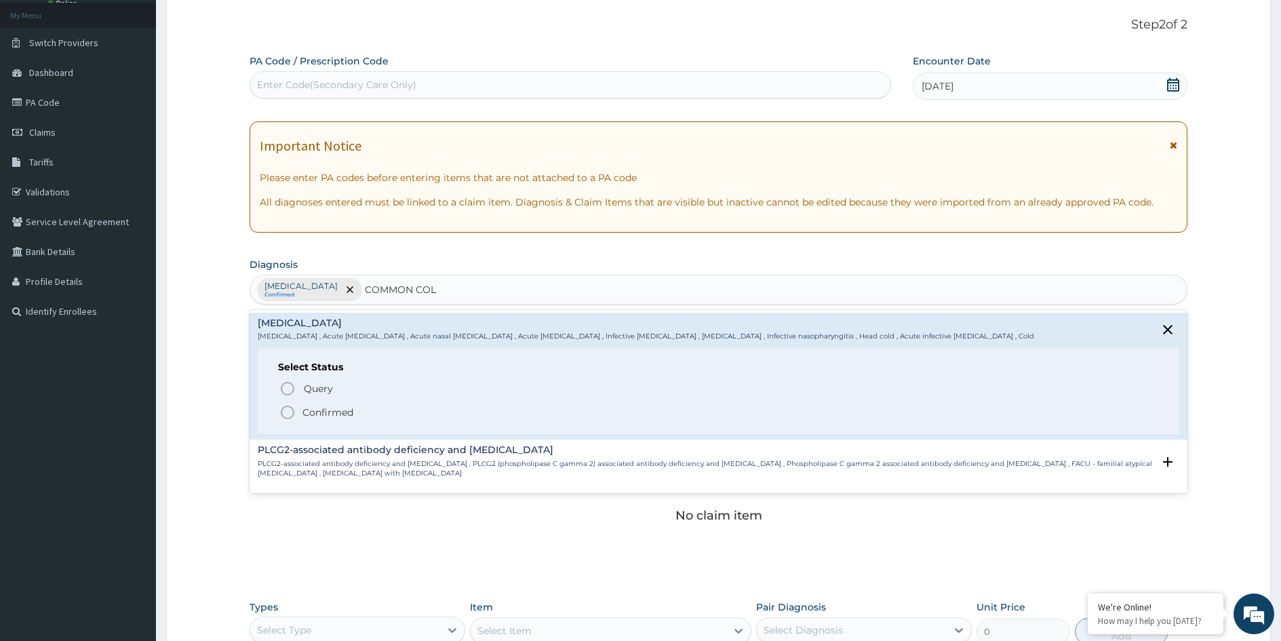
click at [333, 410] on p "Confirmed" at bounding box center [328, 413] width 51 height 14
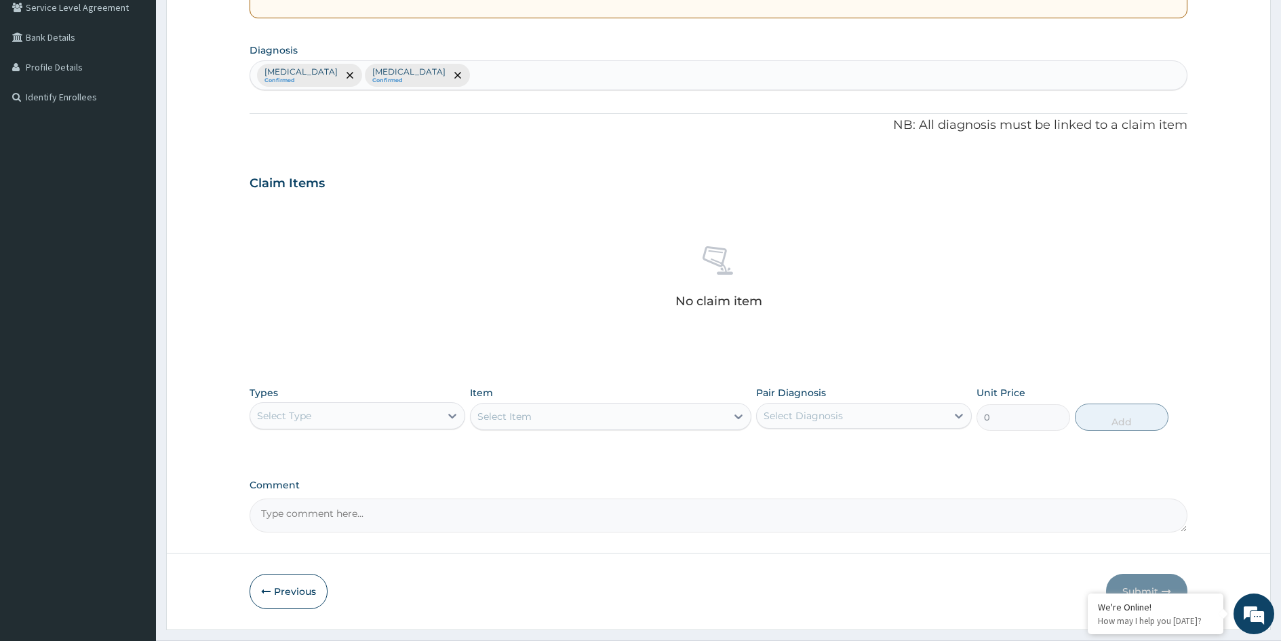
scroll to position [324, 0]
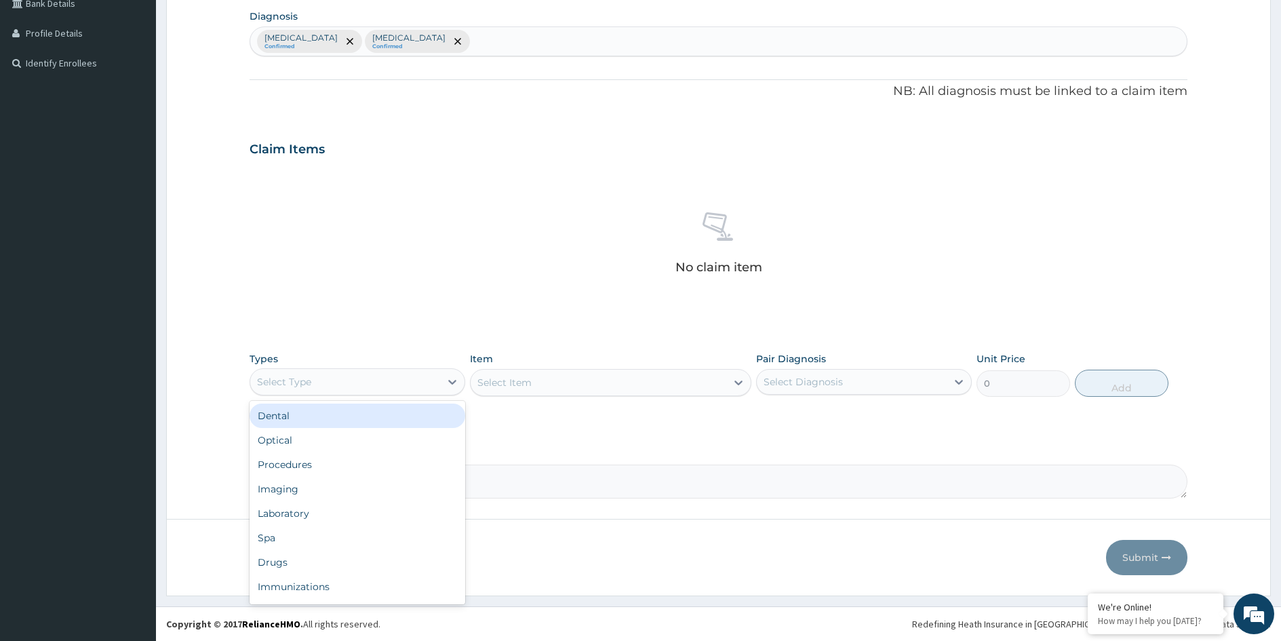
click at [419, 387] on div "Select Type" at bounding box center [345, 382] width 190 height 22
click at [284, 467] on div "Procedures" at bounding box center [358, 464] width 216 height 24
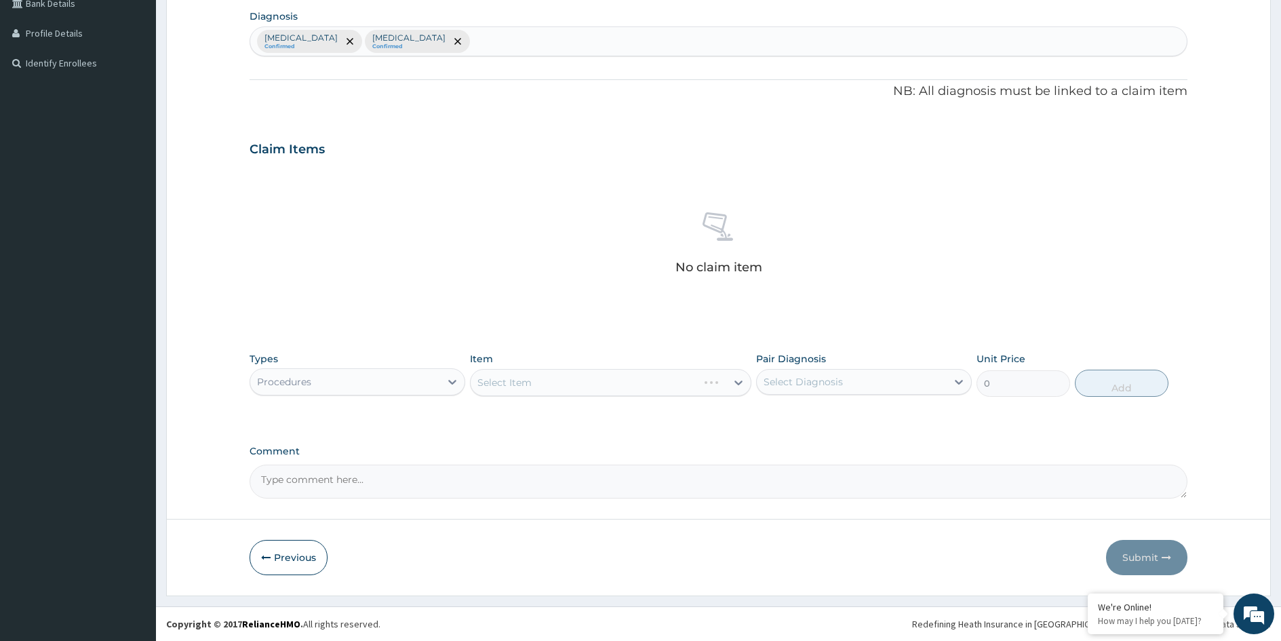
click at [597, 387] on div "Select Item" at bounding box center [610, 382] width 281 height 27
click at [691, 382] on div "Select Item" at bounding box center [599, 383] width 256 height 22
click at [828, 386] on div "Select Diagnosis" at bounding box center [803, 382] width 79 height 14
click at [697, 387] on div "Select Item" at bounding box center [599, 383] width 256 height 22
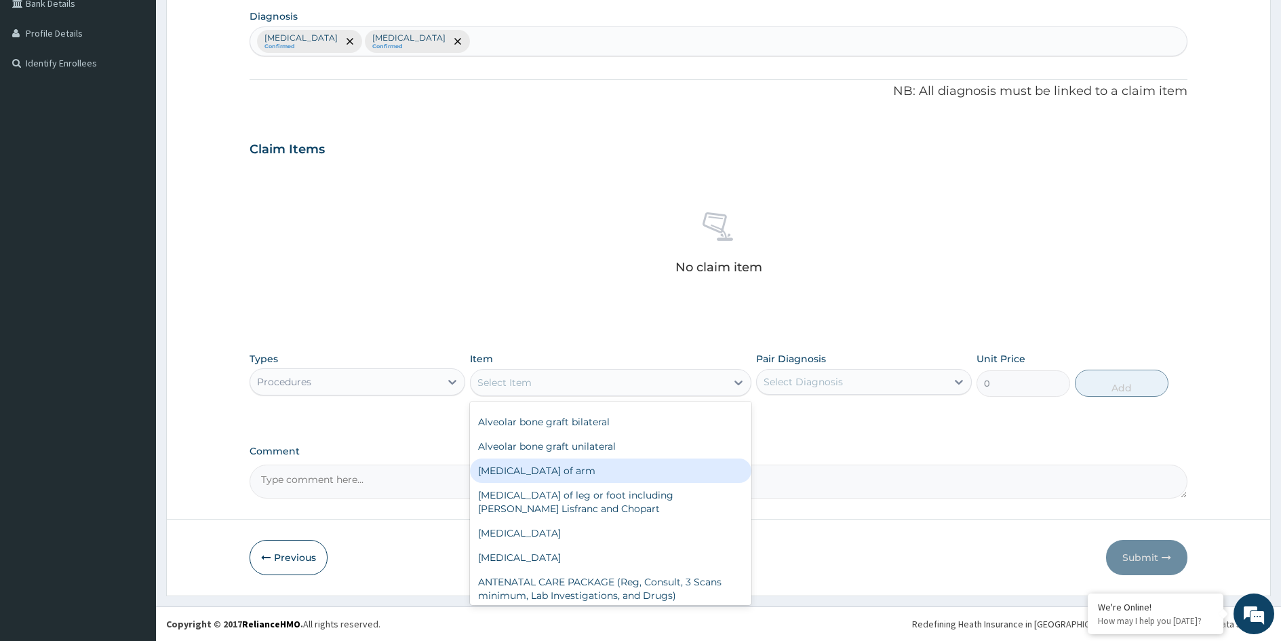
scroll to position [271, 0]
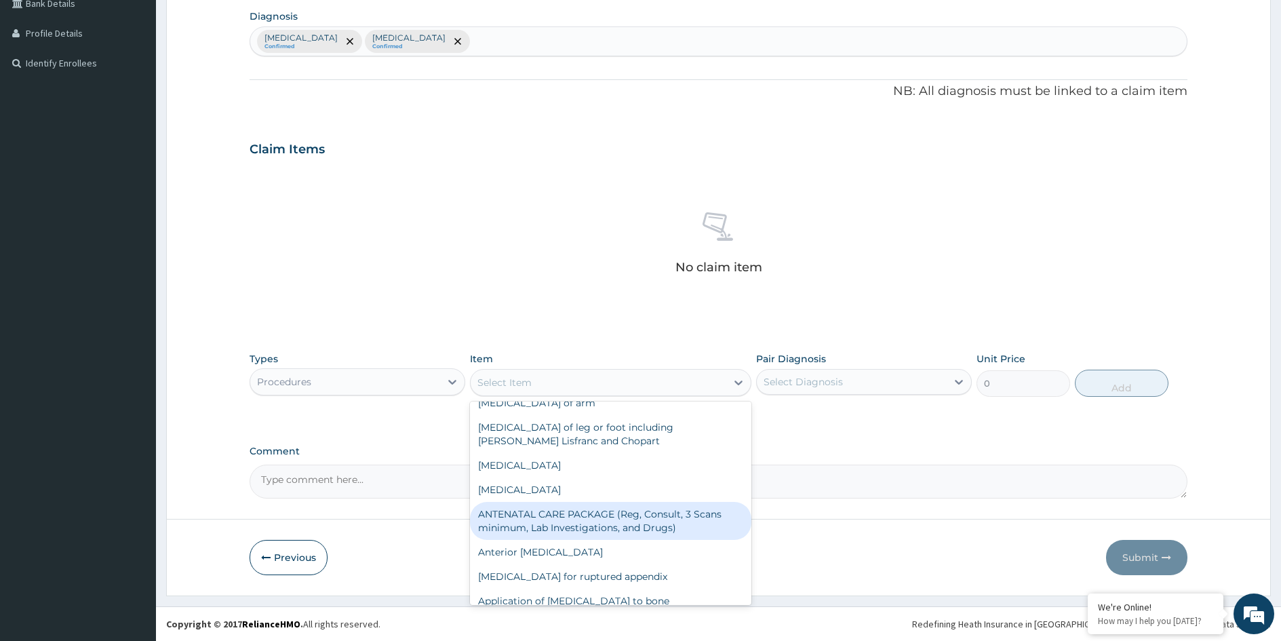
click at [625, 396] on div "option ANTENATAL CARE PACKAGE (Reg, Consult, 3 Scans minimum, Lab Investigation…" at bounding box center [610, 382] width 281 height 27
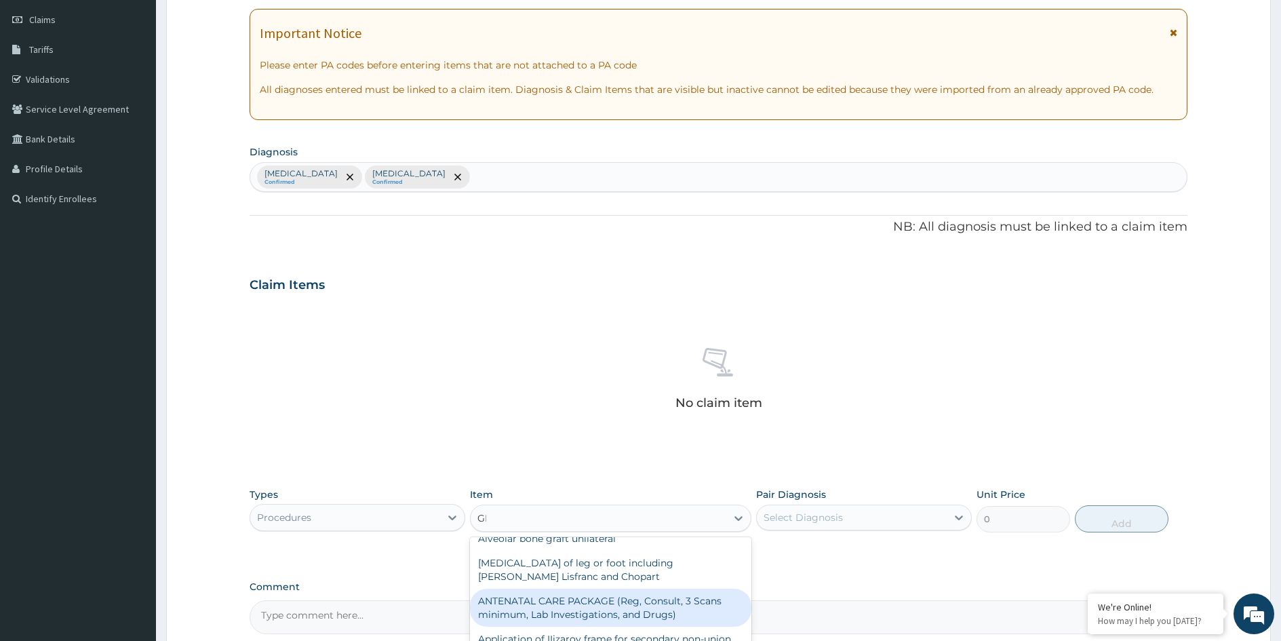
scroll to position [0, 0]
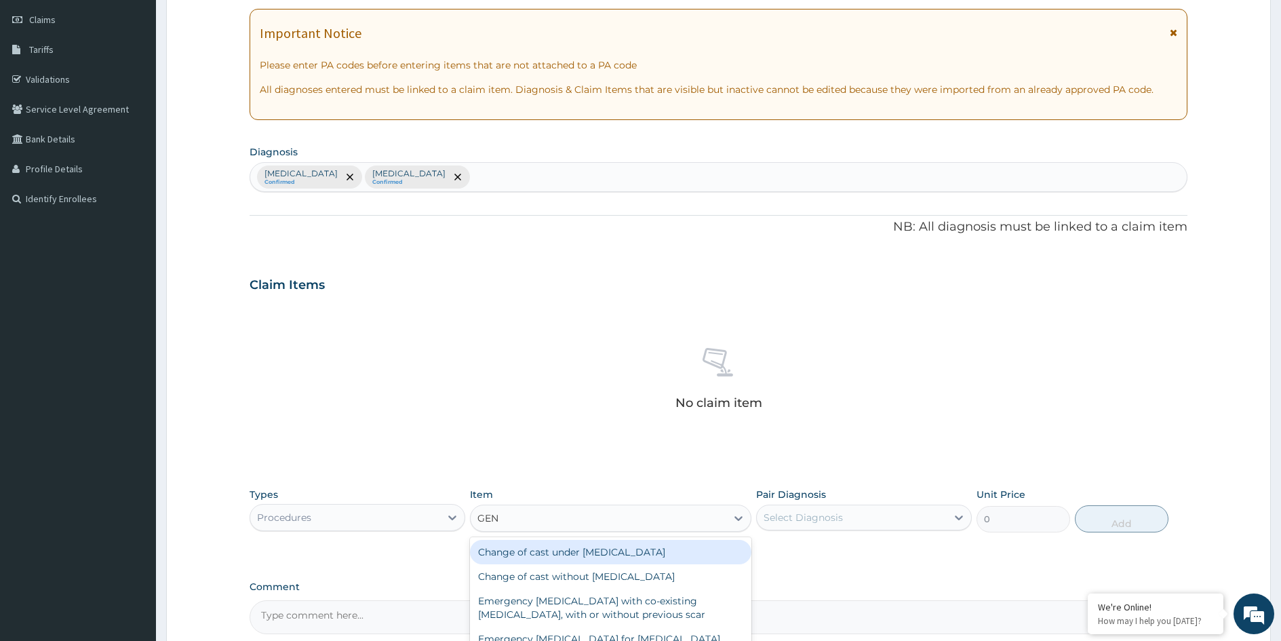
type input "GENE"
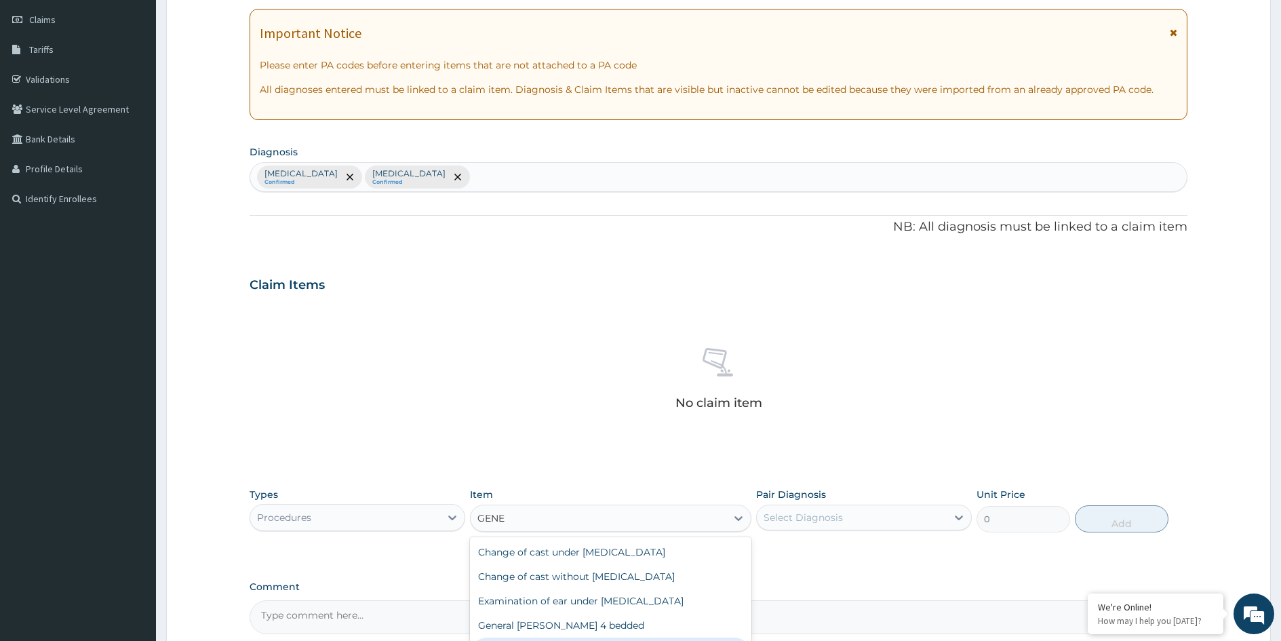
scroll to position [324, 0]
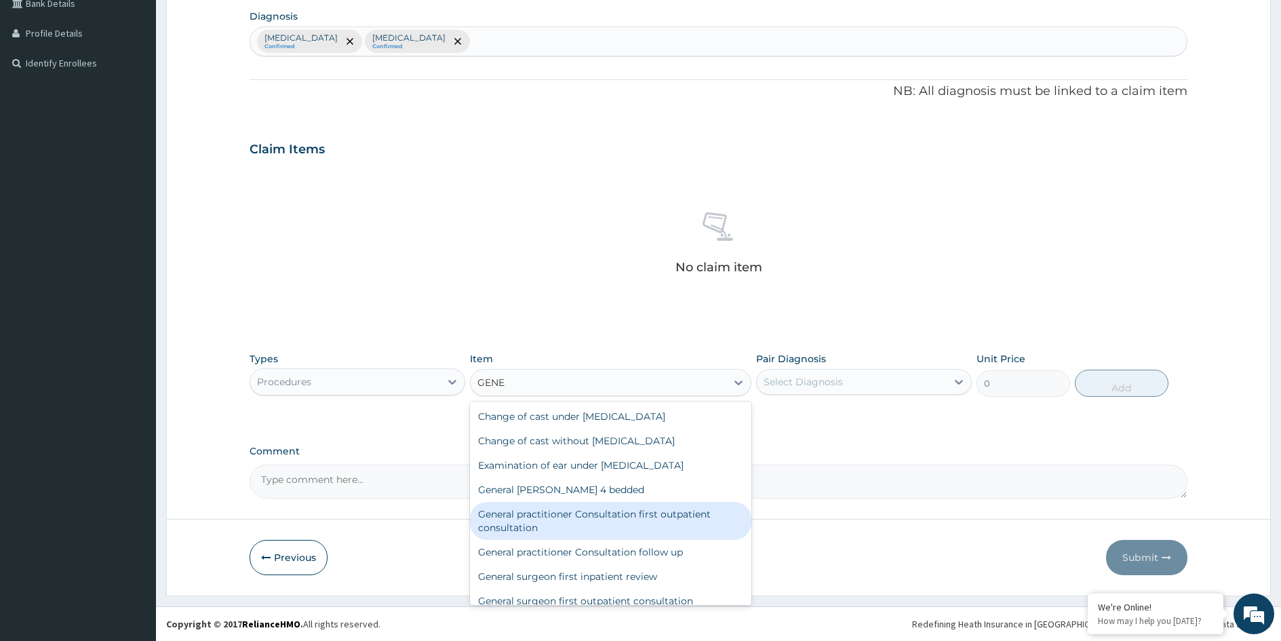
click at [653, 516] on div "General practitioner Consultation first outpatient consultation" at bounding box center [610, 521] width 281 height 38
type input "3547.5"
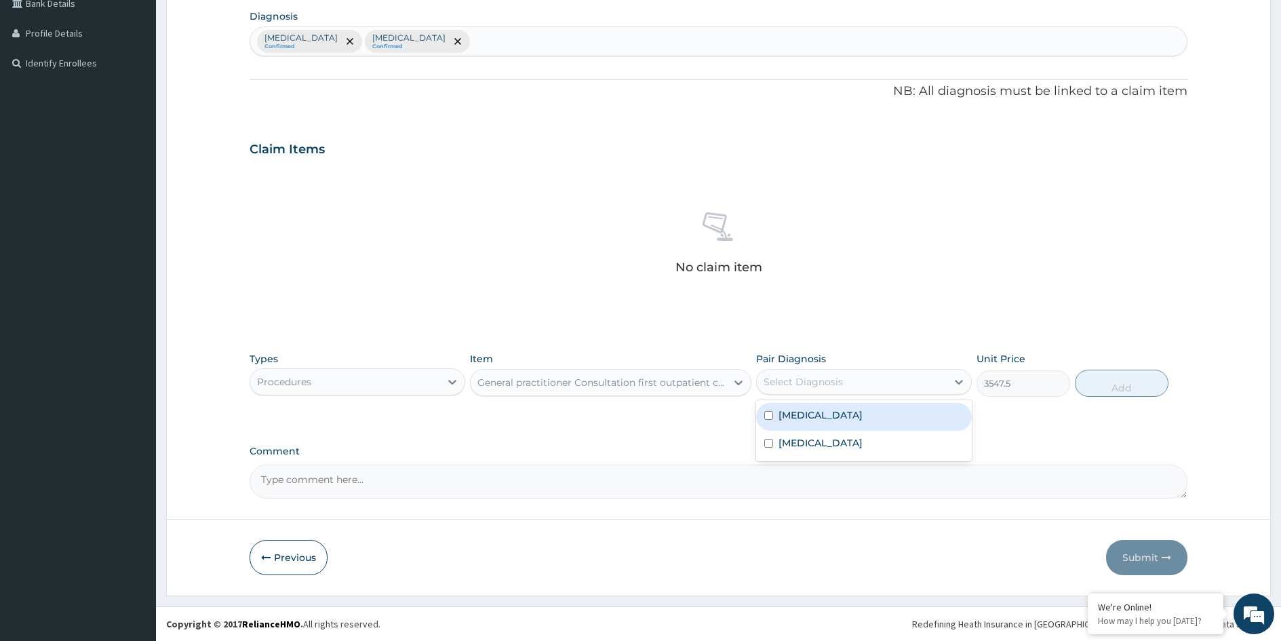
click at [929, 385] on div "Select Diagnosis" at bounding box center [852, 382] width 190 height 22
click at [829, 416] on div "Malaria" at bounding box center [864, 417] width 216 height 28
checkbox input "true"
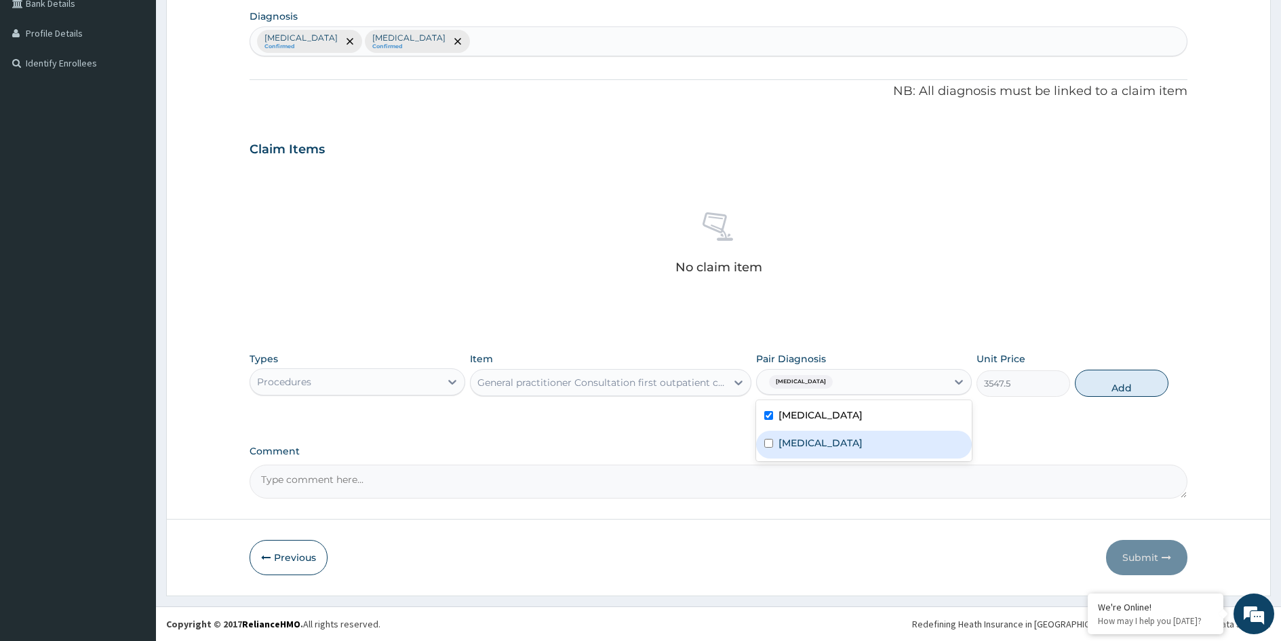
click at [826, 437] on label "Common cold" at bounding box center [821, 443] width 84 height 14
checkbox input "true"
click at [1144, 387] on button "Add" at bounding box center [1122, 383] width 94 height 27
type input "0"
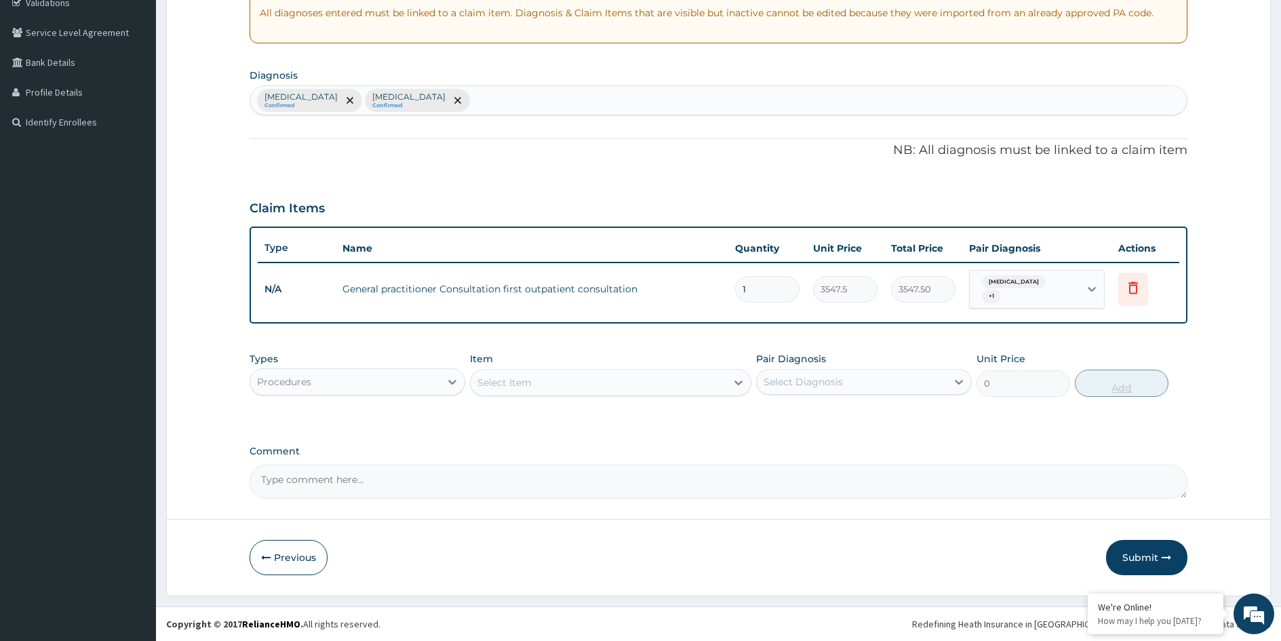
scroll to position [259, 0]
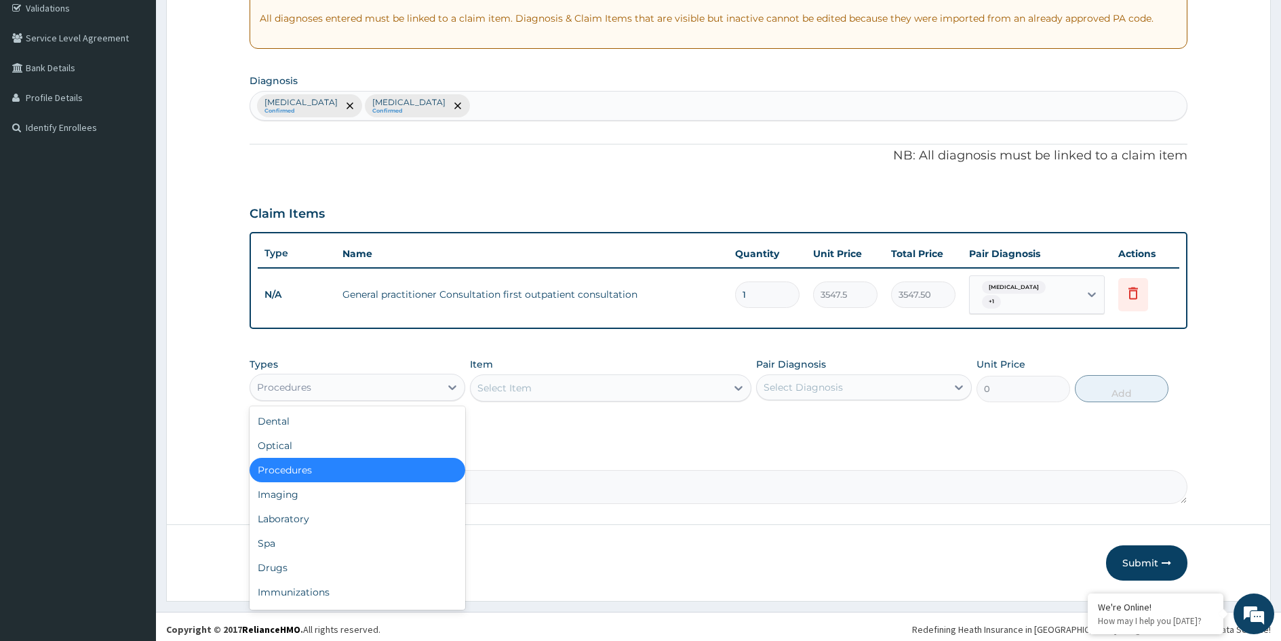
click at [419, 391] on div "Procedures" at bounding box center [345, 387] width 190 height 22
click at [337, 517] on div "Laboratory" at bounding box center [358, 519] width 216 height 24
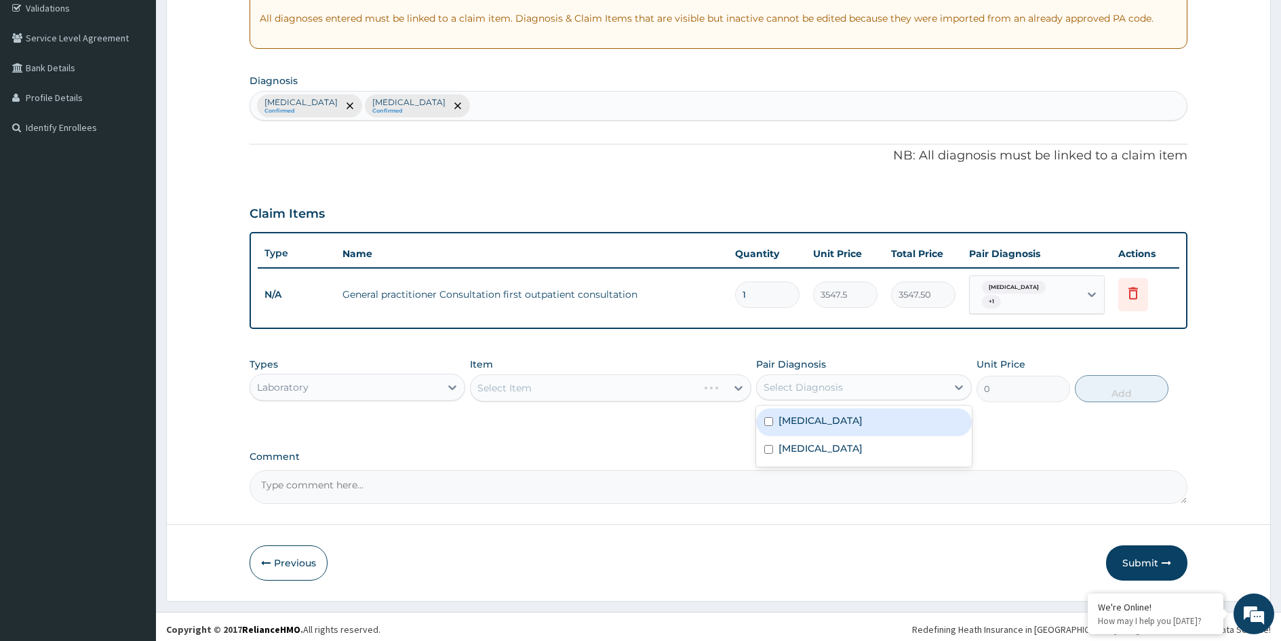
click at [776, 384] on div "Select Diagnosis" at bounding box center [803, 388] width 79 height 14
click at [783, 415] on label "Malaria" at bounding box center [821, 421] width 84 height 14
checkbox input "true"
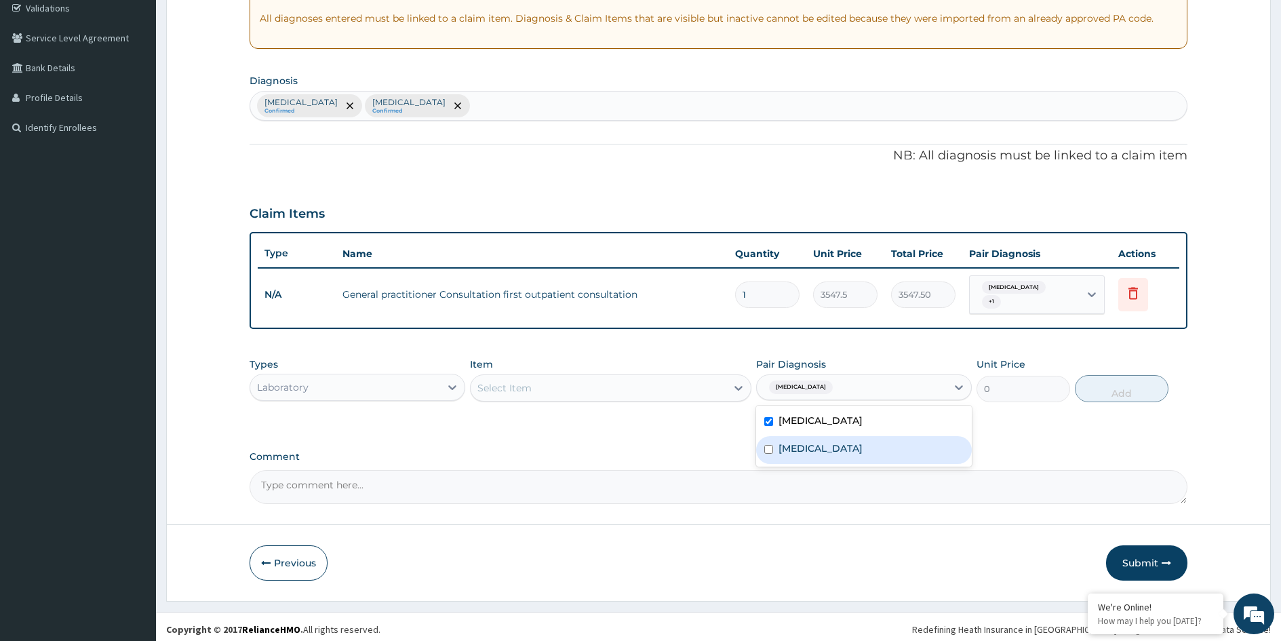
click at [800, 442] on label "Common cold" at bounding box center [821, 449] width 84 height 14
checkbox input "true"
click at [641, 386] on div "Select Item" at bounding box center [599, 388] width 256 height 22
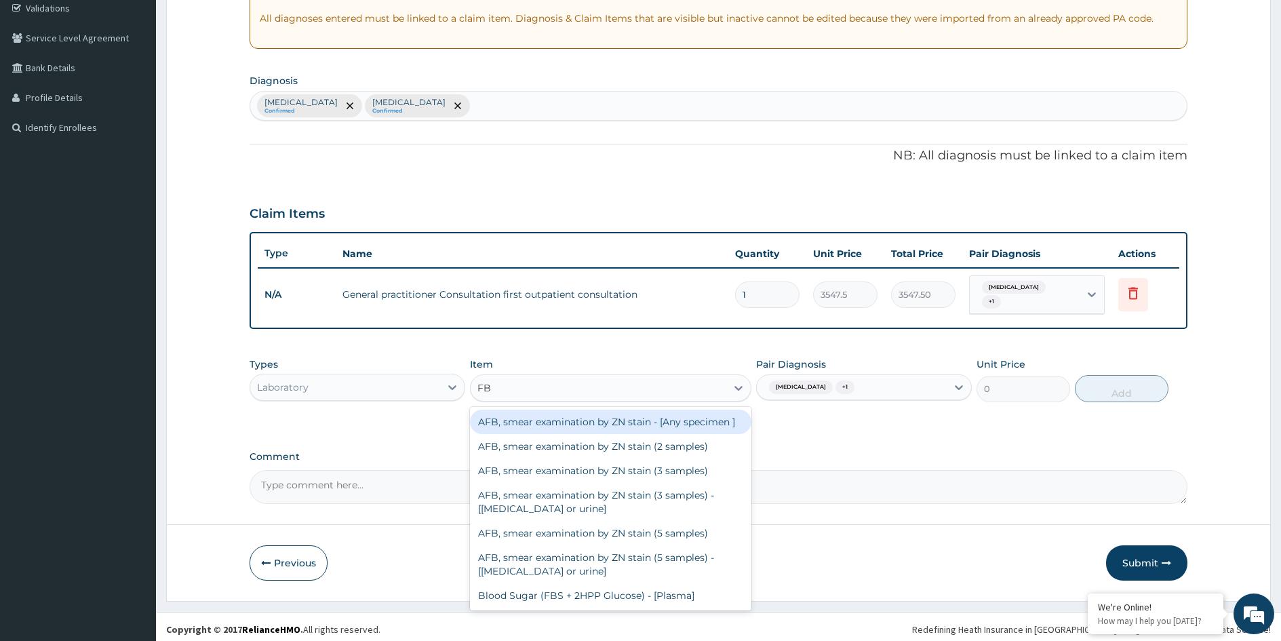
type input "FBC"
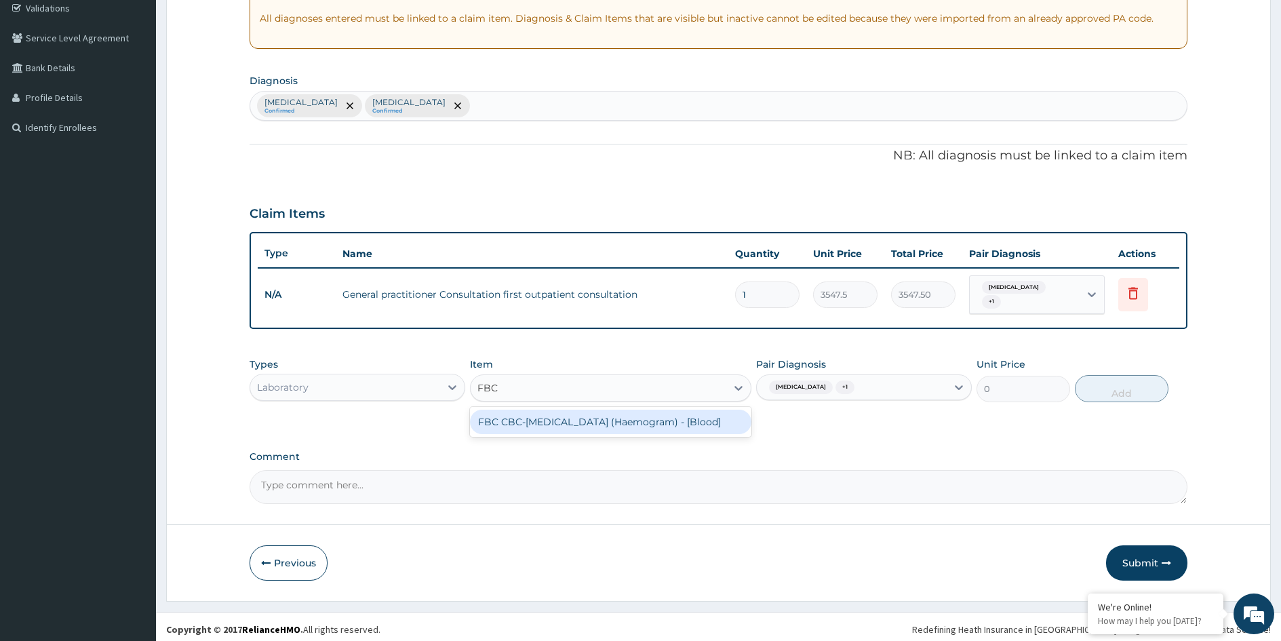
click at [630, 421] on div "FBC CBC-Complete Blood Count (Haemogram) - [Blood]" at bounding box center [610, 422] width 281 height 24
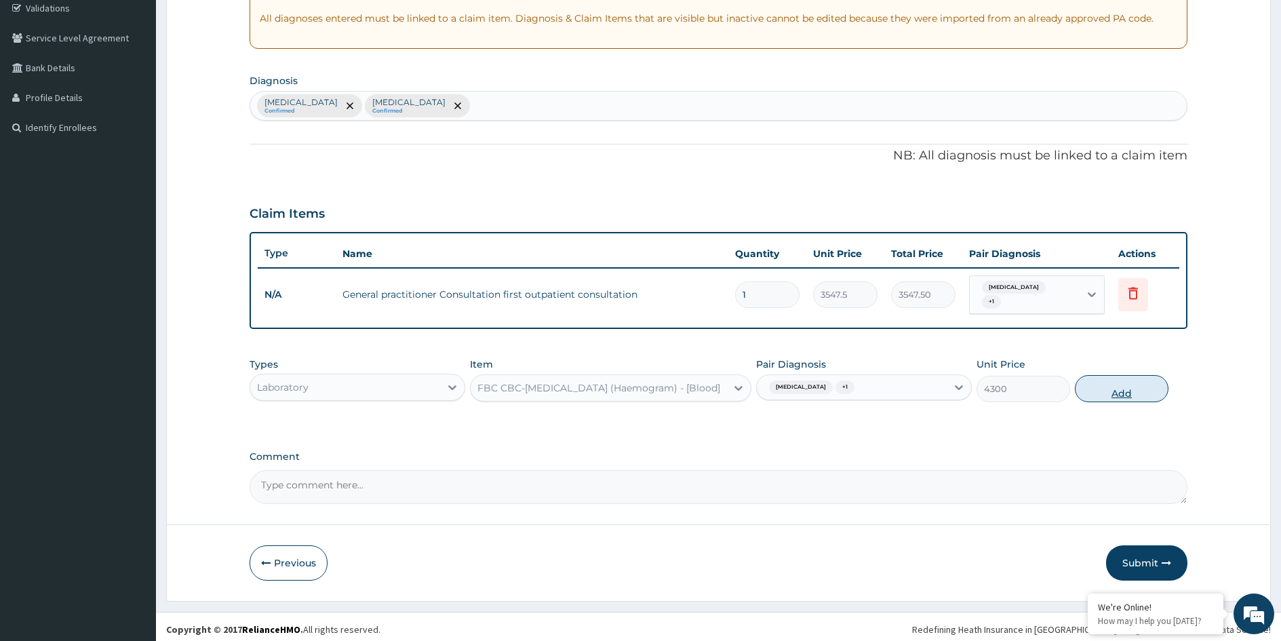
click at [1119, 378] on button "Add" at bounding box center [1122, 388] width 94 height 27
type input "0"
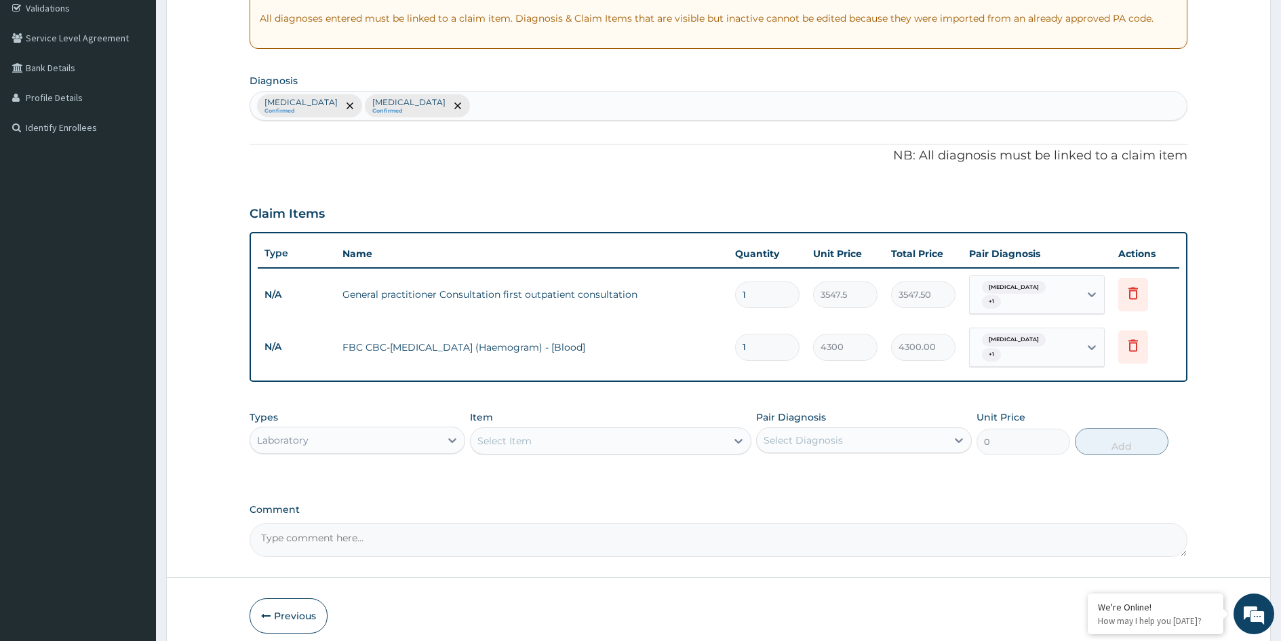
click at [819, 433] on div "Select Diagnosis" at bounding box center [803, 440] width 79 height 14
drag, startPoint x: 824, startPoint y: 461, endPoint x: 691, endPoint y: 451, distance: 133.3
click at [823, 461] on div "Malaria" at bounding box center [864, 475] width 216 height 28
checkbox input "true"
click at [672, 434] on div "Select Item" at bounding box center [599, 441] width 256 height 22
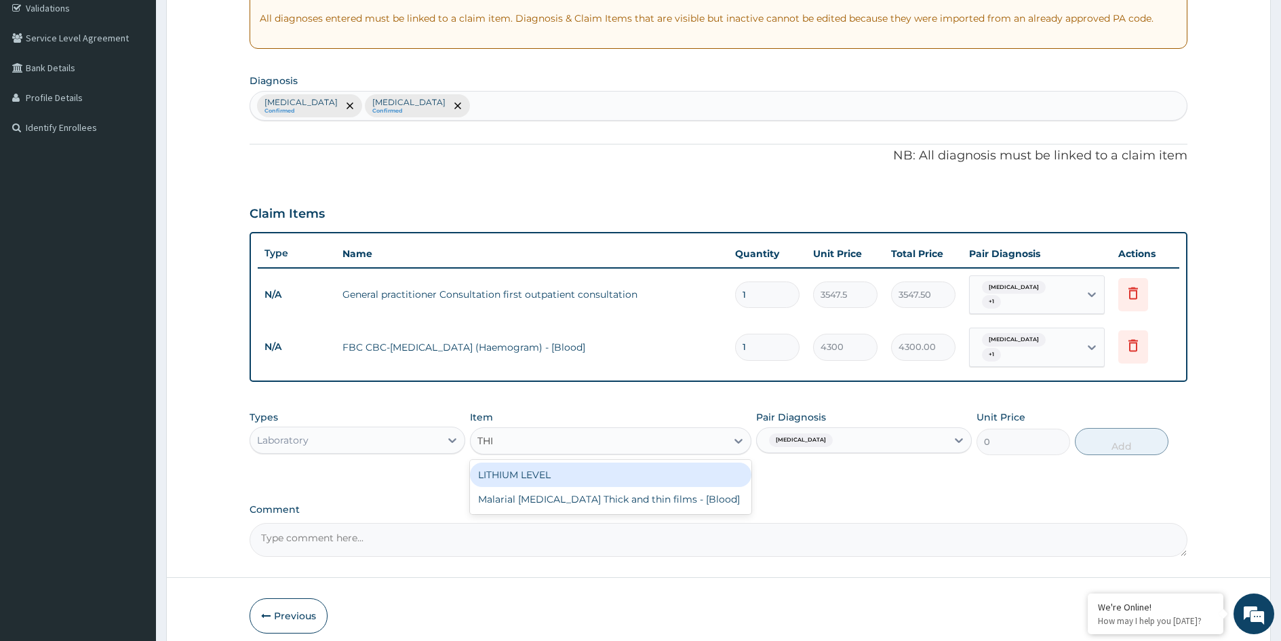
type input "THIN"
click at [662, 463] on div "Malarial Parasite Thick and thin films - [Blood]" at bounding box center [610, 475] width 281 height 24
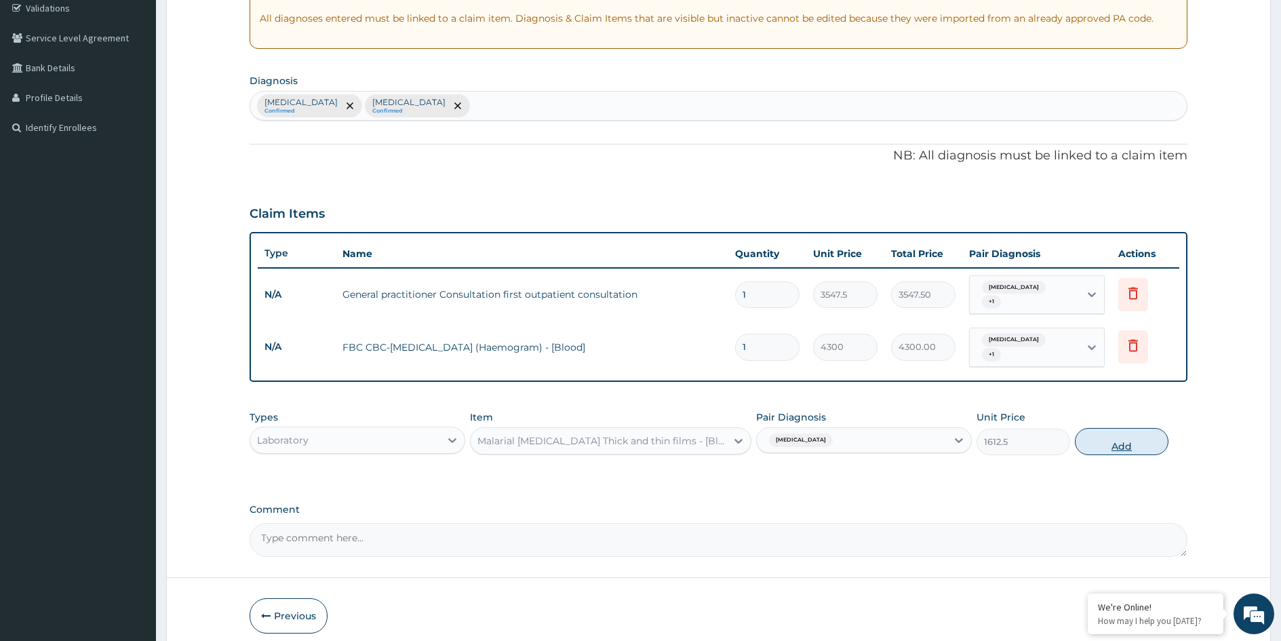
click at [1124, 434] on button "Add" at bounding box center [1122, 441] width 94 height 27
type input "0"
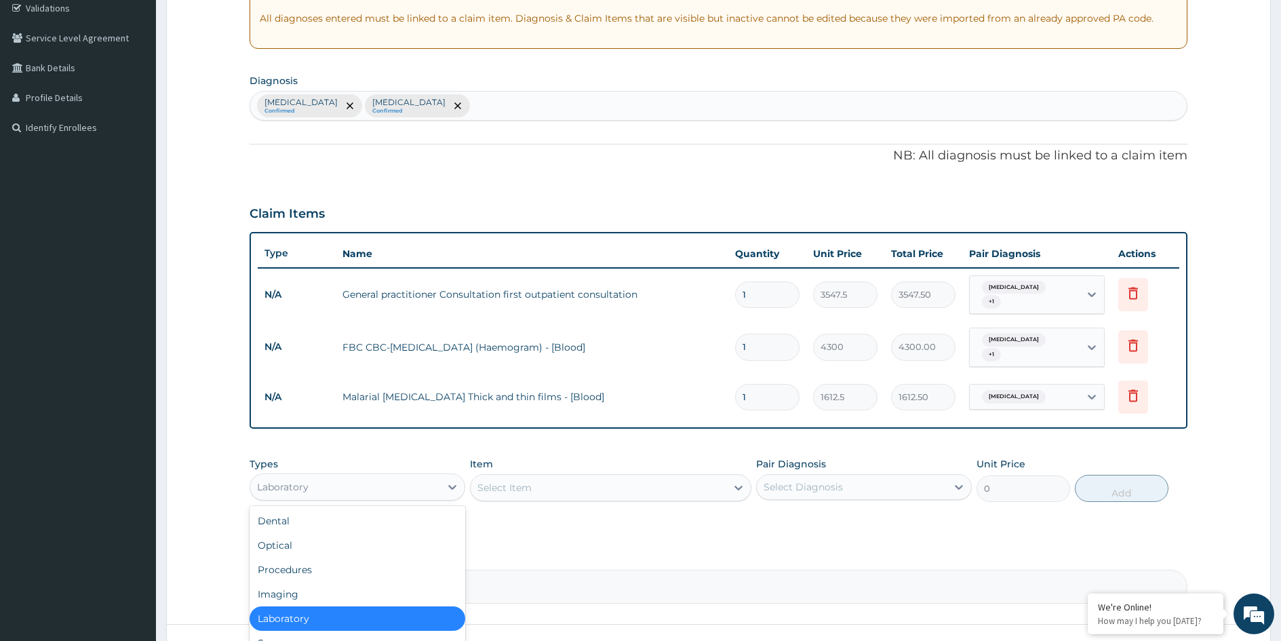
click at [372, 476] on div "Laboratory" at bounding box center [345, 487] width 190 height 22
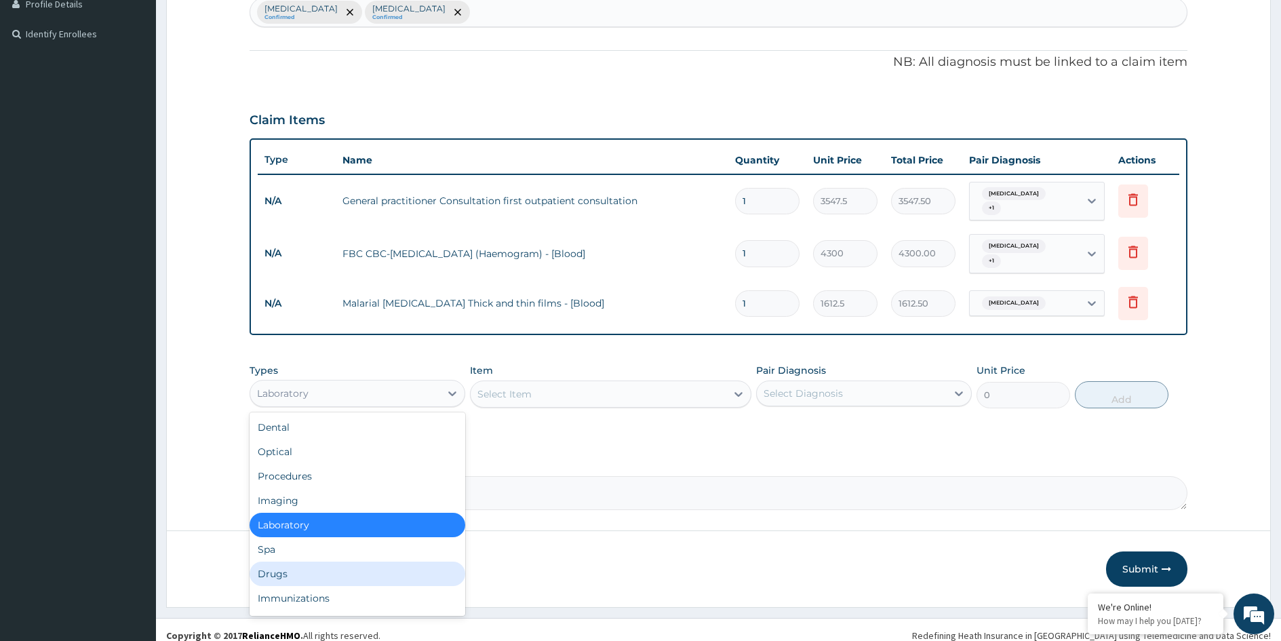
click at [256, 562] on div "Drugs" at bounding box center [358, 574] width 216 height 24
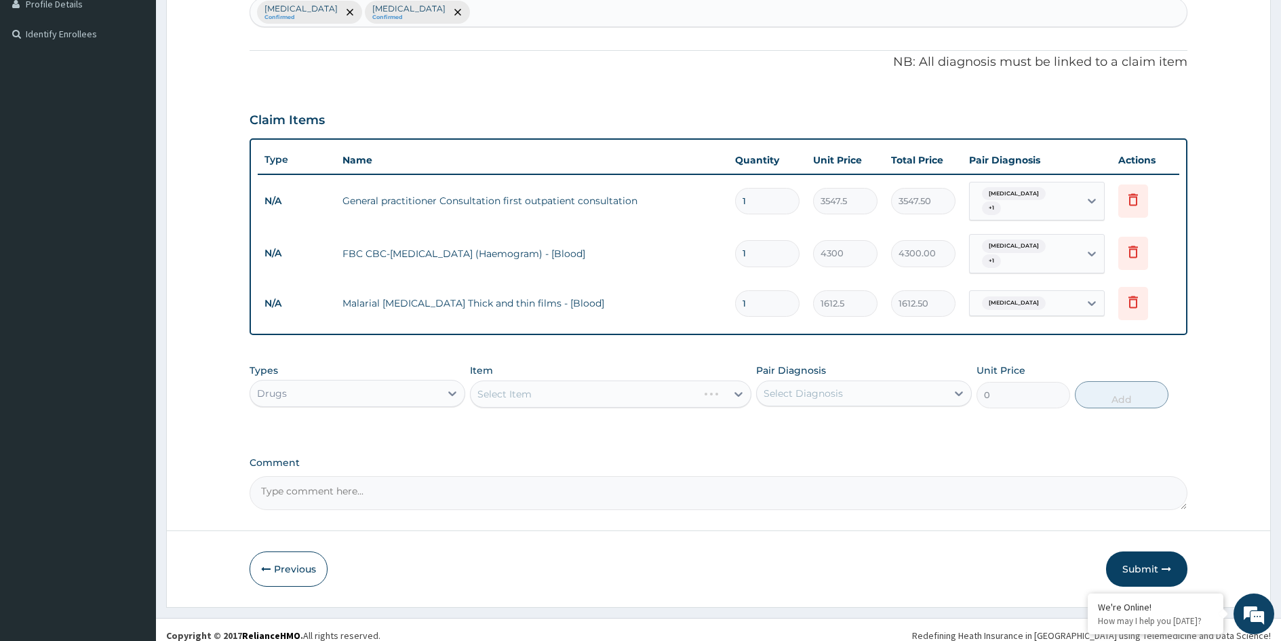
click at [591, 383] on div "Select Item" at bounding box center [610, 394] width 281 height 27
click at [882, 387] on div "Select Diagnosis" at bounding box center [852, 394] width 190 height 22
click at [815, 417] on div "Malaria" at bounding box center [864, 428] width 216 height 28
checkbox input "true"
click at [668, 385] on div "Select Item" at bounding box center [599, 394] width 256 height 22
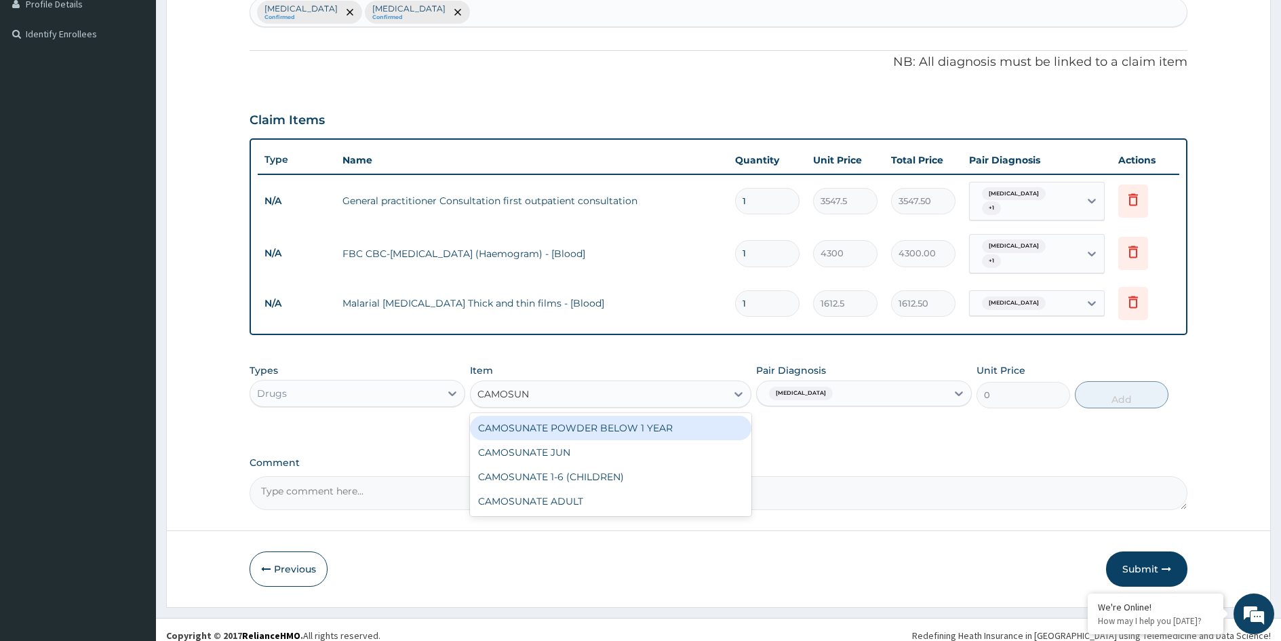
type input "CAMOSUNA"
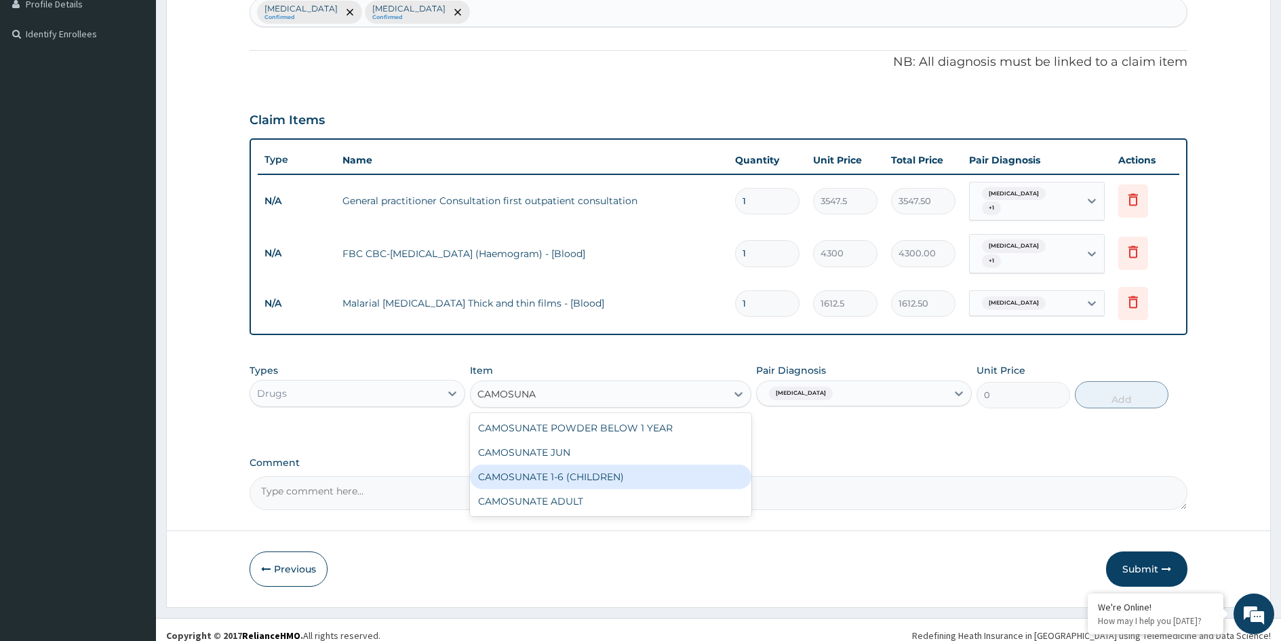
click at [604, 467] on div "CAMOSUNATE 1-6 (CHILDREN)" at bounding box center [610, 477] width 281 height 24
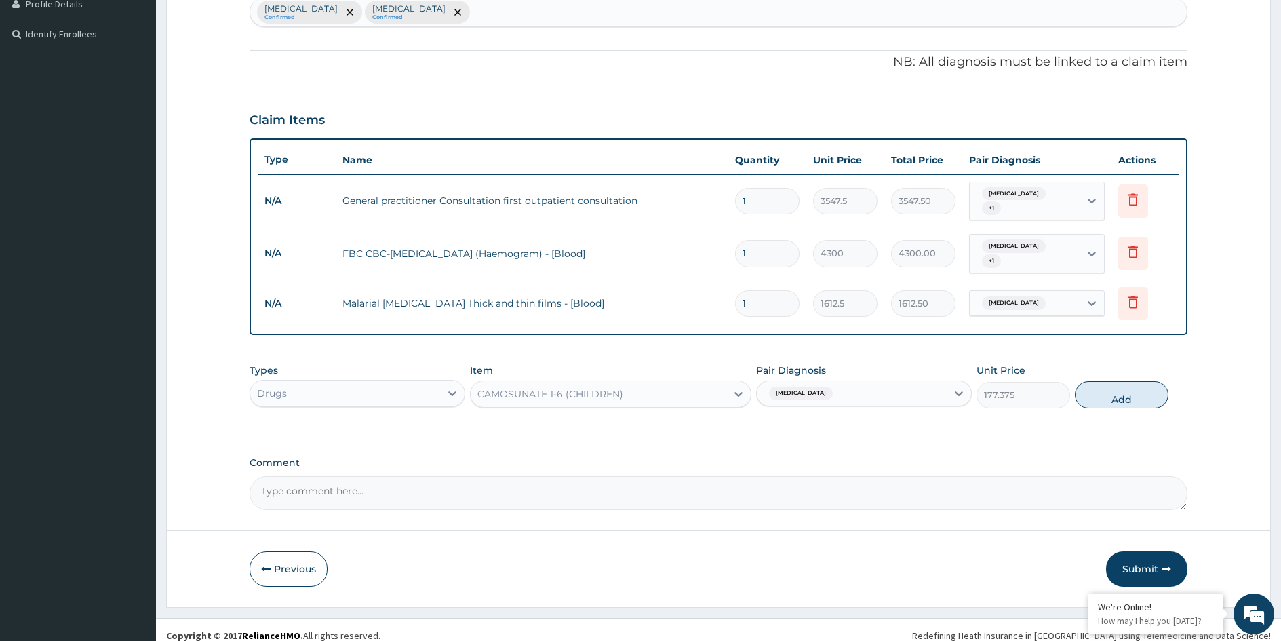
click at [1116, 386] on button "Add" at bounding box center [1122, 394] width 94 height 27
type input "0"
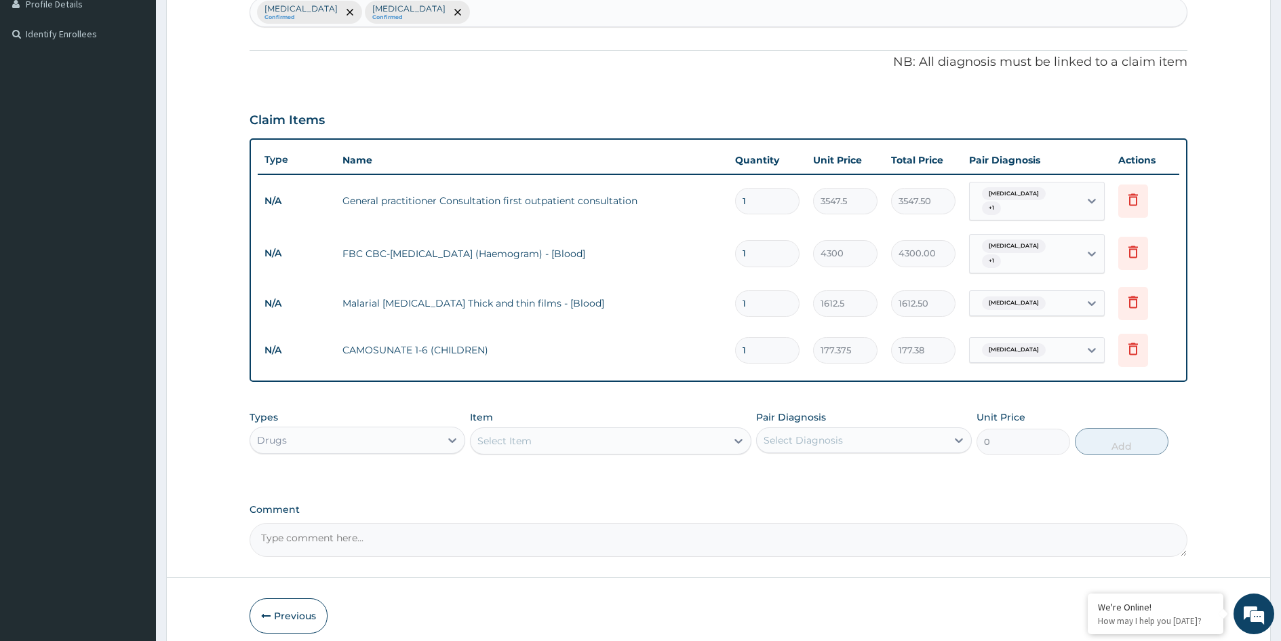
type input "0.00"
type input "6"
type input "1064.25"
type input "6"
click at [682, 430] on div "Select Item" at bounding box center [599, 441] width 256 height 22
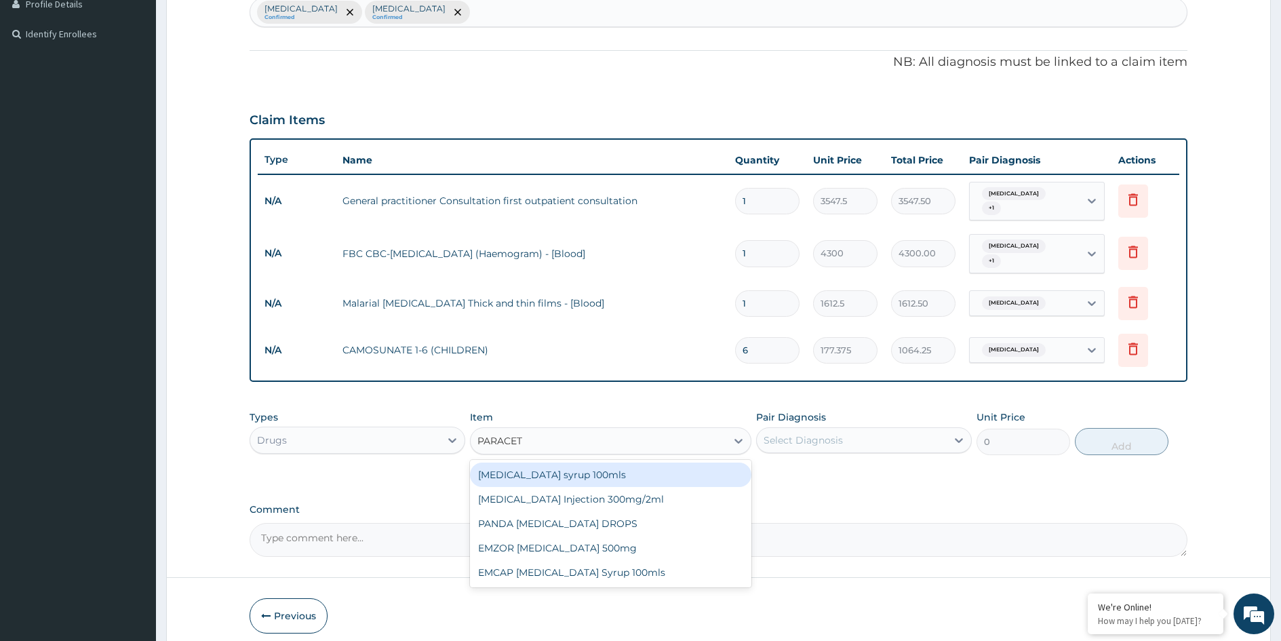
type input "PARACETA"
click at [588, 471] on div "Paracetamol syrup 100mls" at bounding box center [610, 475] width 281 height 24
type input "709.5"
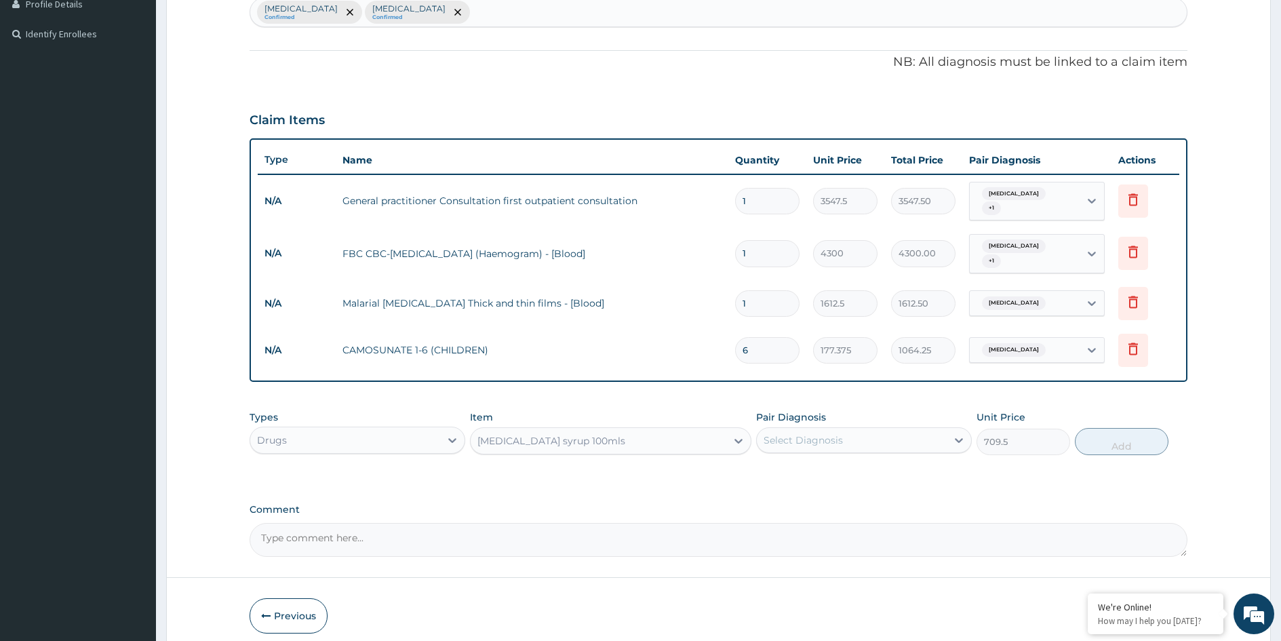
click at [817, 439] on div "Select Diagnosis" at bounding box center [852, 440] width 190 height 22
click at [822, 461] on div "Malaria" at bounding box center [864, 475] width 216 height 28
checkbox input "true"
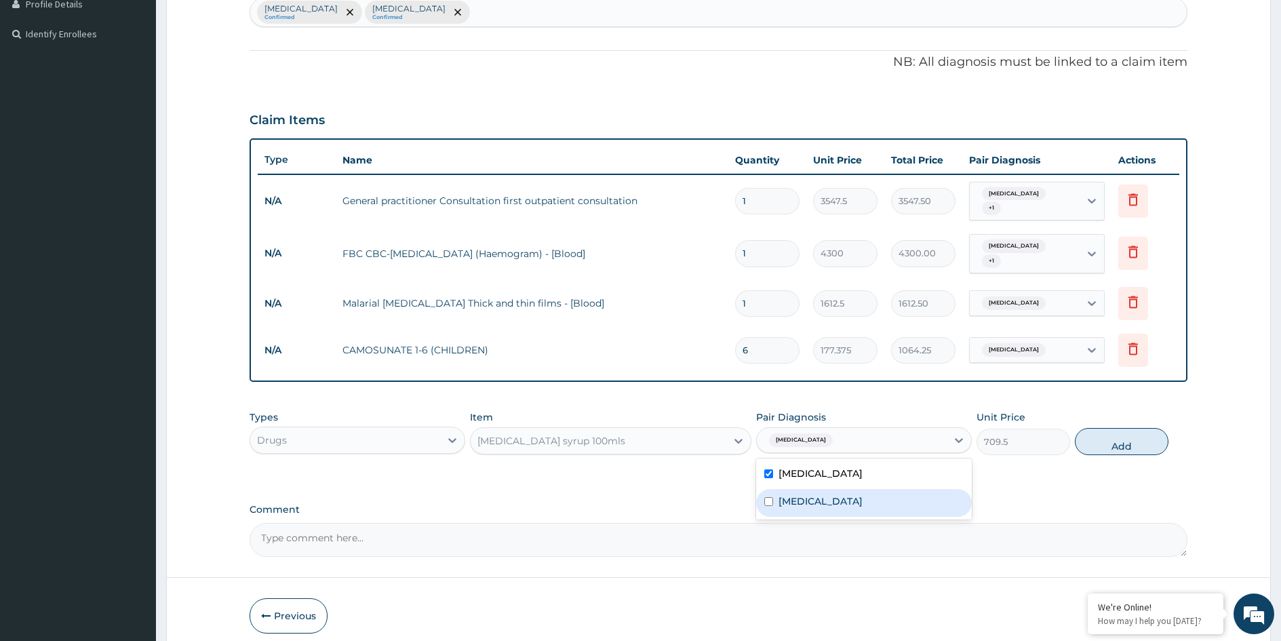
click at [868, 490] on div "Common cold" at bounding box center [864, 503] width 216 height 28
checkbox input "true"
click at [1123, 434] on button "Add" at bounding box center [1122, 441] width 94 height 27
type input "0"
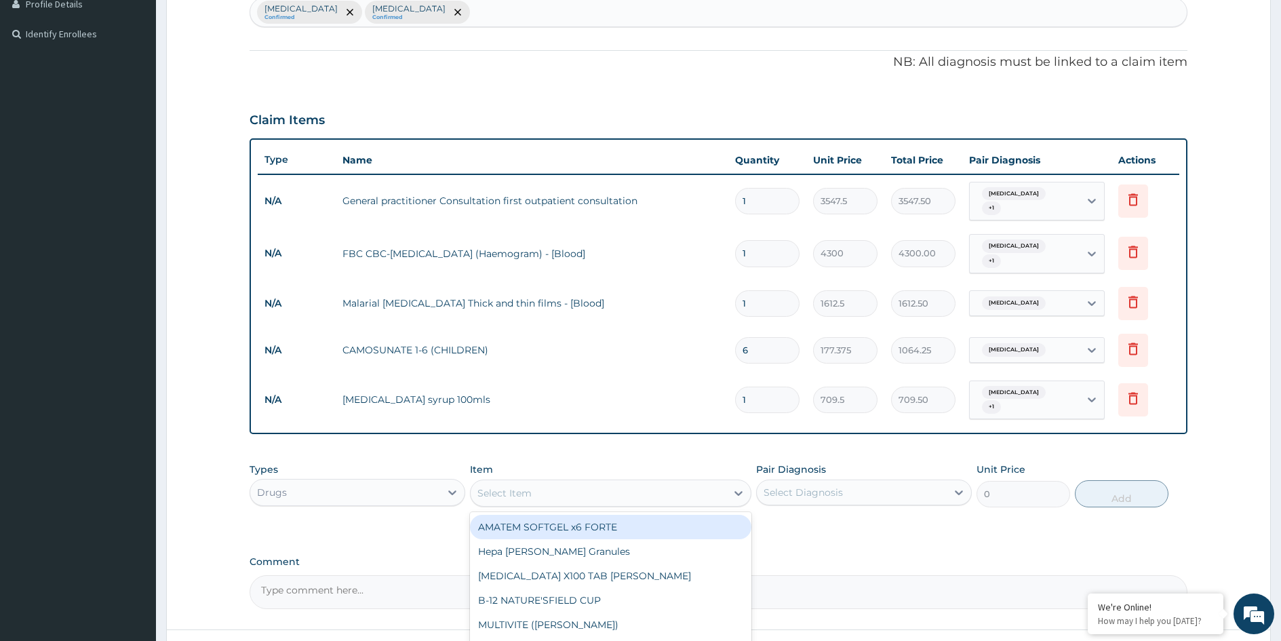
click at [612, 482] on div "Select Item" at bounding box center [599, 493] width 256 height 22
type input "PROMETHA"
click at [615, 515] on div "METAZINE PROMETHAZINE Syrup 100ml" at bounding box center [610, 527] width 281 height 24
type input "1419"
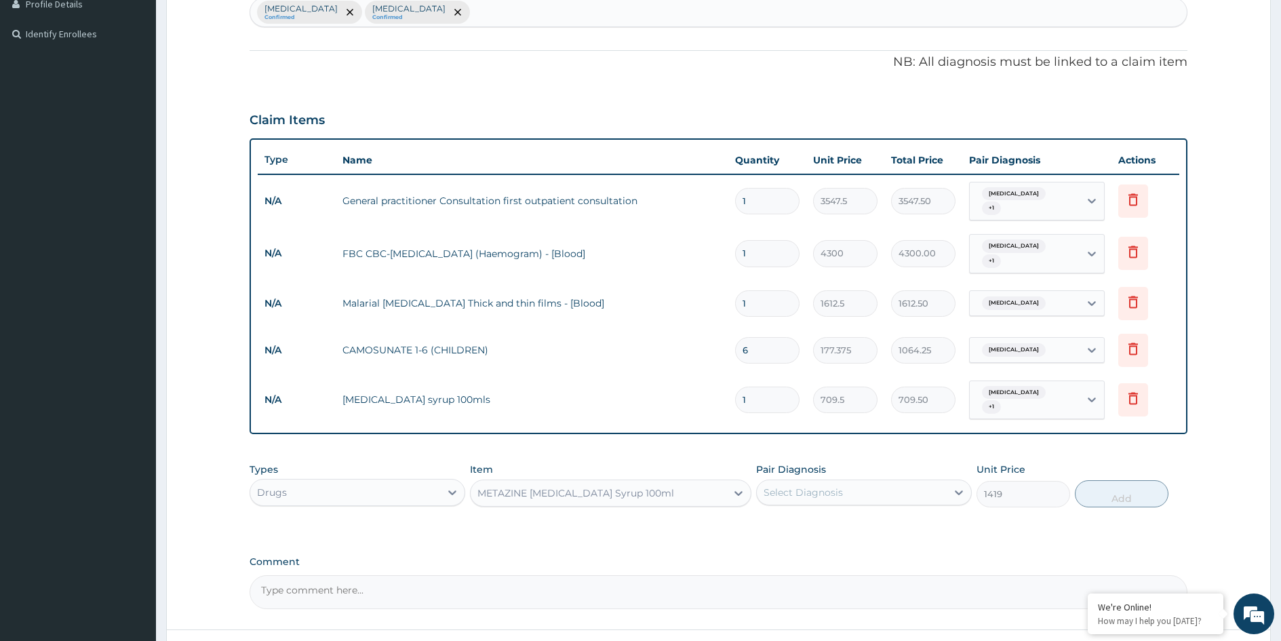
click at [815, 486] on div "Select Diagnosis" at bounding box center [803, 493] width 79 height 14
click at [819, 547] on label "Common cold" at bounding box center [821, 554] width 84 height 14
checkbox input "true"
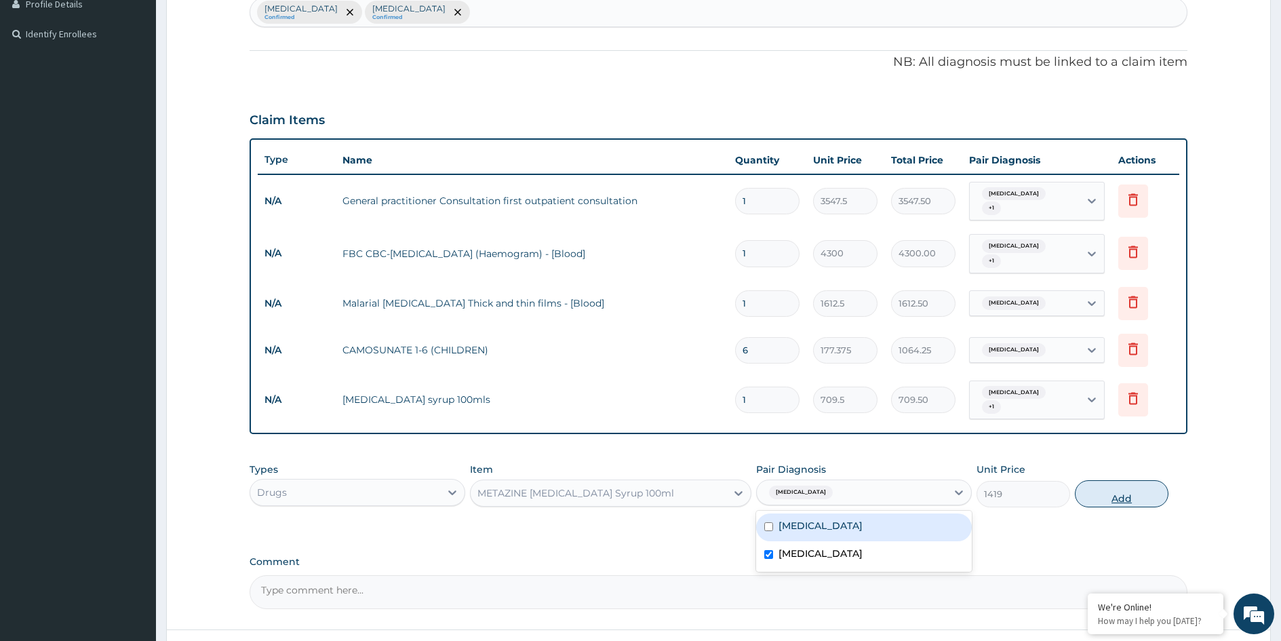
click at [1123, 480] on button "Add" at bounding box center [1122, 493] width 94 height 27
type input "0"
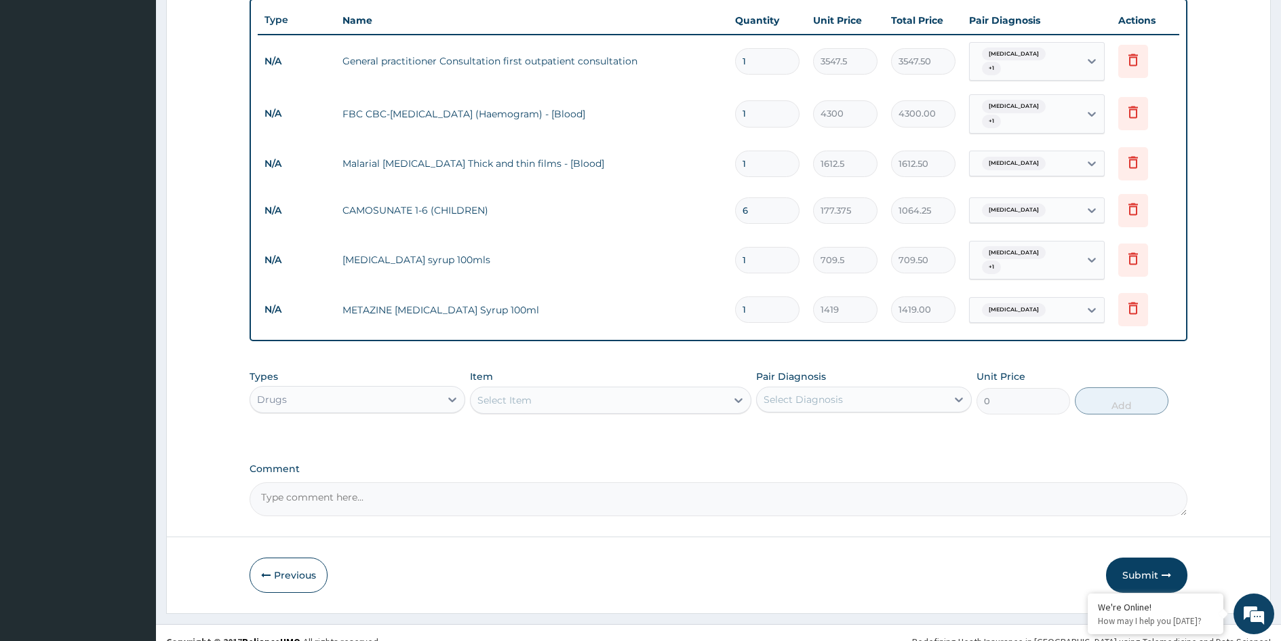
scroll to position [493, 0]
click at [1147, 559] on button "Submit" at bounding box center [1146, 574] width 81 height 35
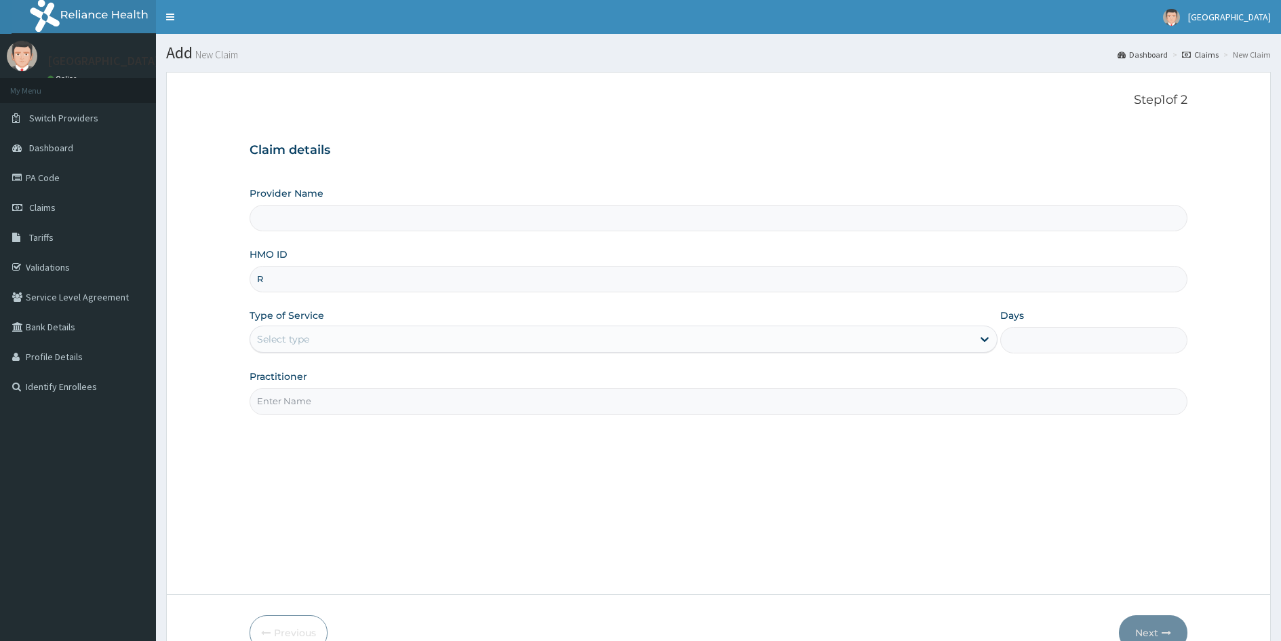
type input "RT"
type input "MEDFORD HOSPITAL LTD"
type input "RTM/10070/d"
click at [374, 341] on div "Select type" at bounding box center [611, 339] width 722 height 22
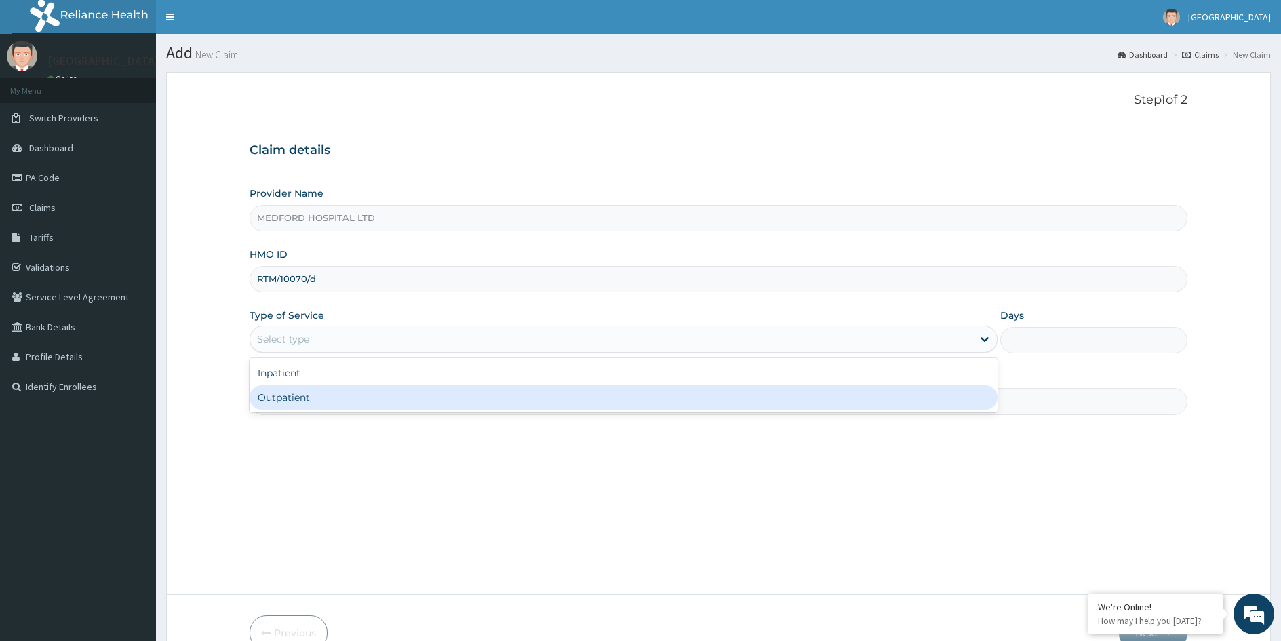
click at [356, 393] on div "Outpatient" at bounding box center [624, 397] width 748 height 24
type input "1"
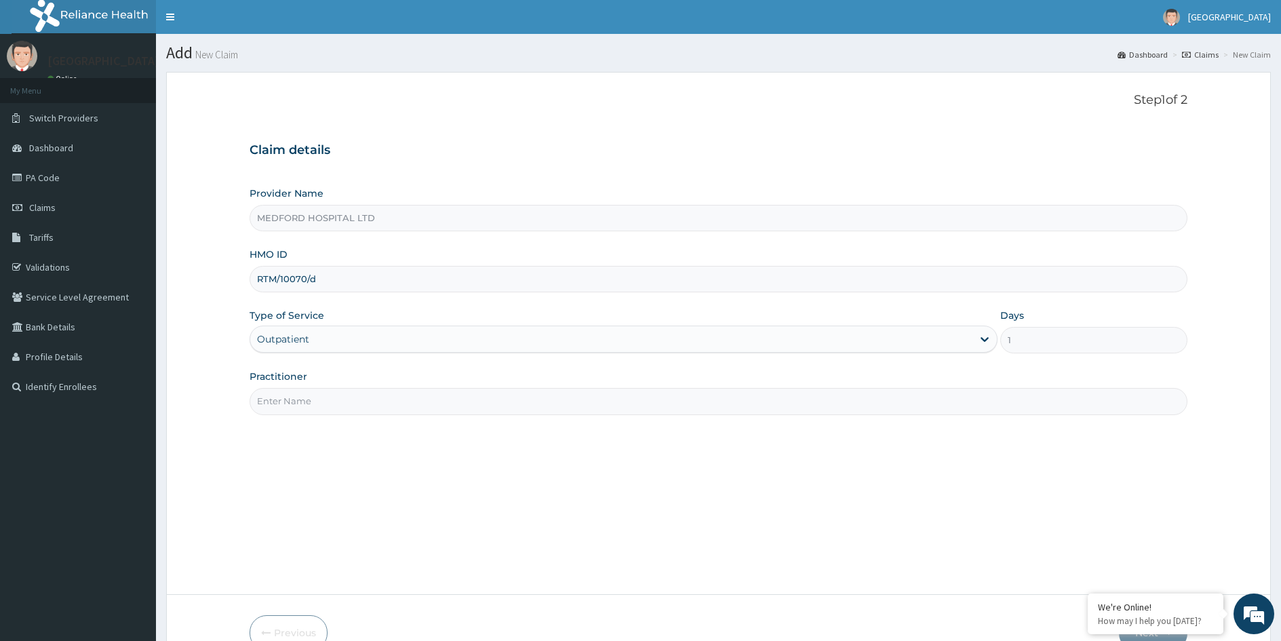
click at [478, 397] on input "Practitioner" at bounding box center [719, 401] width 938 height 26
type input "OKONKWO"
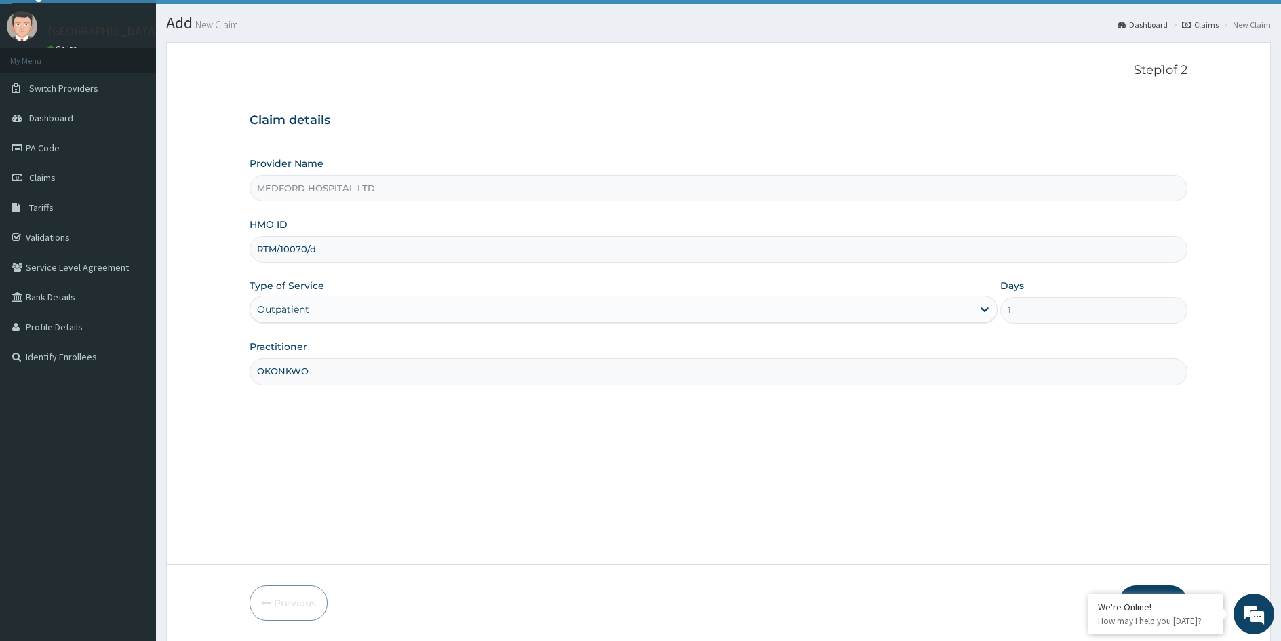
scroll to position [75, 0]
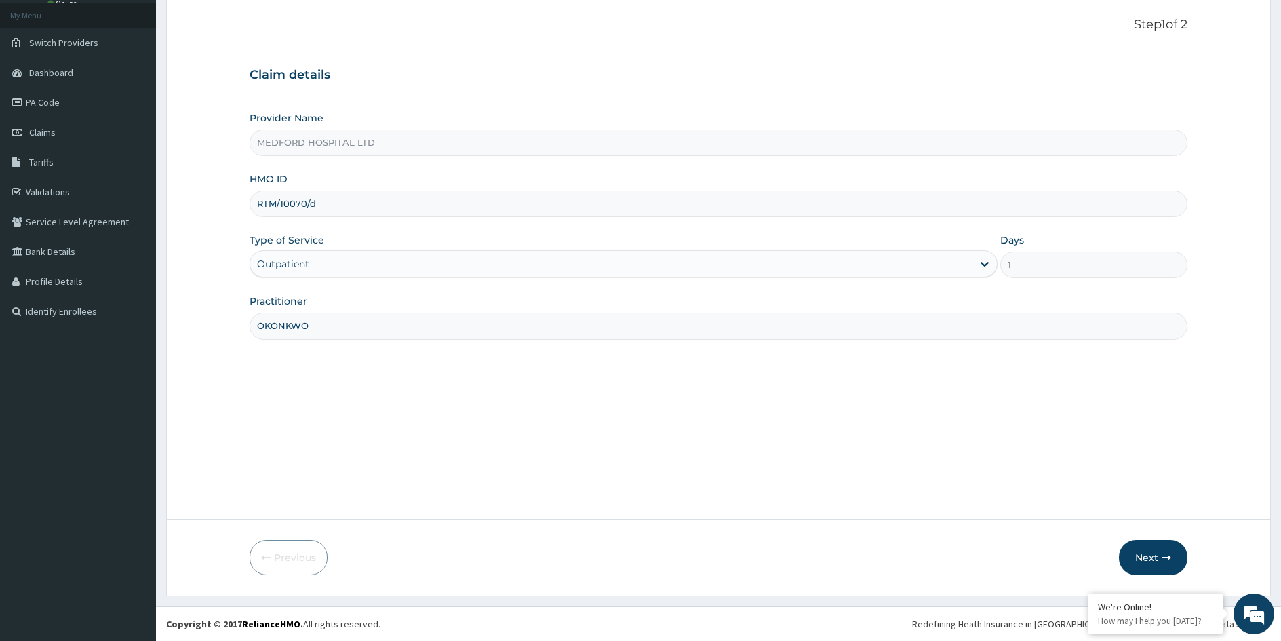
click at [1154, 558] on button "Next" at bounding box center [1153, 557] width 69 height 35
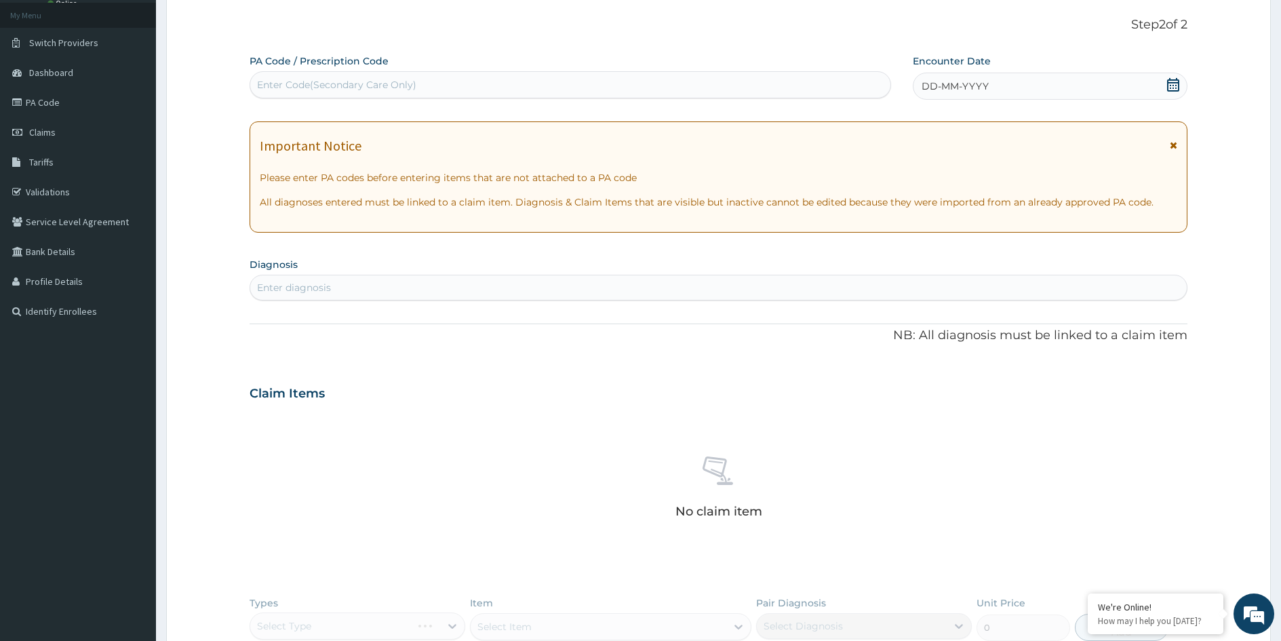
click at [1083, 83] on div "DD-MM-YYYY" at bounding box center [1050, 86] width 275 height 27
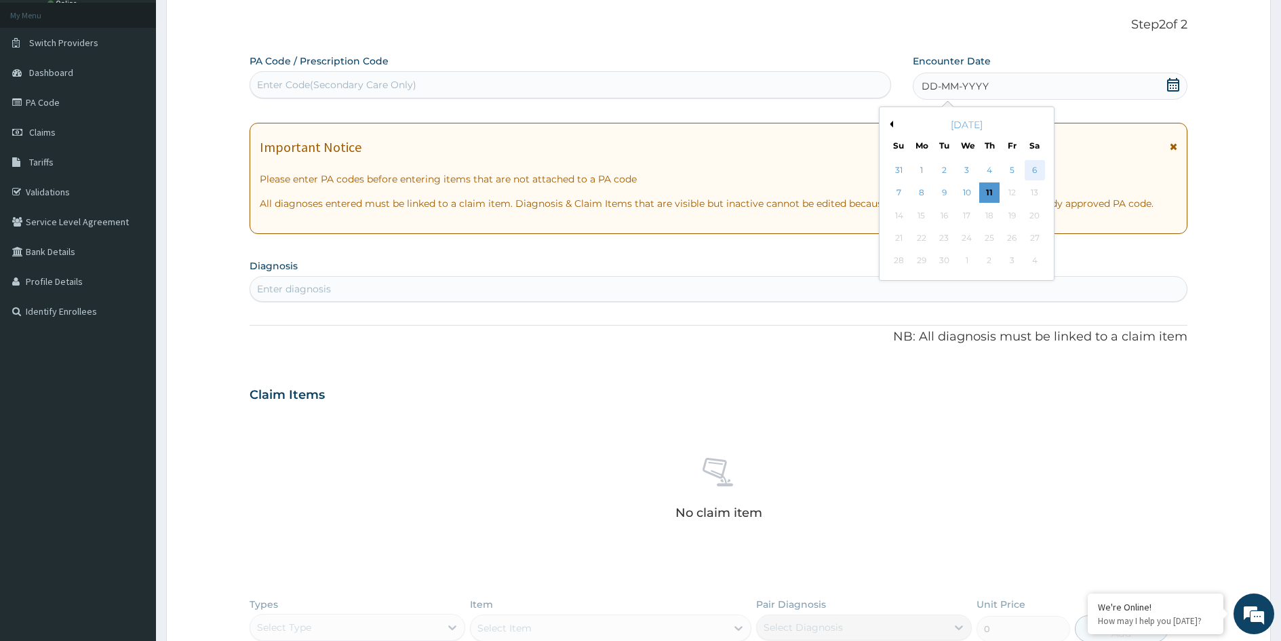
click at [1032, 170] on div "6" at bounding box center [1034, 170] width 20 height 20
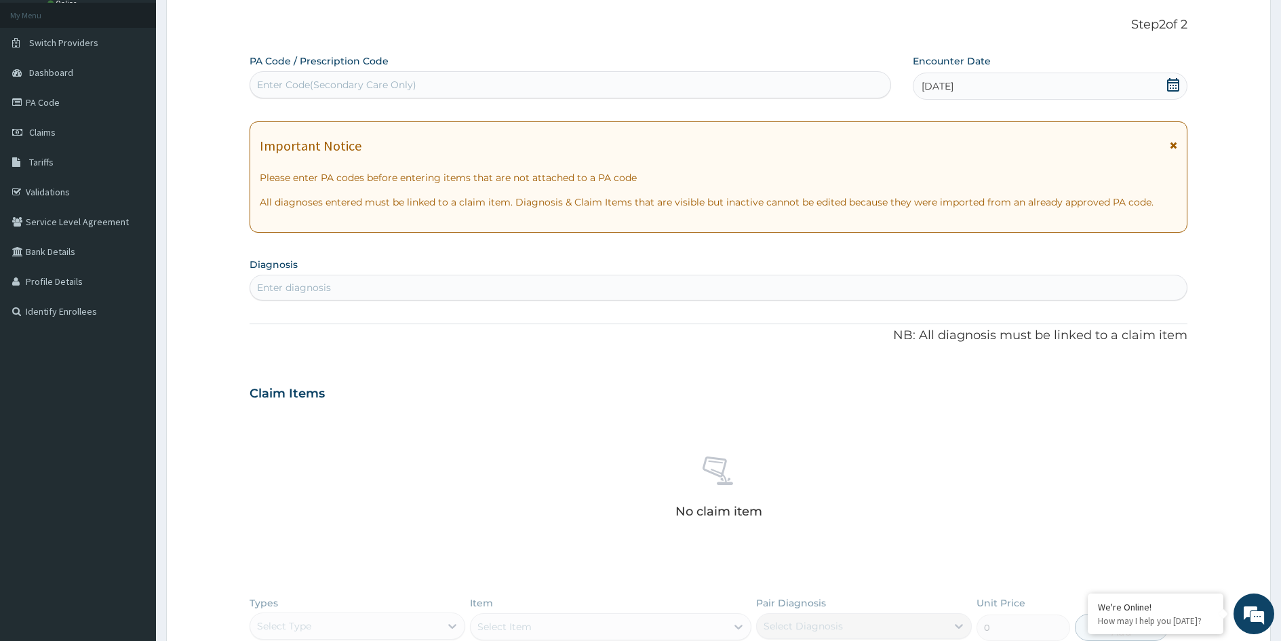
click at [760, 294] on div "Enter diagnosis" at bounding box center [718, 288] width 937 height 22
type input "[MEDICAL_DATA]"
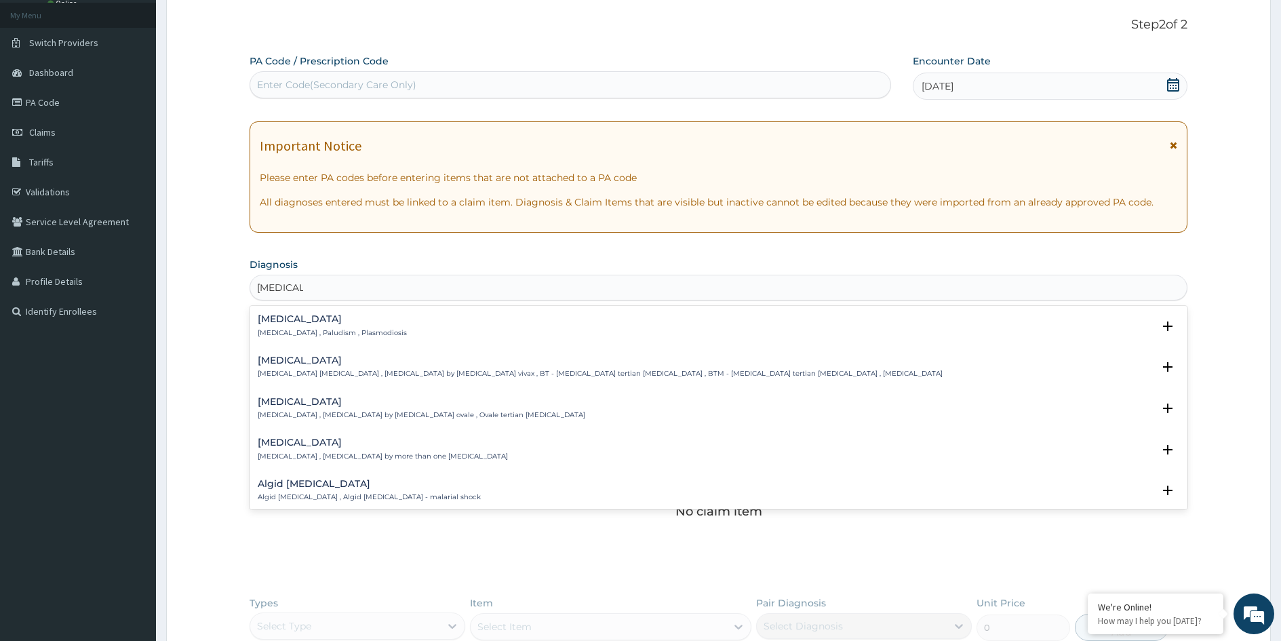
click at [321, 330] on p "[MEDICAL_DATA] , Paludism , Plasmodiosis" at bounding box center [332, 332] width 149 height 9
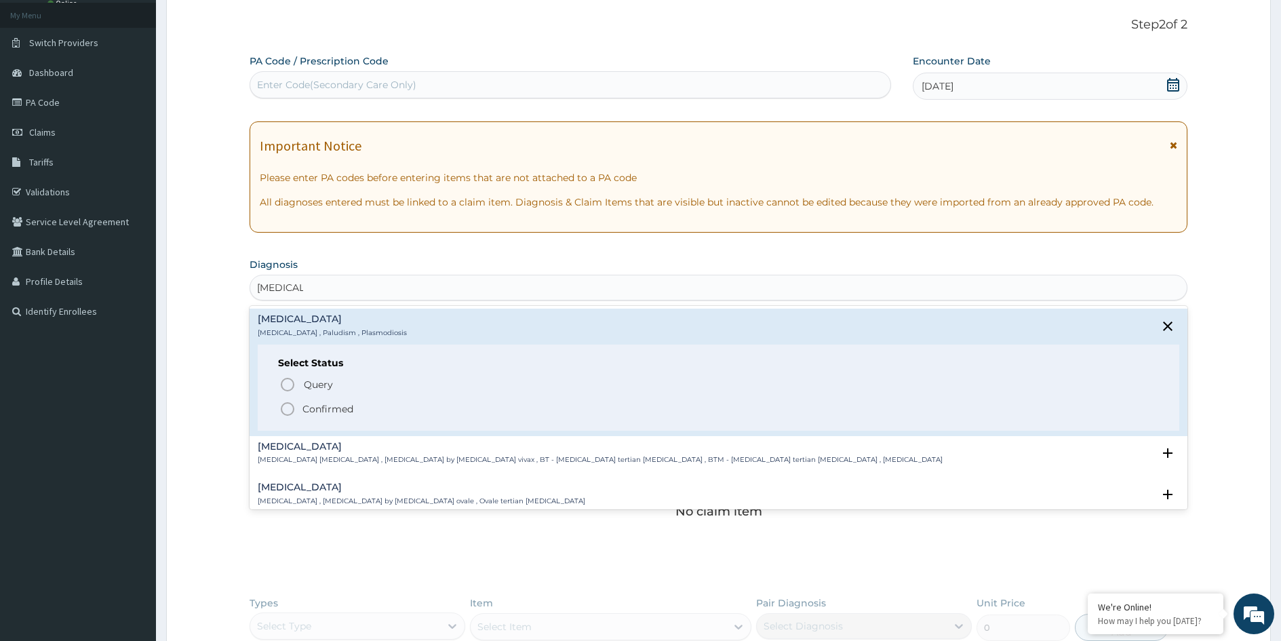
click at [273, 322] on h4 "[MEDICAL_DATA]" at bounding box center [332, 319] width 149 height 10
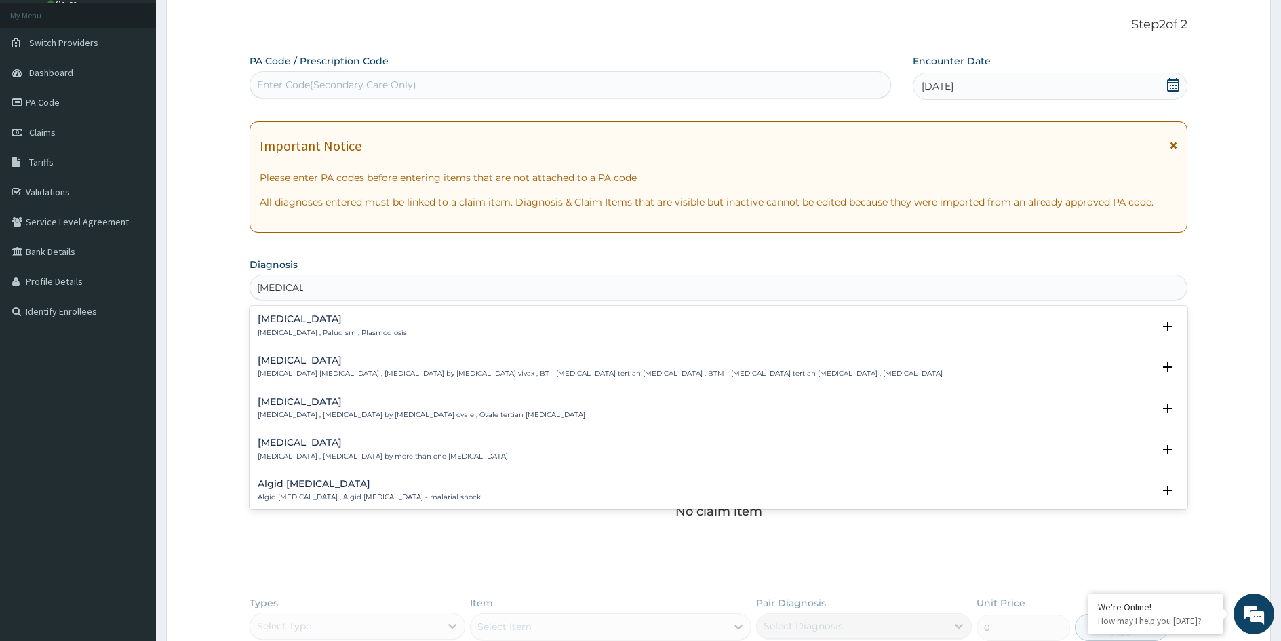
click at [285, 407] on h4 "[MEDICAL_DATA]" at bounding box center [422, 402] width 328 height 10
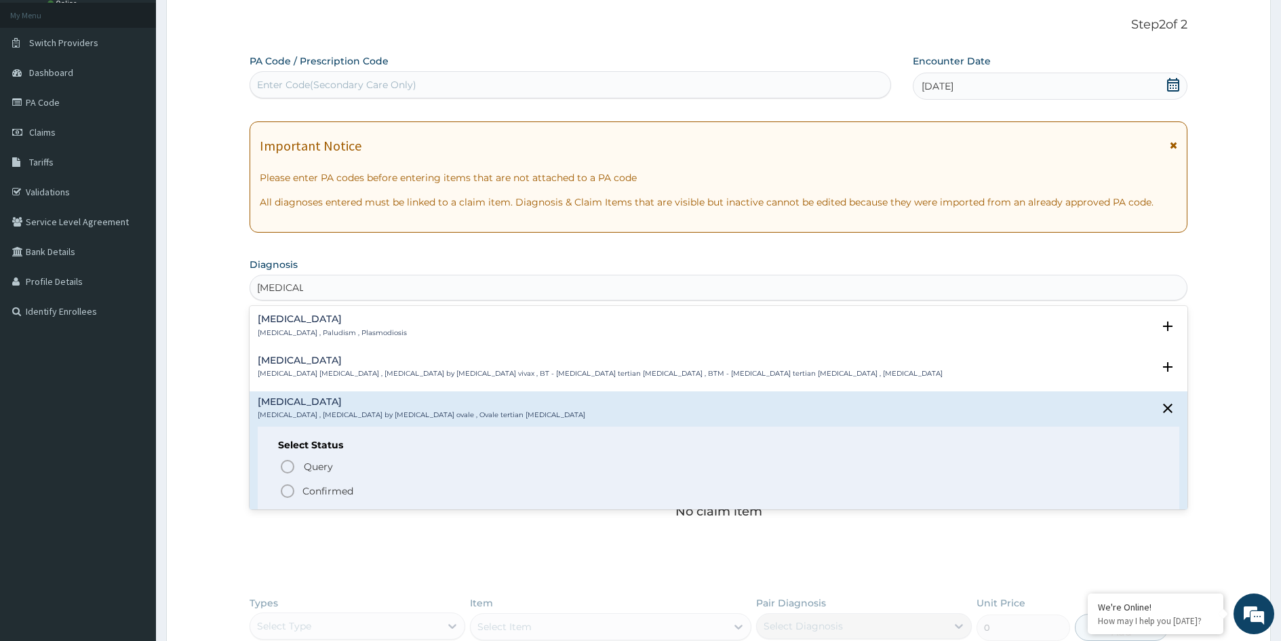
click at [279, 326] on div "[MEDICAL_DATA] [MEDICAL_DATA] , Paludism , Plasmodiosis" at bounding box center [332, 326] width 149 height 24
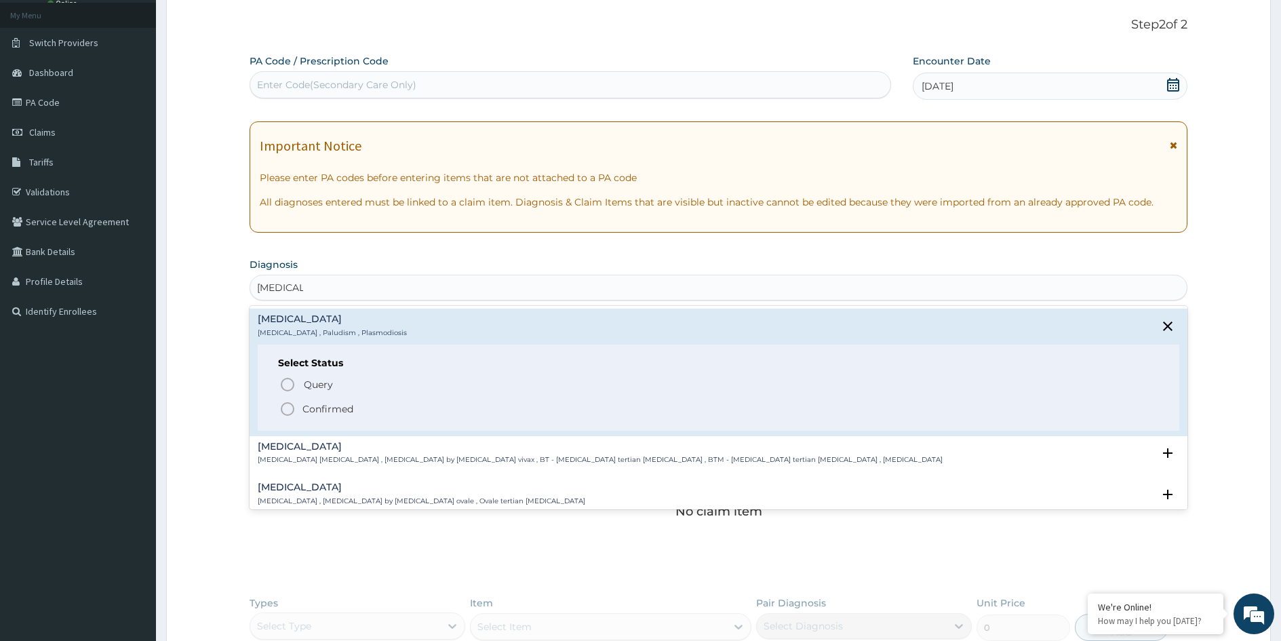
click at [288, 325] on div "[MEDICAL_DATA] [MEDICAL_DATA] , Paludism , Plasmodiosis" at bounding box center [332, 326] width 149 height 24
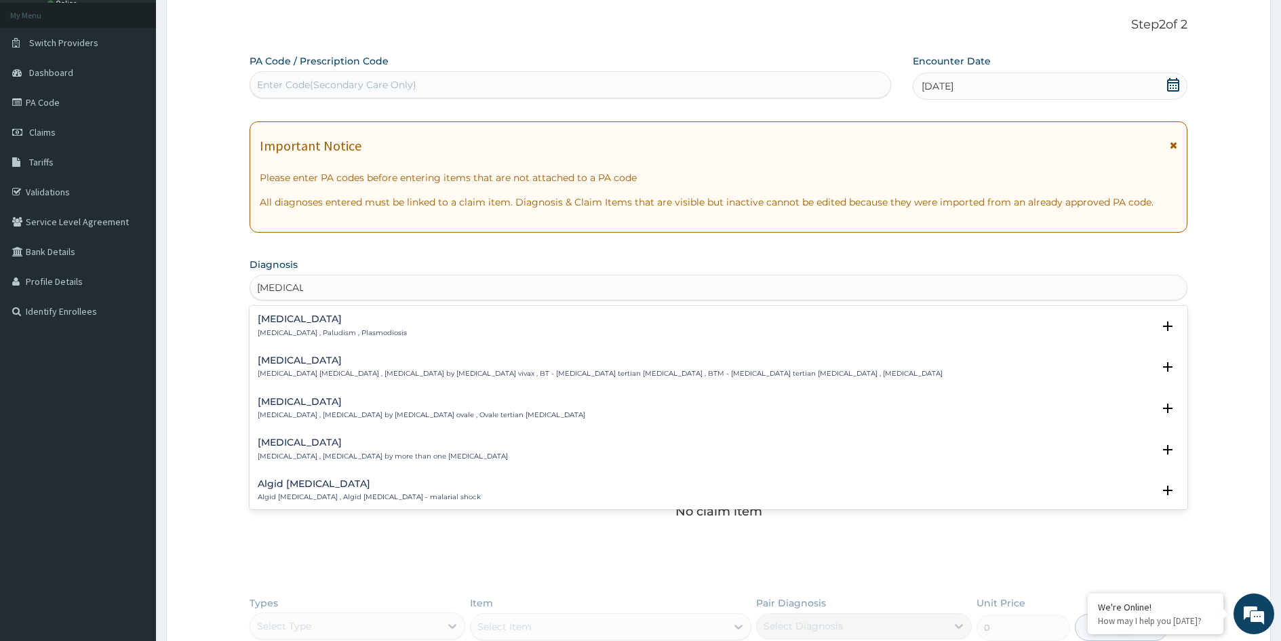
click at [288, 325] on div "[MEDICAL_DATA] [MEDICAL_DATA] , Paludism , Plasmodiosis" at bounding box center [332, 326] width 149 height 24
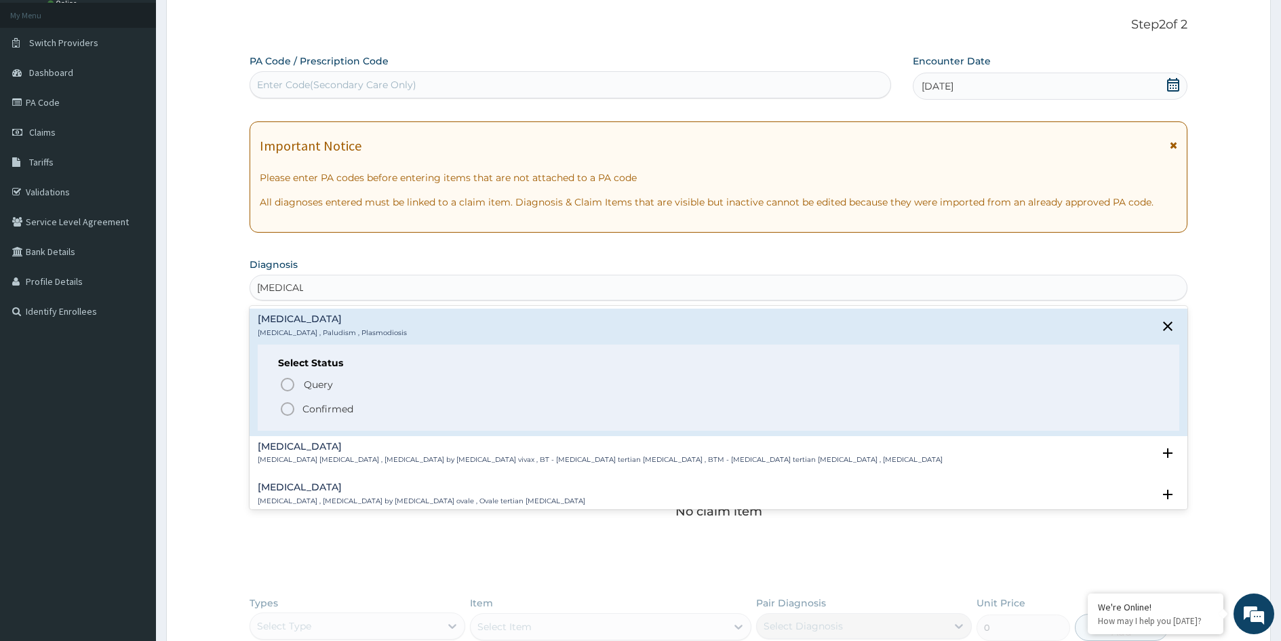
click at [288, 325] on div "[MEDICAL_DATA] [MEDICAL_DATA] , Paludism , Plasmodiosis" at bounding box center [332, 326] width 149 height 24
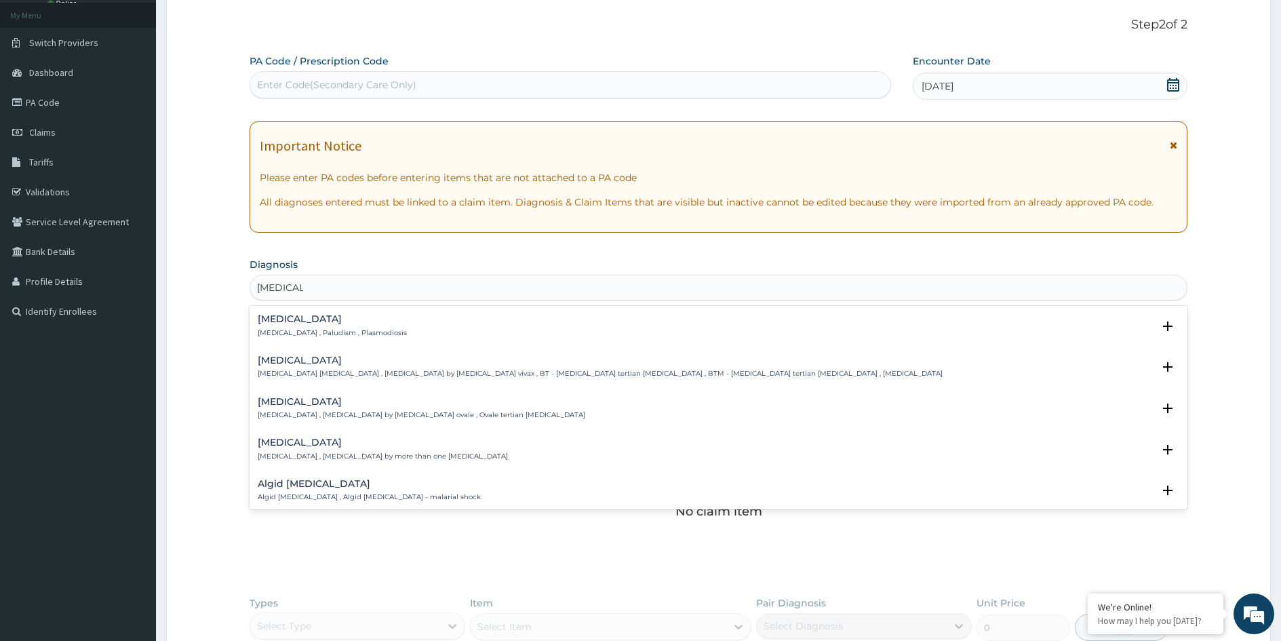
click at [286, 327] on div "[MEDICAL_DATA] [MEDICAL_DATA] , Paludism , Plasmodiosis" at bounding box center [332, 326] width 149 height 24
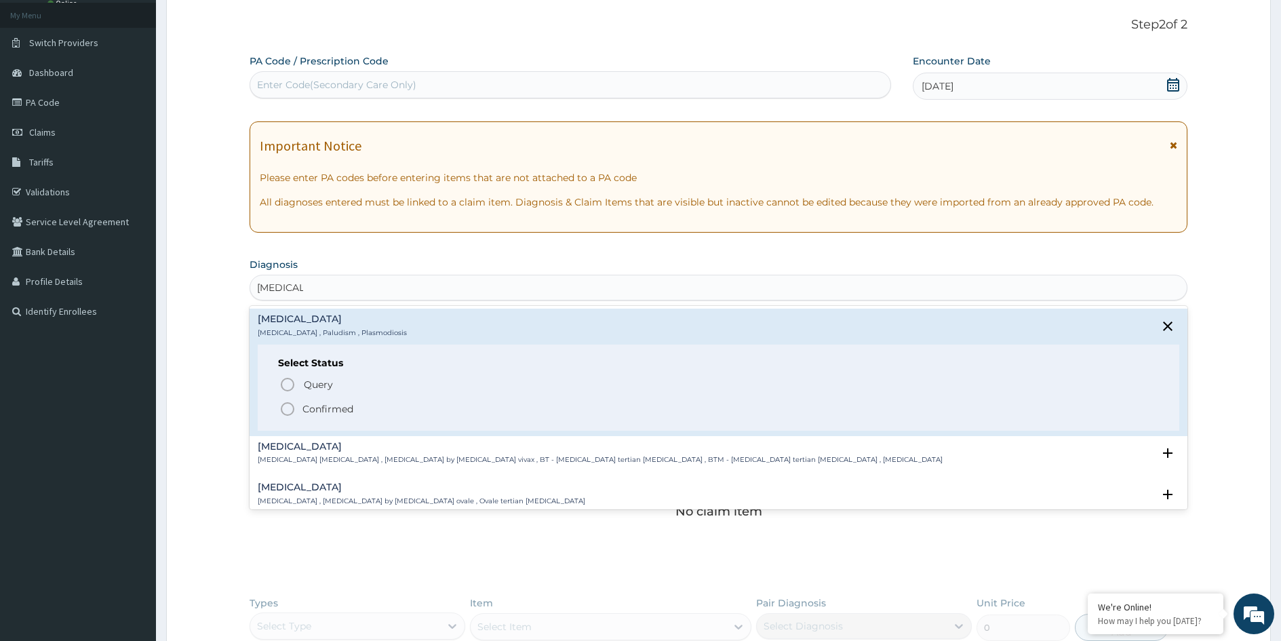
click at [292, 407] on icon "status option filled" at bounding box center [287, 409] width 16 height 16
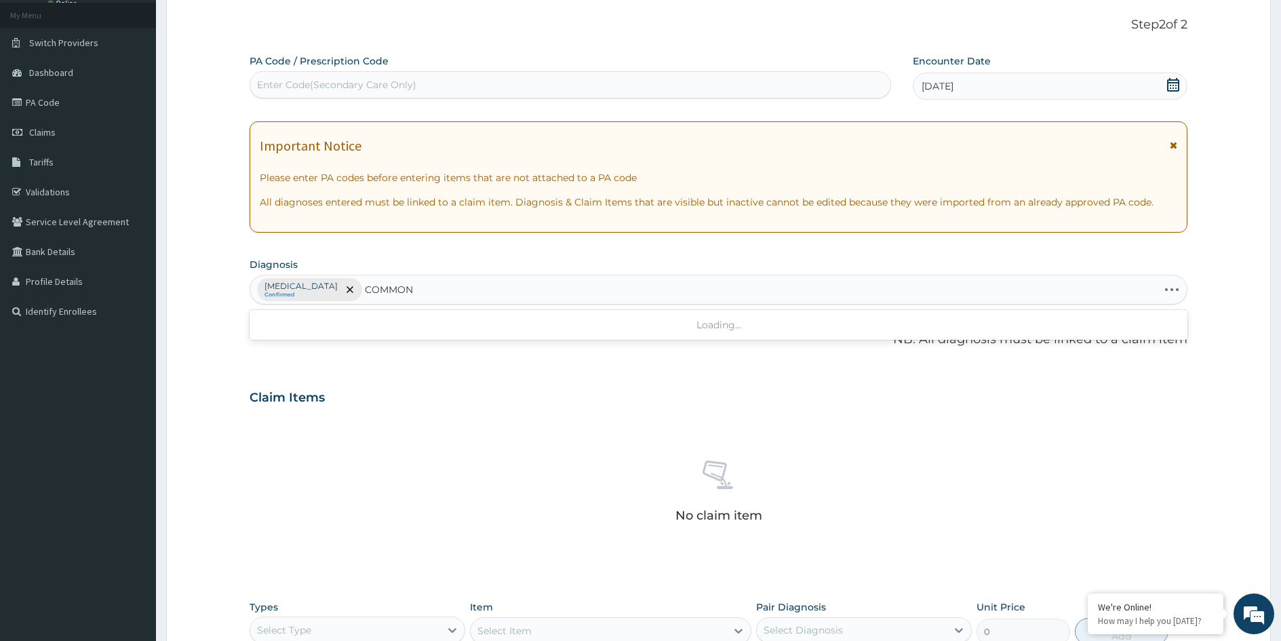
type input "COMMON"
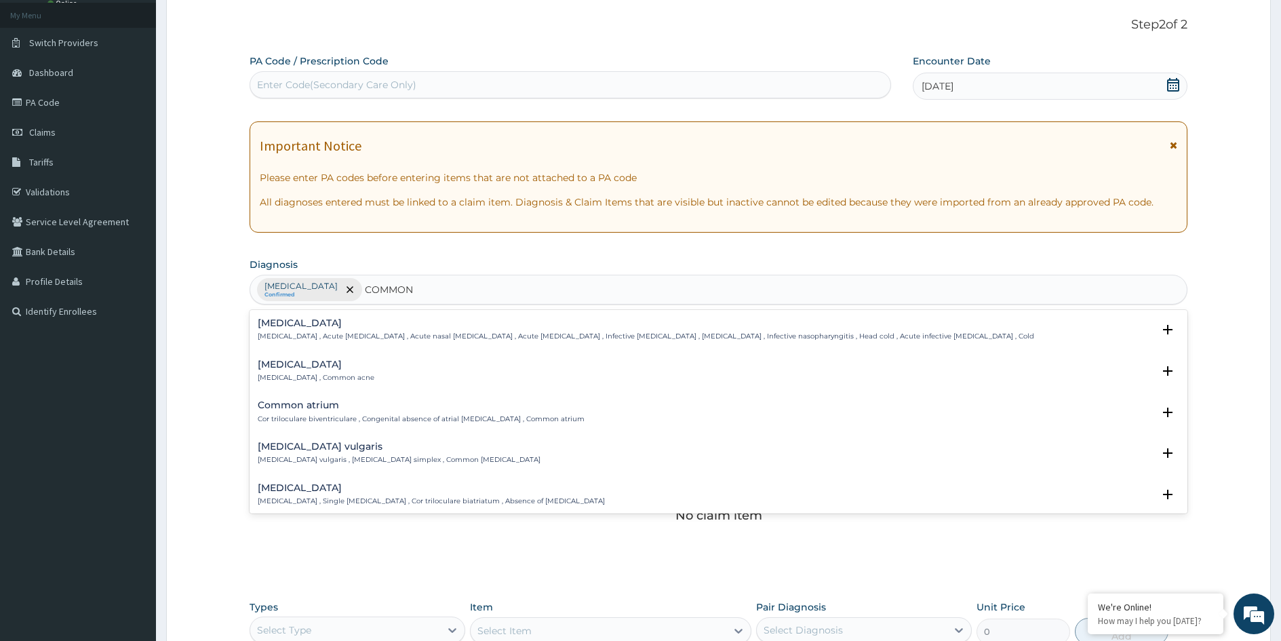
click at [296, 325] on h4 "[MEDICAL_DATA]" at bounding box center [646, 323] width 777 height 10
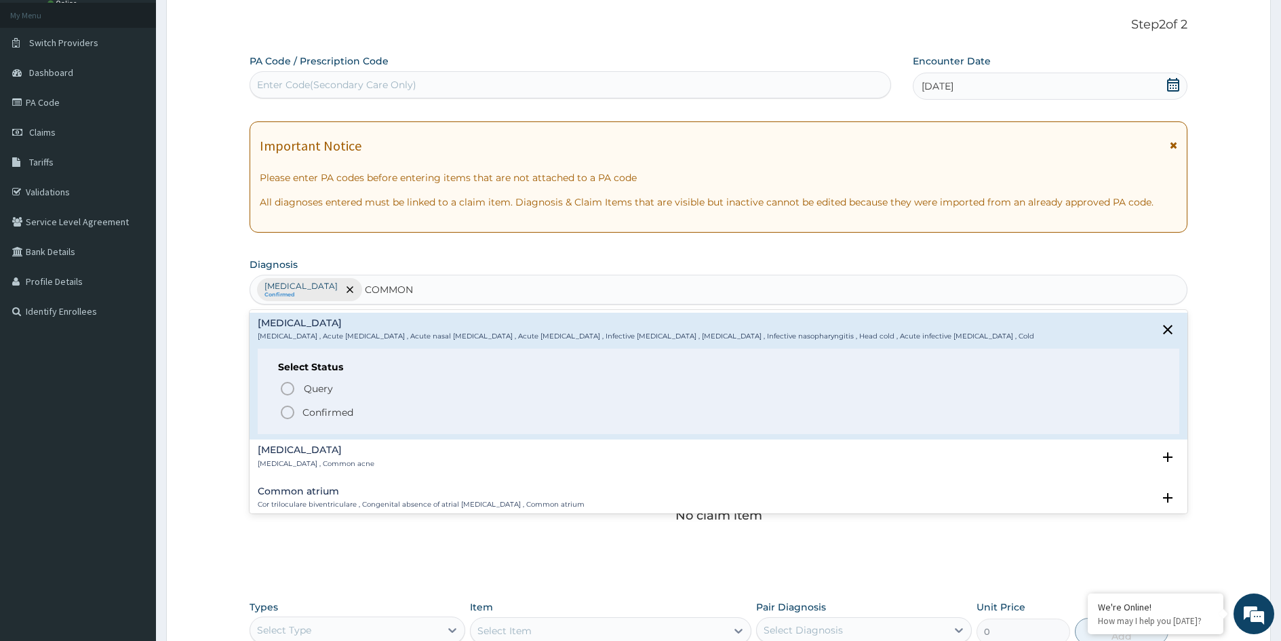
click at [292, 406] on icon "status option filled" at bounding box center [287, 412] width 16 height 16
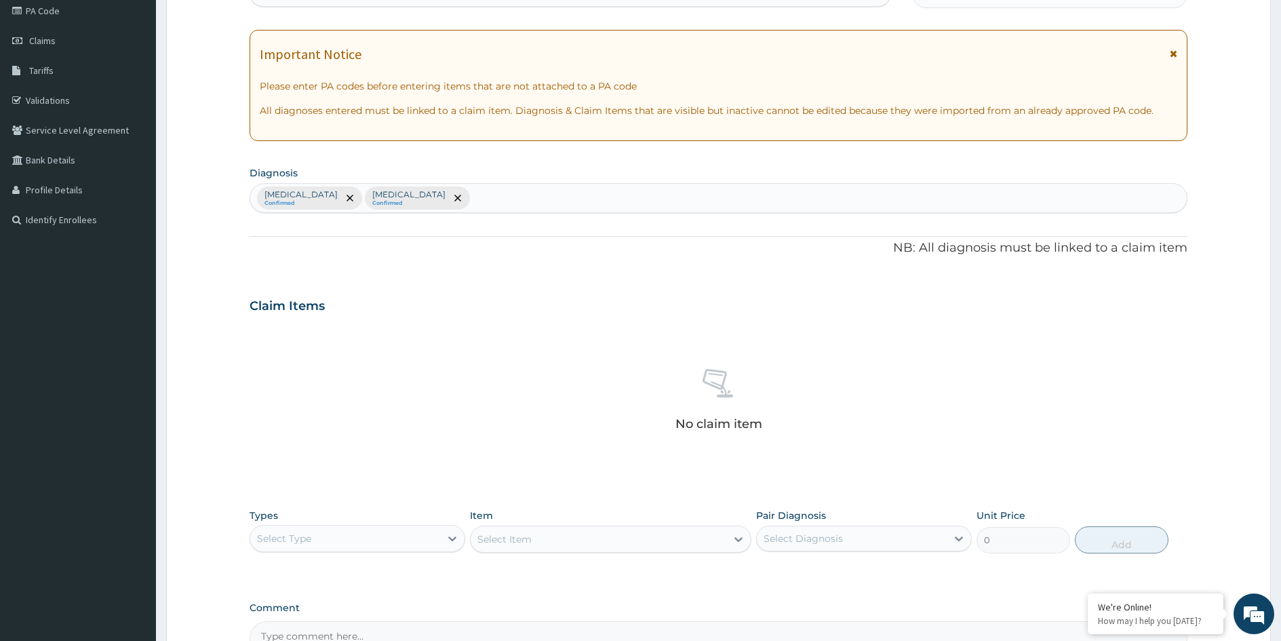
scroll to position [324, 0]
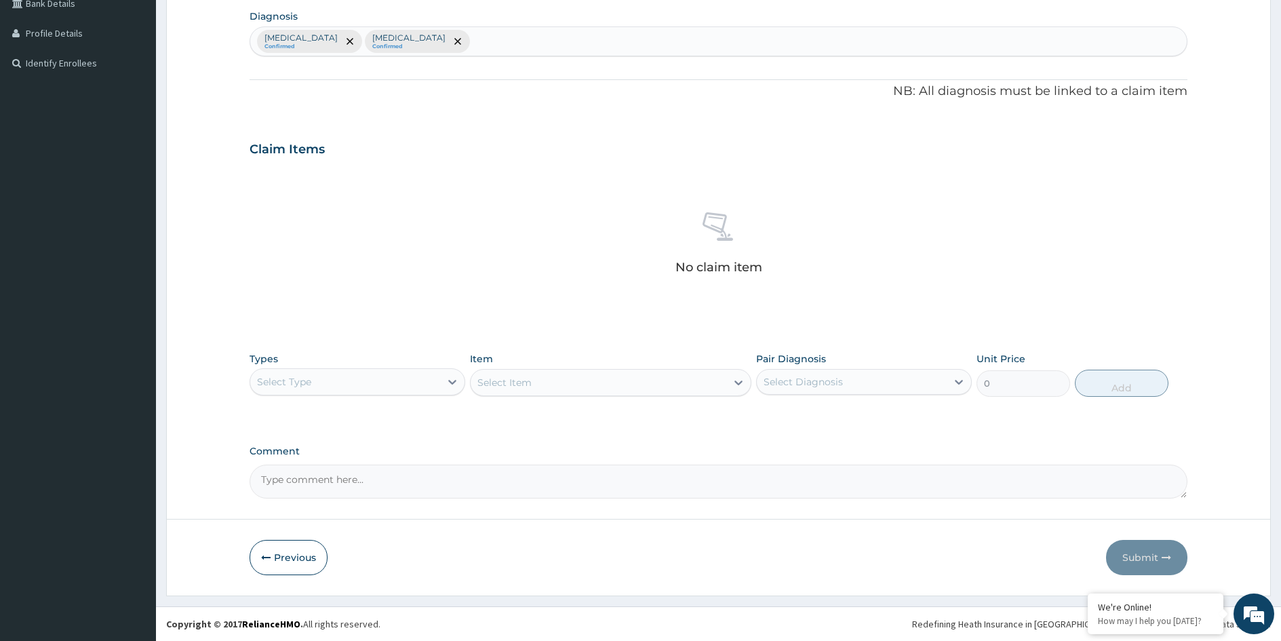
click at [431, 383] on div "Select Type" at bounding box center [345, 382] width 190 height 22
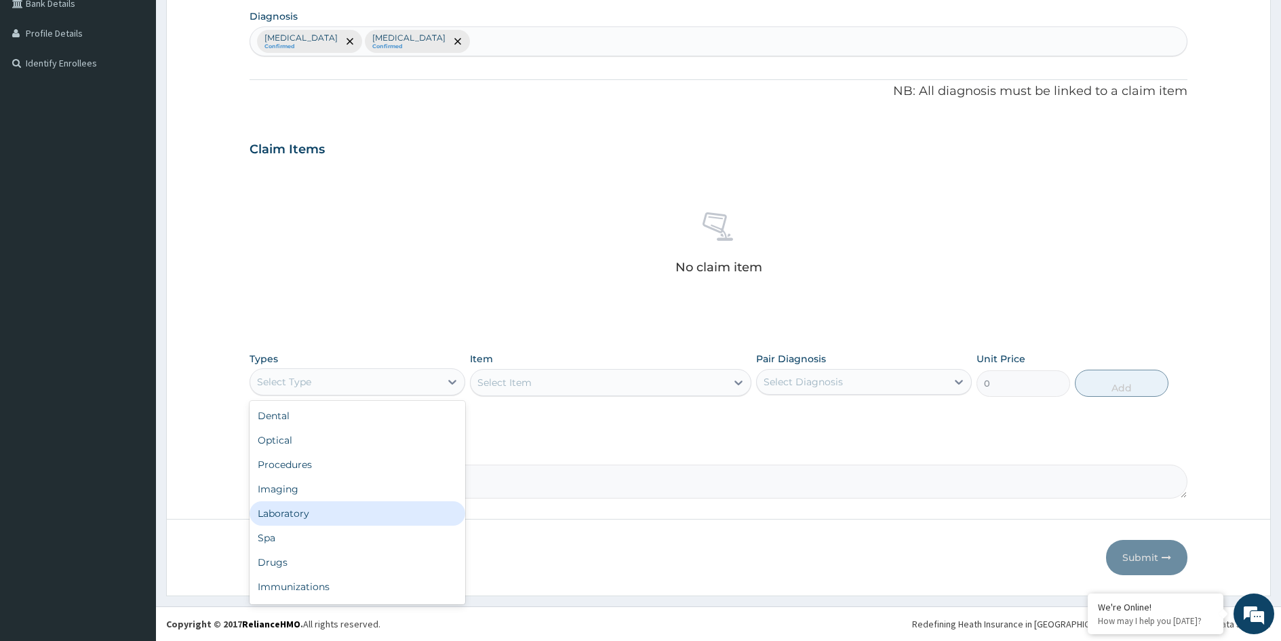
click at [312, 511] on div "Laboratory" at bounding box center [358, 513] width 216 height 24
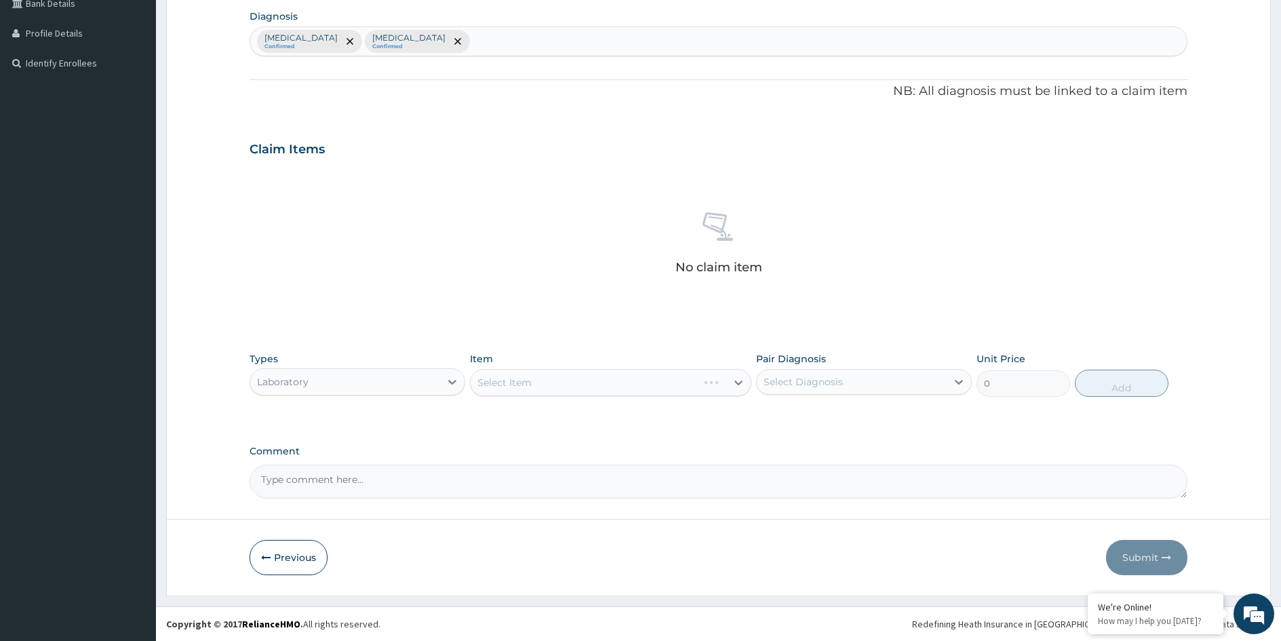
click at [803, 385] on div "Select Diagnosis" at bounding box center [803, 382] width 79 height 14
click at [806, 416] on label "[MEDICAL_DATA]" at bounding box center [821, 415] width 84 height 14
checkbox input "true"
click at [806, 438] on label "[MEDICAL_DATA]" at bounding box center [821, 443] width 84 height 14
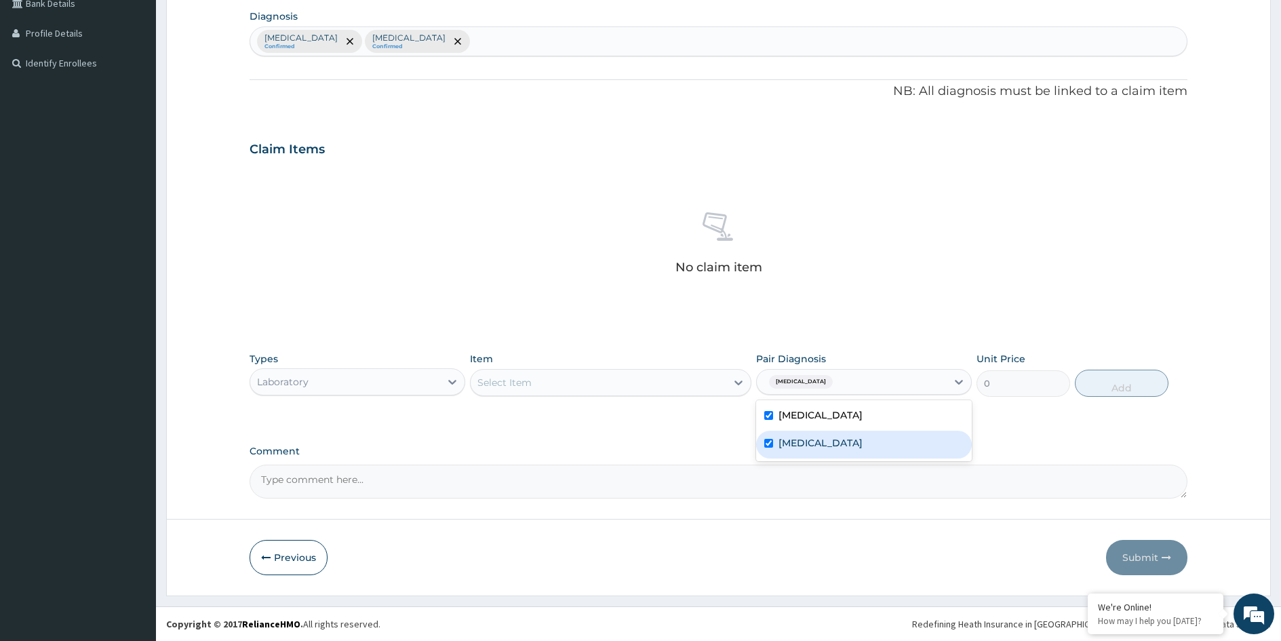
checkbox input "true"
click at [655, 382] on div "Select Item" at bounding box center [599, 383] width 256 height 22
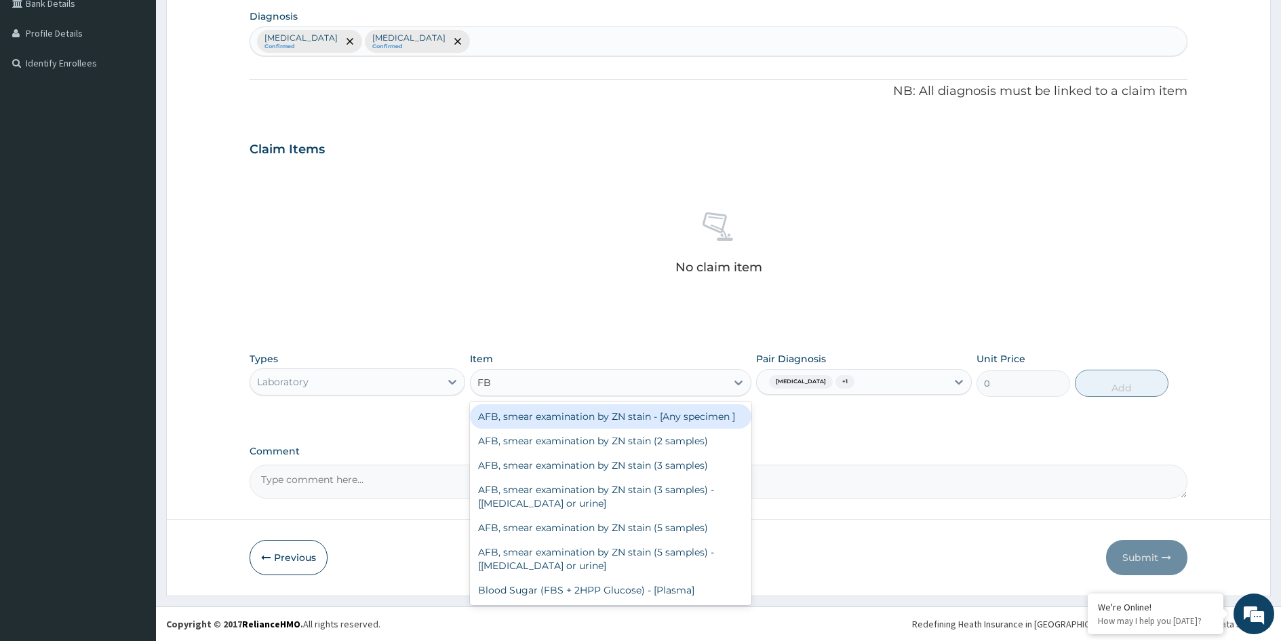
type input "FBC"
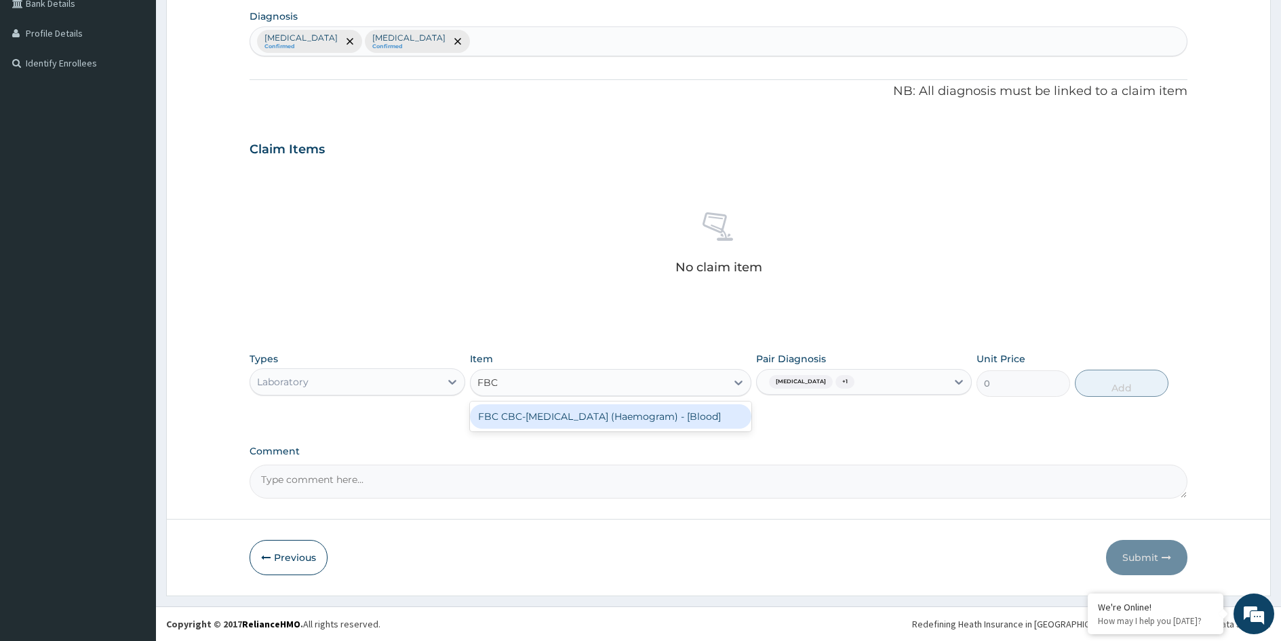
click at [594, 419] on div "FBC CBC-[MEDICAL_DATA] (Haemogram) - [Blood]" at bounding box center [610, 416] width 281 height 24
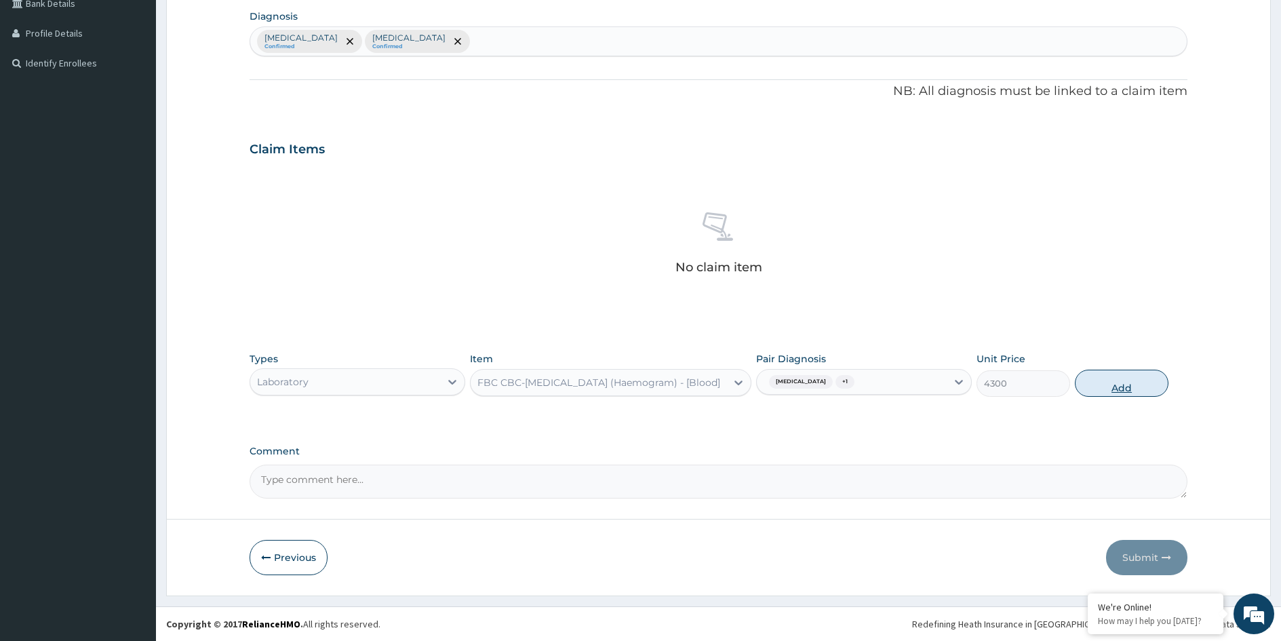
click at [1129, 389] on button "Add" at bounding box center [1122, 383] width 94 height 27
type input "0"
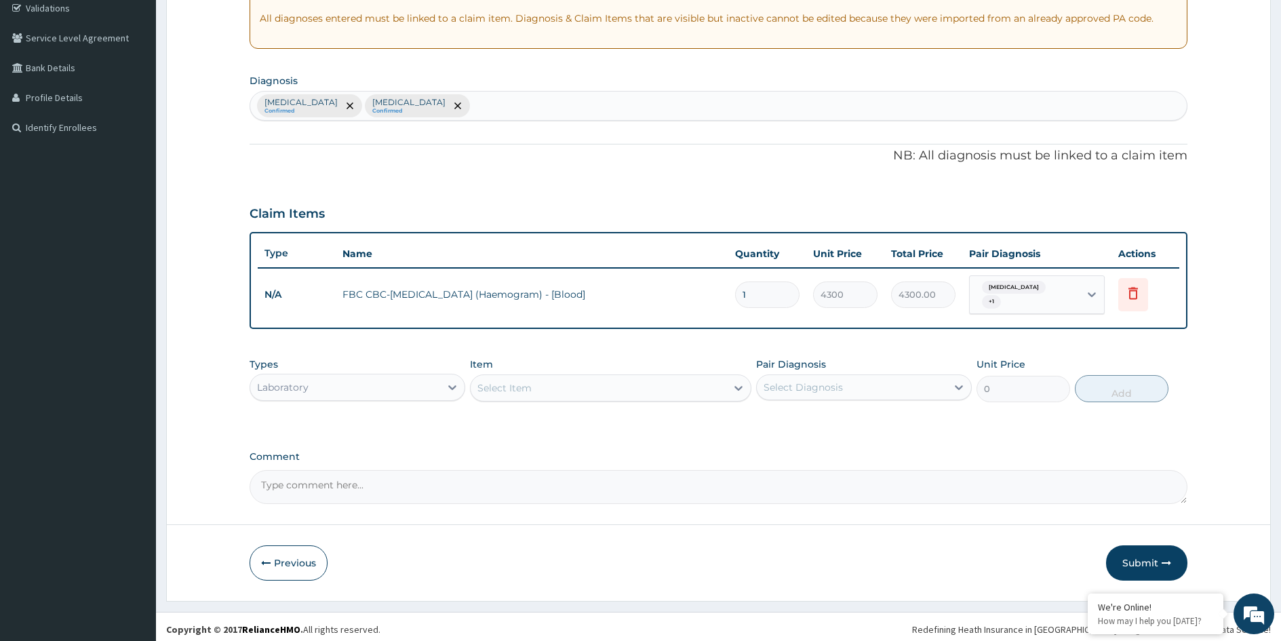
click at [579, 387] on div "Select Item" at bounding box center [599, 388] width 256 height 22
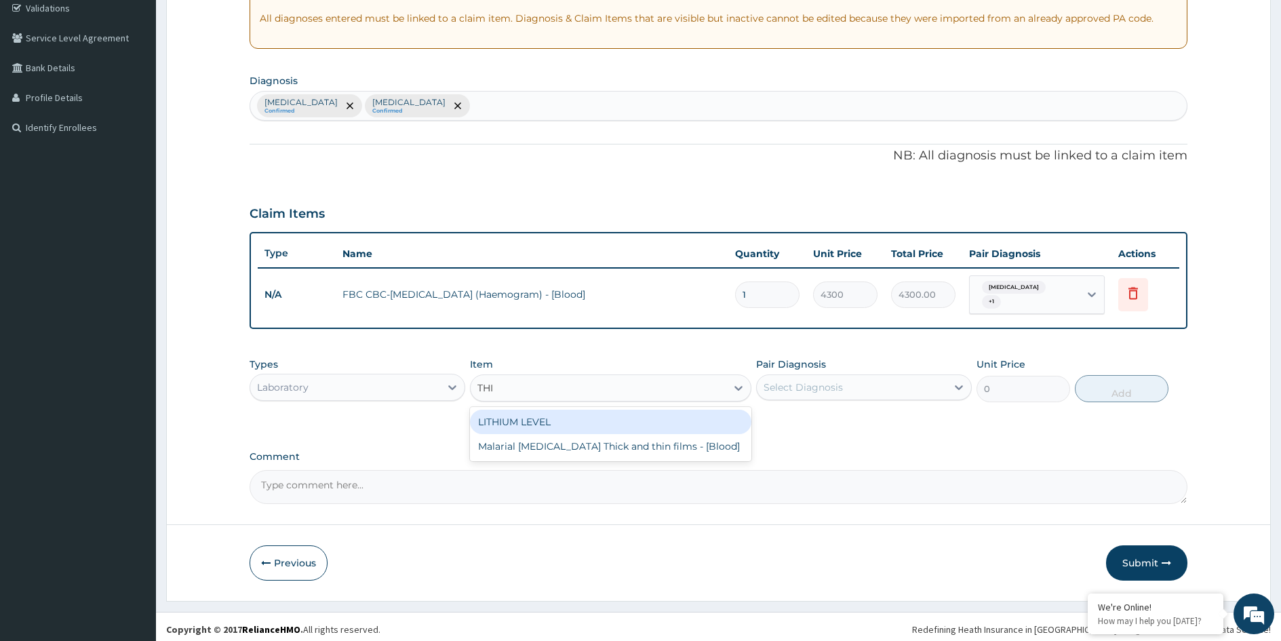
type input "THIN"
click at [563, 420] on div "Malarial [MEDICAL_DATA] Thick and thin films - [Blood]" at bounding box center [610, 422] width 281 height 24
type input "1612.5"
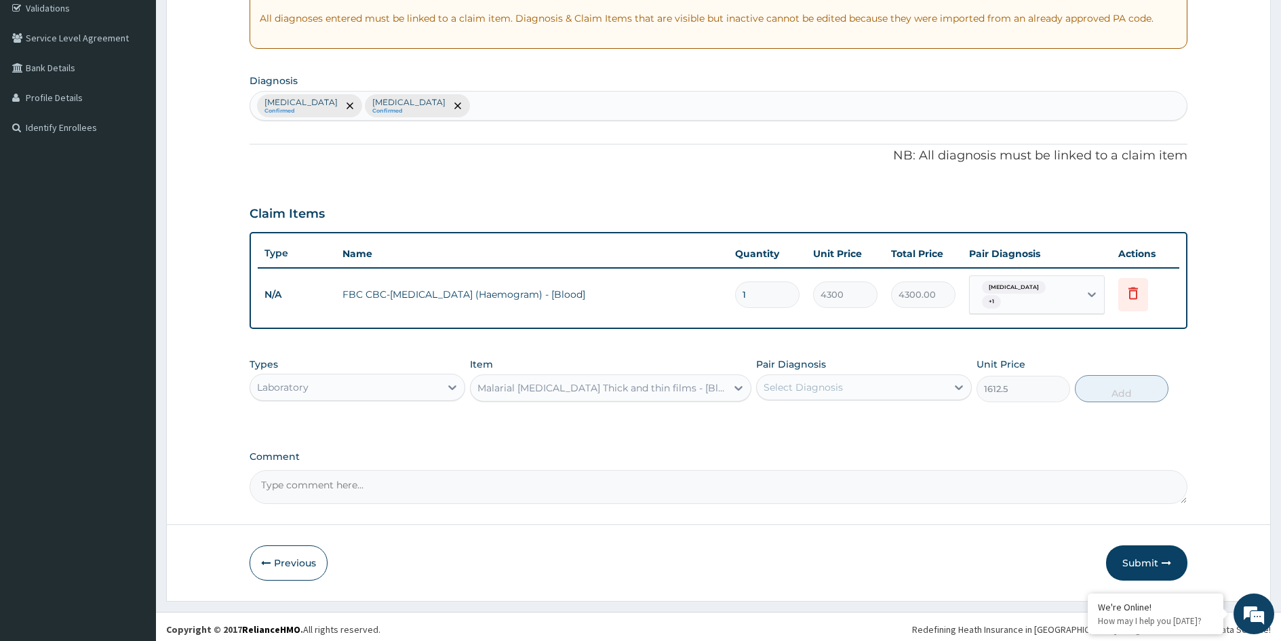
click at [805, 387] on div "Select Diagnosis" at bounding box center [803, 388] width 79 height 14
drag, startPoint x: 804, startPoint y: 410, endPoint x: 820, endPoint y: 413, distance: 15.8
click at [804, 414] on label "[MEDICAL_DATA]" at bounding box center [821, 421] width 84 height 14
checkbox input "true"
click at [1126, 384] on button "Add" at bounding box center [1122, 388] width 94 height 27
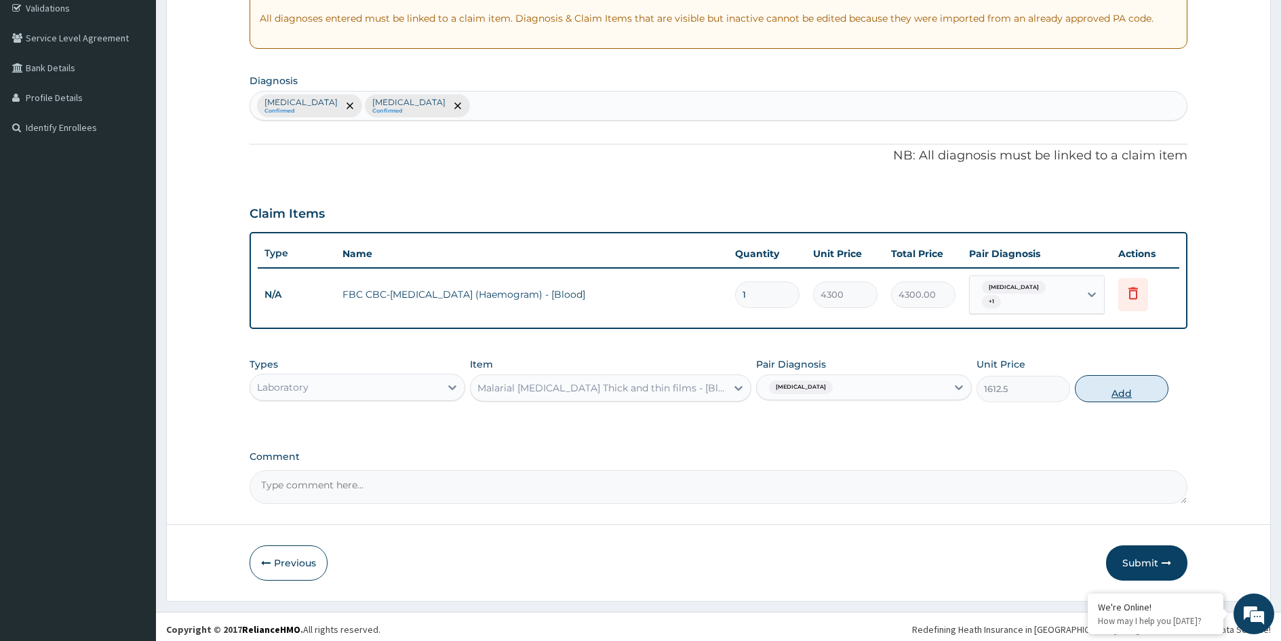
type input "0"
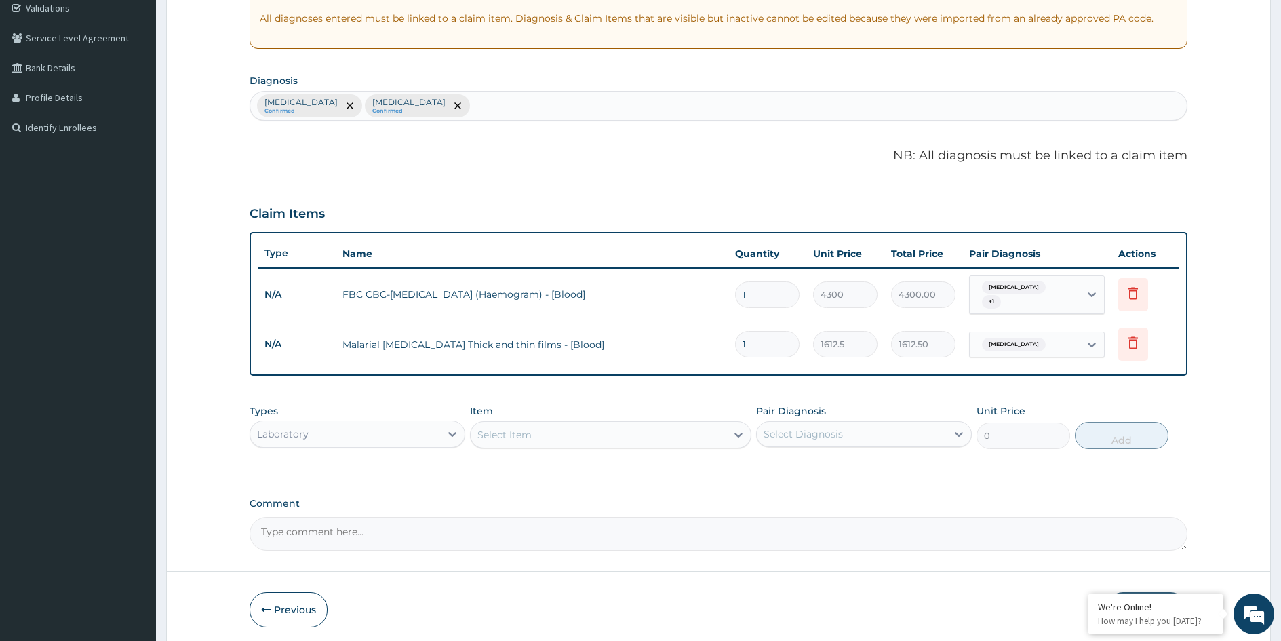
click at [411, 429] on div "Laboratory" at bounding box center [345, 434] width 190 height 22
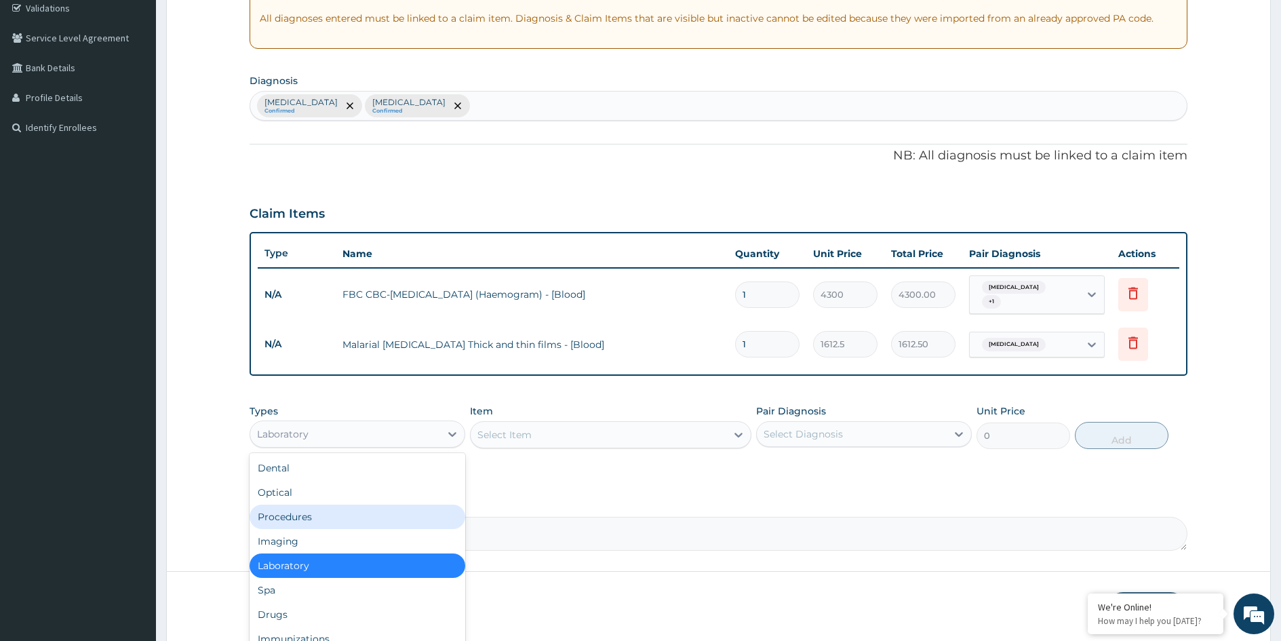
click at [335, 511] on div "Procedures" at bounding box center [358, 517] width 216 height 24
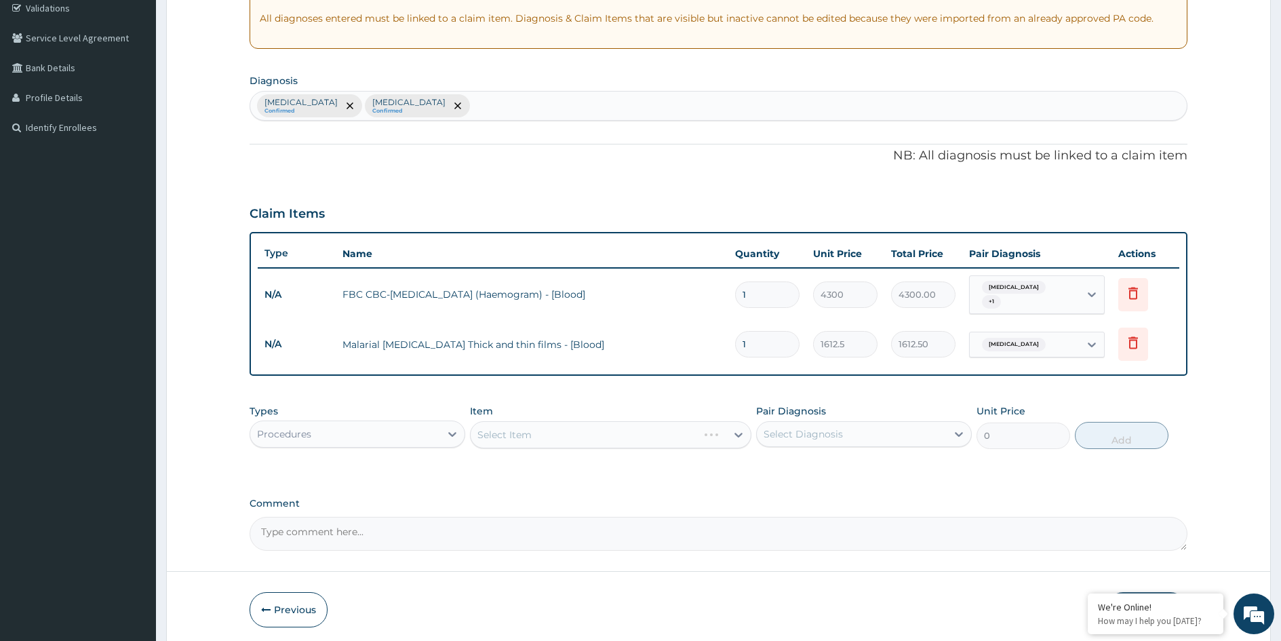
click at [828, 431] on div "Select Diagnosis" at bounding box center [803, 434] width 79 height 14
click at [828, 455] on div "[MEDICAL_DATA]" at bounding box center [864, 469] width 216 height 28
checkbox input "true"
click at [828, 488] on label "[MEDICAL_DATA]" at bounding box center [821, 495] width 84 height 14
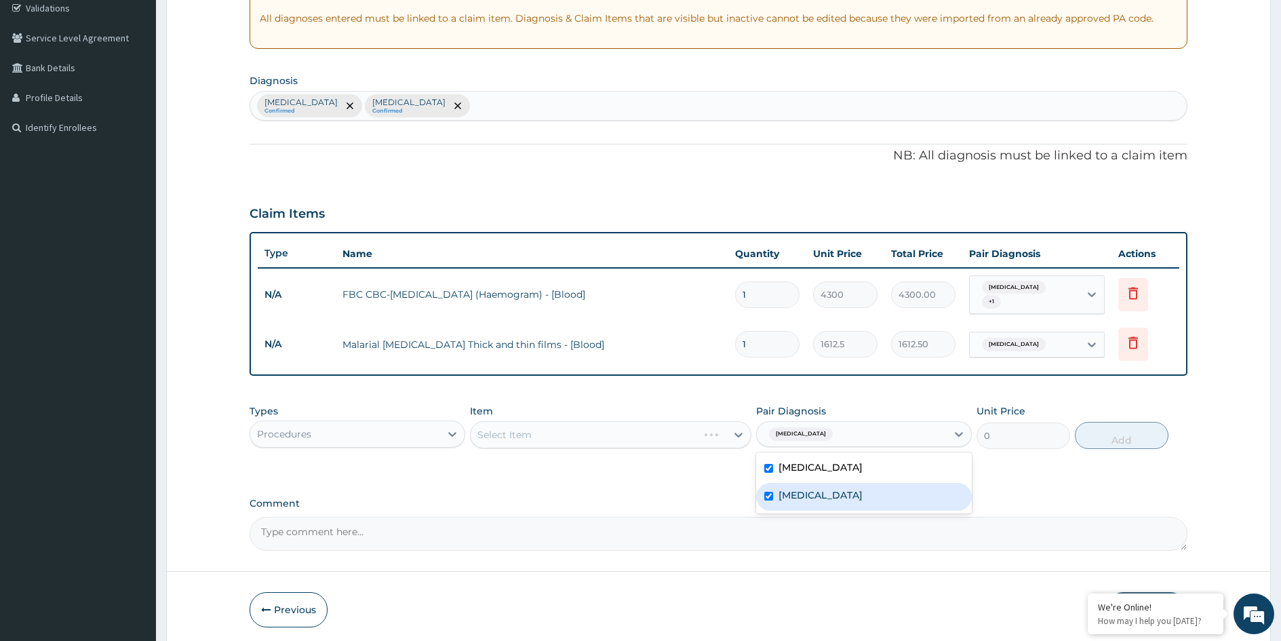
checkbox input "true"
click at [587, 430] on div "Select Item" at bounding box center [599, 435] width 256 height 22
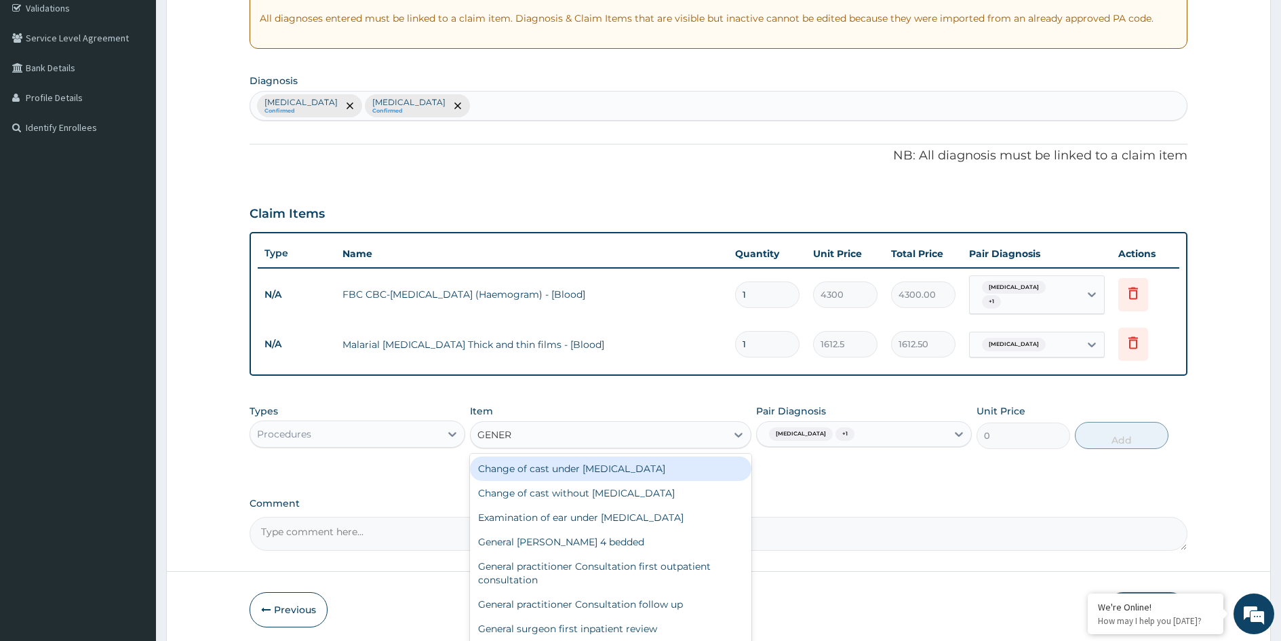
type input "GENERA"
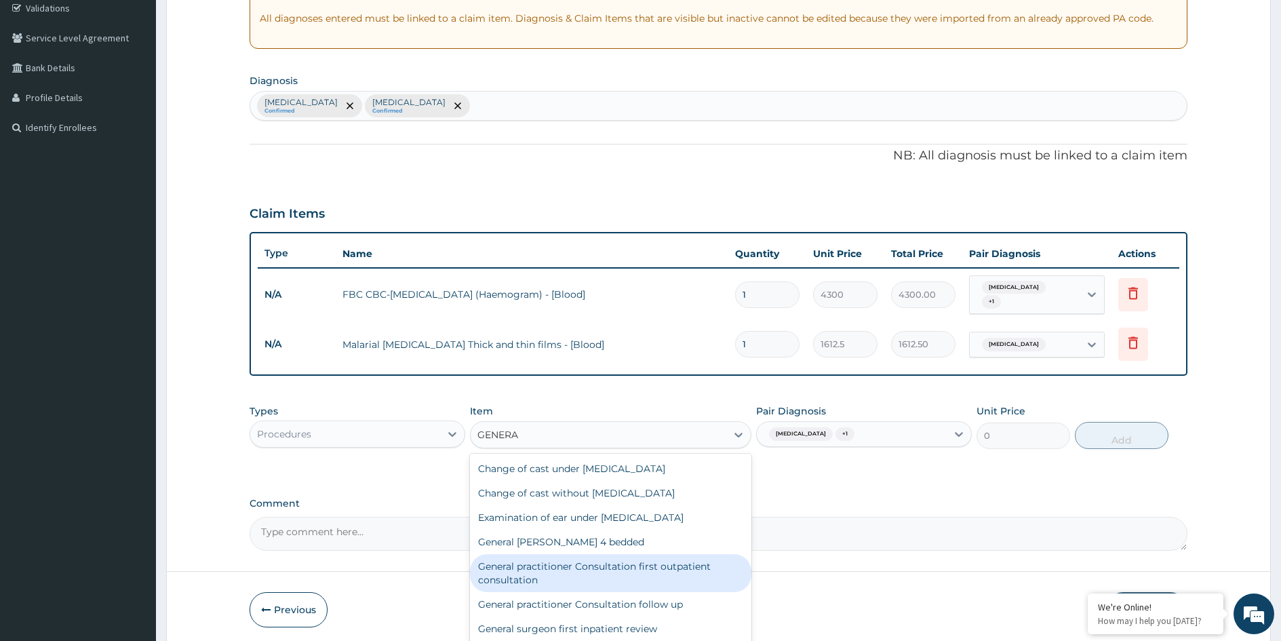
drag, startPoint x: 617, startPoint y: 564, endPoint x: 660, endPoint y: 549, distance: 45.0
click at [617, 564] on div "General practitioner Consultation first outpatient consultation" at bounding box center [610, 573] width 281 height 38
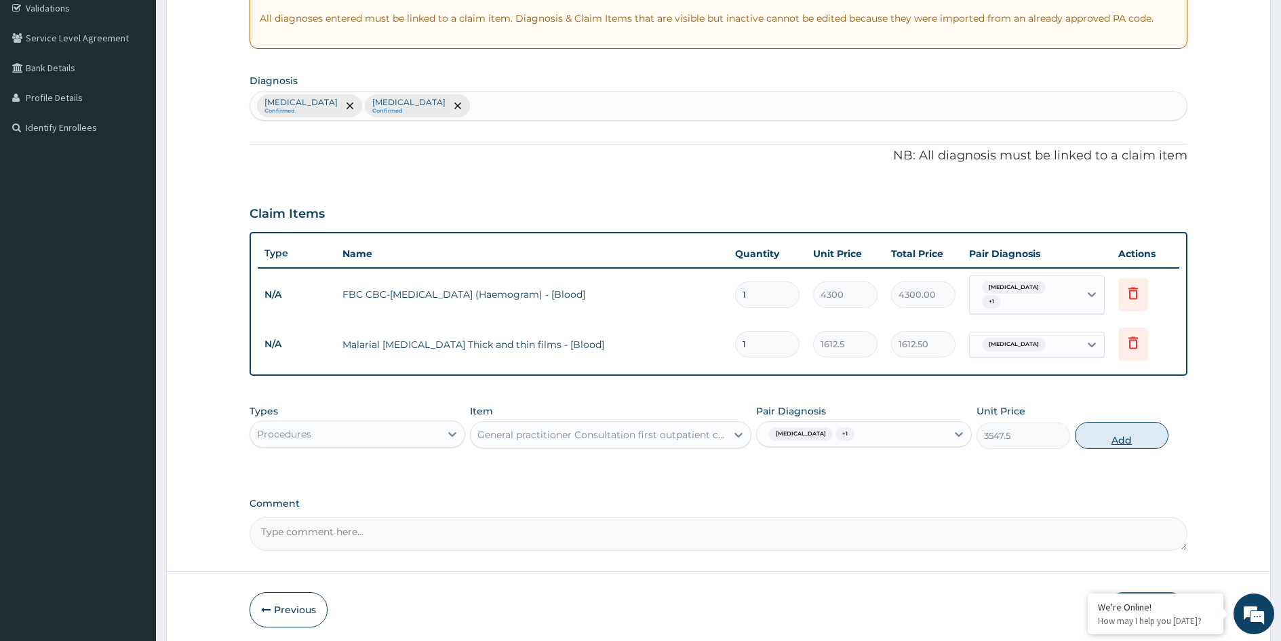
click at [1126, 438] on button "Add" at bounding box center [1122, 435] width 94 height 27
type input "0"
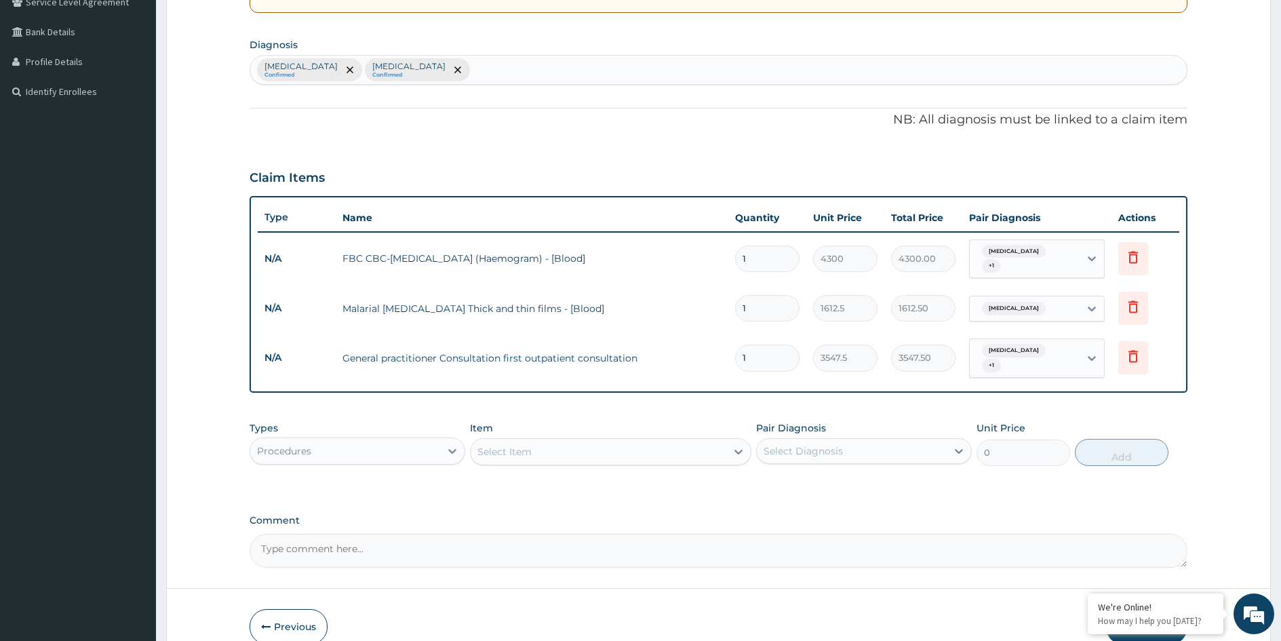
scroll to position [353, 0]
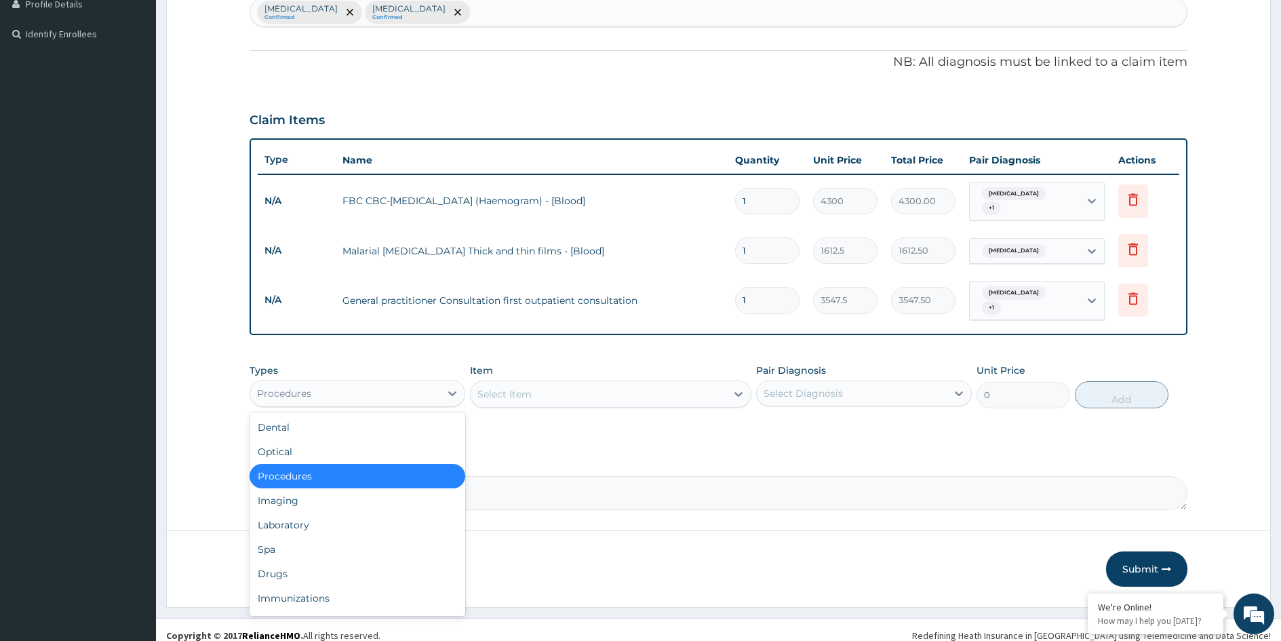
click at [322, 383] on div "Procedures" at bounding box center [345, 394] width 190 height 22
click at [305, 562] on div "Drugs" at bounding box center [358, 574] width 216 height 24
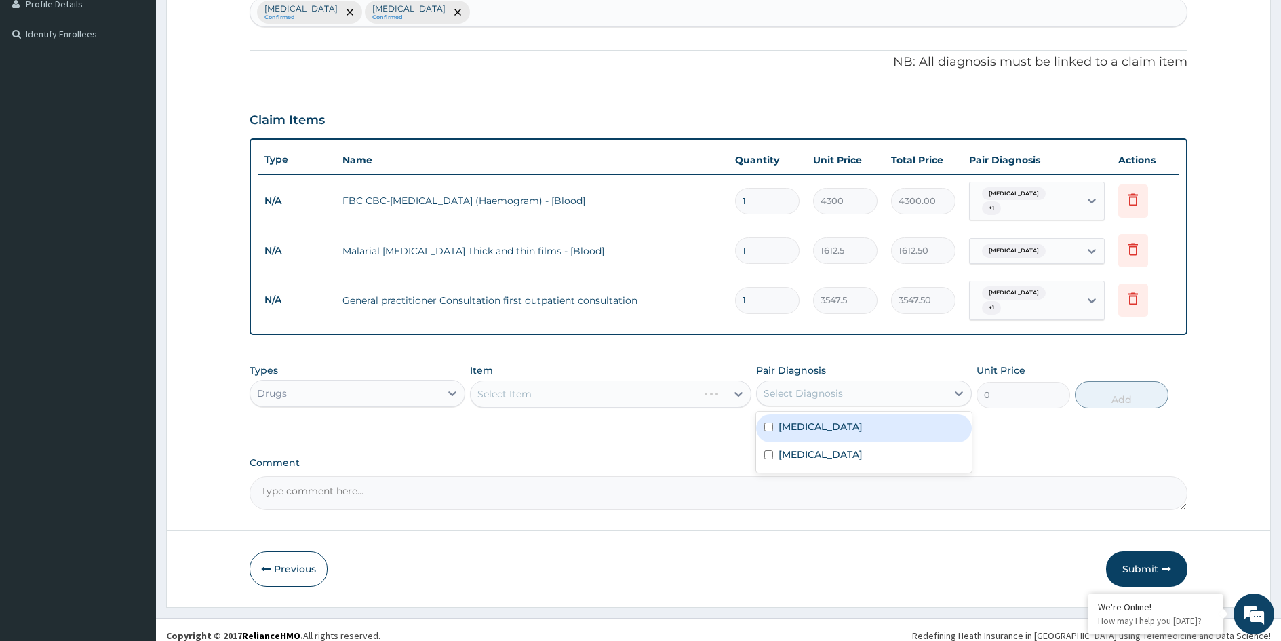
click at [816, 387] on div "Select Diagnosis" at bounding box center [803, 394] width 79 height 14
click at [818, 421] on div "[MEDICAL_DATA]" at bounding box center [864, 428] width 216 height 28
checkbox input "true"
click at [791, 448] on label "[MEDICAL_DATA]" at bounding box center [821, 455] width 84 height 14
checkbox input "true"
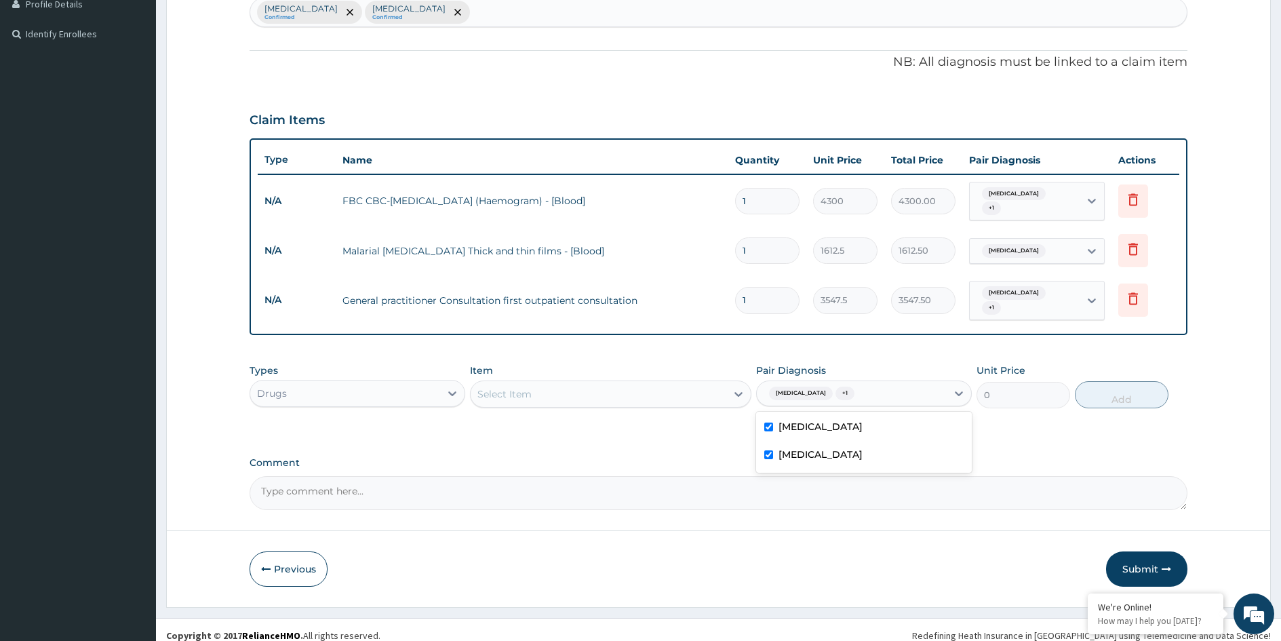
click at [619, 383] on div "Select Item" at bounding box center [599, 394] width 256 height 22
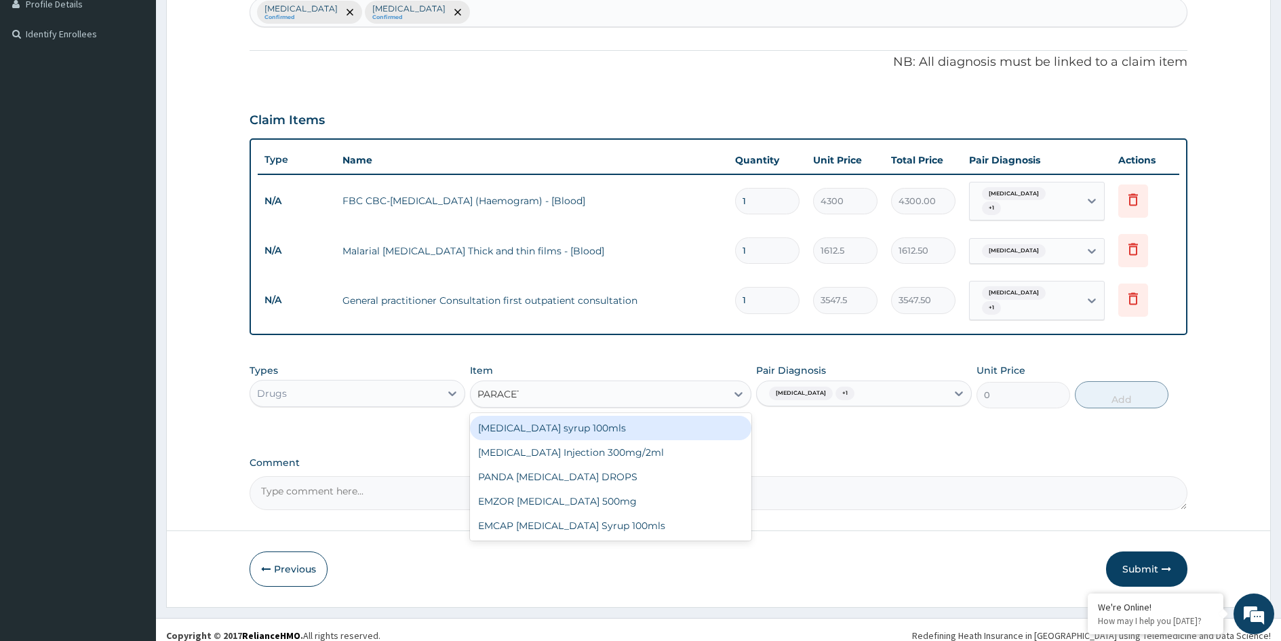
type input "PARACETA"
click at [608, 421] on div "[MEDICAL_DATA] syrup 100mls" at bounding box center [610, 428] width 281 height 24
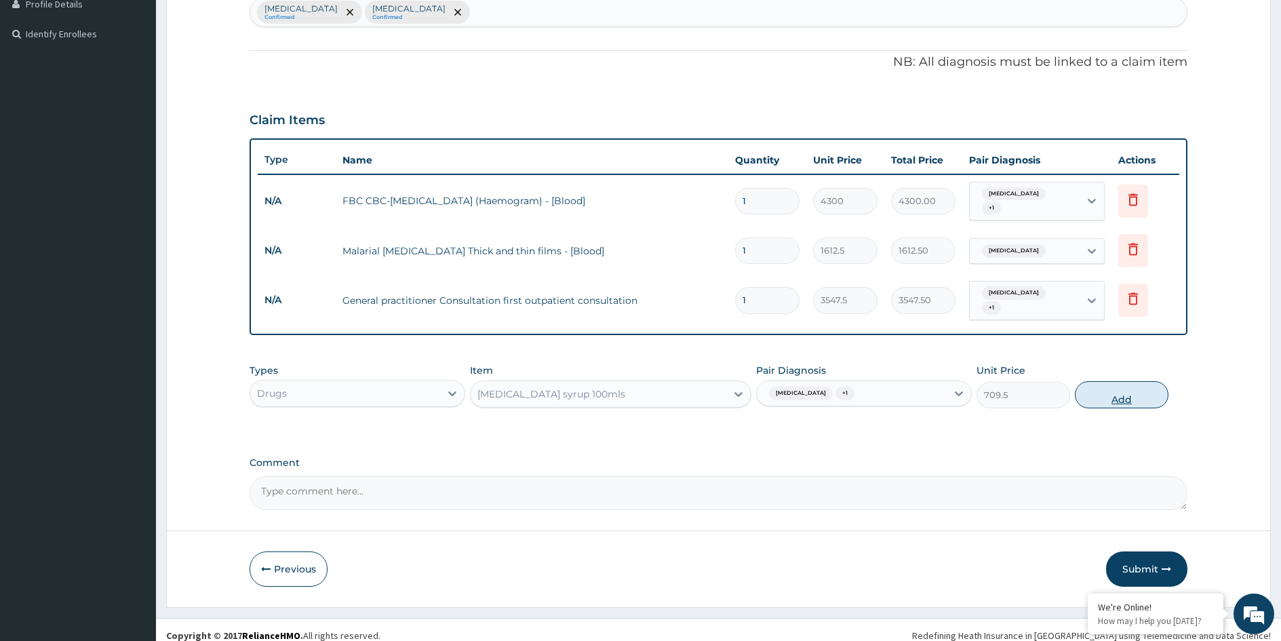
click at [1089, 389] on button "Add" at bounding box center [1122, 394] width 94 height 27
type input "0"
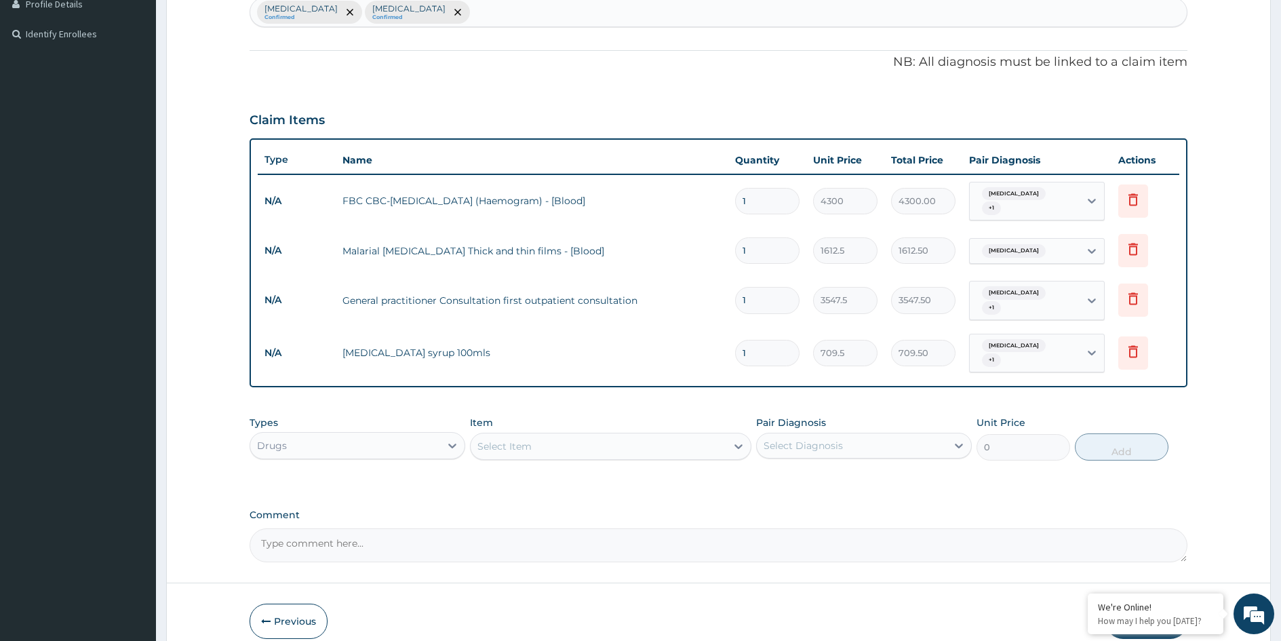
click at [632, 435] on div "Select Item" at bounding box center [599, 446] width 256 height 22
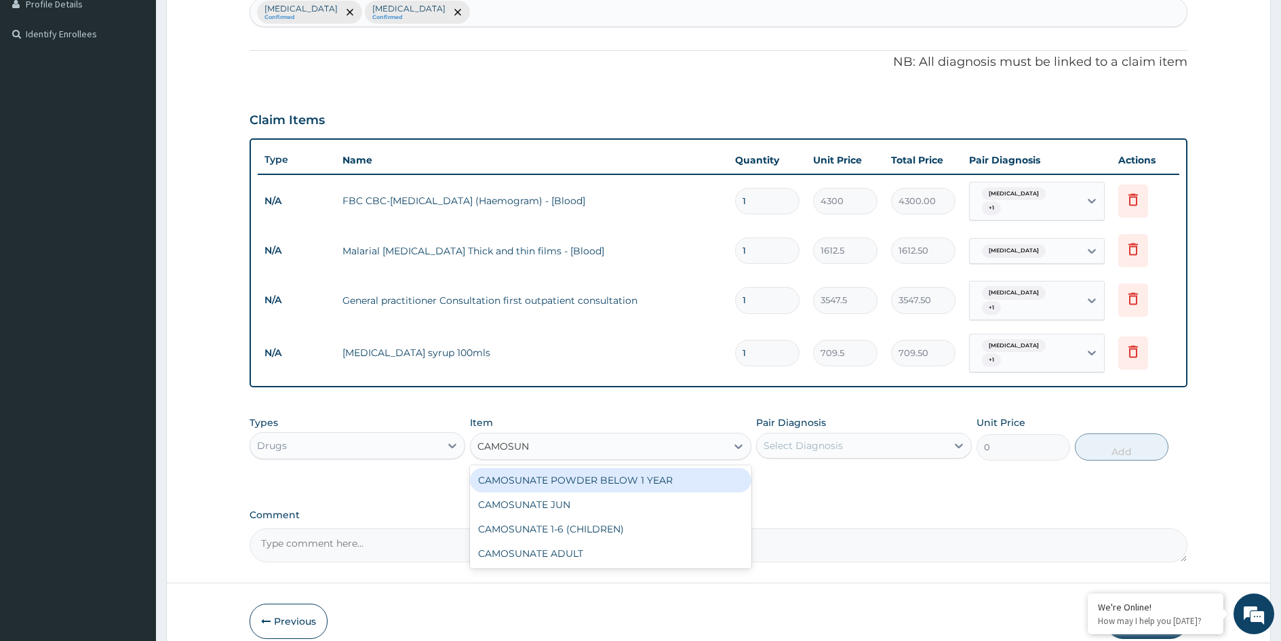
type input "CAMOSUNA"
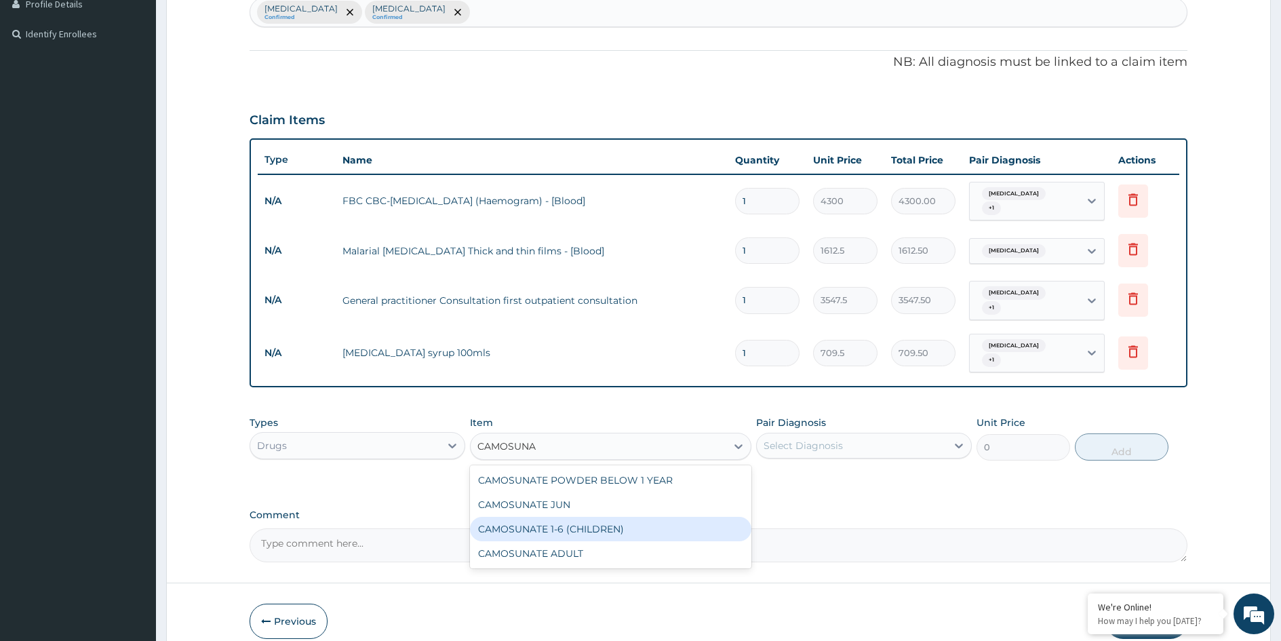
click at [586, 517] on div "CAMOSUNATE 1-6 (CHILDREN)" at bounding box center [610, 529] width 281 height 24
type input "177.375"
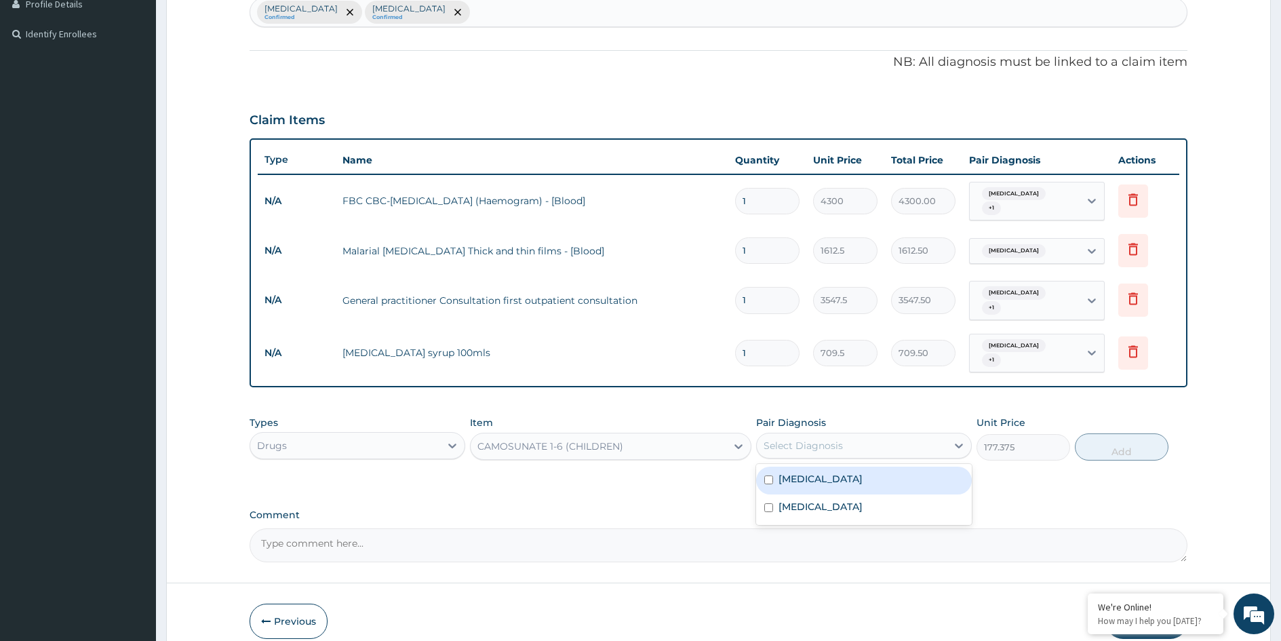
drag, startPoint x: 907, startPoint y: 425, endPoint x: 890, endPoint y: 466, distance: 44.7
click at [906, 435] on div "Select Diagnosis" at bounding box center [852, 446] width 190 height 22
click at [863, 475] on div "[MEDICAL_DATA]" at bounding box center [864, 481] width 216 height 28
checkbox input "true"
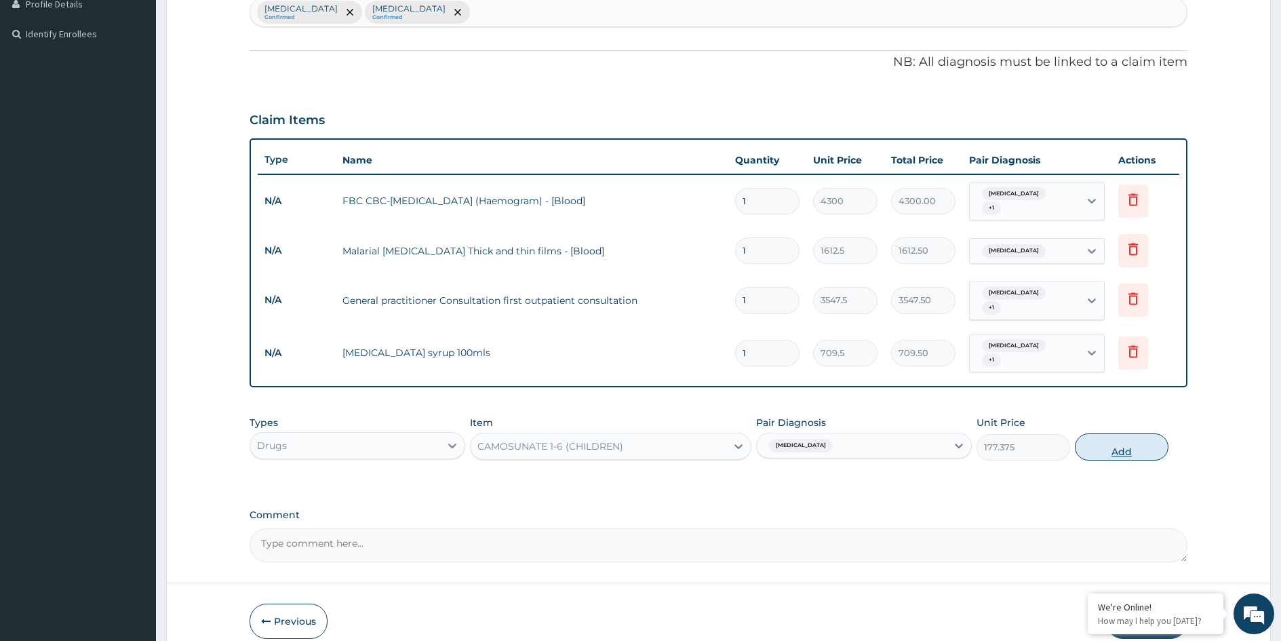
click at [1106, 435] on button "Add" at bounding box center [1122, 446] width 94 height 27
type input "0"
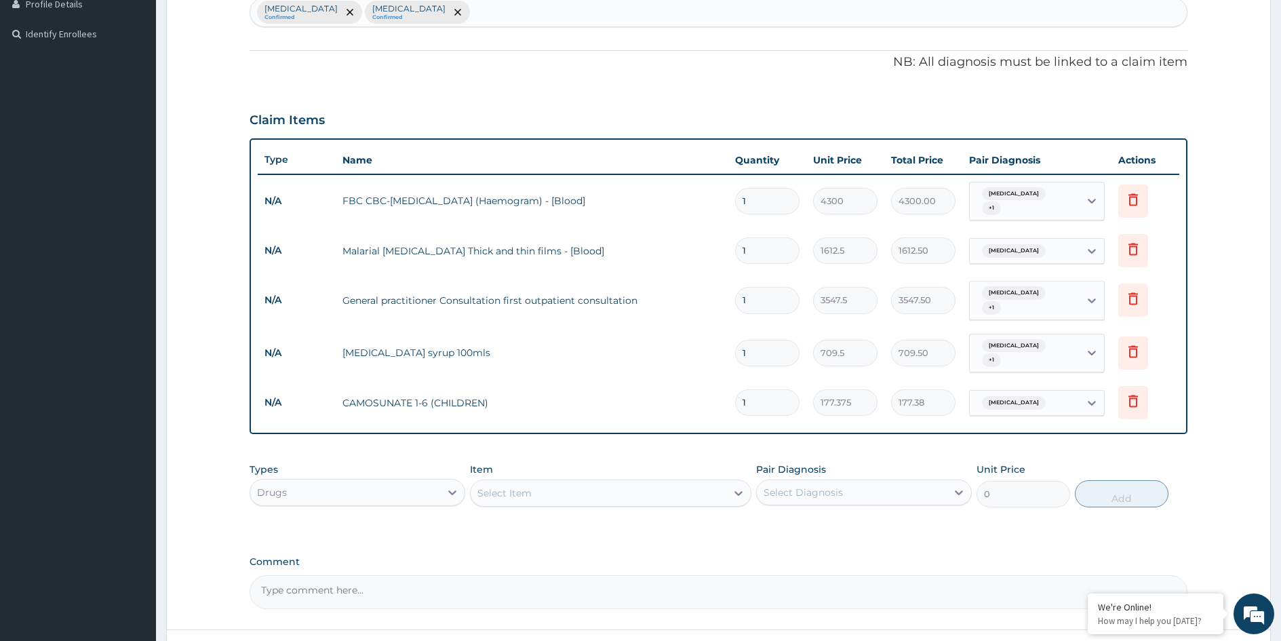
type input "0.00"
type input "6"
type input "1064.25"
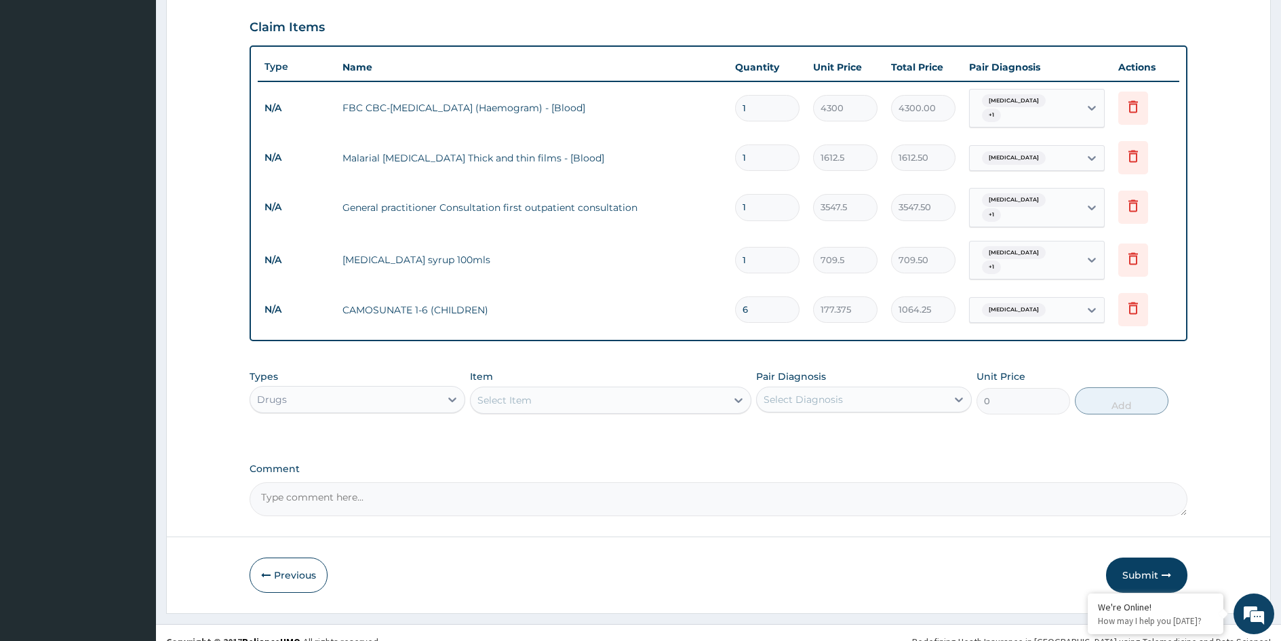
scroll to position [446, 0]
type input "6"
click at [541, 389] on div "Select Item" at bounding box center [599, 400] width 256 height 22
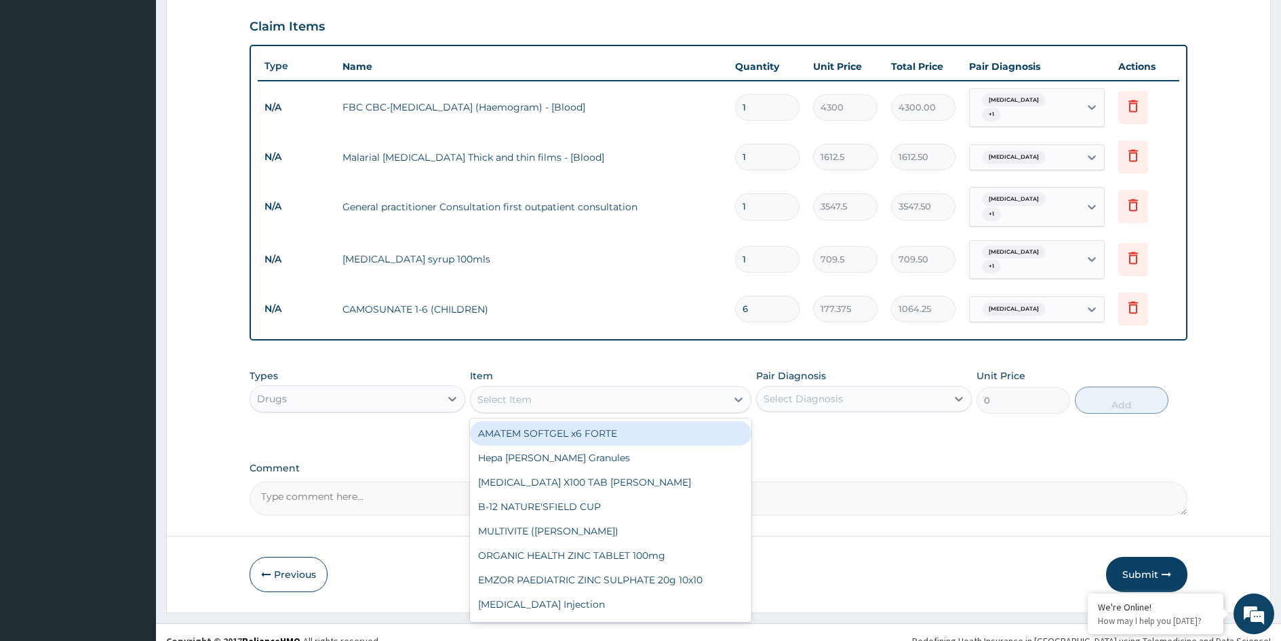
click at [602, 389] on div "Select Item" at bounding box center [599, 400] width 256 height 22
click at [641, 391] on div "Select Item" at bounding box center [599, 400] width 256 height 22
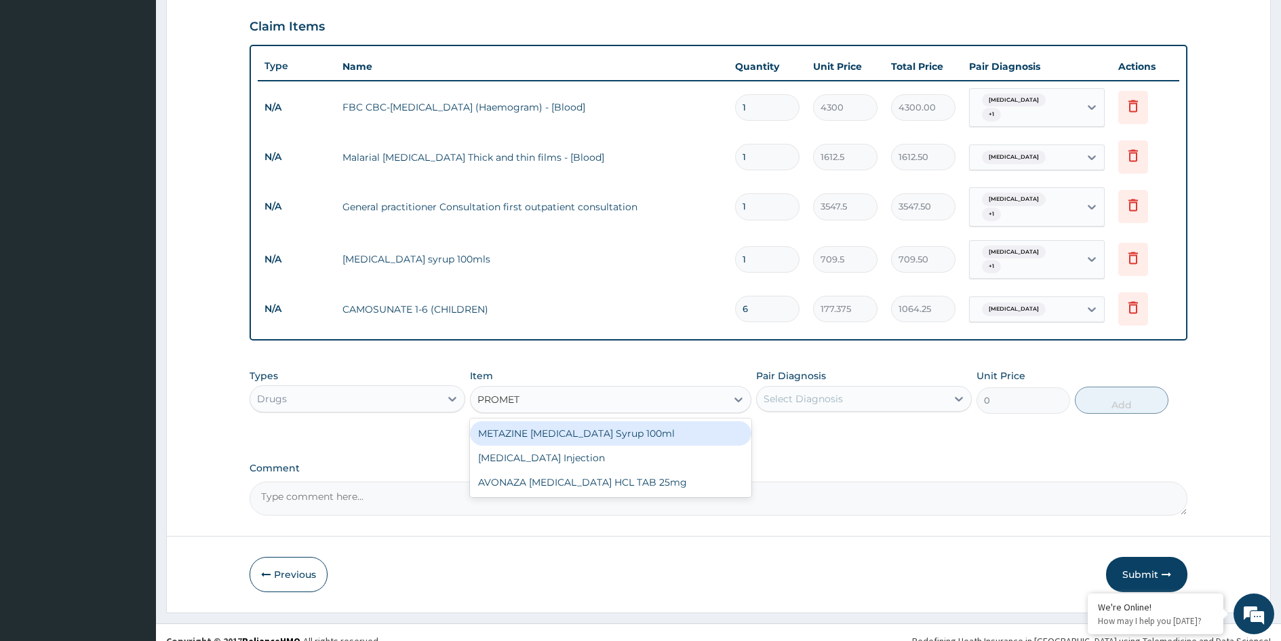
type input "PROMETH"
click at [638, 421] on div "METAZINE [MEDICAL_DATA] Syrup 100ml" at bounding box center [610, 433] width 281 height 24
type input "1419"
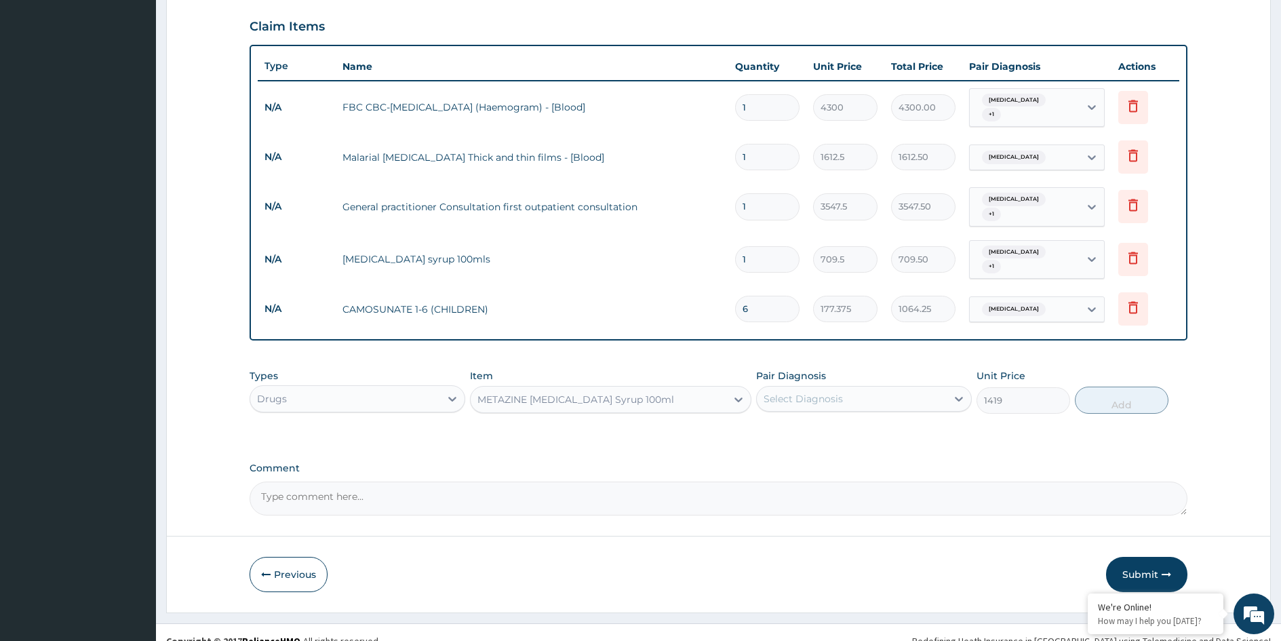
click at [831, 392] on div "Select Diagnosis" at bounding box center [803, 399] width 79 height 14
click at [828, 453] on label "[MEDICAL_DATA]" at bounding box center [821, 460] width 84 height 14
checkbox input "true"
click at [1119, 387] on button "Add" at bounding box center [1122, 400] width 94 height 27
type input "0"
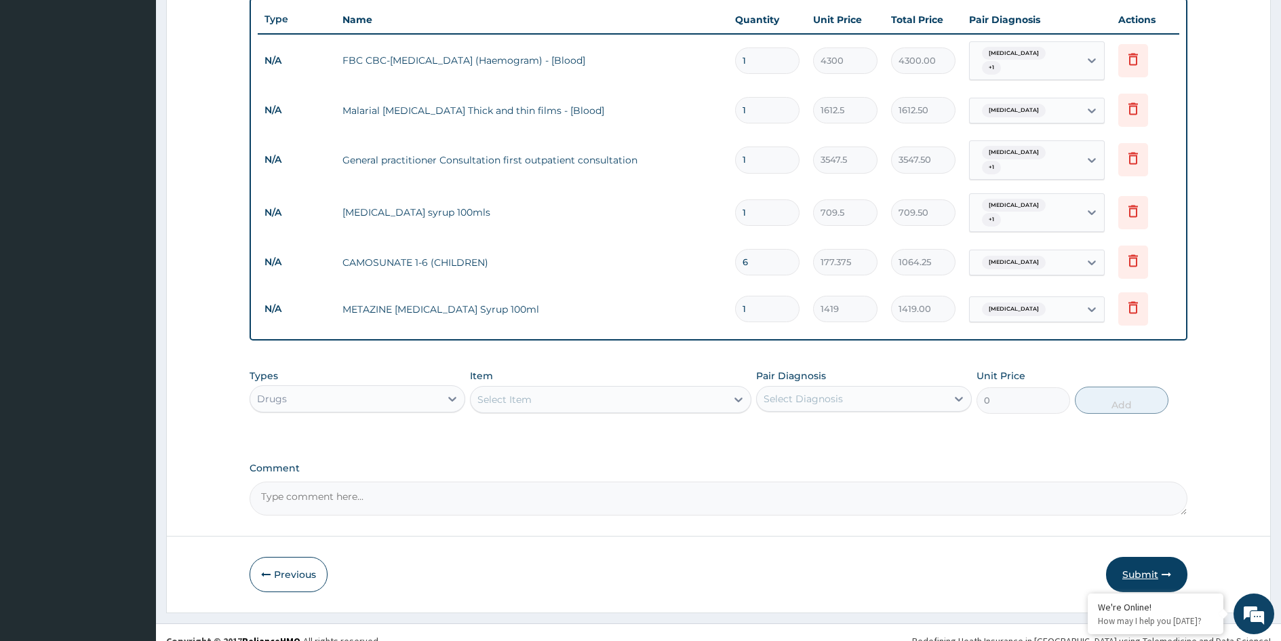
click at [1132, 557] on button "Submit" at bounding box center [1146, 574] width 81 height 35
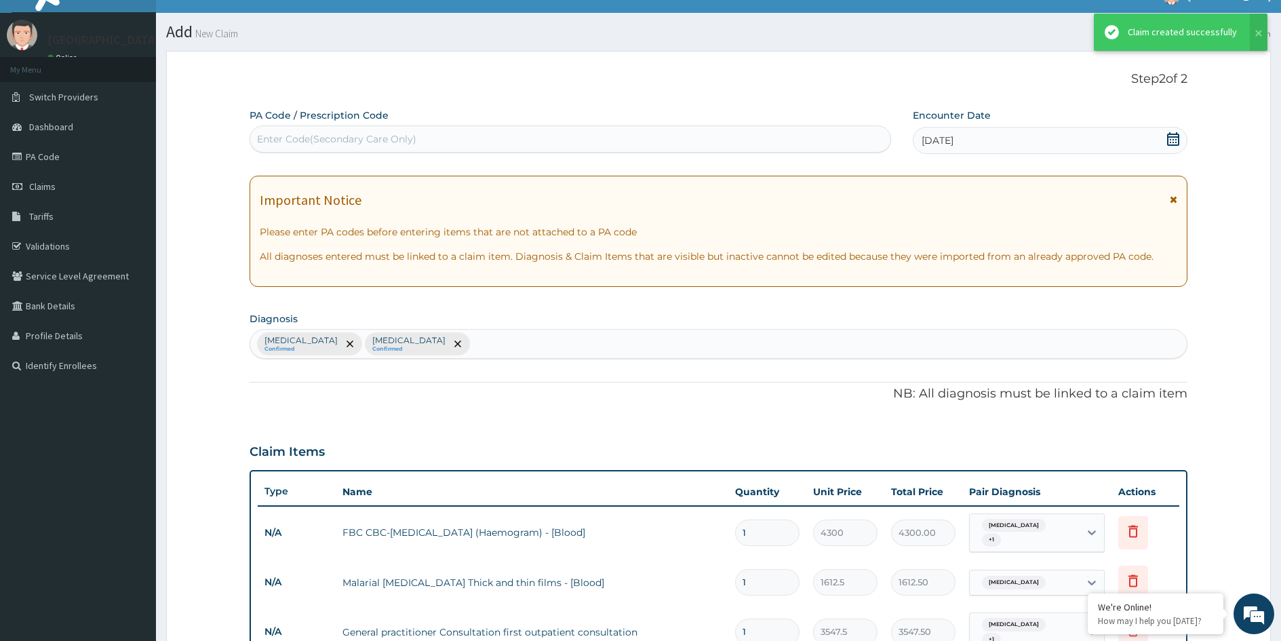
scroll to position [493, 0]
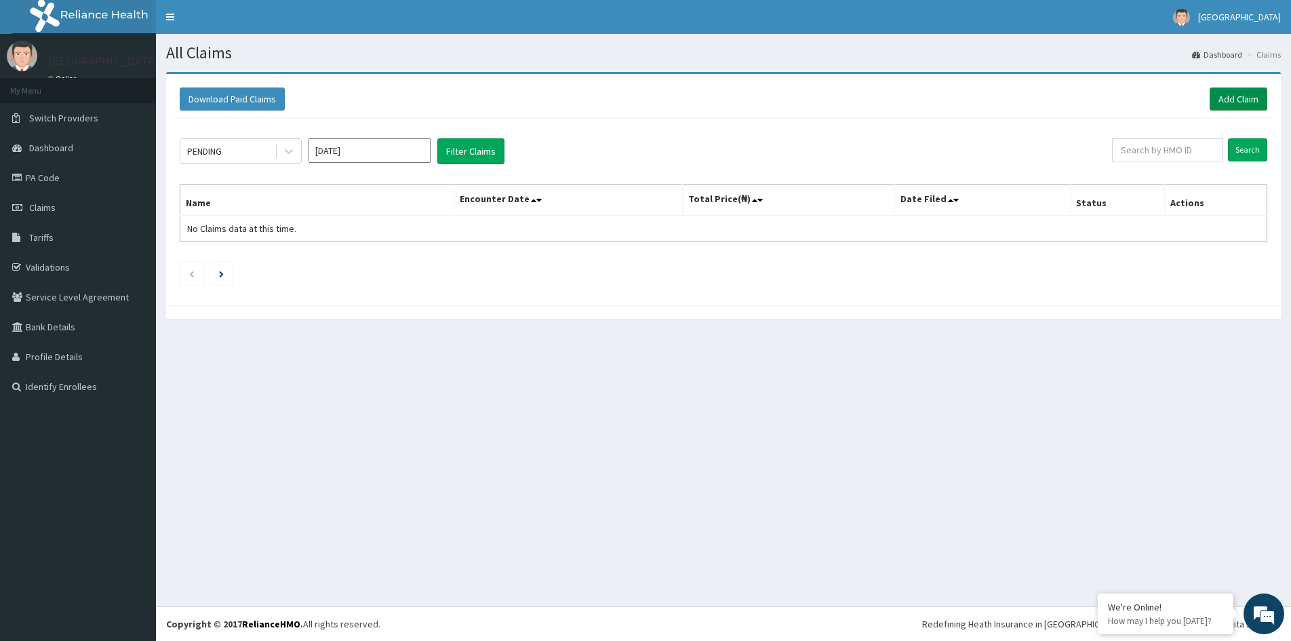
click at [1236, 100] on link "Add Claim" at bounding box center [1239, 98] width 58 height 23
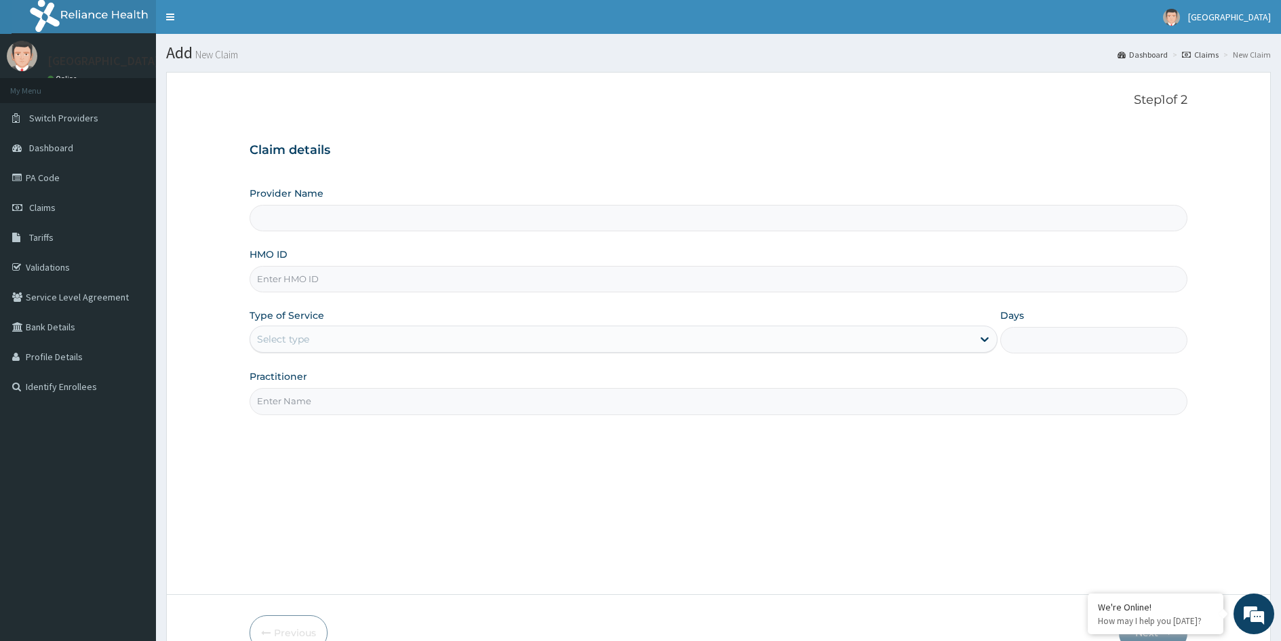
click at [614, 279] on input "HMO ID" at bounding box center [719, 279] width 938 height 26
type input "MEDFORD HOSPITAL LTD"
type input "RTM/10070/C"
click at [507, 341] on div "Select type" at bounding box center [611, 339] width 722 height 22
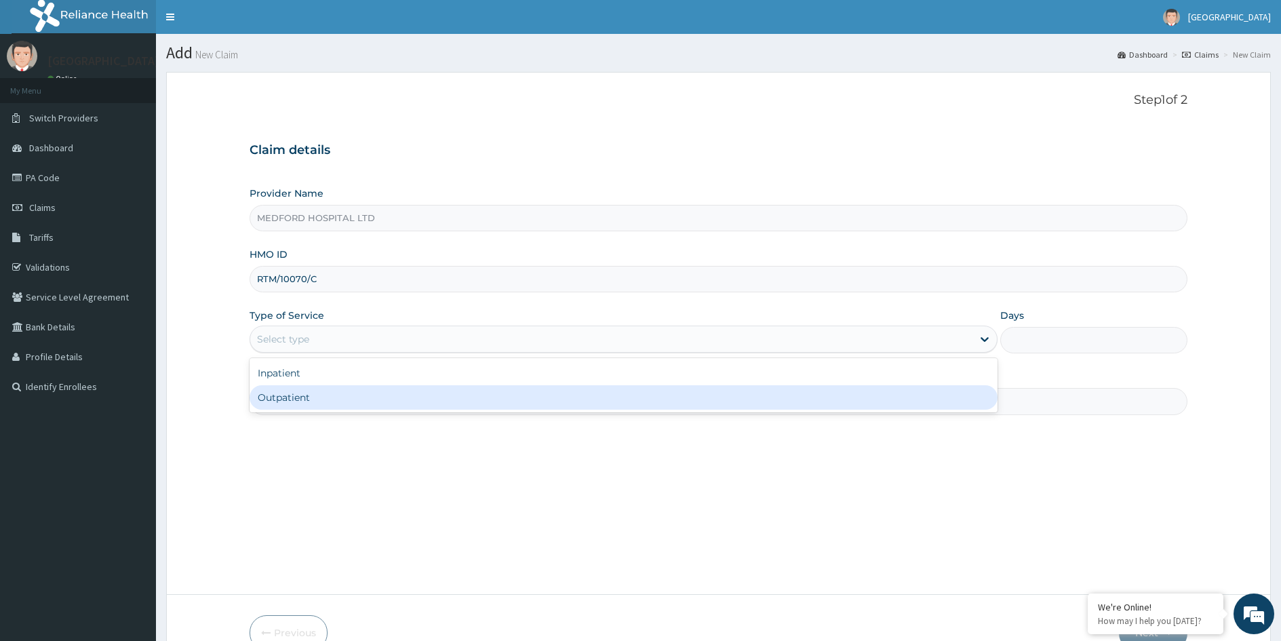
click at [399, 389] on div "Outpatient" at bounding box center [624, 397] width 748 height 24
type input "1"
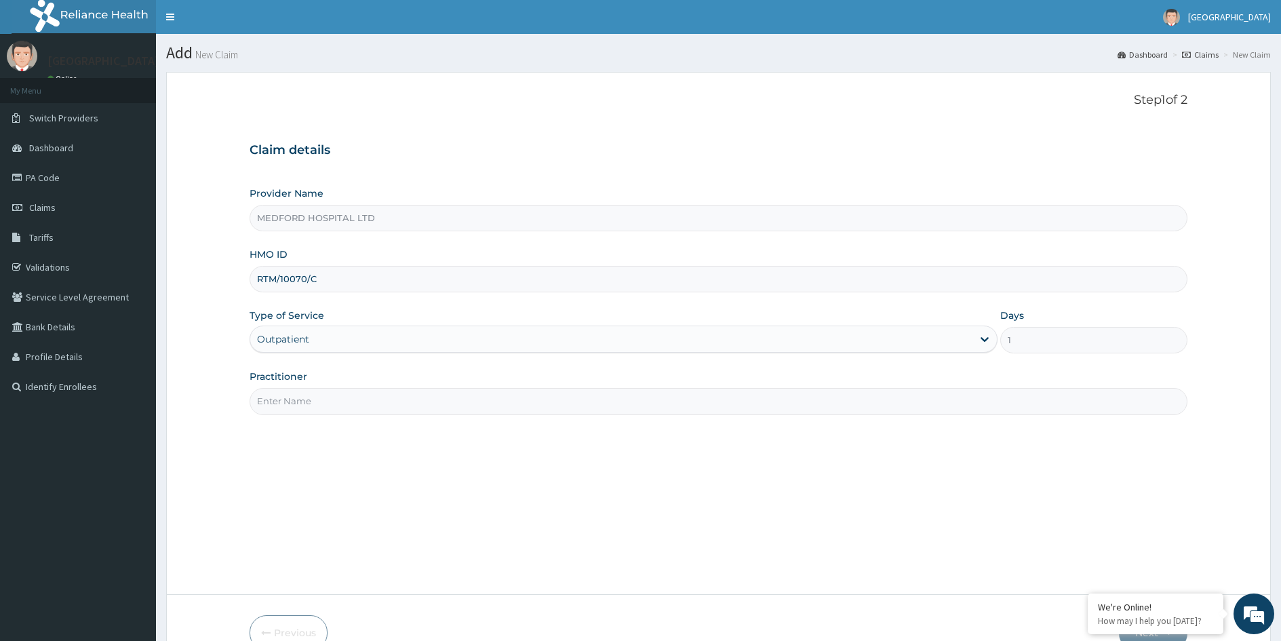
click at [318, 396] on input "Practitioner" at bounding box center [719, 401] width 938 height 26
click at [342, 396] on input "Practitioner" at bounding box center [719, 401] width 938 height 26
type input "OKONKWO"
click at [418, 401] on input "OKONKWO" at bounding box center [719, 401] width 938 height 26
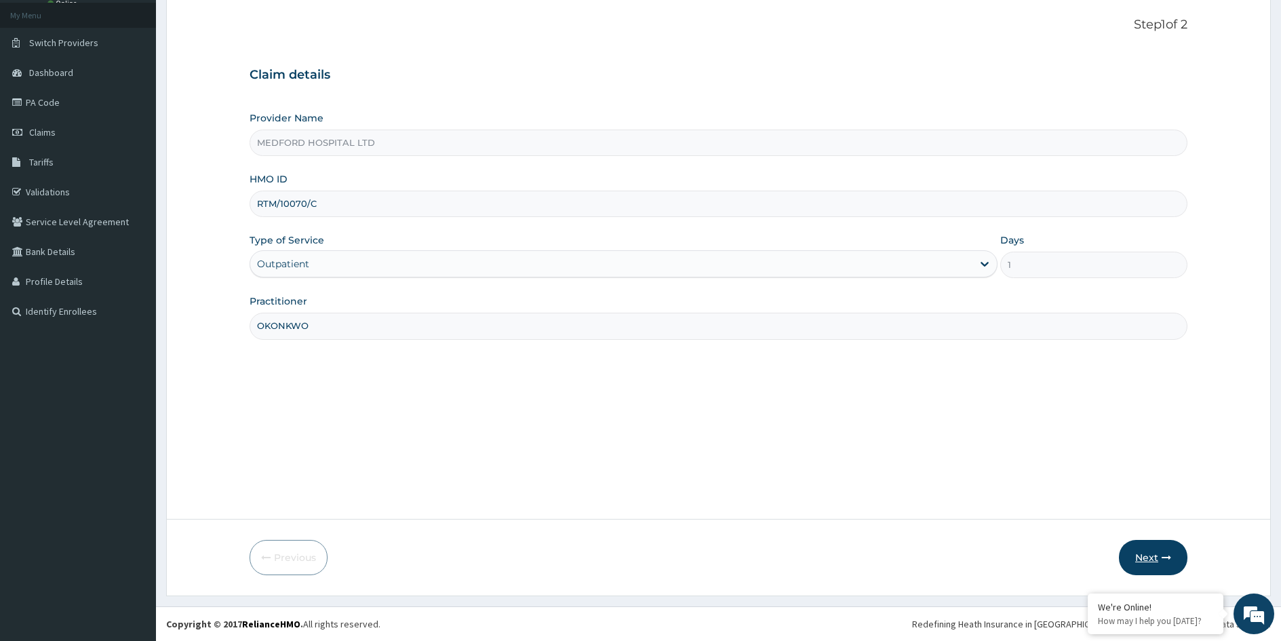
click at [1146, 558] on button "Next" at bounding box center [1153, 557] width 69 height 35
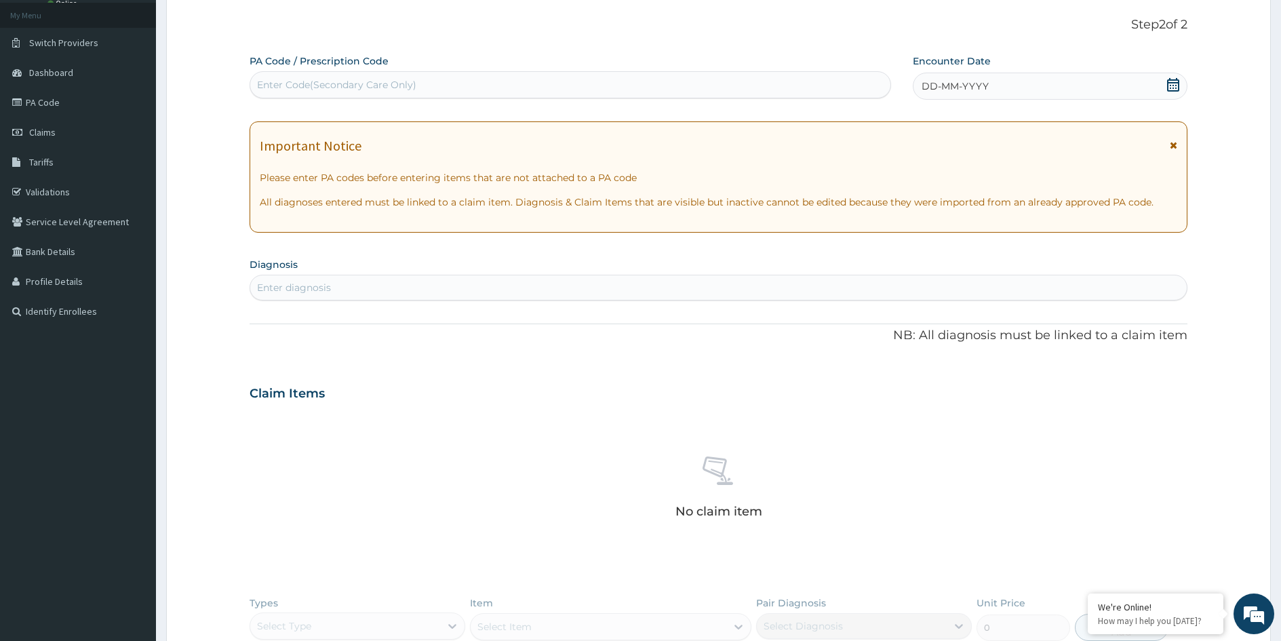
click at [1019, 90] on div "DD-MM-YYYY" at bounding box center [1050, 86] width 275 height 27
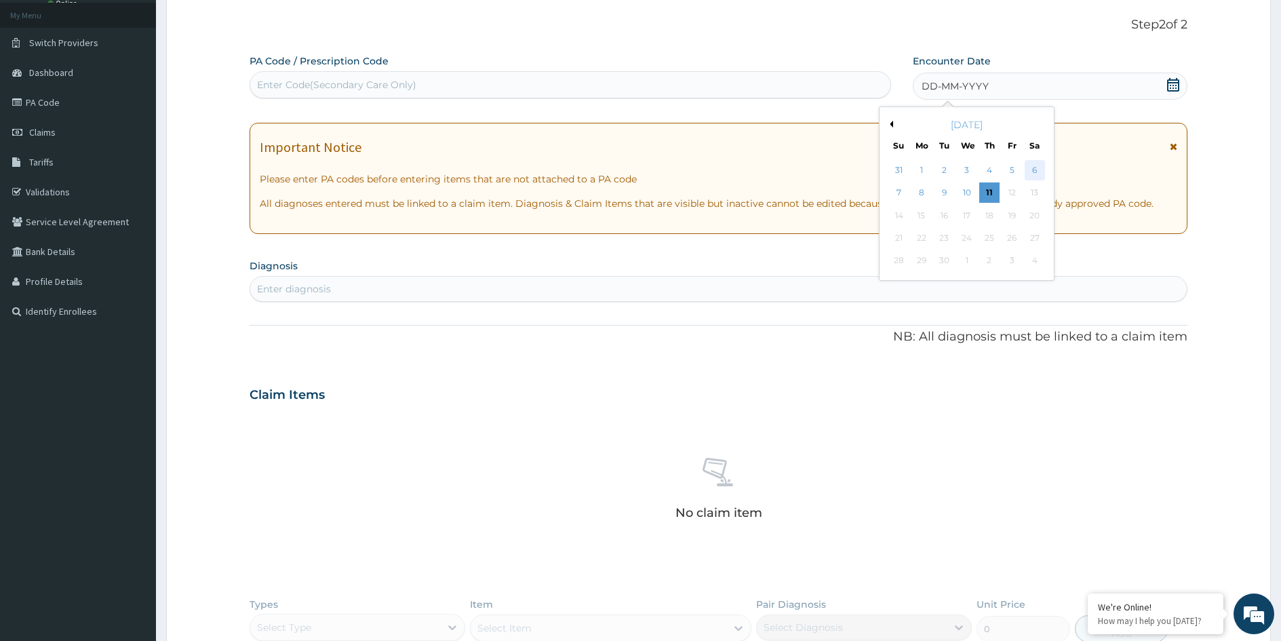
click at [1035, 168] on div "6" at bounding box center [1034, 170] width 20 height 20
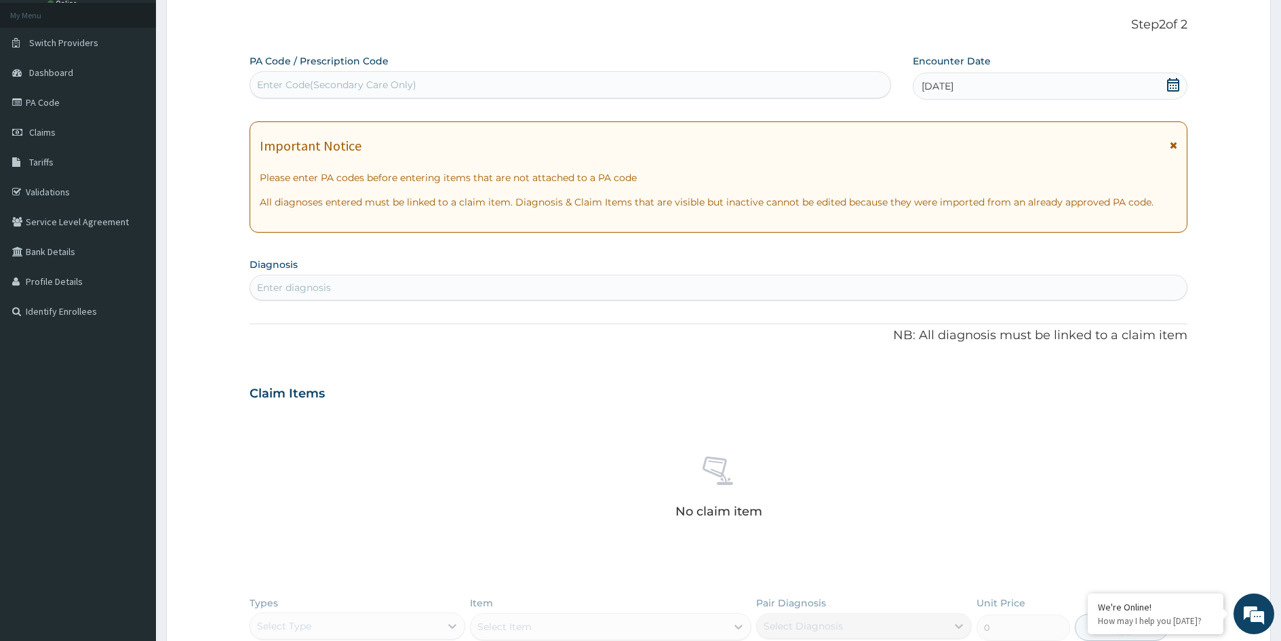
click at [1034, 170] on div "Important Notice Please enter PA codes before entering items that are not attac…" at bounding box center [719, 176] width 938 height 111
click at [497, 289] on div "Enter diagnosis" at bounding box center [718, 288] width 937 height 22
type input "MALARIA"
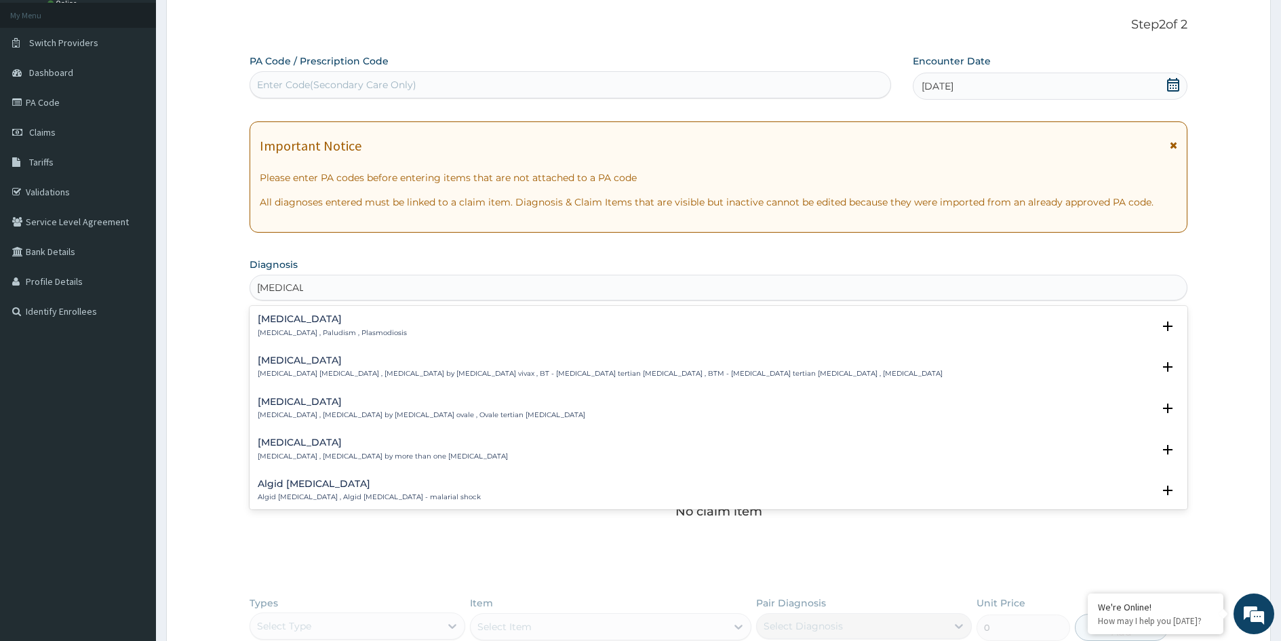
click at [316, 329] on p "Malaria , Paludism , Plasmodiosis" at bounding box center [332, 332] width 149 height 9
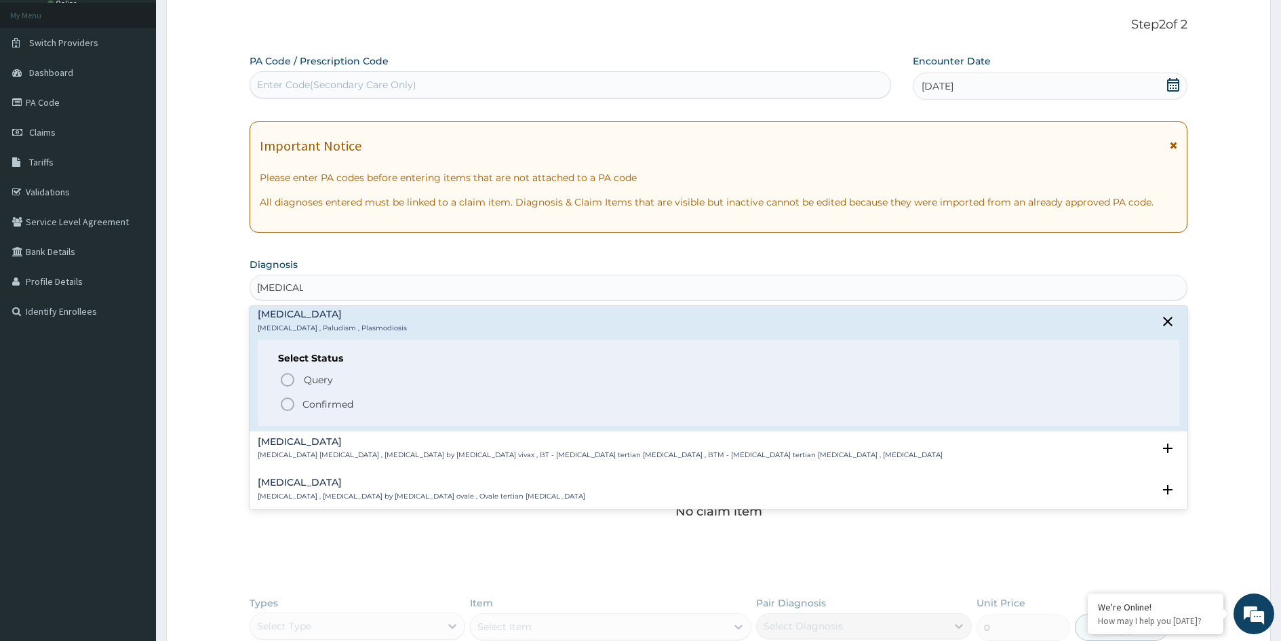
scroll to position [0, 0]
click at [313, 412] on p "Confirmed" at bounding box center [328, 409] width 51 height 14
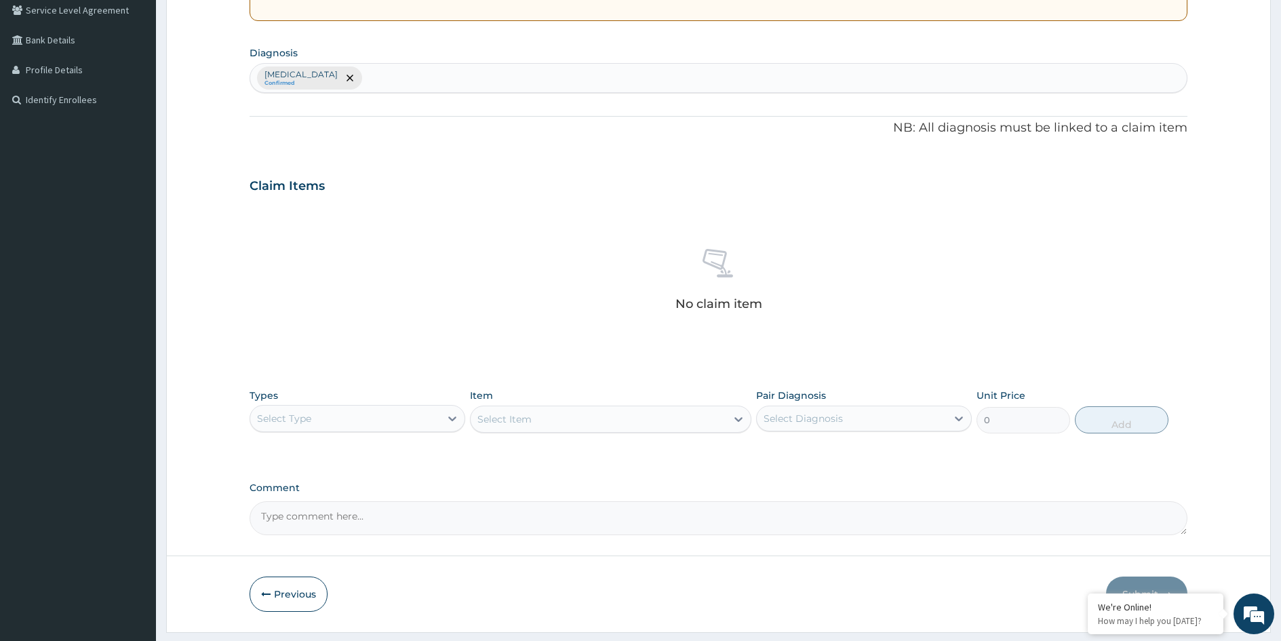
scroll to position [324, 0]
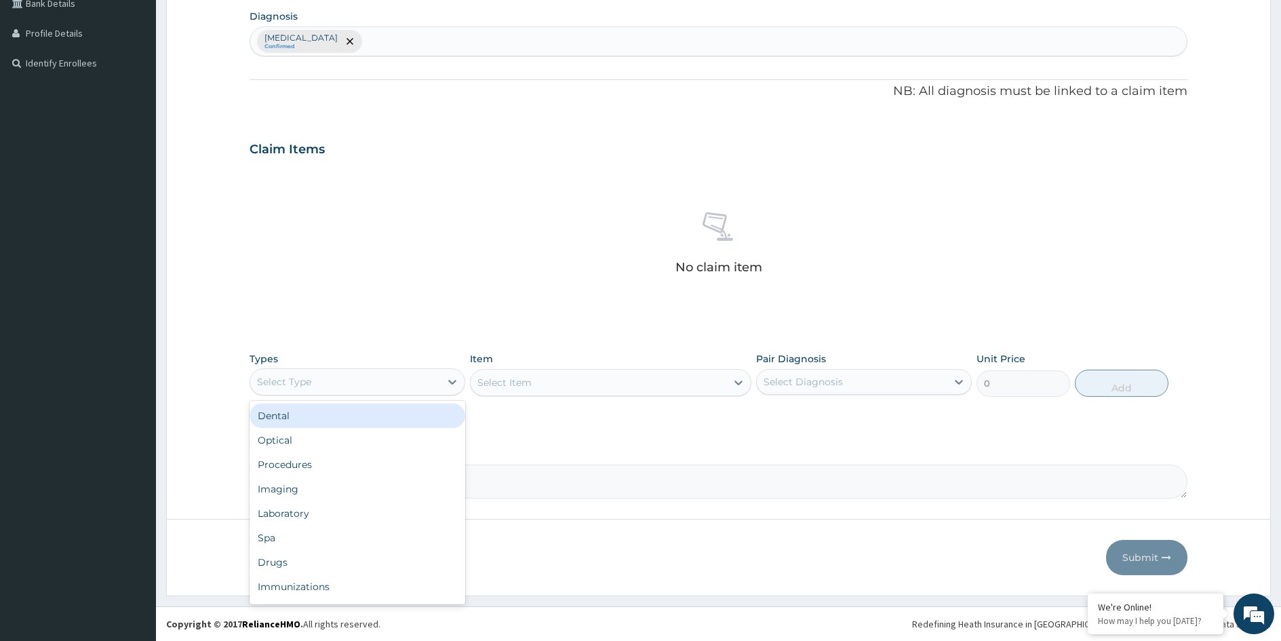
click at [427, 383] on div "Select Type" at bounding box center [345, 382] width 190 height 22
click at [317, 462] on div "Procedures" at bounding box center [358, 464] width 216 height 24
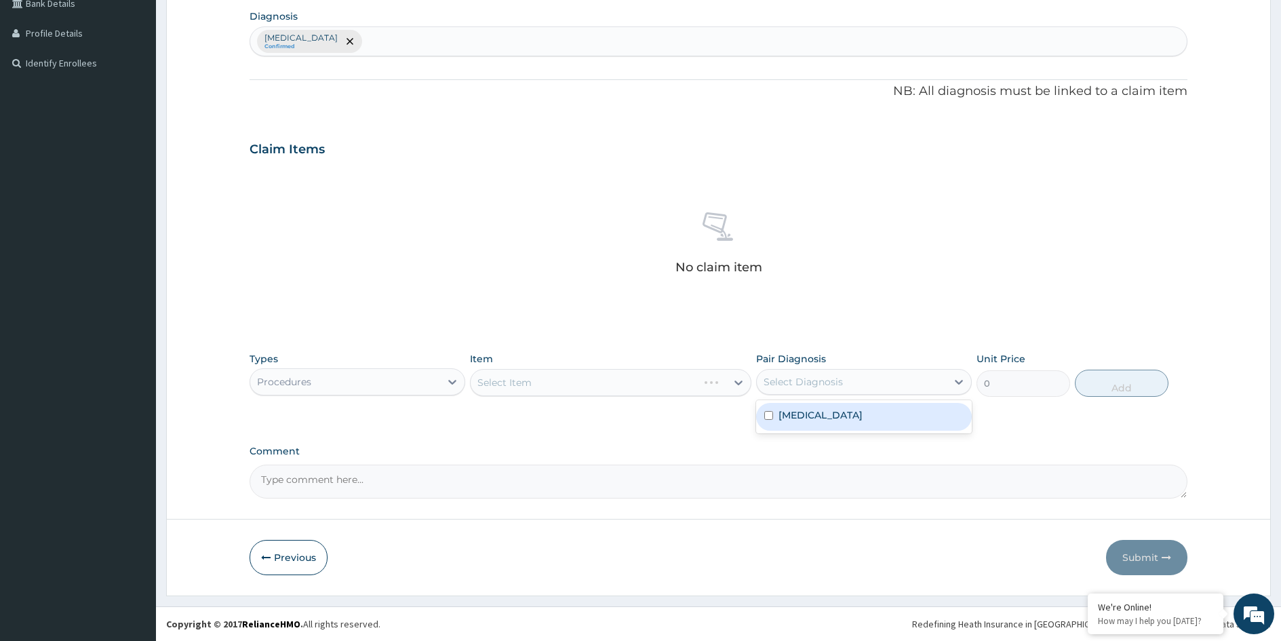
click at [800, 393] on div "Select Diagnosis" at bounding box center [864, 382] width 216 height 26
click at [798, 412] on label "Malaria" at bounding box center [821, 415] width 84 height 14
checkbox input "true"
click at [647, 382] on div "Select Item" at bounding box center [610, 382] width 281 height 27
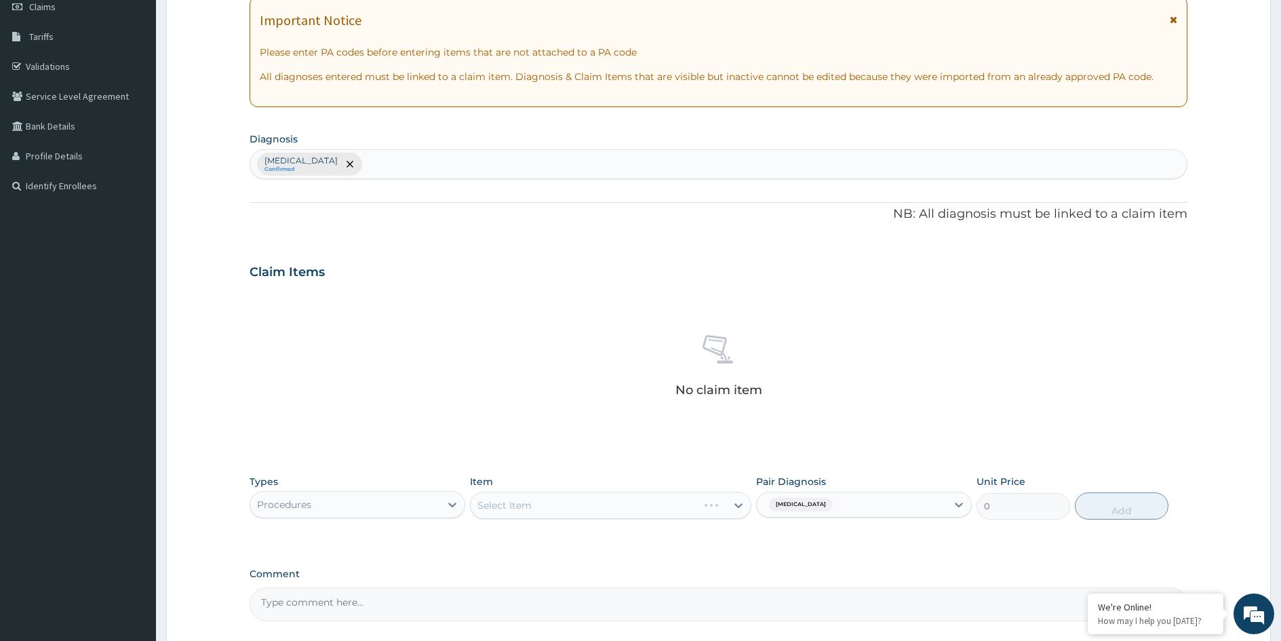
scroll to position [203, 0]
click at [421, 503] on div "Procedures" at bounding box center [345, 502] width 190 height 22
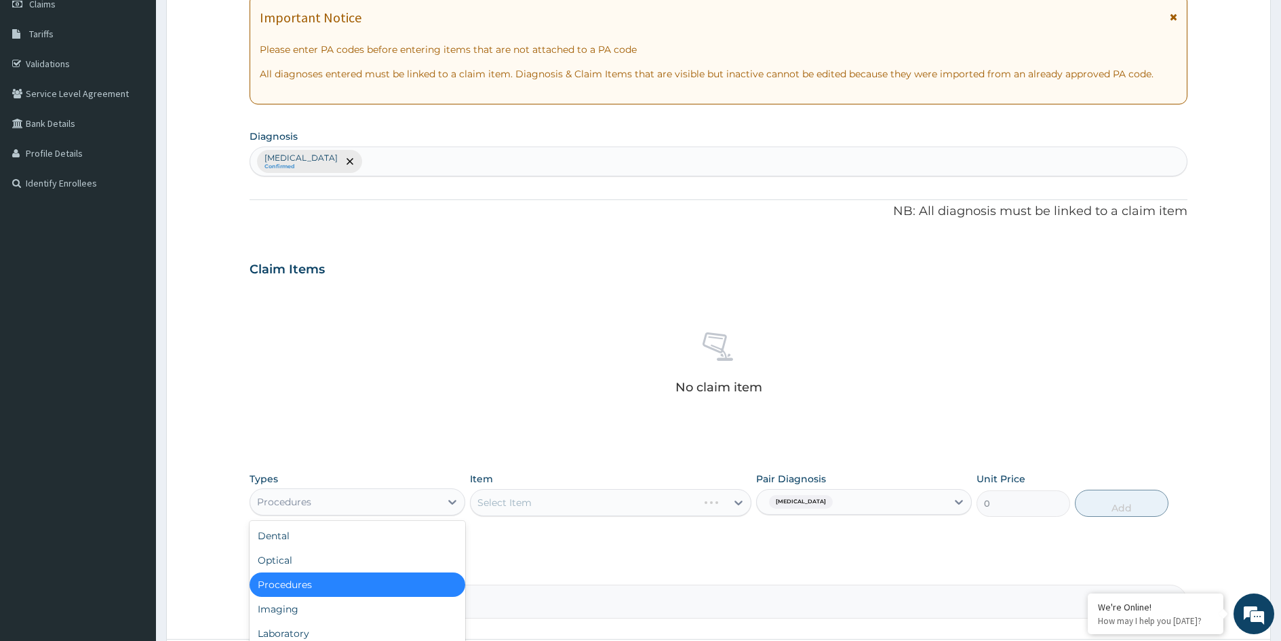
click at [368, 583] on div "Procedures" at bounding box center [358, 584] width 216 height 24
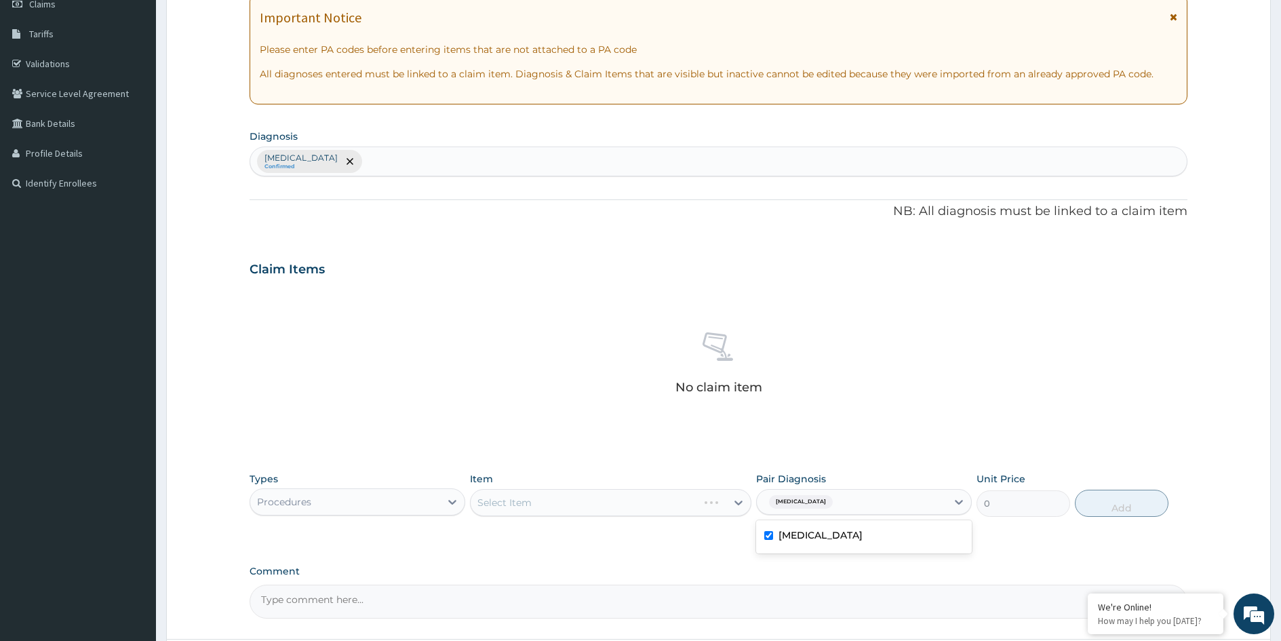
click at [872, 501] on div "Malaria" at bounding box center [852, 501] width 190 height 23
click at [848, 536] on div "Malaria" at bounding box center [864, 537] width 216 height 28
checkbox input "false"
click at [668, 509] on div "Select Item" at bounding box center [610, 502] width 281 height 27
click at [676, 506] on div "Select Item" at bounding box center [610, 502] width 281 height 27
